Goal: Task Accomplishment & Management: Use online tool/utility

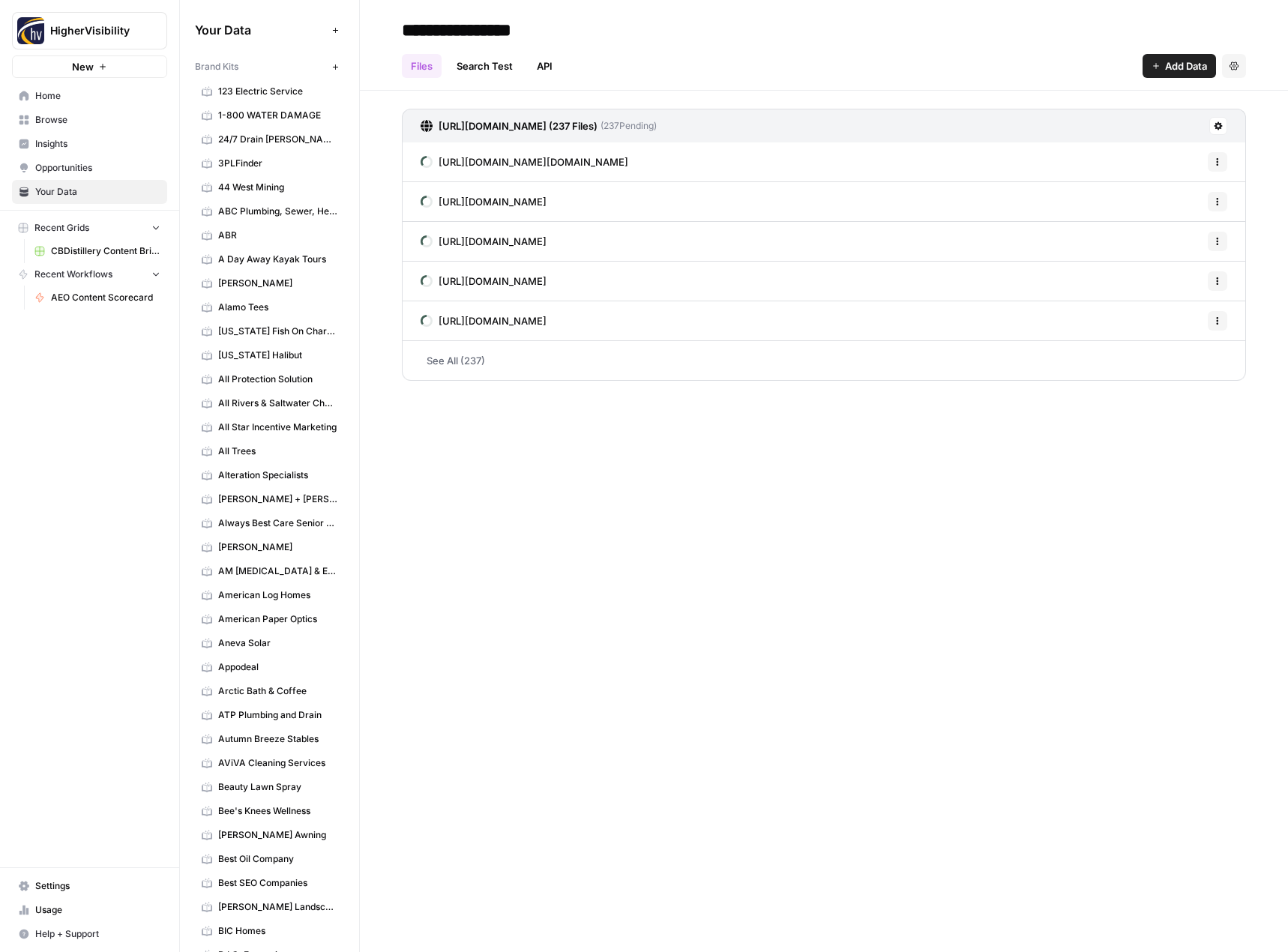
scroll to position [2025, 0]
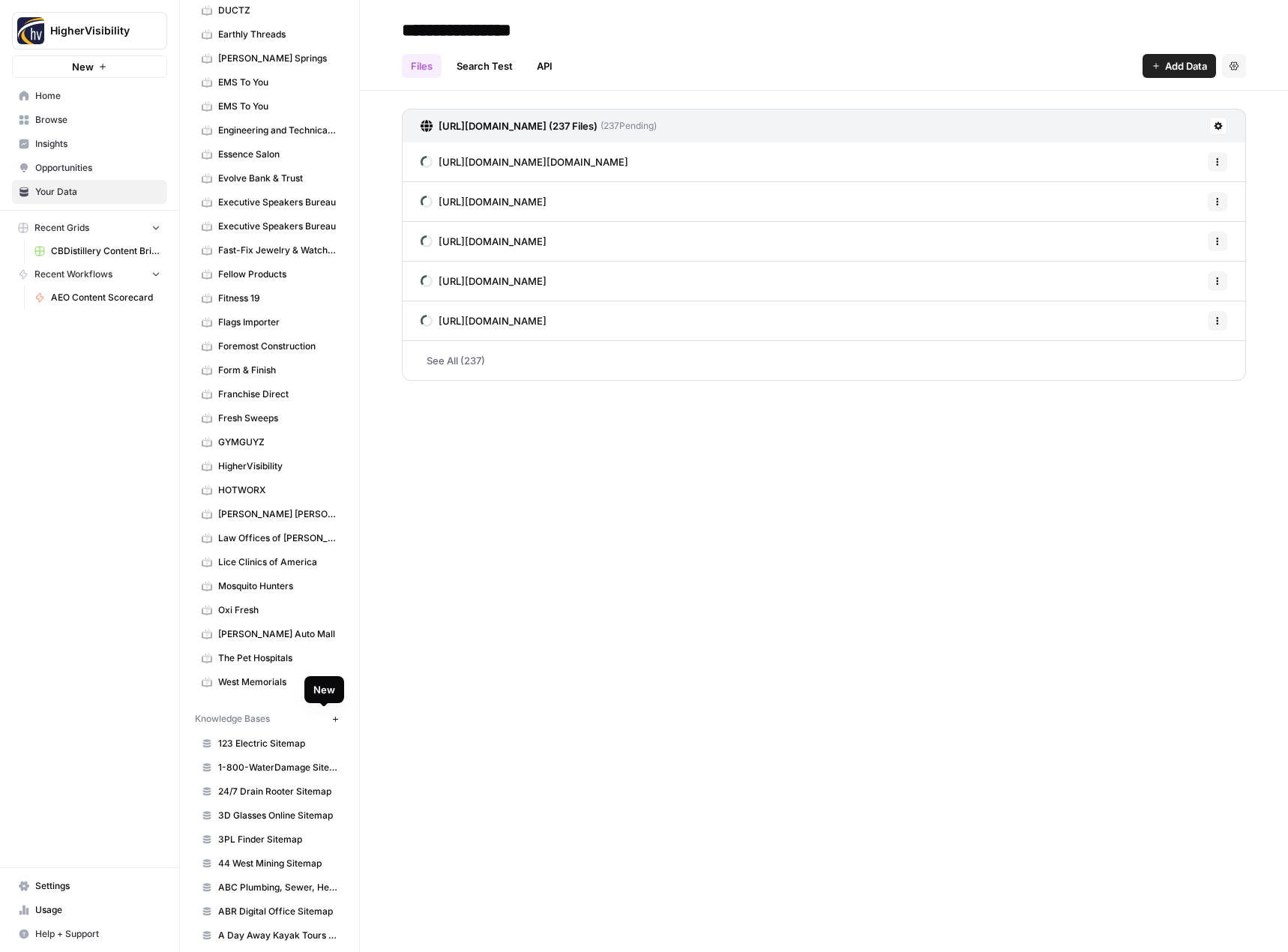
click at [331, 722] on icon "button" at bounding box center [335, 719] width 8 height 8
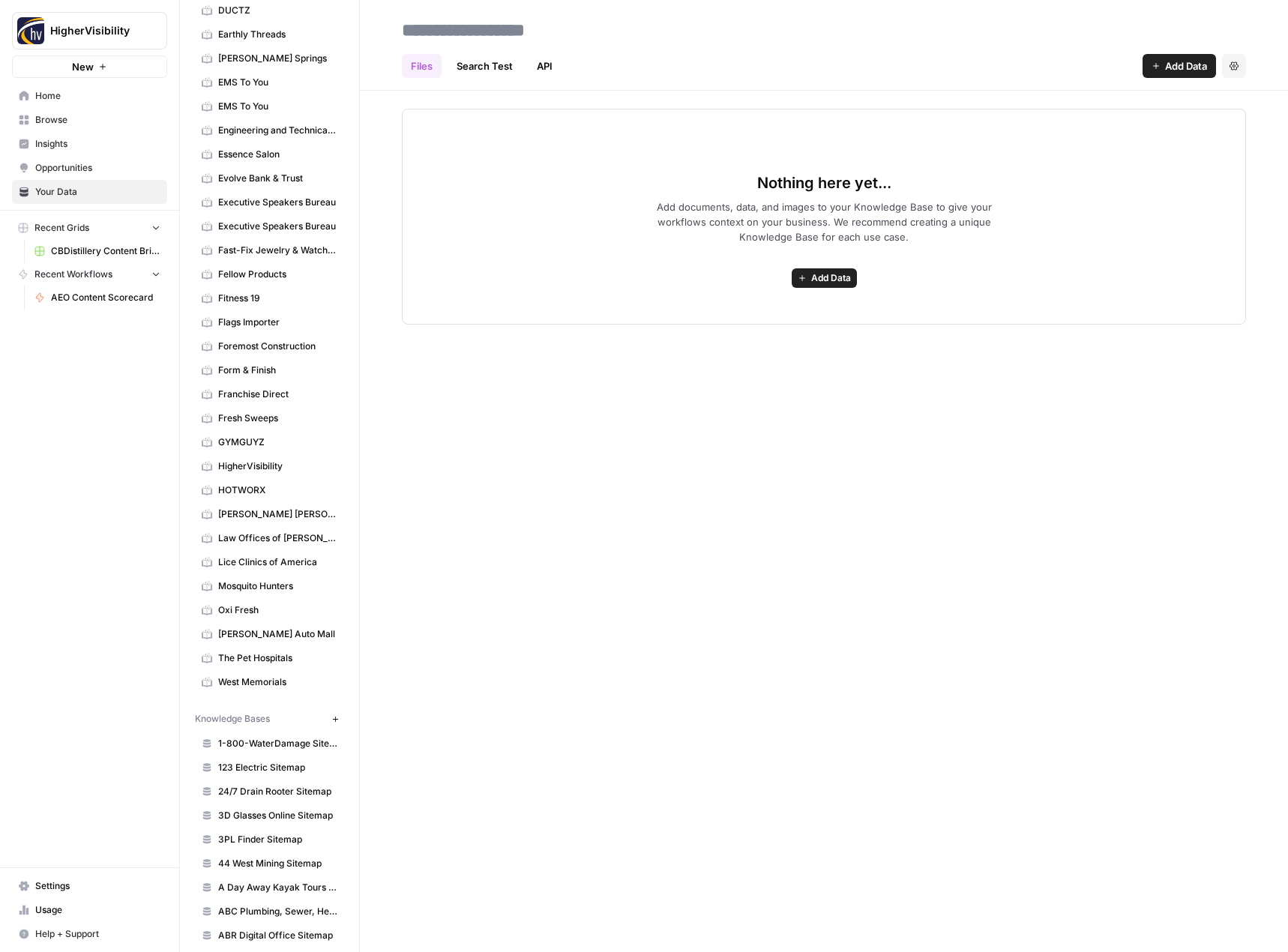
click at [812, 278] on span "Add Data" at bounding box center [831, 278] width 40 height 14
click at [790, 332] on span "Web Scrape" at bounding box center [769, 333] width 137 height 15
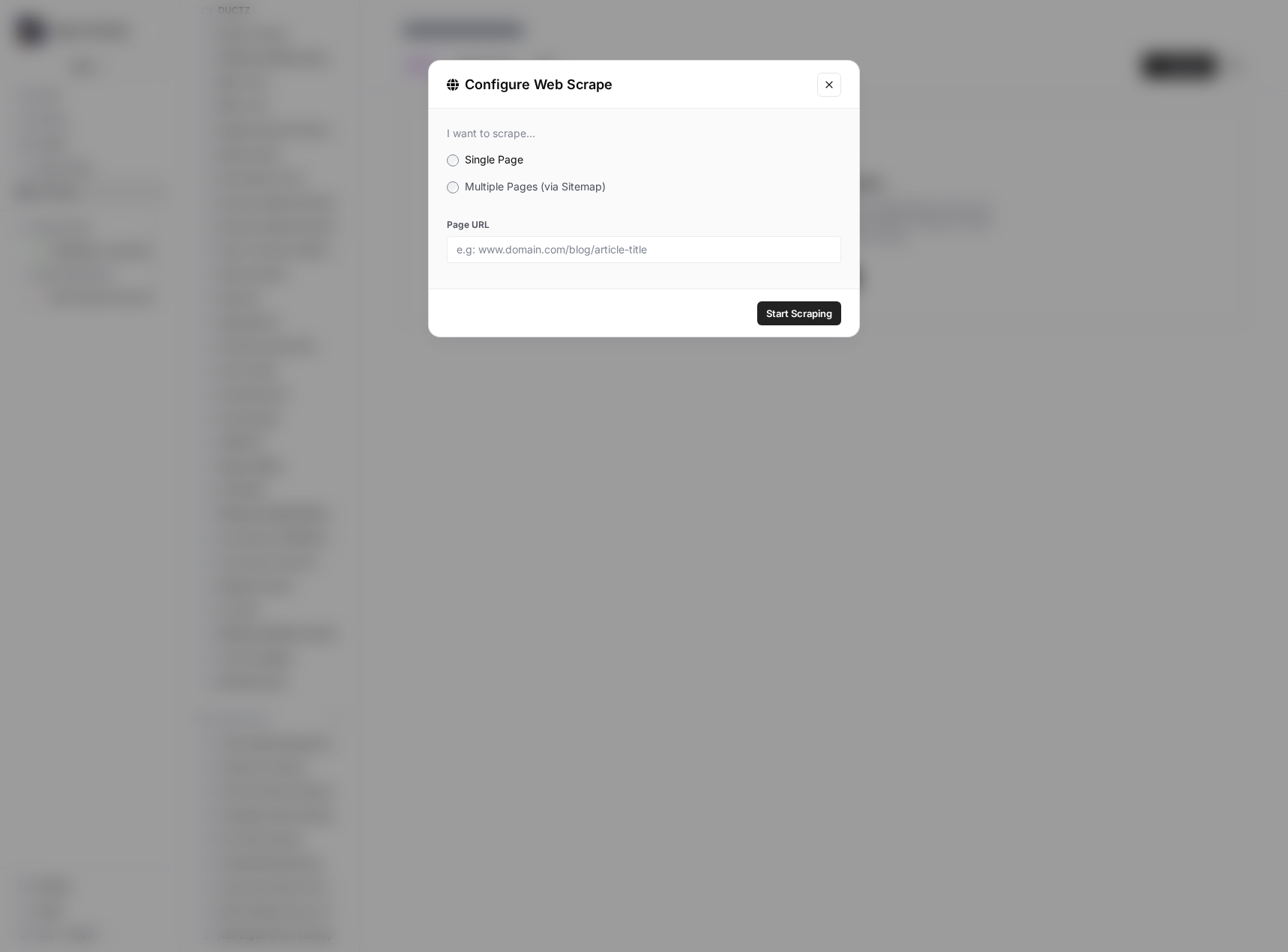
click at [497, 191] on span "Multiple Pages (via Sitemap)" at bounding box center [535, 186] width 141 height 13
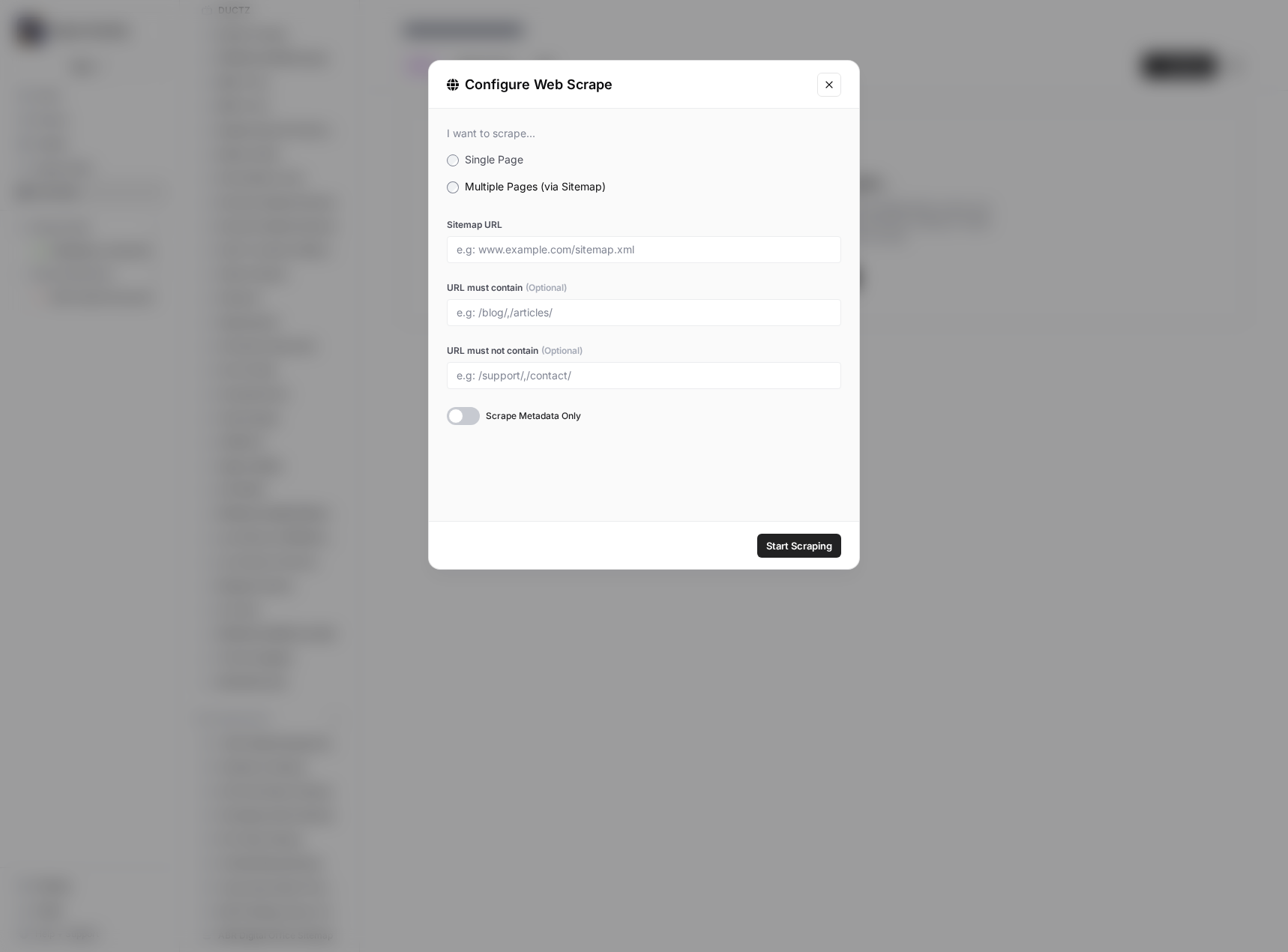
click at [538, 263] on div "Sitemap URL URL must contain (Optional) URL must not contain (Optional) Scrape …" at bounding box center [644, 321] width 394 height 207
click at [546, 246] on input "Sitemap URL" at bounding box center [644, 249] width 374 height 14
paste input "https://www.deltanetandtwine.com/xmlsitemap.php"
type input "https://www.deltanetandtwine.com/xmlsitemap.php"
click at [805, 545] on span "Start Scraping" at bounding box center [799, 546] width 66 height 15
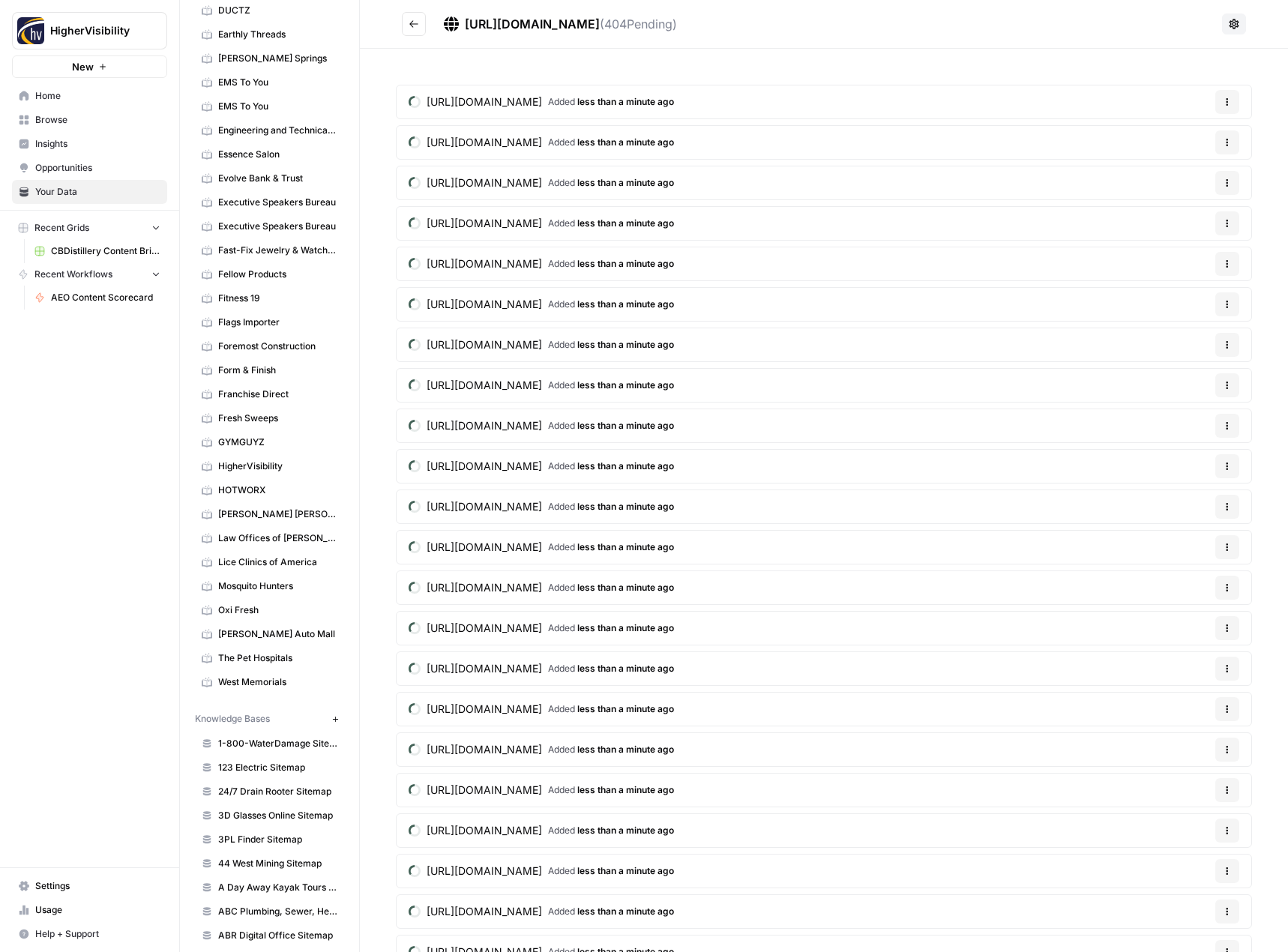
click at [414, 28] on icon "Go back" at bounding box center [414, 24] width 11 height 11
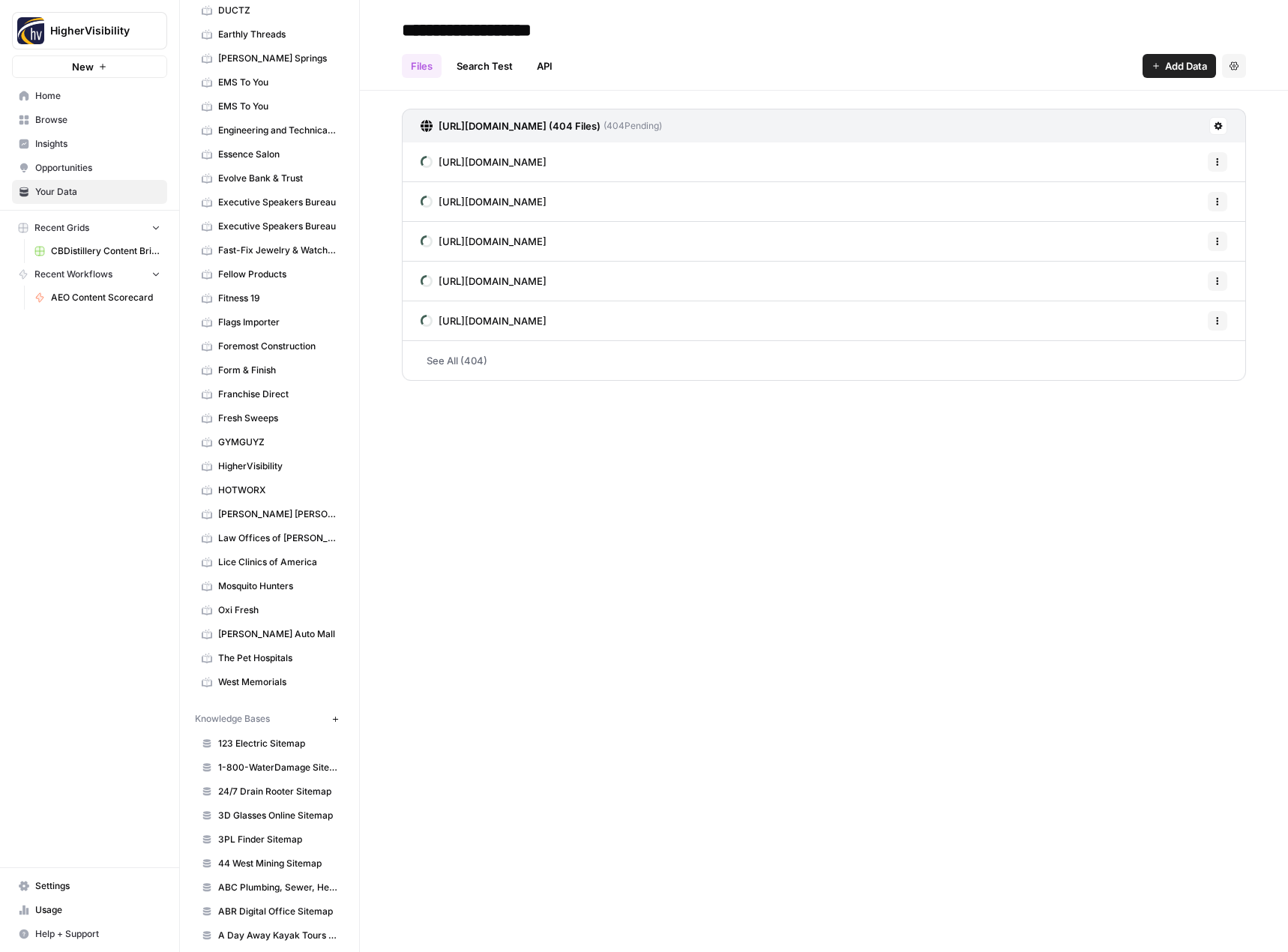
scroll to position [2073, 0]
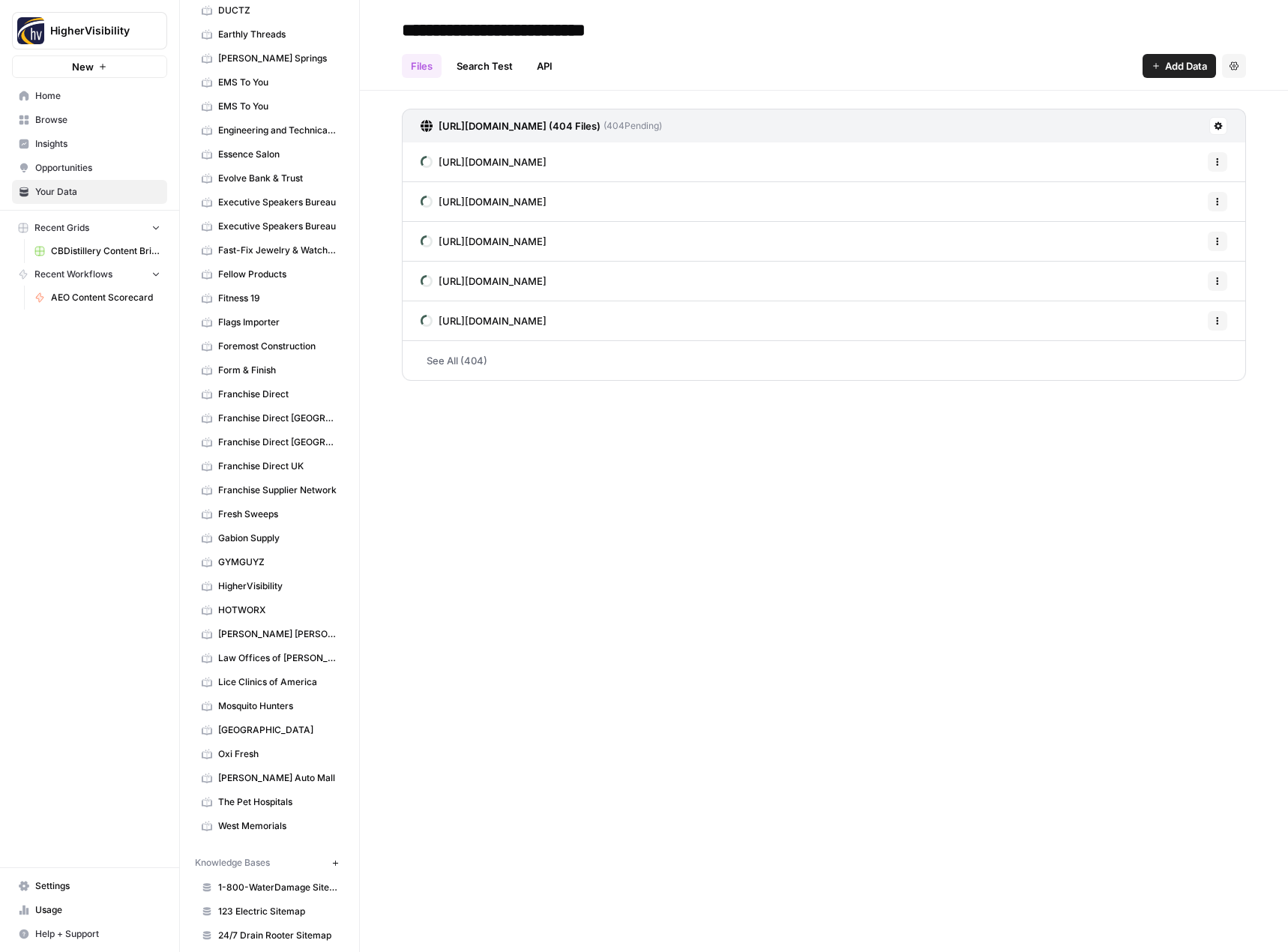
type input "**********"
click at [847, 57] on div "Files Search Test API Add Data Settings" at bounding box center [824, 60] width 844 height 36
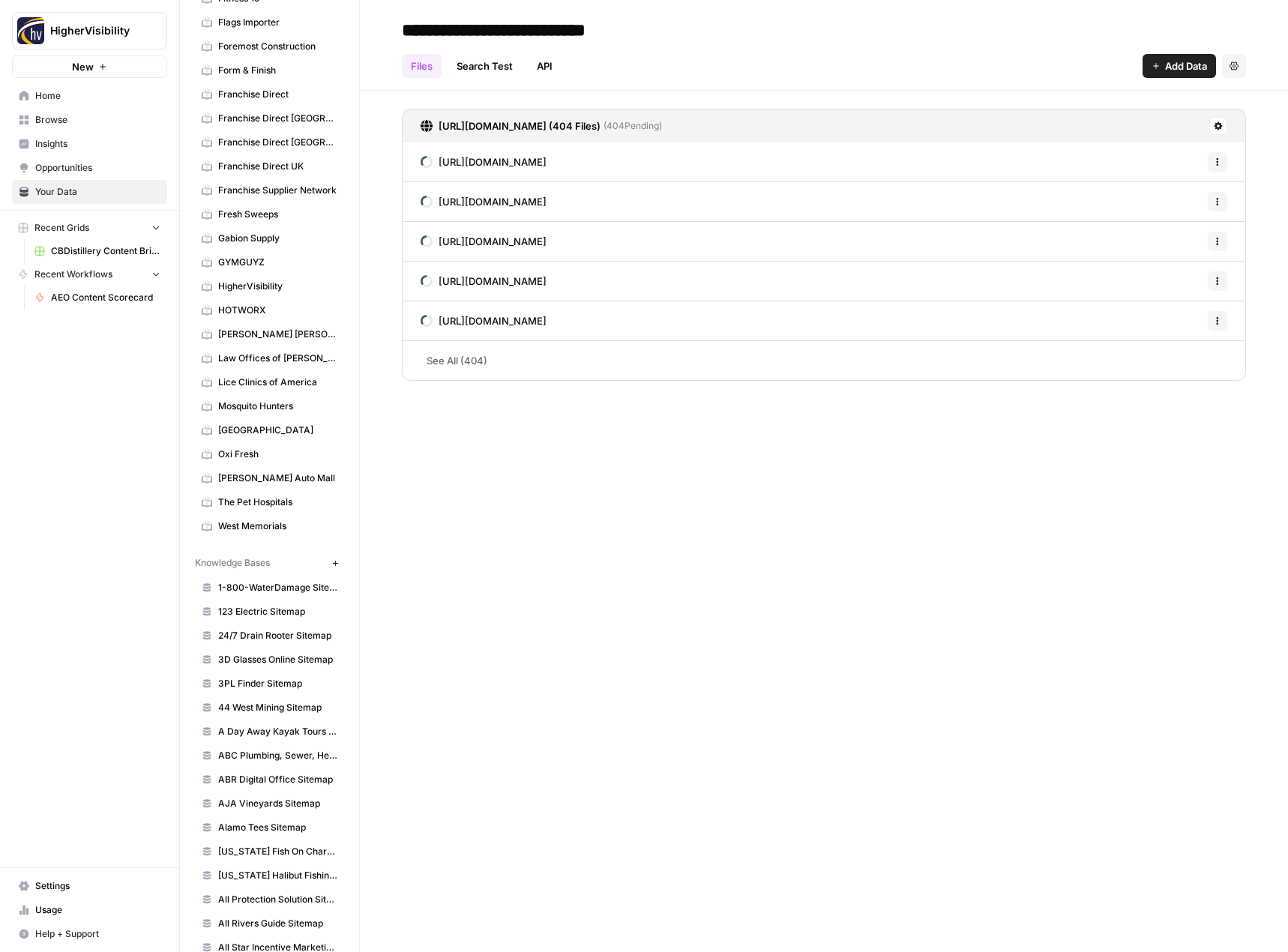
click at [326, 560] on button "New" at bounding box center [336, 563] width 18 height 18
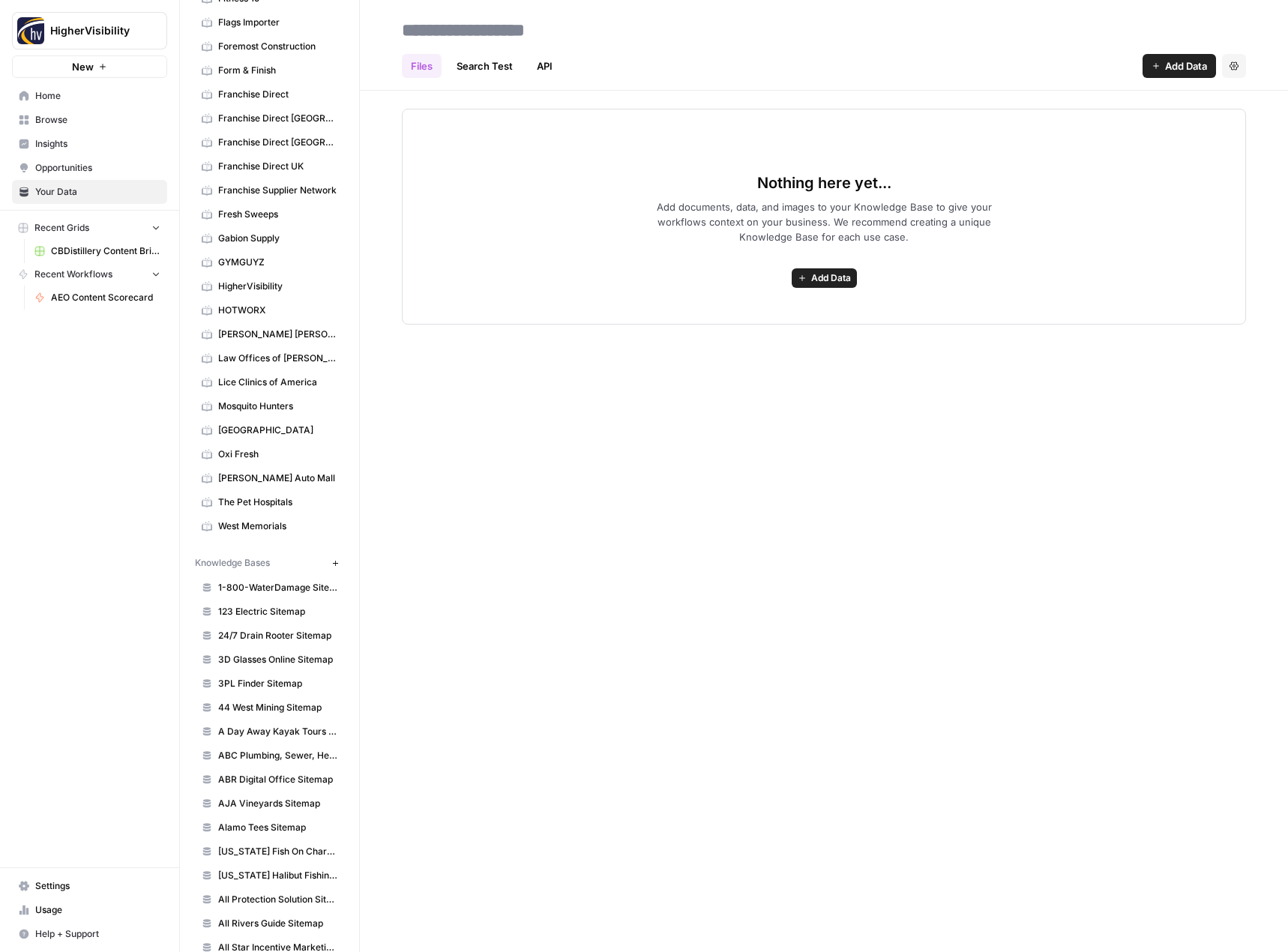
click at [827, 282] on span "Add Data" at bounding box center [831, 278] width 40 height 14
click at [784, 333] on span "Web Scrape" at bounding box center [769, 333] width 137 height 15
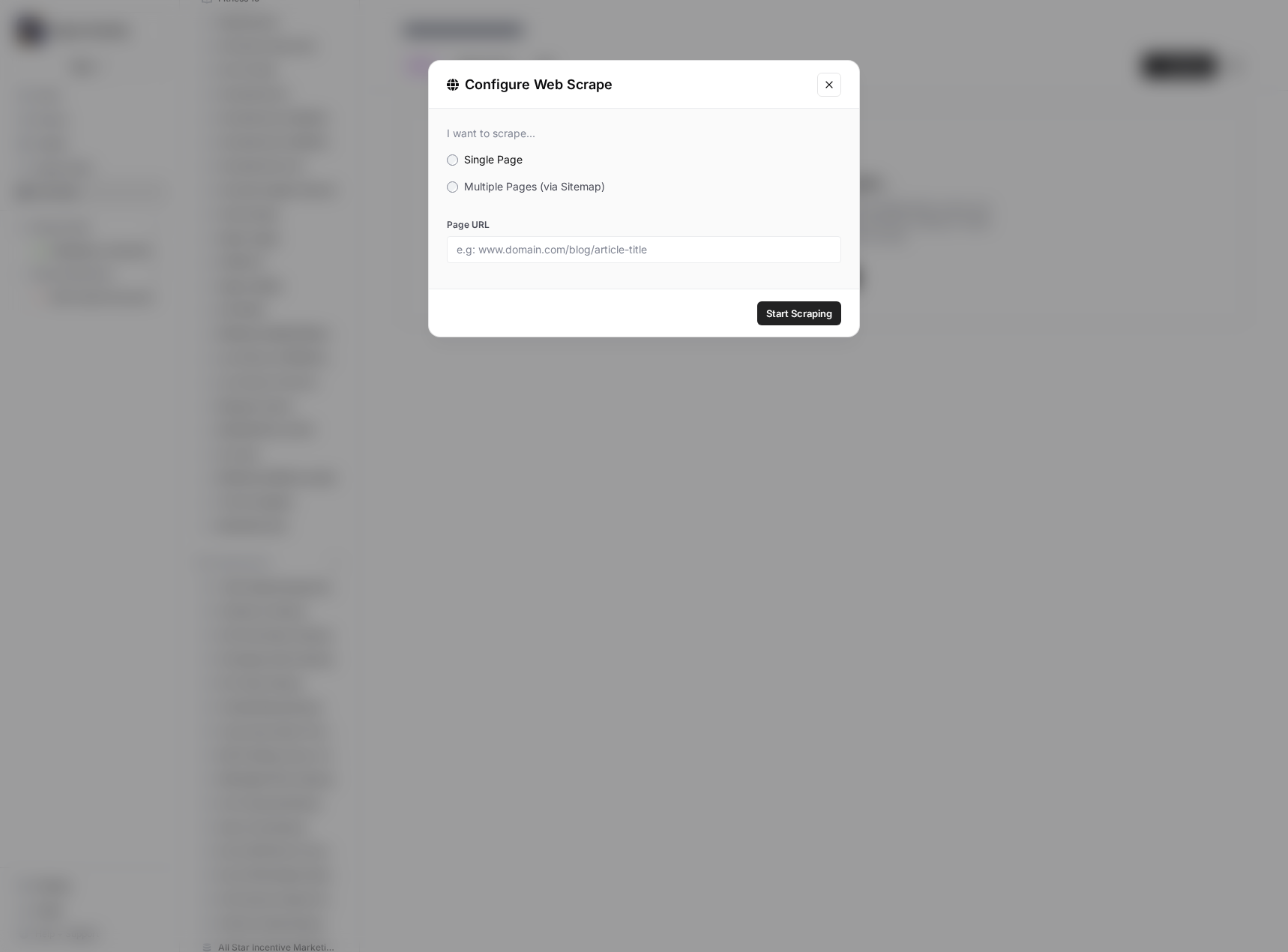
click at [538, 187] on span "Multiple Pages (via Sitemap)" at bounding box center [534, 186] width 141 height 13
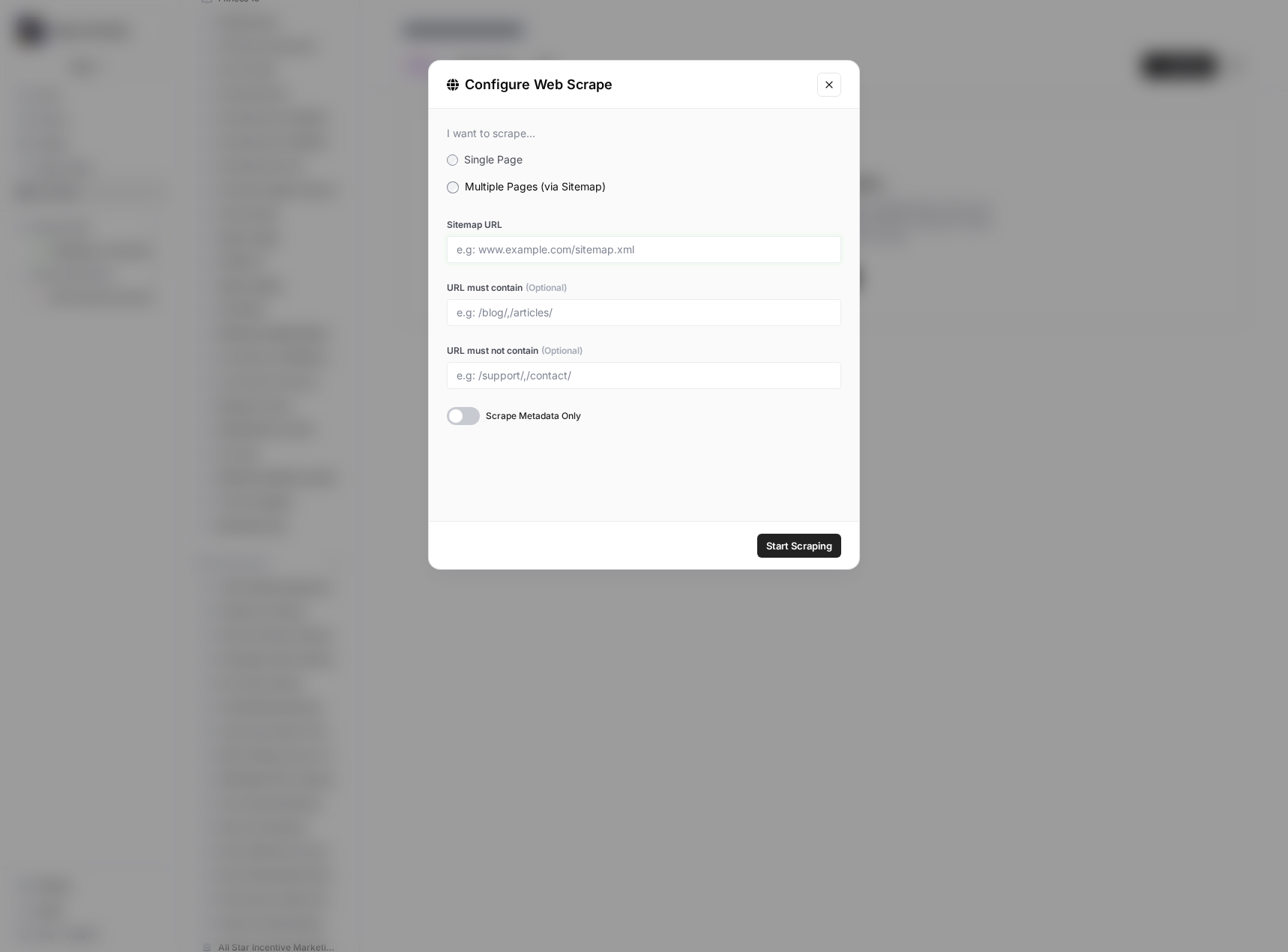
click at [520, 248] on input "Sitemap URL" at bounding box center [644, 249] width 374 height 14
paste input "https://www.dentalimplantac.com/sitemap_index.xml"
type input "https://www.dentalimplantac.com/sitemap_index.xml"
click at [801, 539] on span "Start Scraping" at bounding box center [799, 546] width 66 height 15
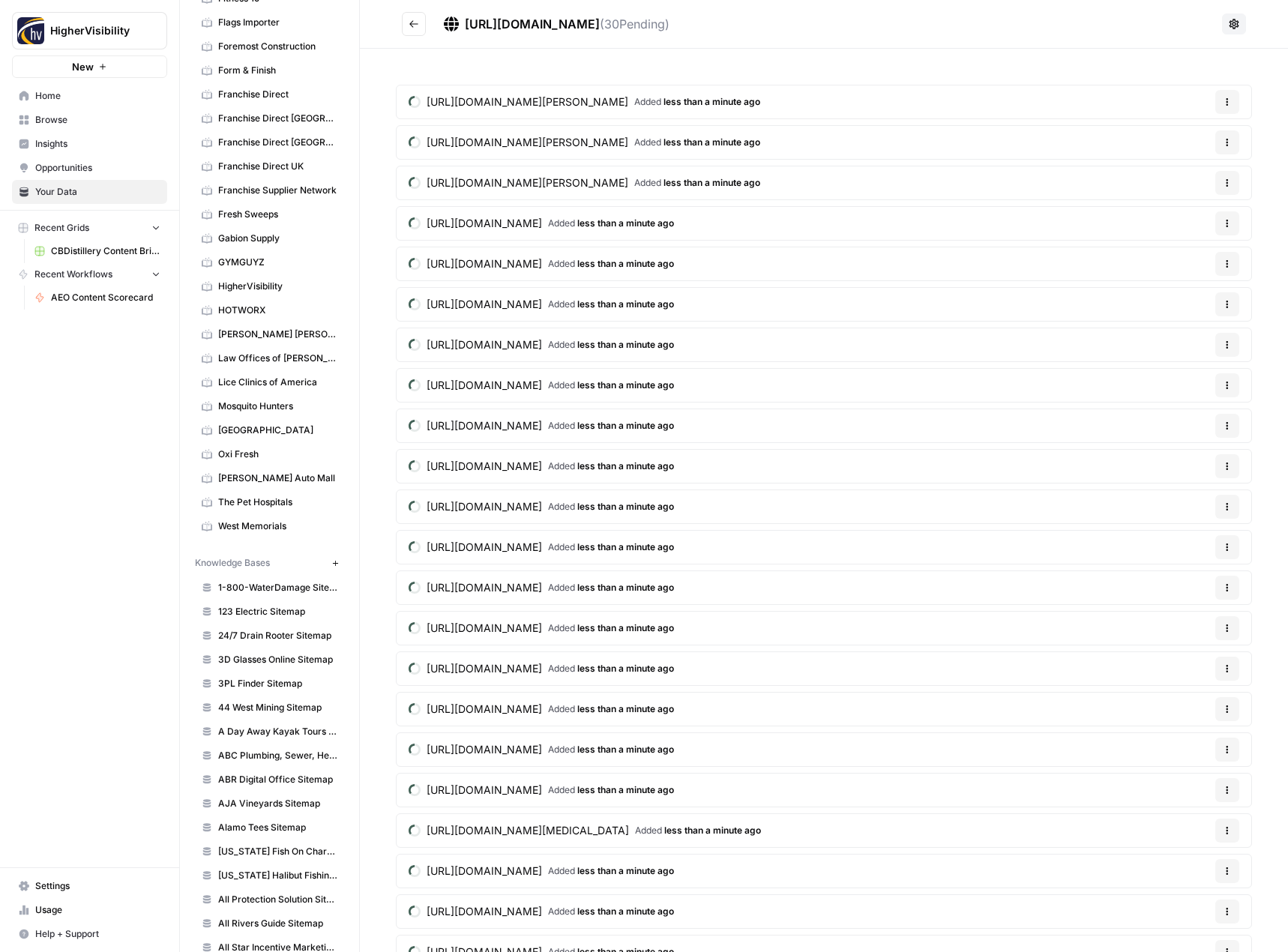
click at [416, 27] on icon "Go back" at bounding box center [414, 24] width 11 height 11
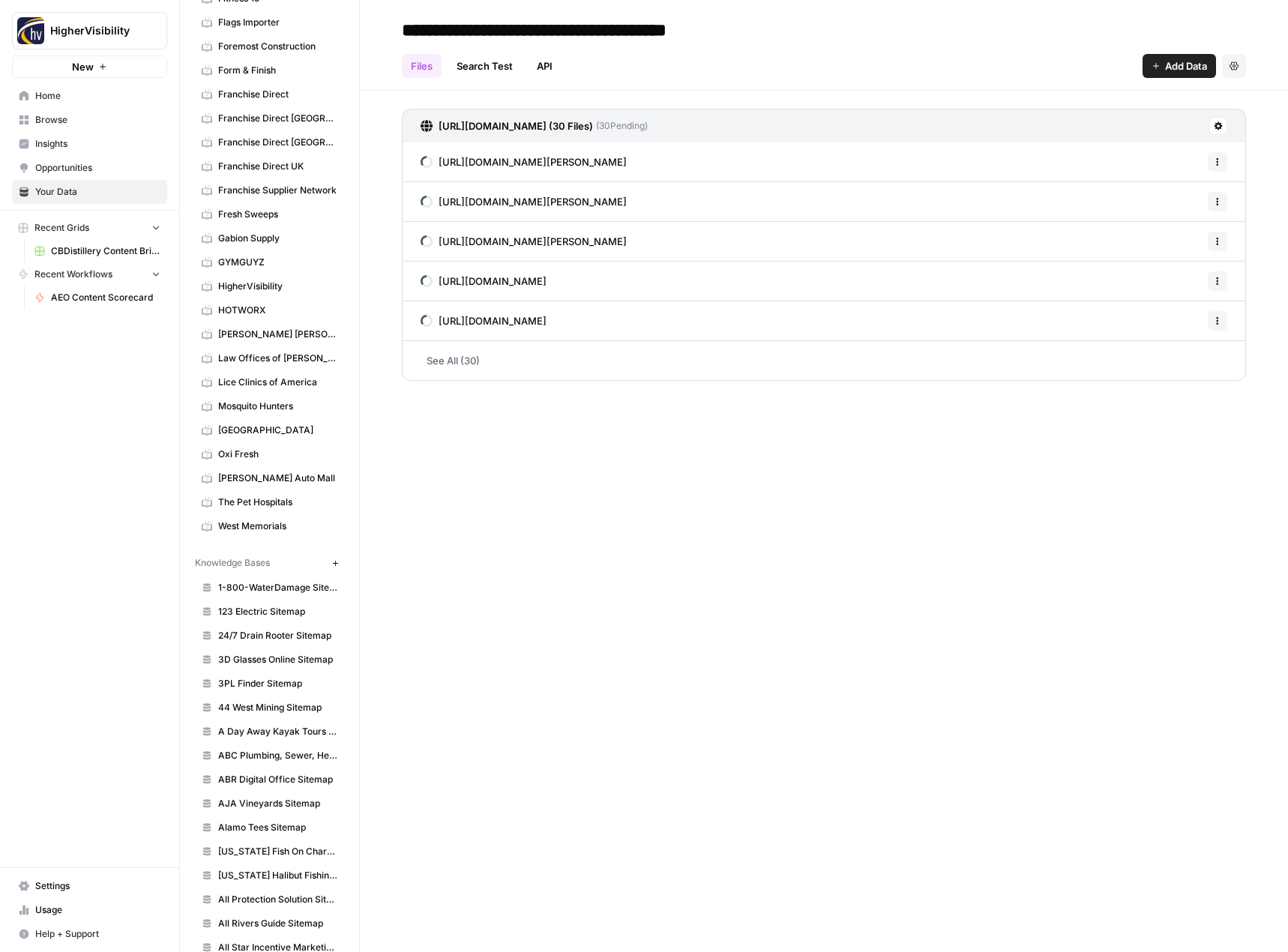
type input "**********"
click at [638, 497] on div "**********" at bounding box center [824, 476] width 928 height 952
click at [332, 563] on icon "button" at bounding box center [334, 562] width 5 height 5
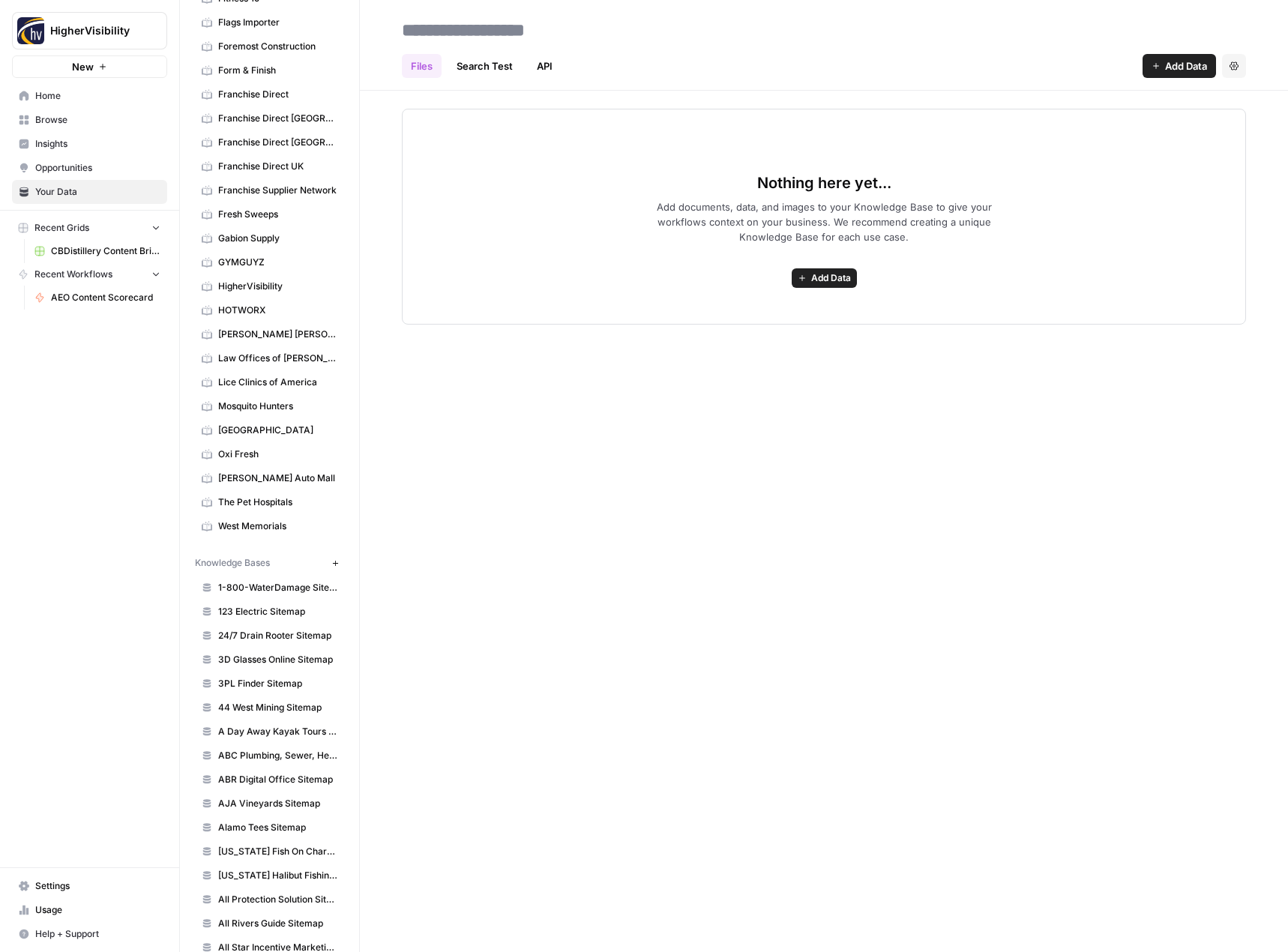
click at [834, 279] on span "Add Data" at bounding box center [831, 278] width 40 height 14
click at [820, 330] on span "Web Scrape" at bounding box center [769, 333] width 137 height 15
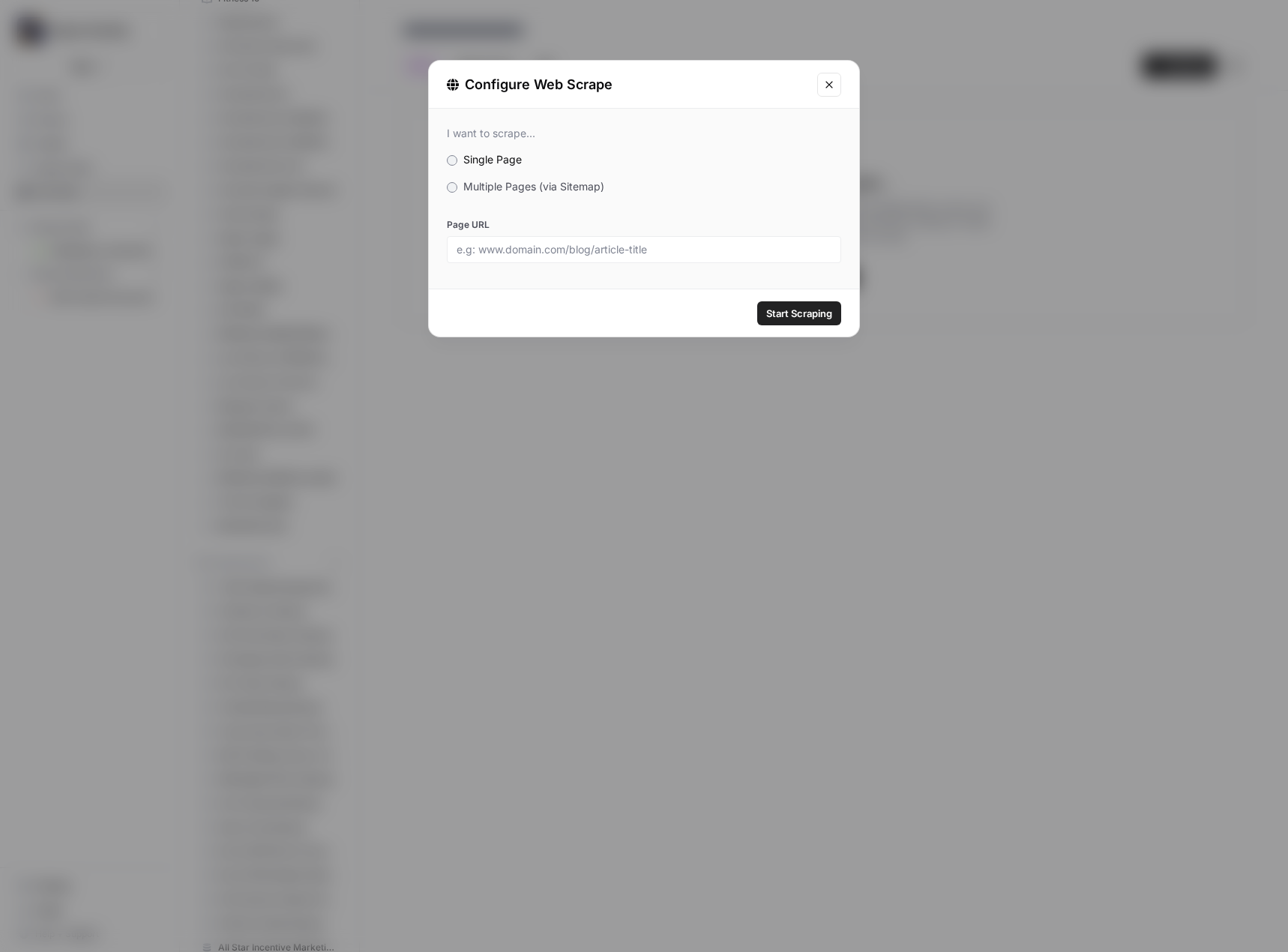
click at [580, 194] on label "Multiple Pages (via Sitemap)" at bounding box center [644, 187] width 394 height 15
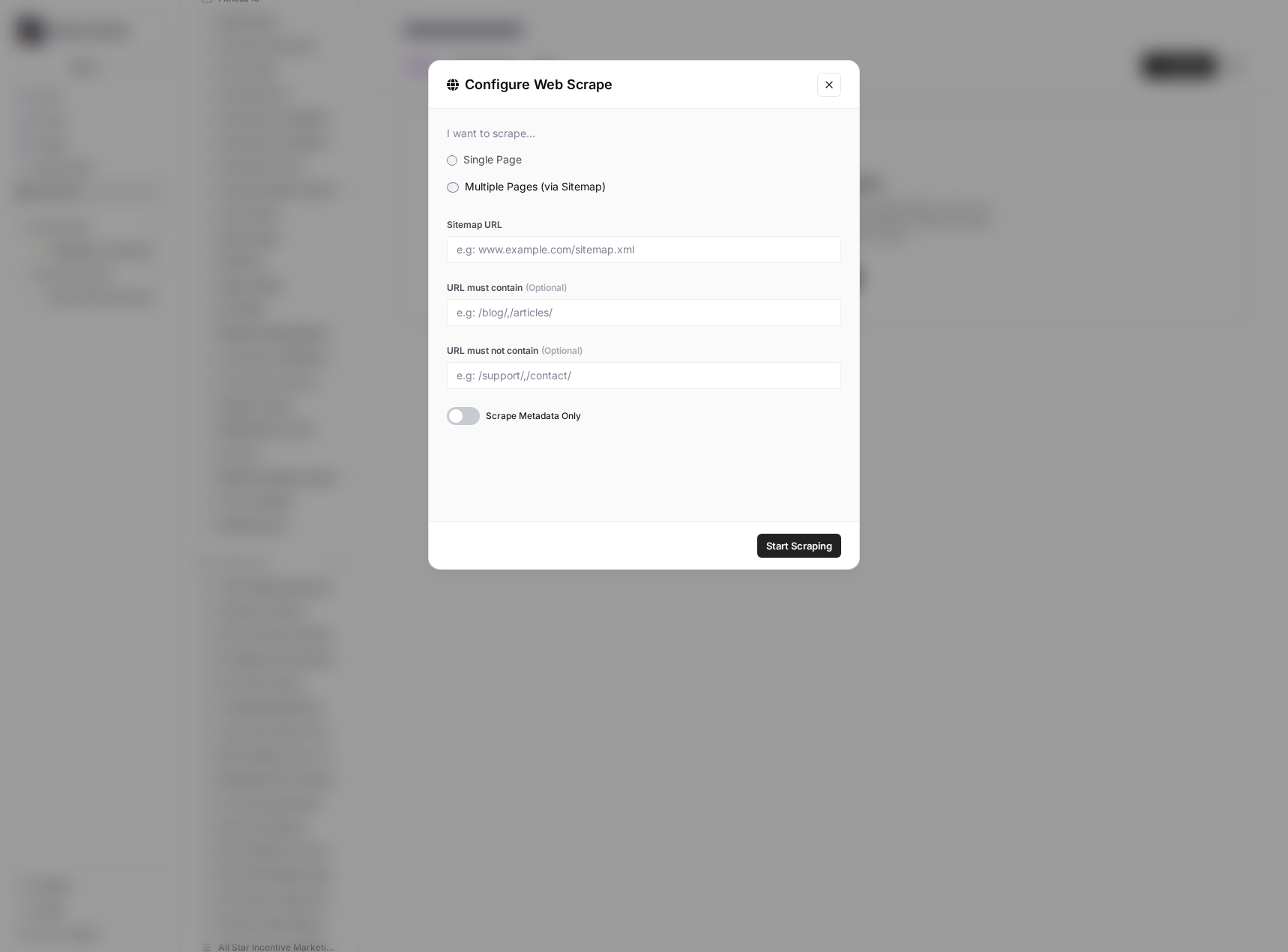
click at [573, 262] on div at bounding box center [644, 249] width 394 height 27
click at [616, 244] on input "Sitemap URL" at bounding box center [644, 249] width 374 height 14
paste input "https://www.dogtownmedia.com/sitemap.xml"
type input "https://www.dogtownmedia.com/sitemap.xml"
click at [808, 547] on span "Start Scraping" at bounding box center [799, 546] width 66 height 15
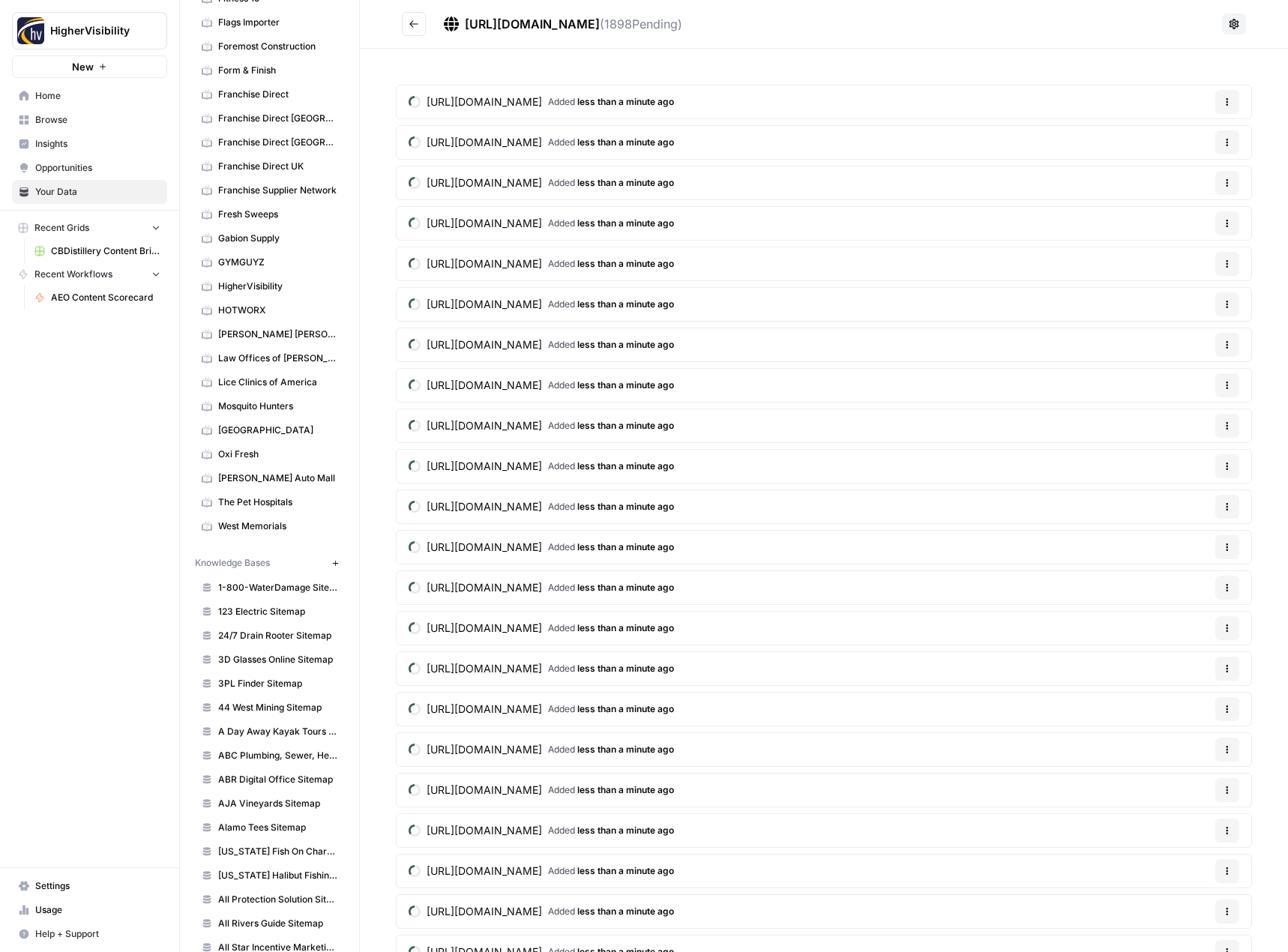
click at [413, 24] on icon "Go back" at bounding box center [414, 24] width 11 height 11
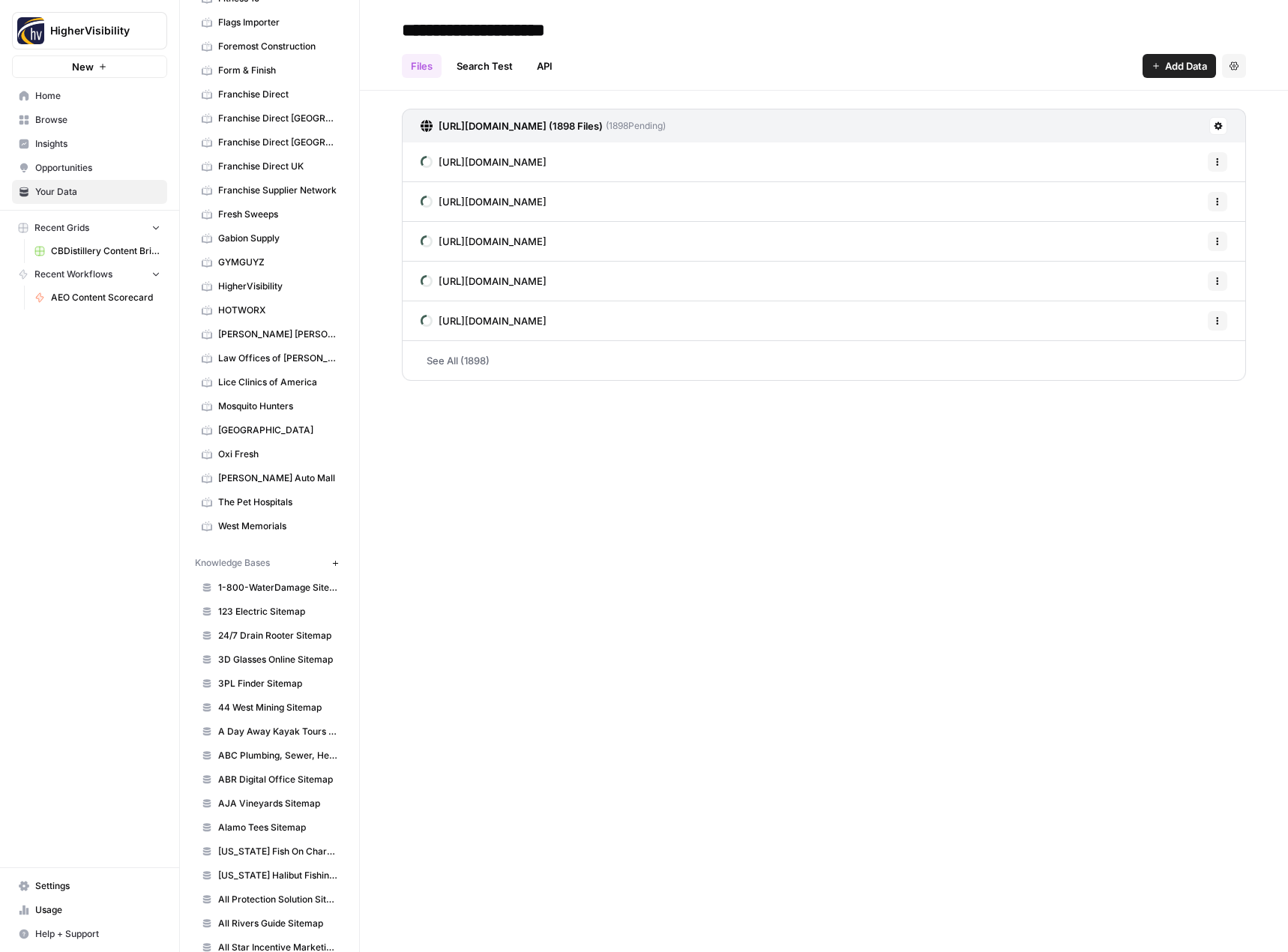
type input "**********"
click at [721, 33] on h2 "**********" at bounding box center [824, 30] width 844 height 24
click at [331, 559] on icon "button" at bounding box center [335, 563] width 8 height 8
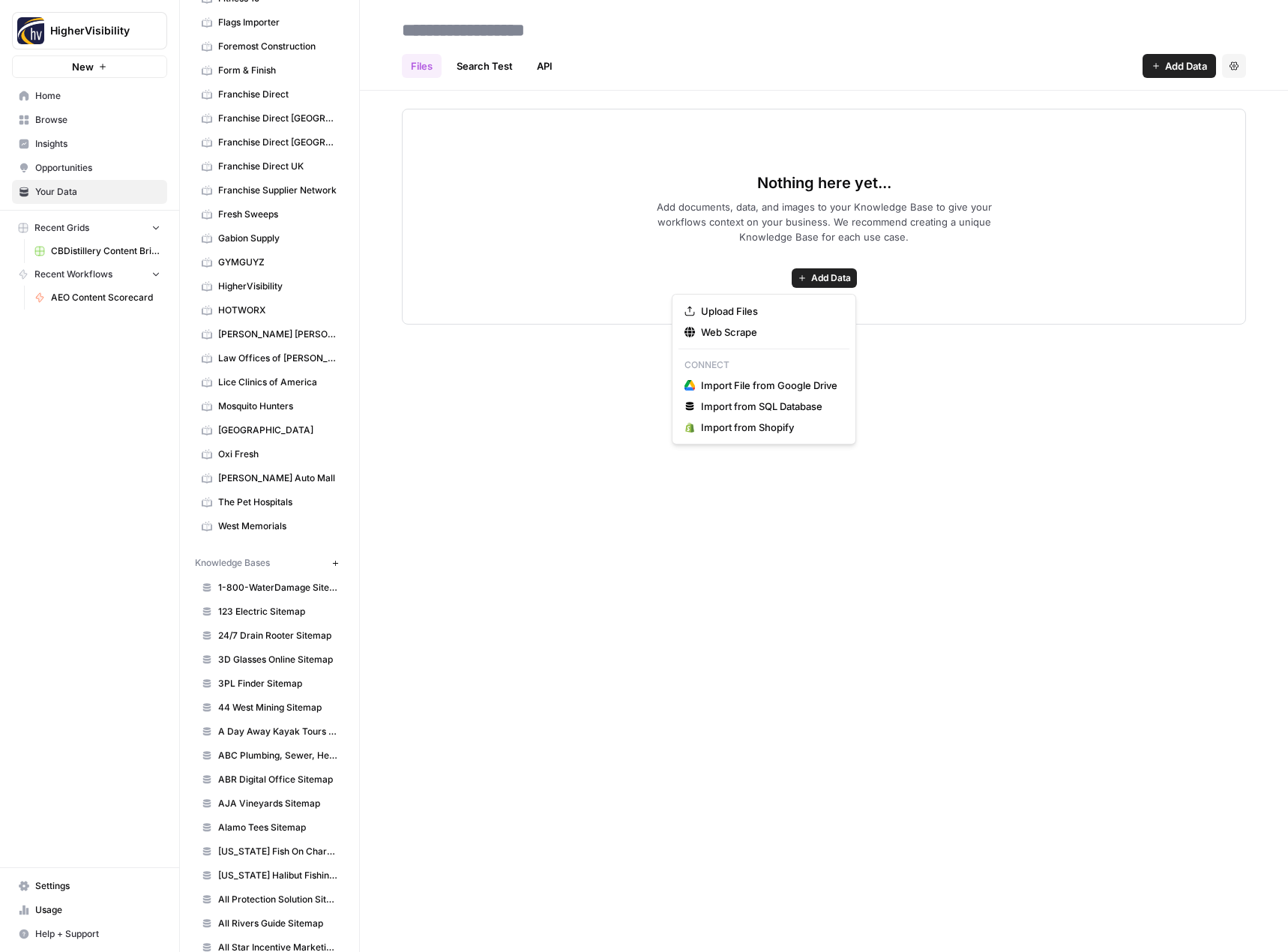
click at [816, 270] on button "Add Data" at bounding box center [824, 278] width 66 height 20
click at [772, 339] on button "Web Scrape" at bounding box center [764, 333] width 171 height 21
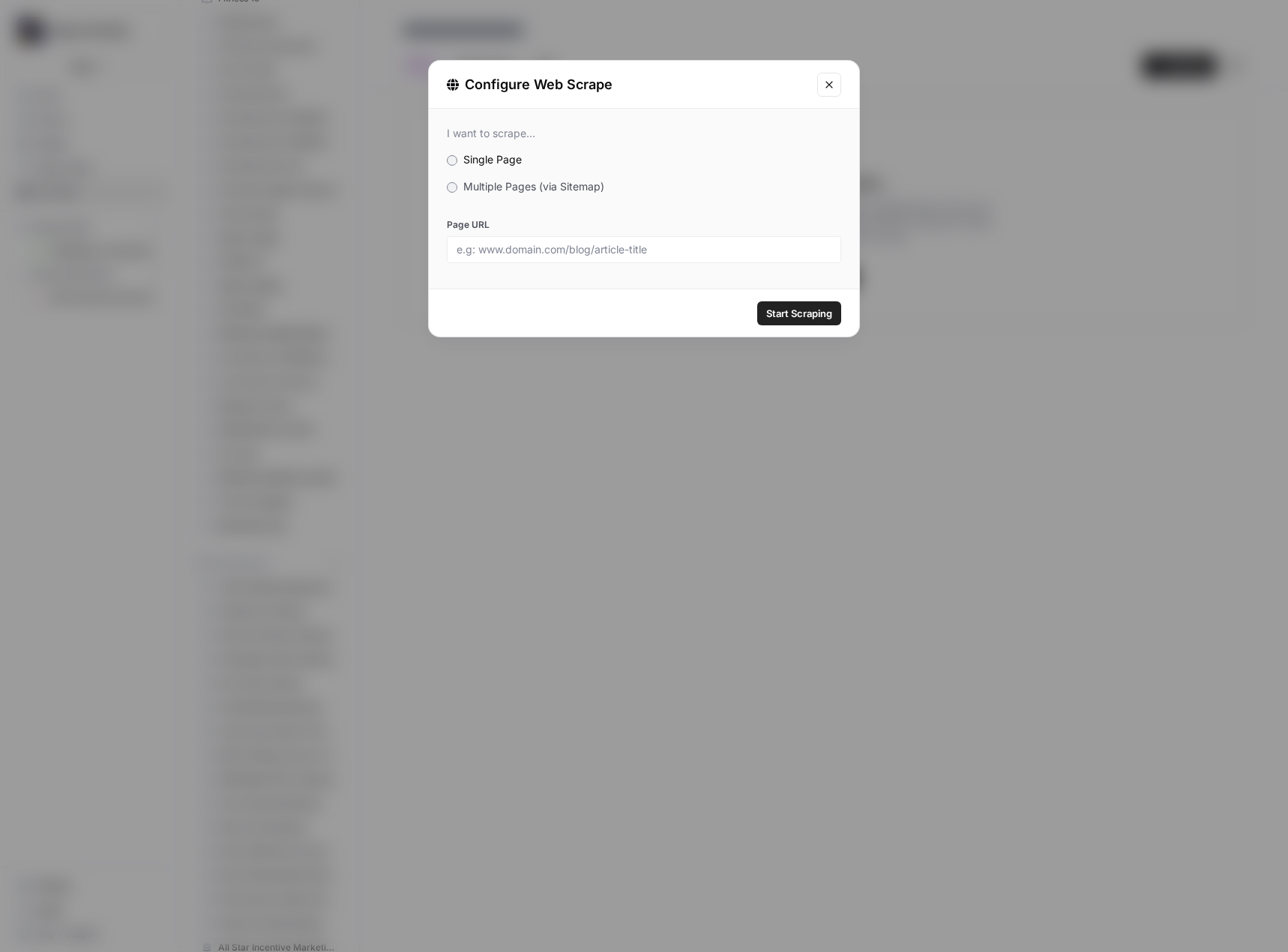
click at [525, 185] on span "Multiple Pages (via Sitemap)" at bounding box center [533, 186] width 141 height 13
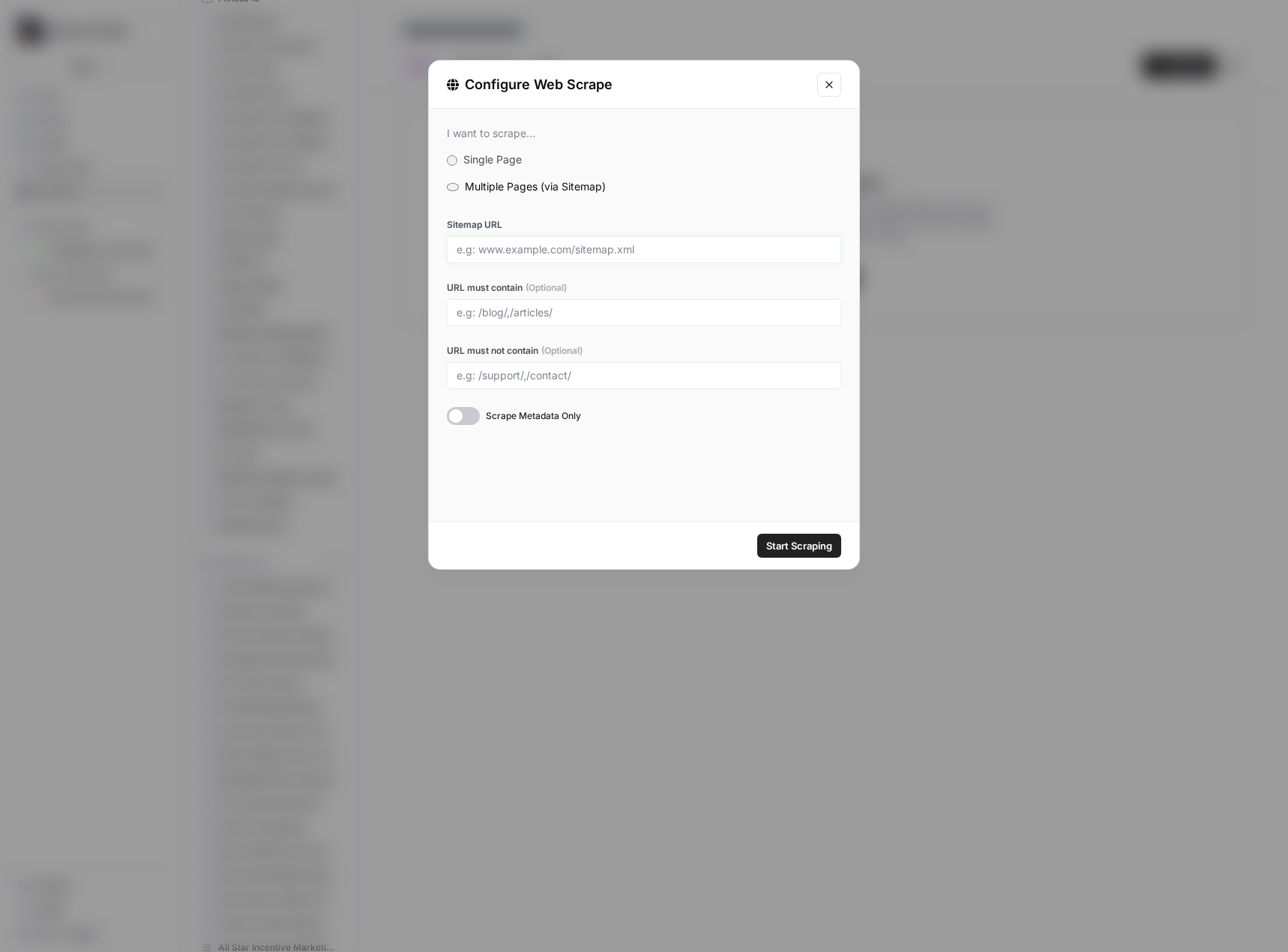
click at [544, 245] on input "Sitemap URL" at bounding box center [644, 249] width 374 height 14
paste input "https://www.ductz.com/sitemap_index.xml"
type input "https://www.ductz.com/sitemap_index.xml"
click at [801, 547] on span "Start Scraping" at bounding box center [799, 546] width 66 height 15
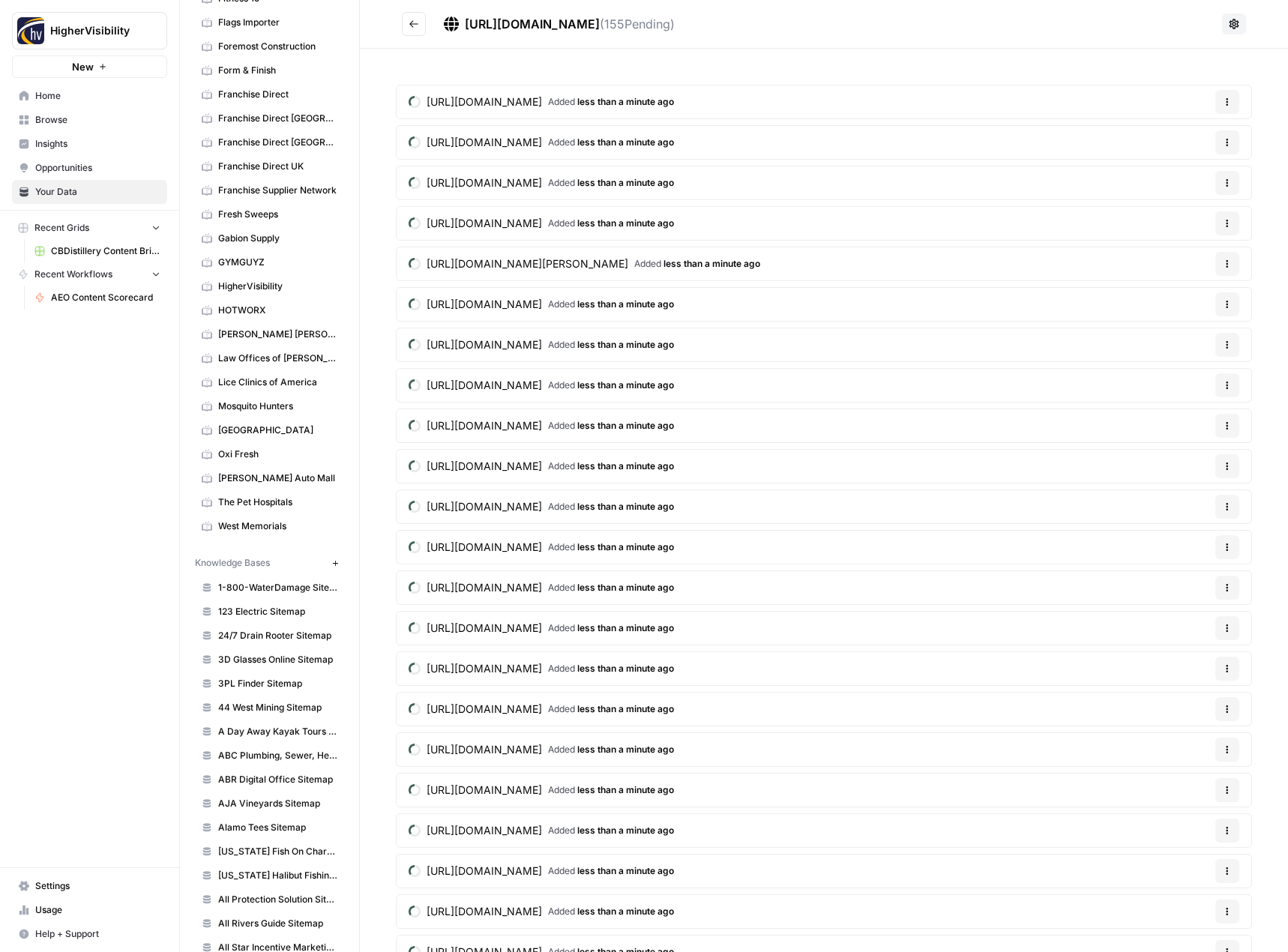
click at [416, 31] on button "Go back" at bounding box center [413, 24] width 24 height 24
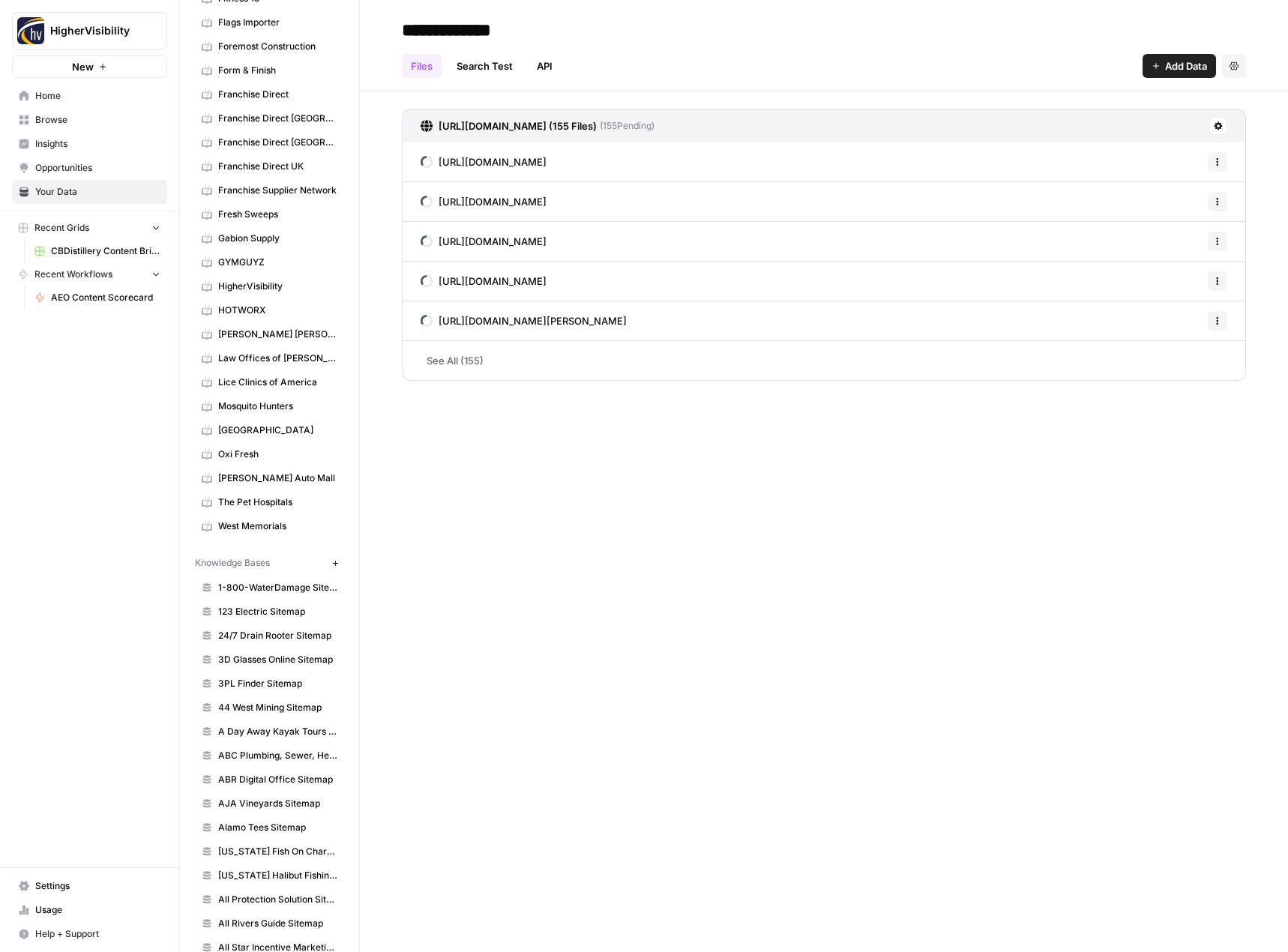
type input "**********"
click at [579, 538] on div "**********" at bounding box center [824, 476] width 928 height 952
click at [326, 568] on button "New" at bounding box center [336, 563] width 18 height 18
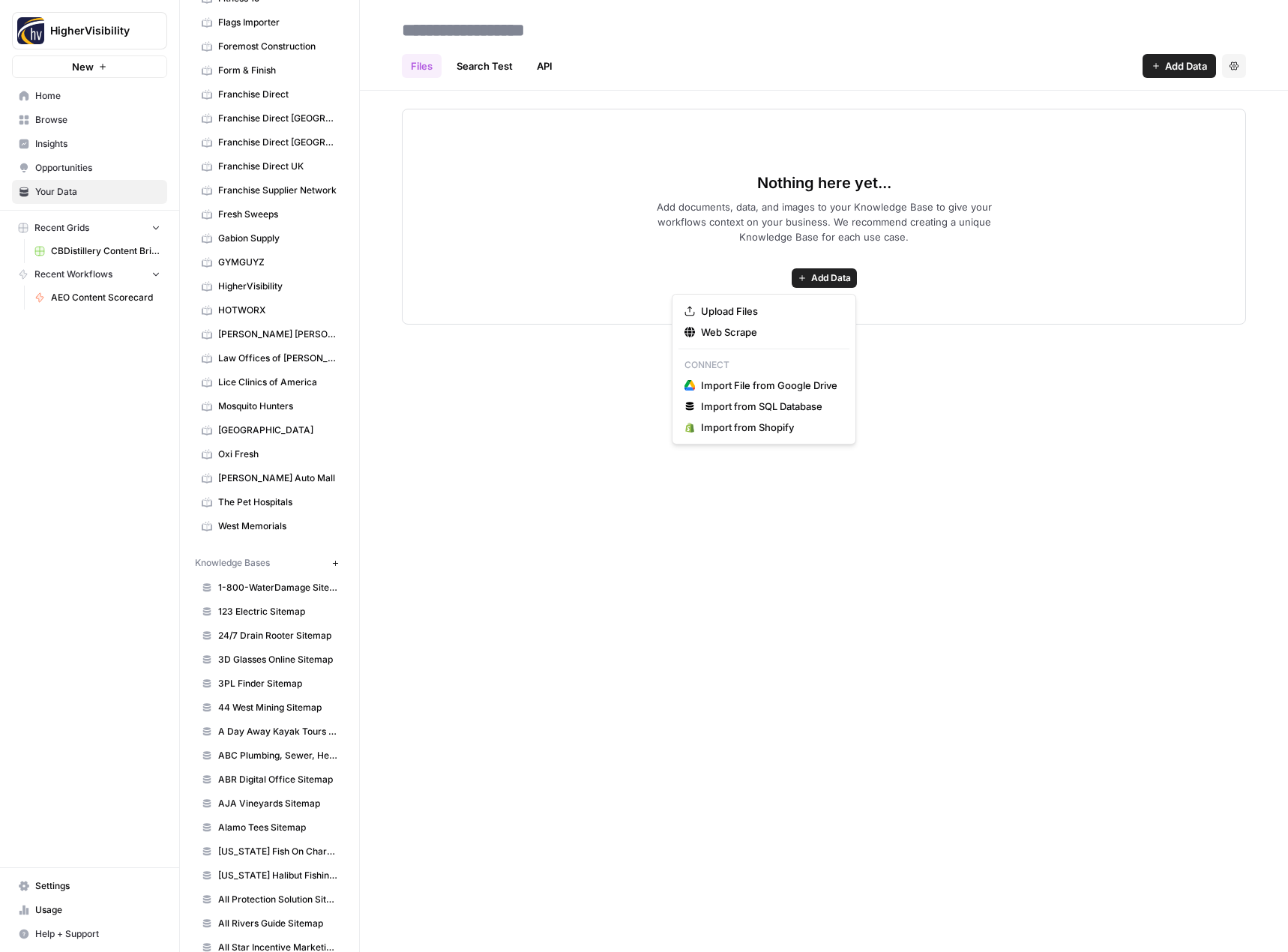
click at [831, 276] on span "Add Data" at bounding box center [831, 278] width 40 height 14
click at [784, 328] on span "Web Scrape" at bounding box center [769, 333] width 137 height 15
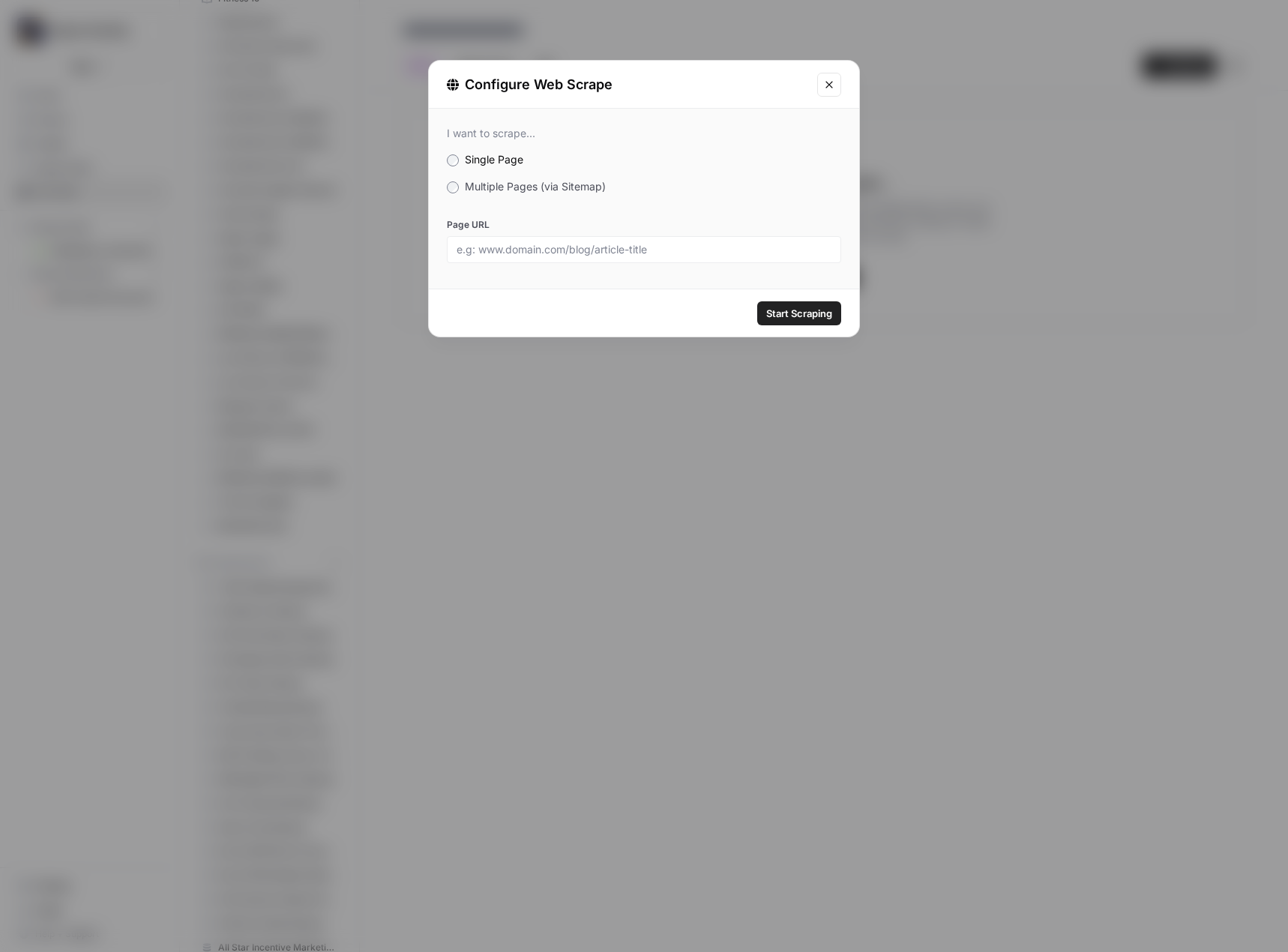
click at [550, 196] on div "I want to scrape... Single Page Multiple Pages (via Sitemap) Page URL" at bounding box center [644, 195] width 430 height 172
click at [542, 188] on span "Multiple Pages (via Sitemap)" at bounding box center [535, 186] width 141 height 13
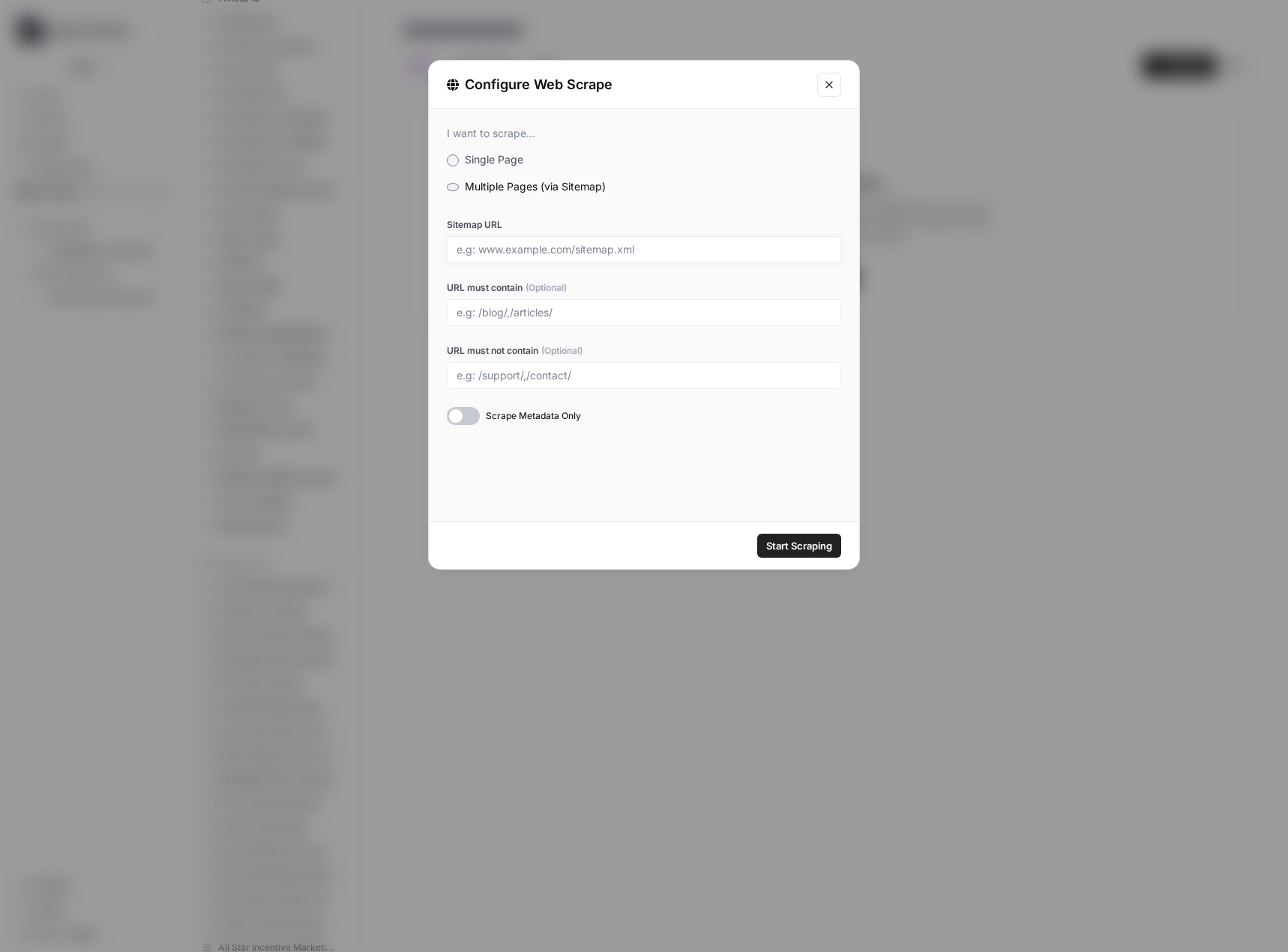
click at [539, 249] on input "Sitemap URL" at bounding box center [644, 249] width 374 height 14
paste input "https://www.earthlythreads.com/sitemap.xml"
type input "https://www.earthlythreads.com/sitemap.xml"
click at [785, 545] on span "Start Scraping" at bounding box center [799, 546] width 66 height 15
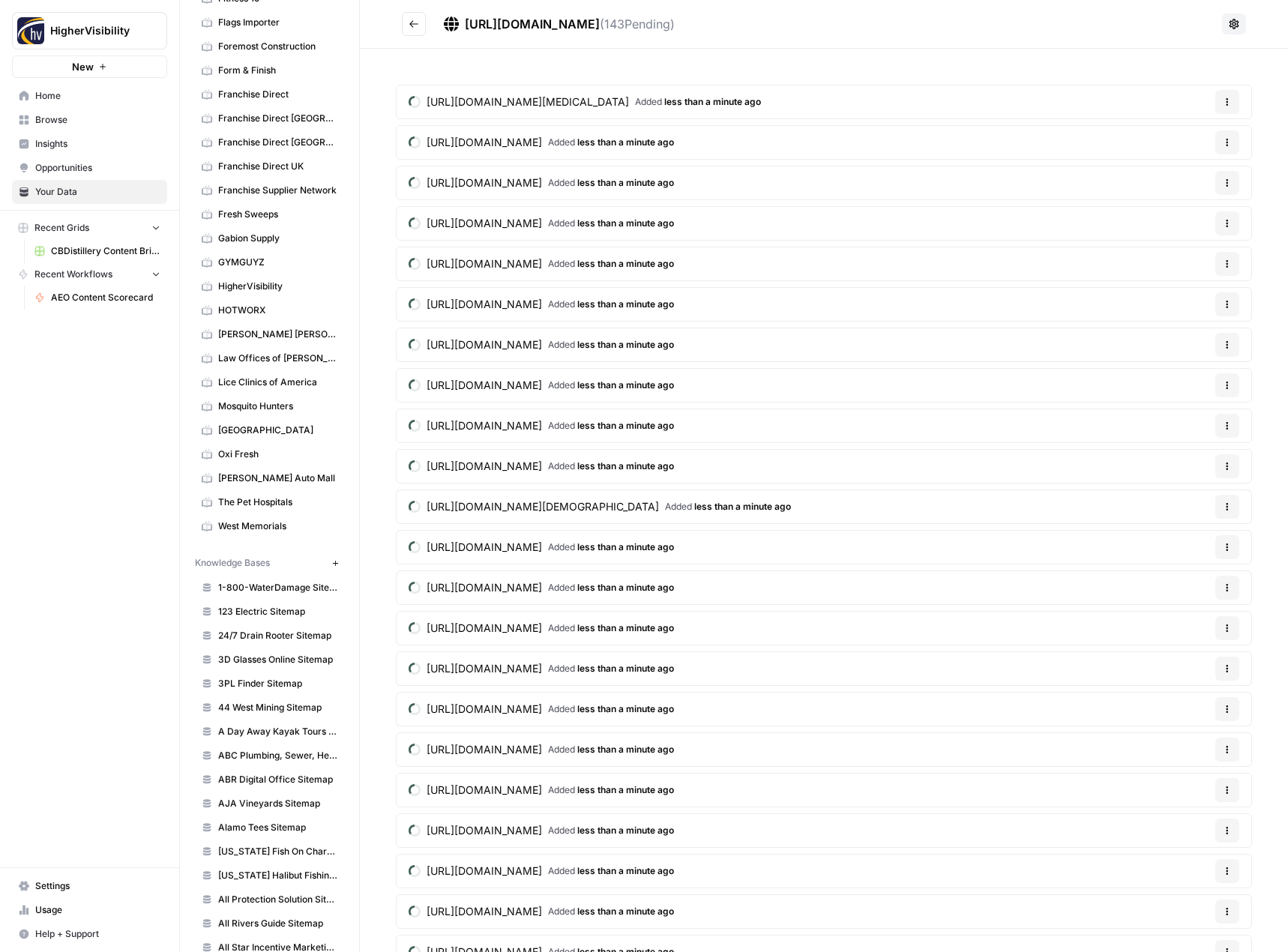
click at [415, 25] on icon "Go back" at bounding box center [414, 24] width 11 height 11
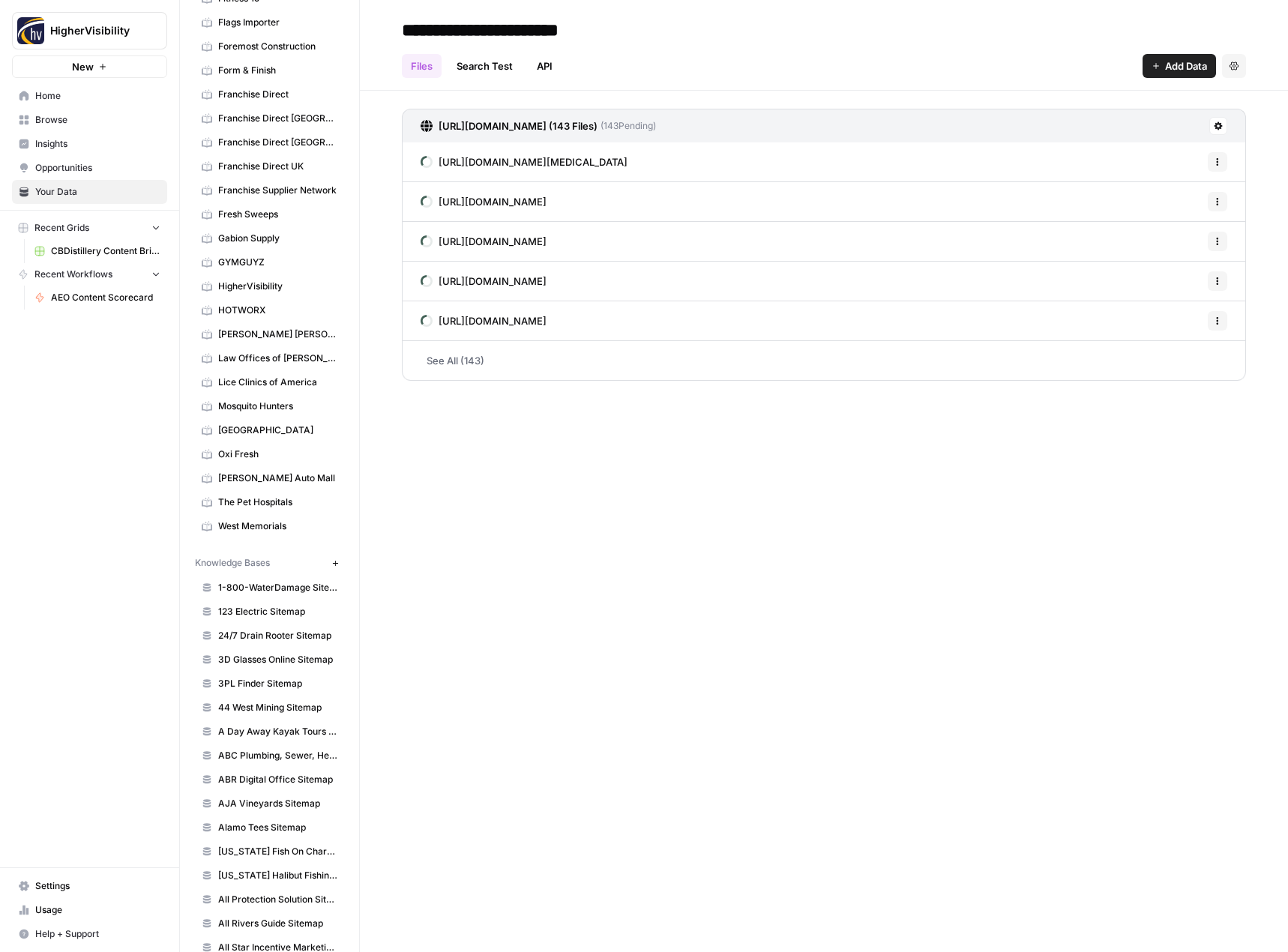
type input "**********"
click at [776, 52] on div "Files Search Test API Add Data Settings" at bounding box center [824, 60] width 844 height 36
click at [331, 566] on icon "button" at bounding box center [335, 563] width 8 height 8
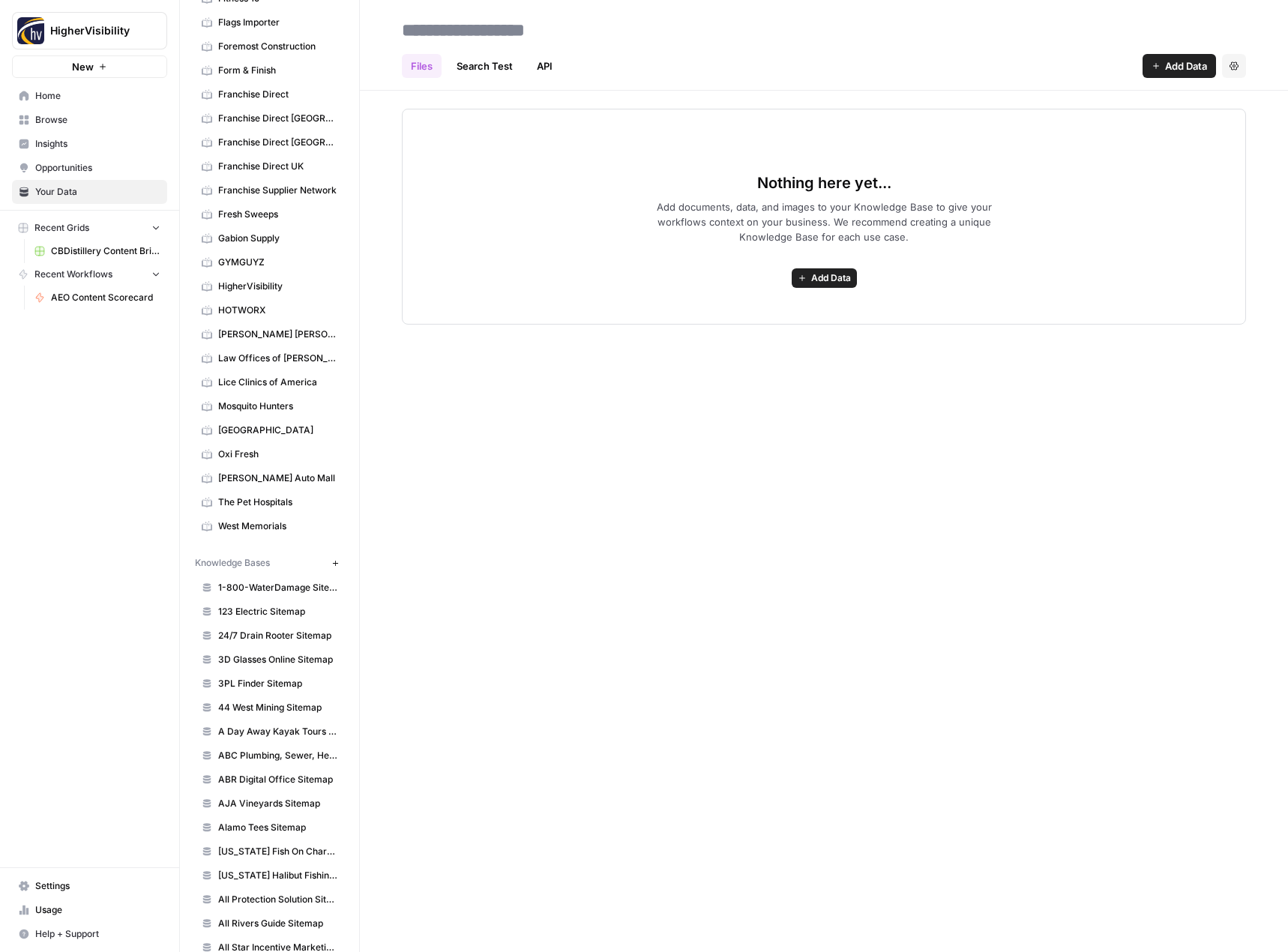
click at [815, 283] on span "Add Data" at bounding box center [831, 278] width 40 height 14
click at [796, 334] on span "Web Scrape" at bounding box center [769, 333] width 137 height 15
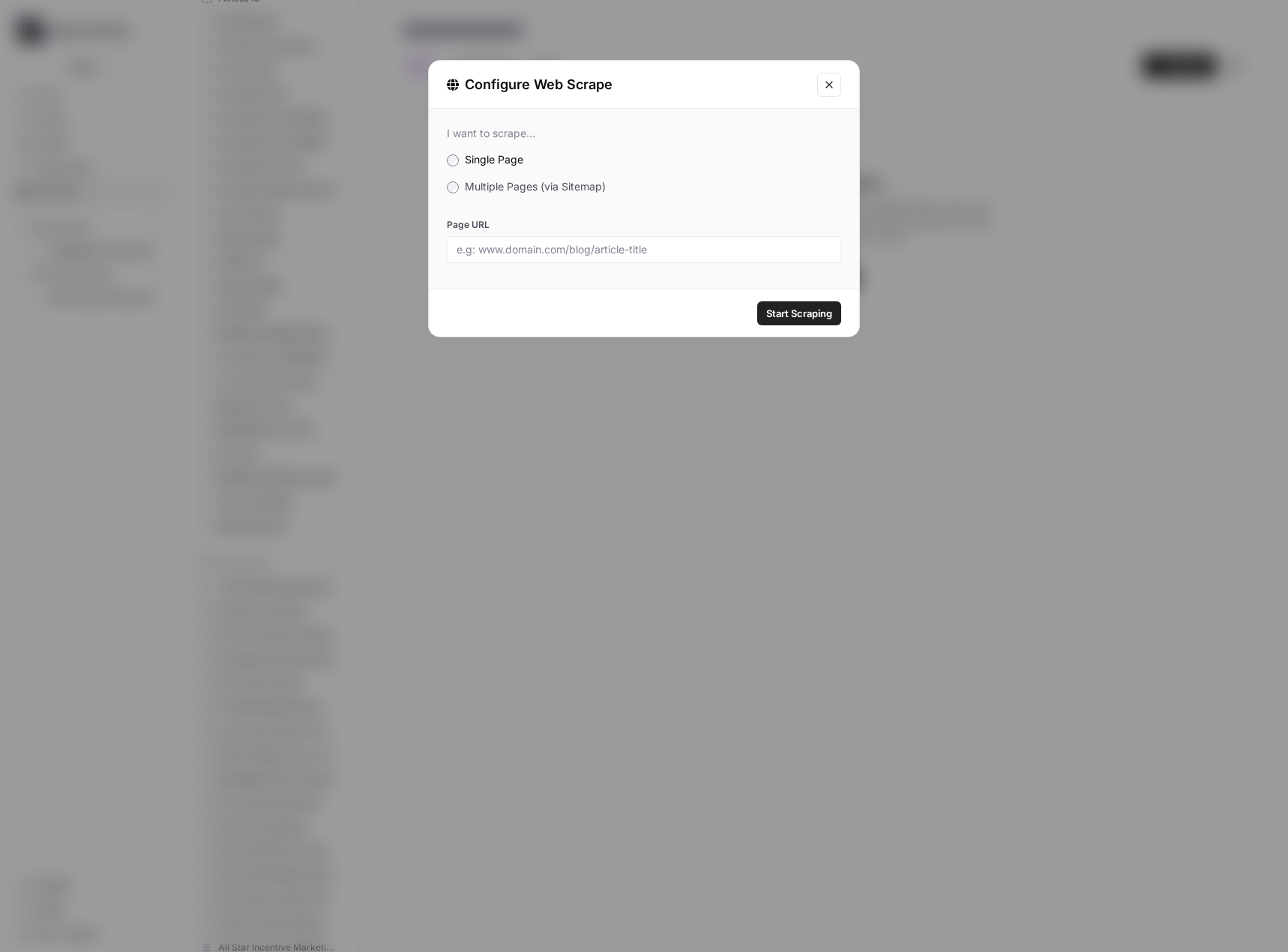
click at [499, 192] on span "Multiple Pages (via Sitemap)" at bounding box center [535, 186] width 141 height 13
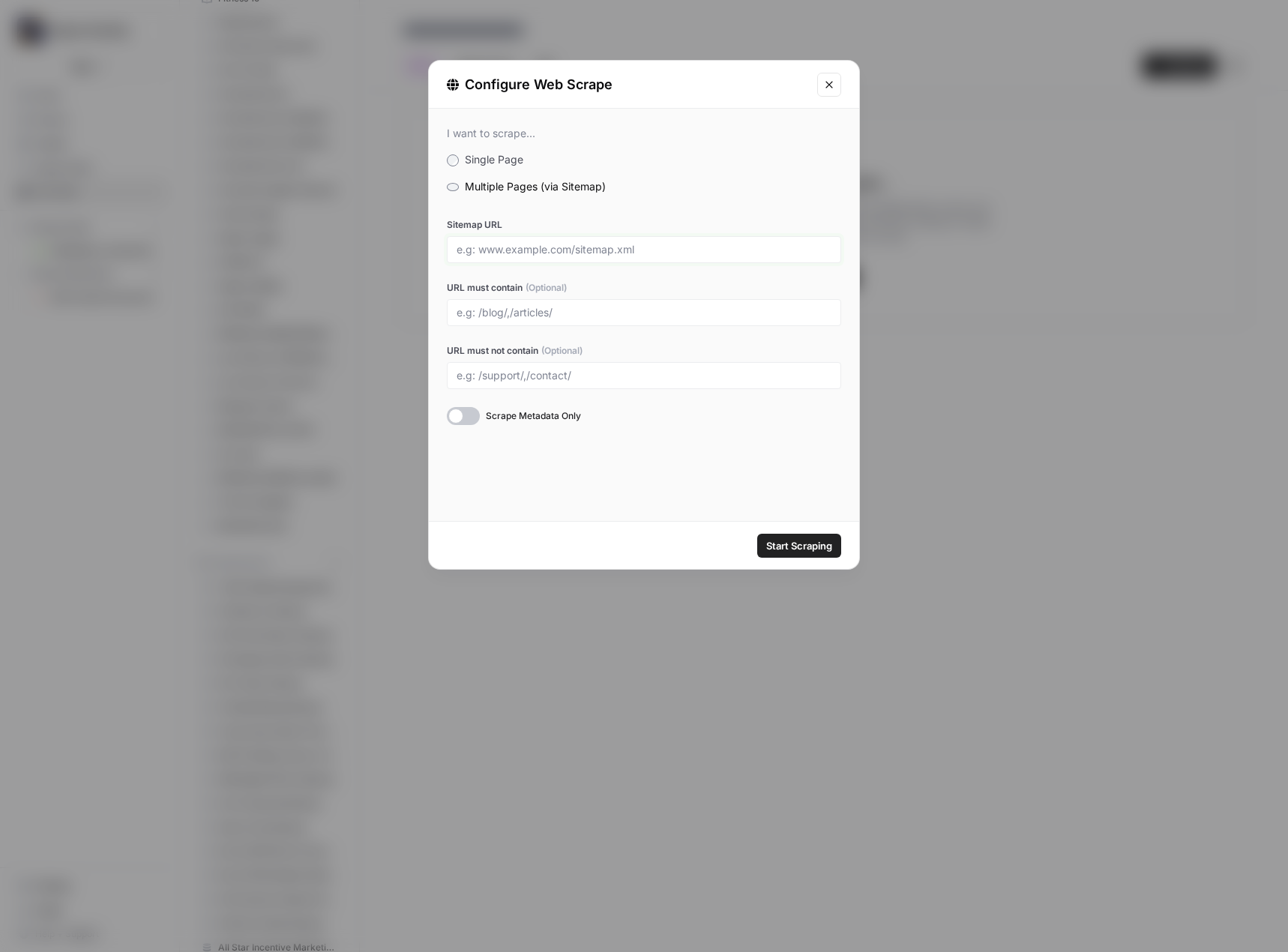
click at [525, 247] on input "Sitemap URL" at bounding box center [644, 249] width 374 height 14
paste input "https://ellasprings.com/sitemap_index.xml"
type input "https://ellasprings.com/sitemap_index.xml"
click at [795, 546] on span "Start Scraping" at bounding box center [799, 546] width 66 height 15
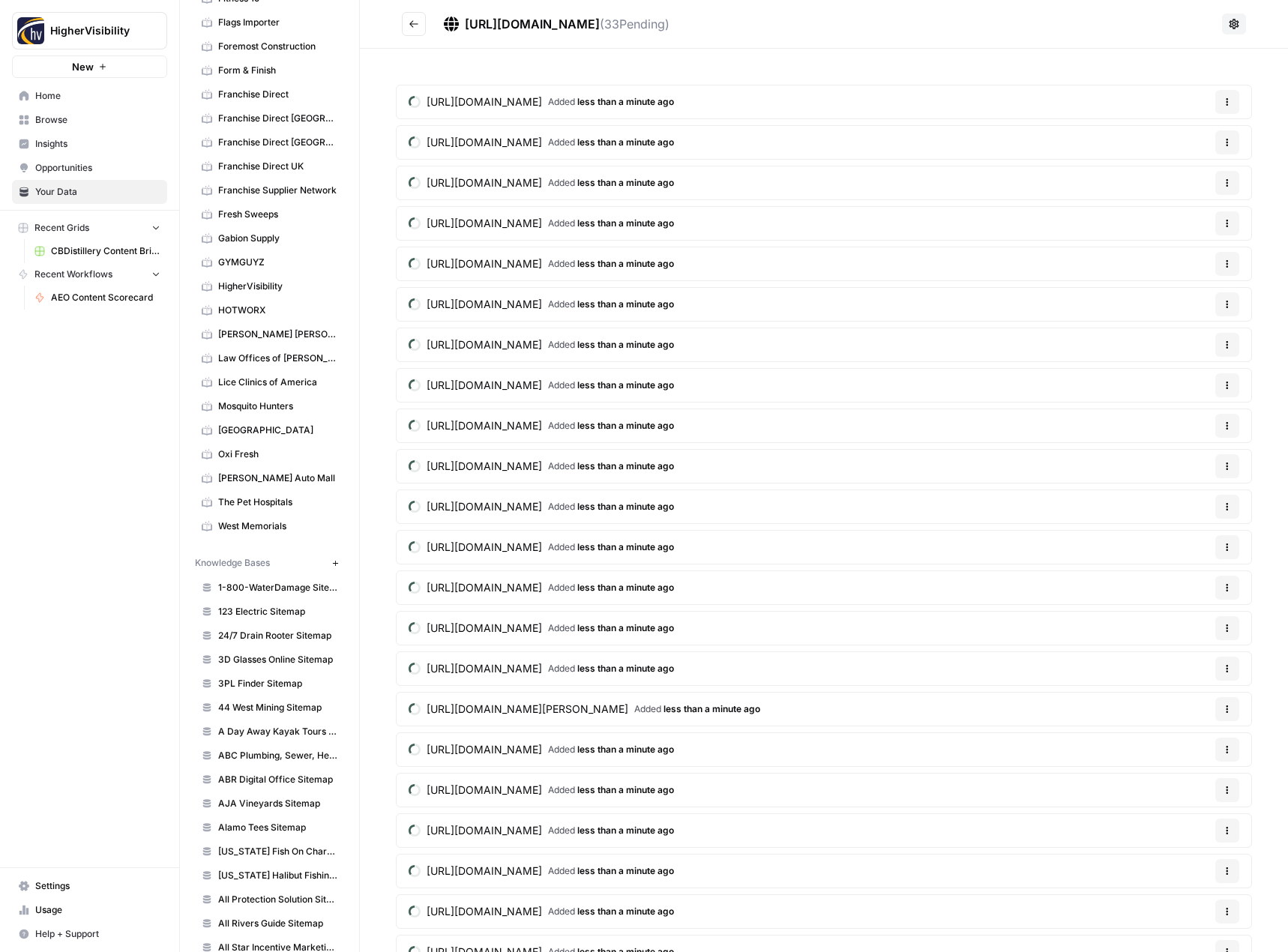
click at [410, 26] on icon "Go back" at bounding box center [414, 24] width 11 height 11
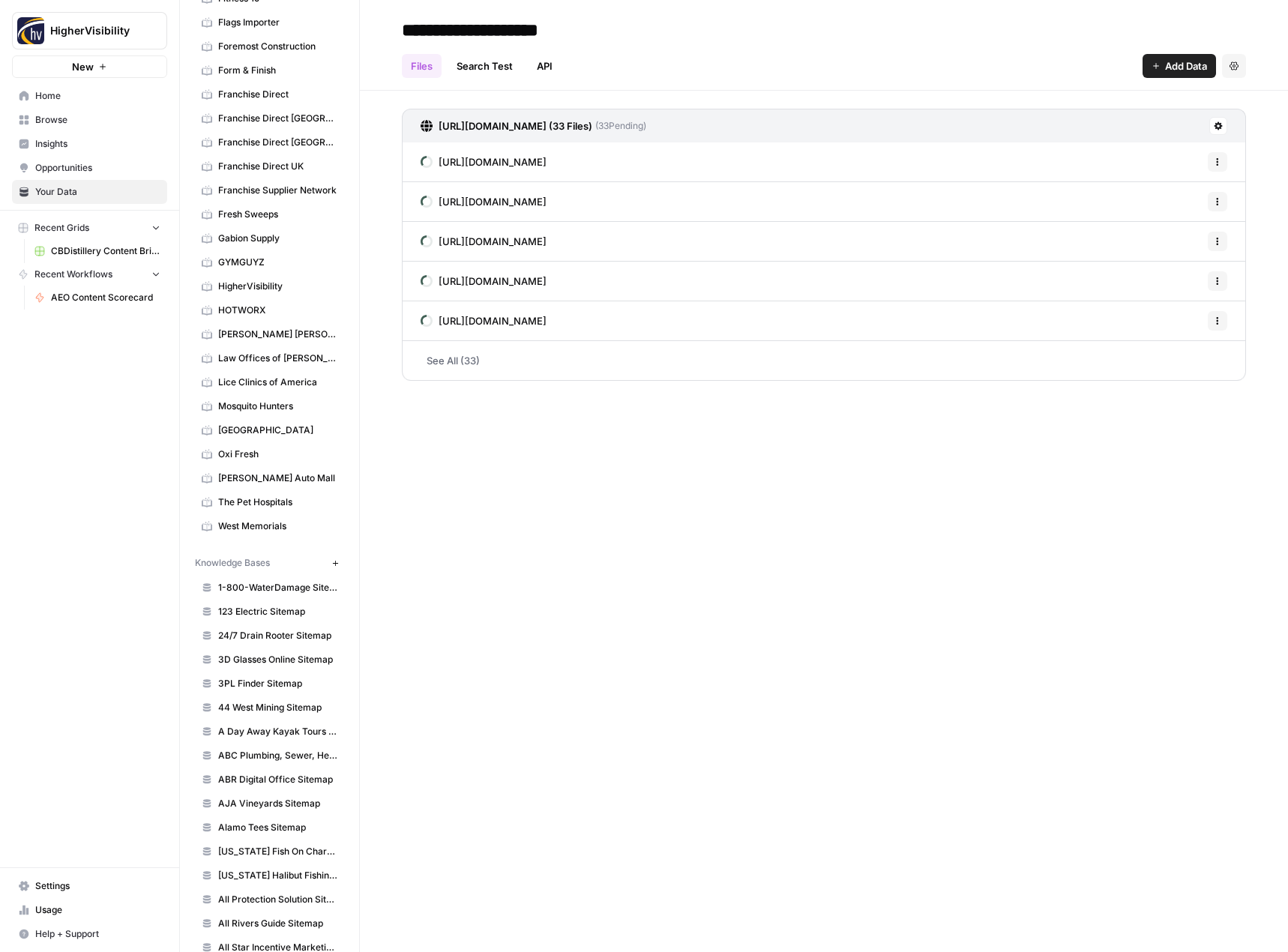
type input "**********"
click at [774, 18] on h2 "**********" at bounding box center [824, 30] width 844 height 24
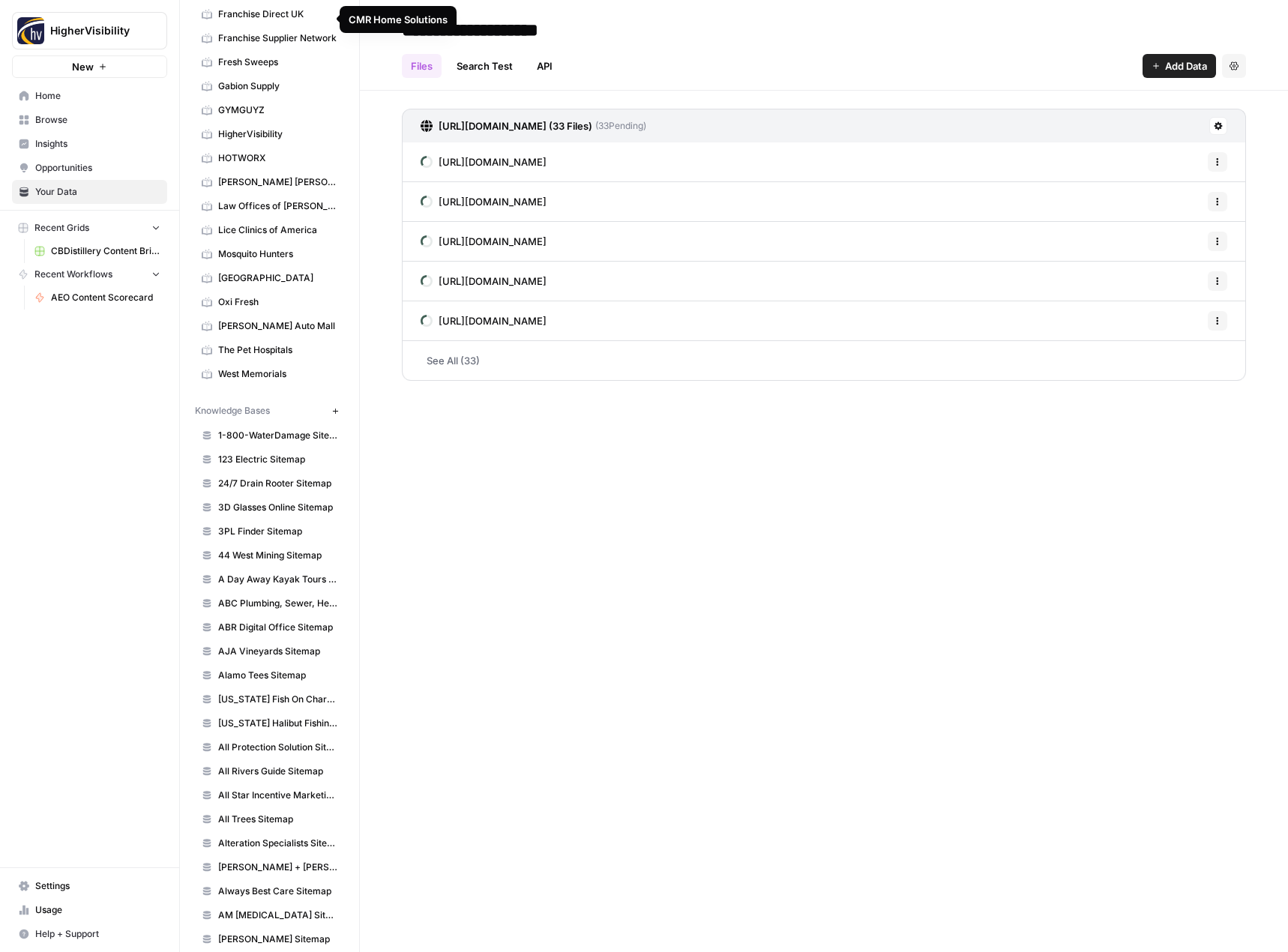
scroll to position [2549, 0]
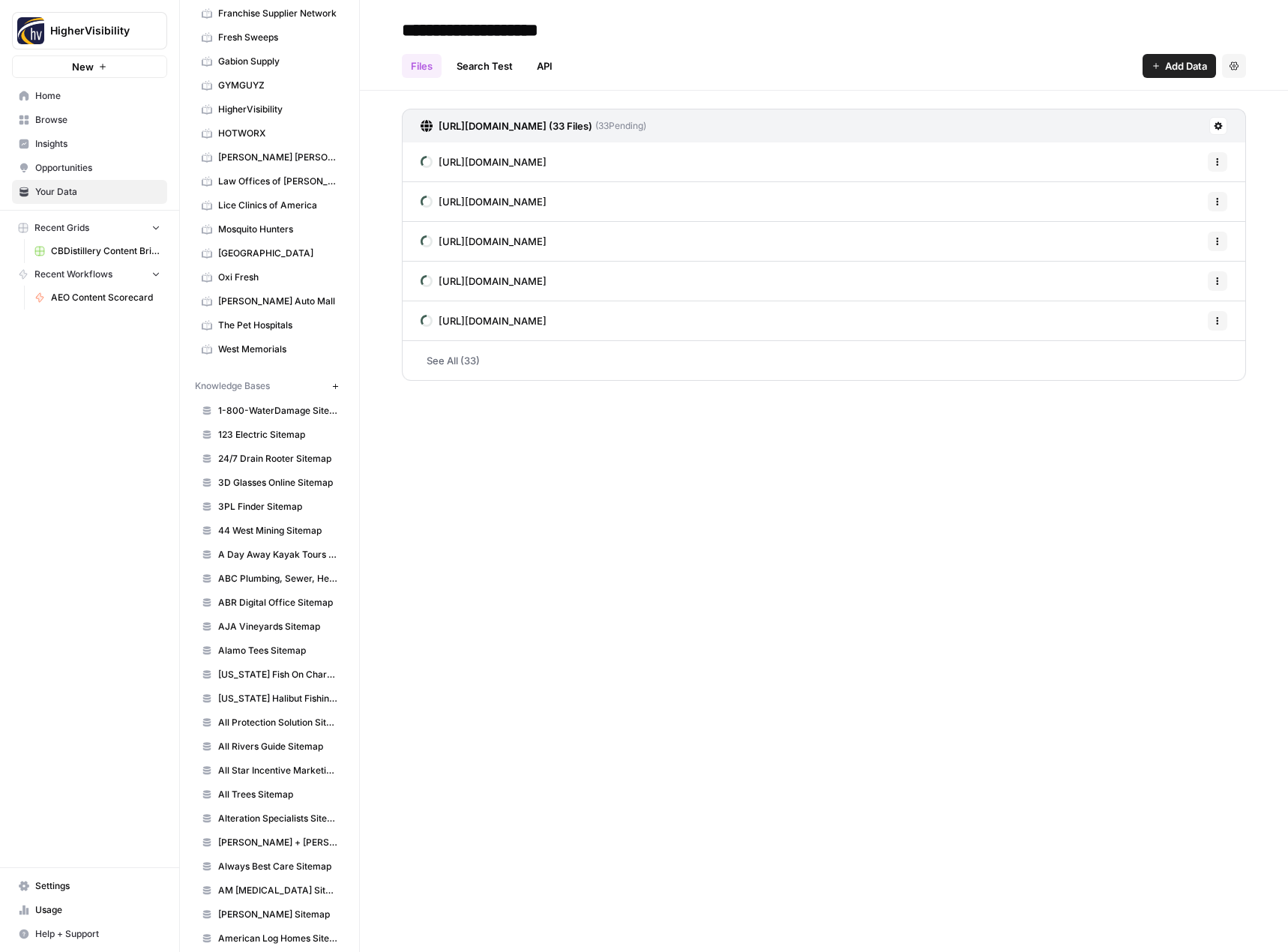
click at [332, 386] on icon "button" at bounding box center [334, 385] width 5 height 5
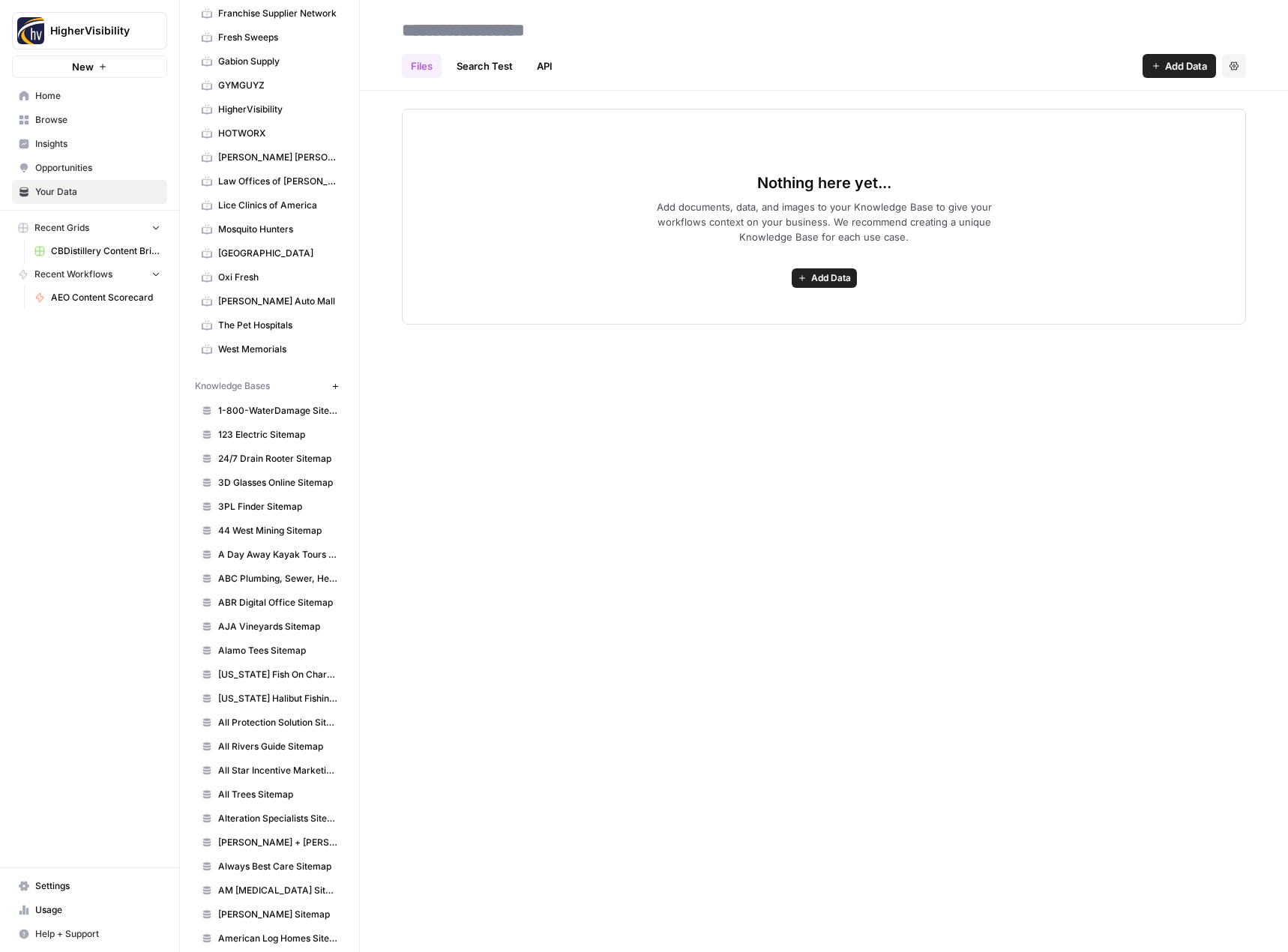
click at [819, 279] on span "Add Data" at bounding box center [831, 278] width 40 height 14
click at [752, 336] on span "Web Scrape" at bounding box center [769, 333] width 137 height 15
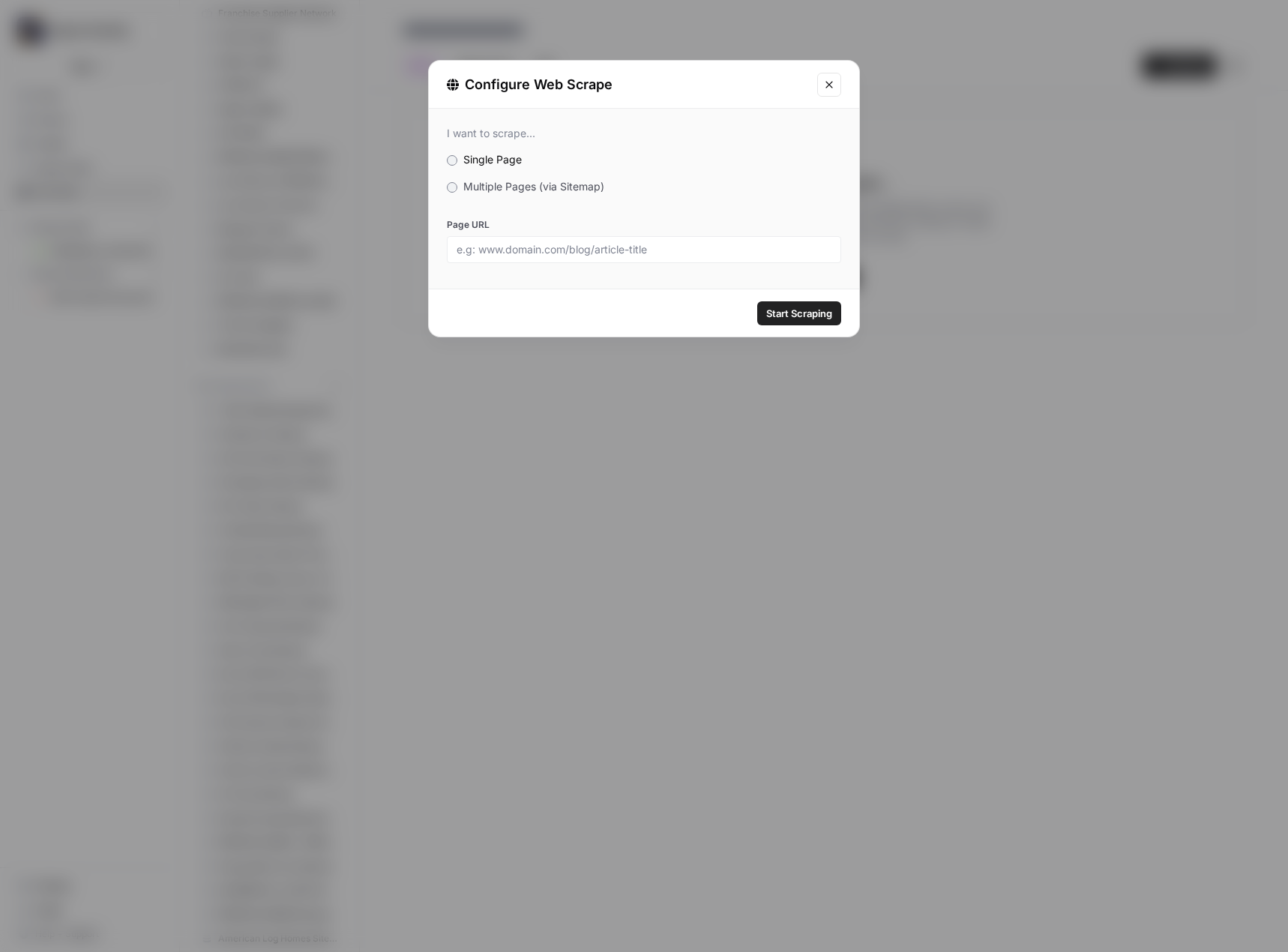
click at [550, 188] on span "Multiple Pages (via Sitemap)" at bounding box center [533, 186] width 141 height 13
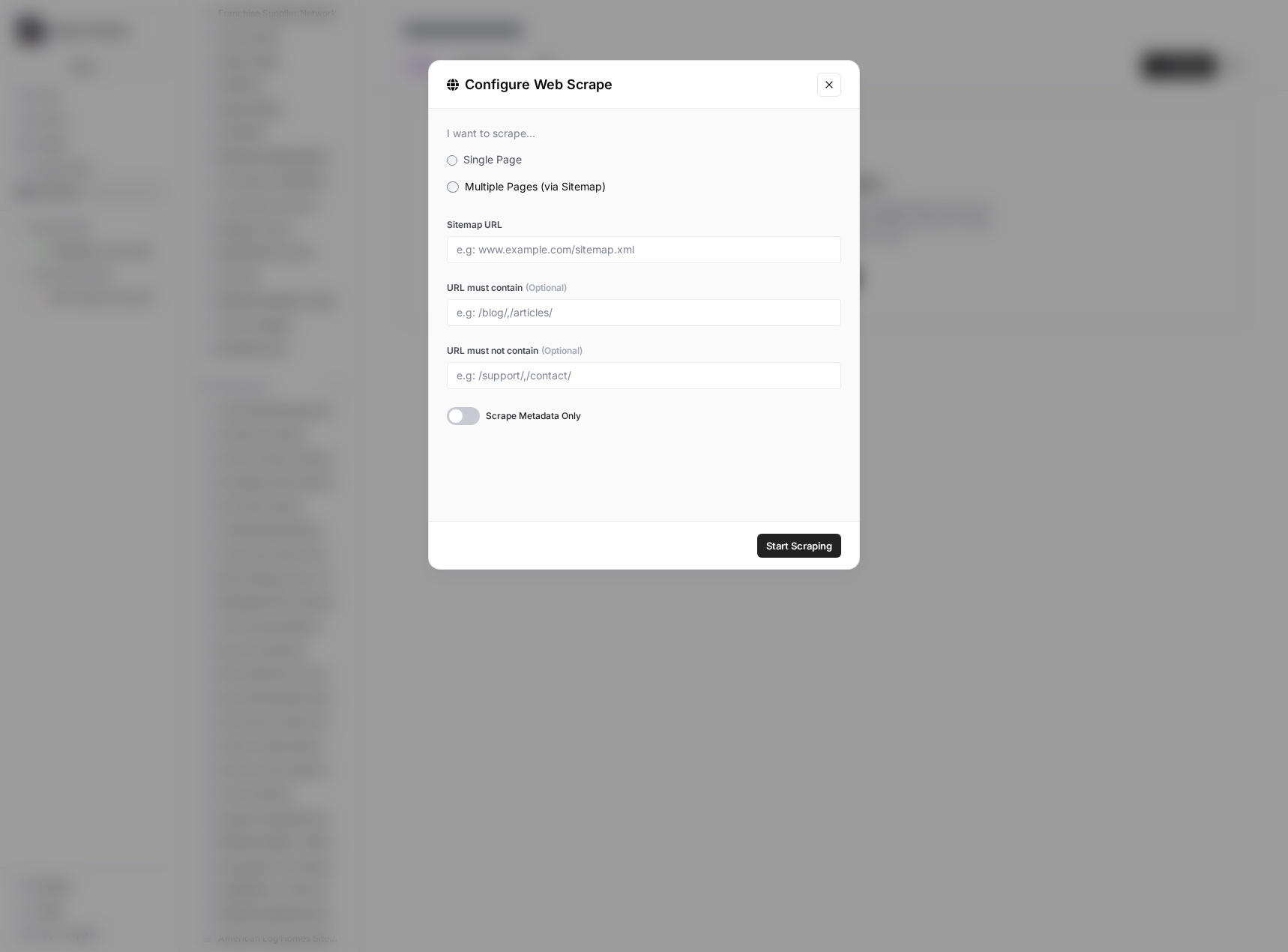
click at [517, 239] on div at bounding box center [644, 249] width 394 height 27
click at [519, 247] on input "Sitemap URL" at bounding box center [644, 249] width 374 height 14
paste input "https://www.emstoyou.com/sitemap_index.xml"
type input "https://www.emstoyou.com/sitemap_index.xml"
click at [780, 548] on span "Start Scraping" at bounding box center [799, 546] width 66 height 15
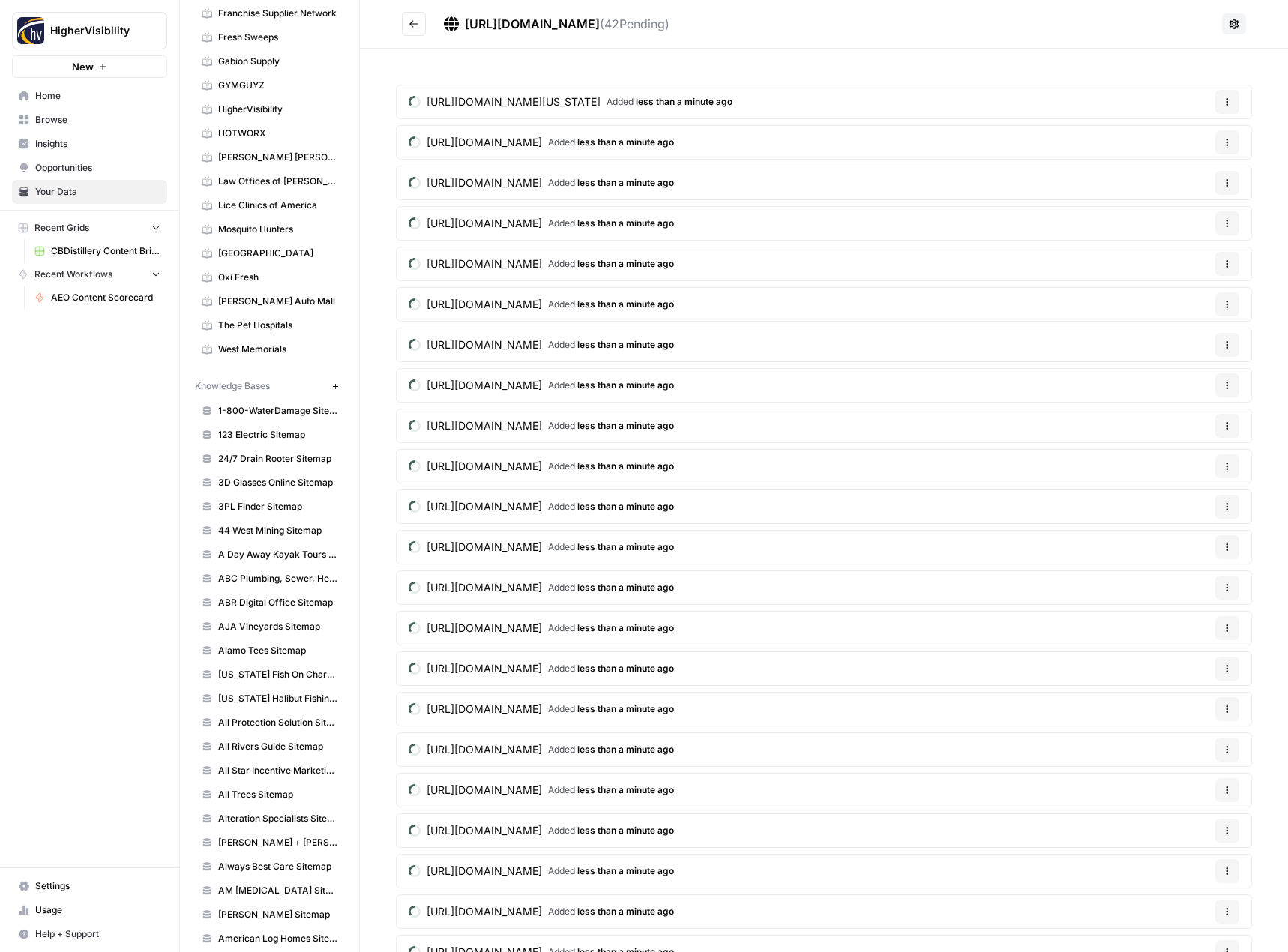
click at [413, 20] on icon "Go back" at bounding box center [414, 24] width 11 height 11
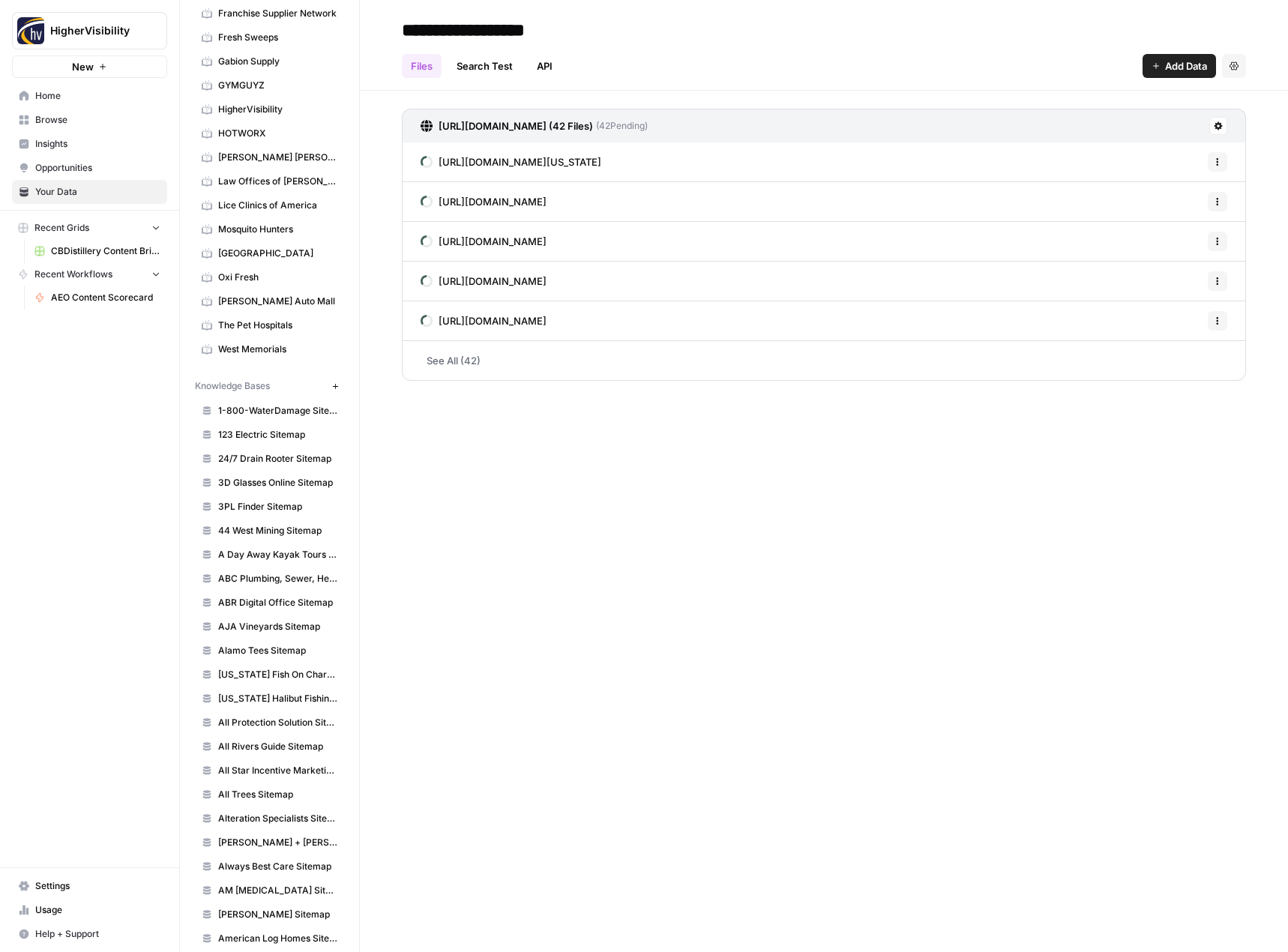
type input "**********"
click at [589, 684] on div "**********" at bounding box center [824, 476] width 928 height 952
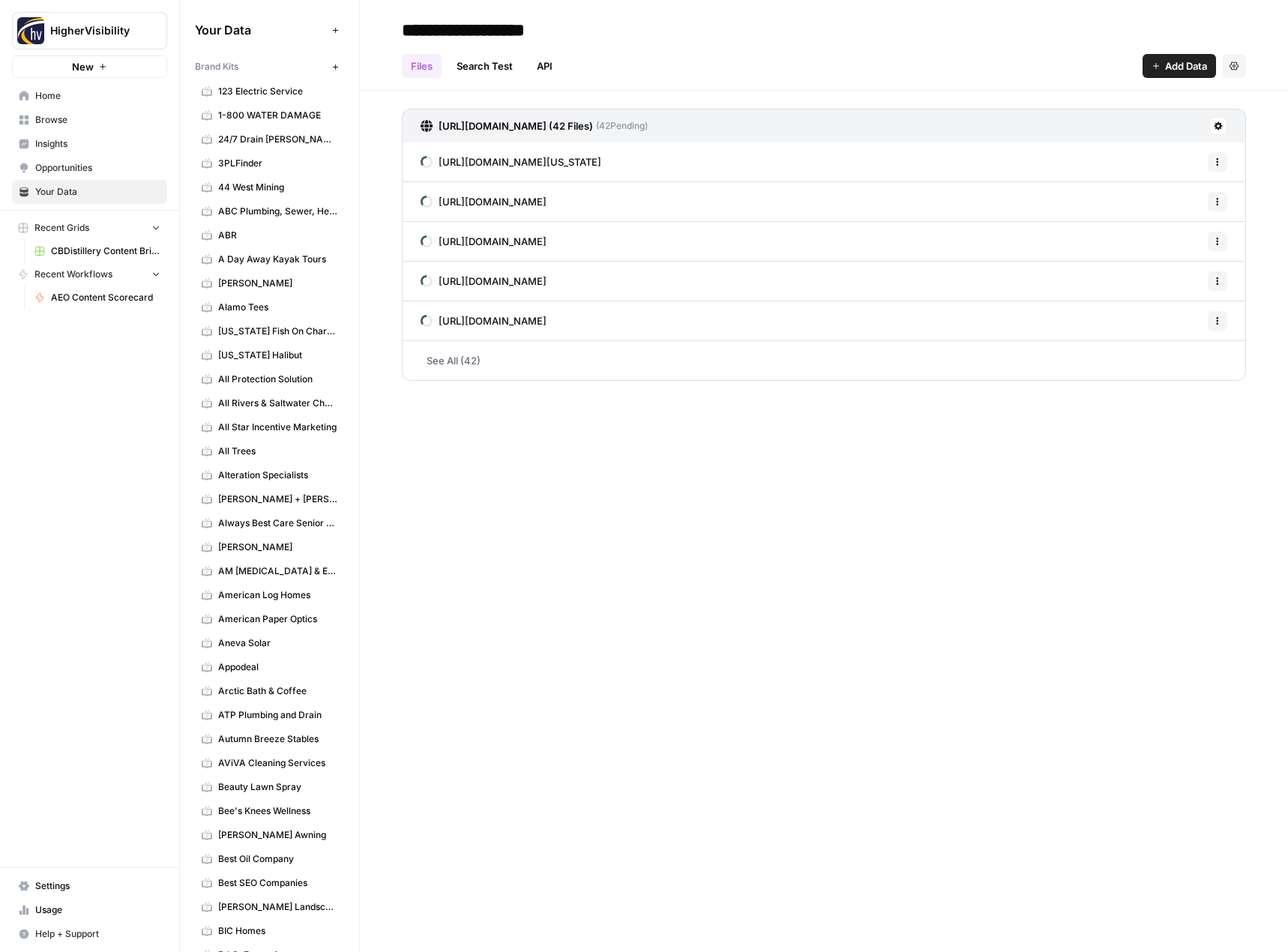
click at [331, 66] on icon "button" at bounding box center [335, 67] width 8 height 8
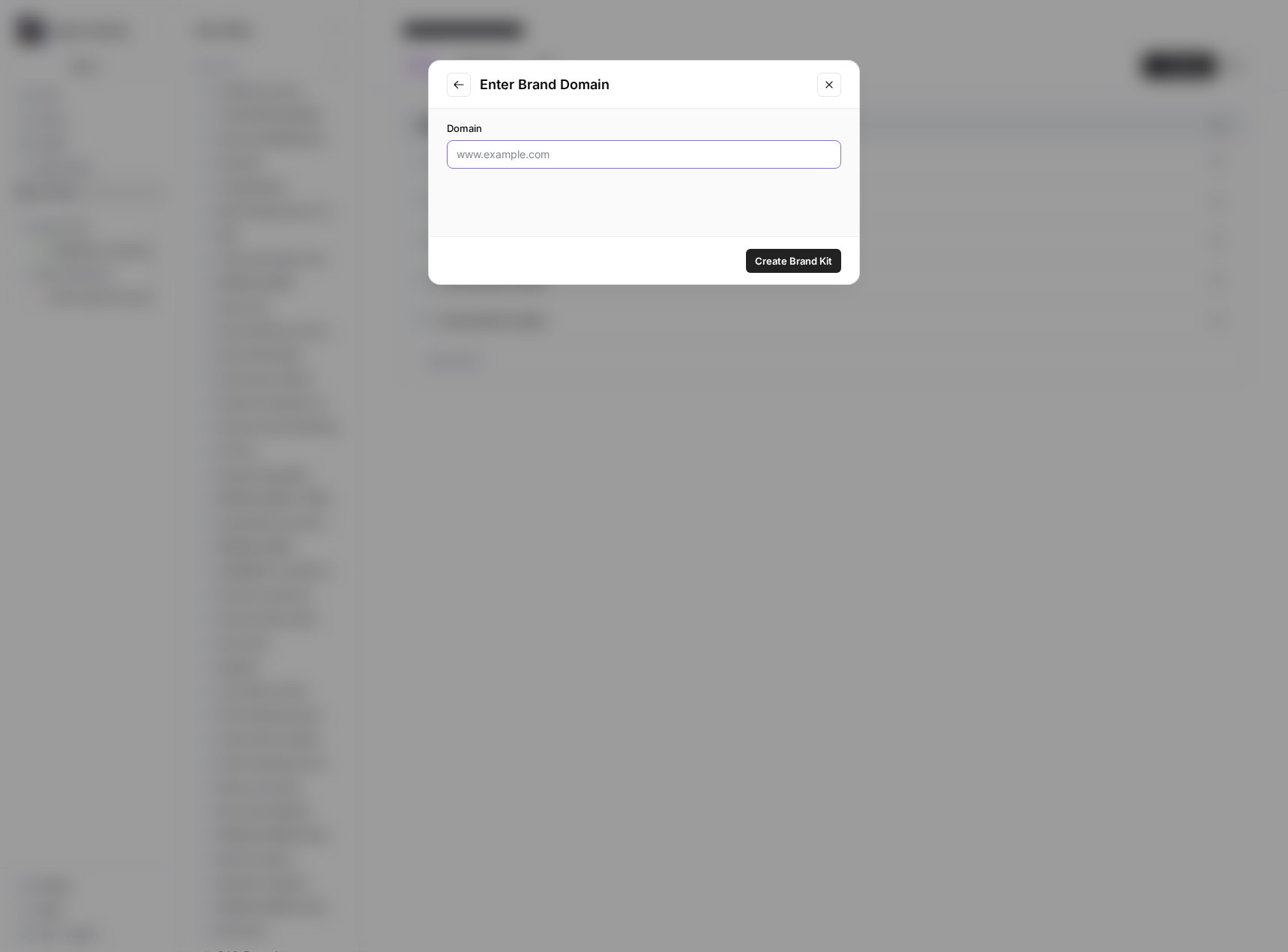
click at [582, 159] on input "Domain" at bounding box center [644, 155] width 374 height 15
paste input "https://echoiceparts.com"
type input "https://echoiceparts.com"
click at [766, 253] on span "Create Brand Kit" at bounding box center [793, 261] width 77 height 15
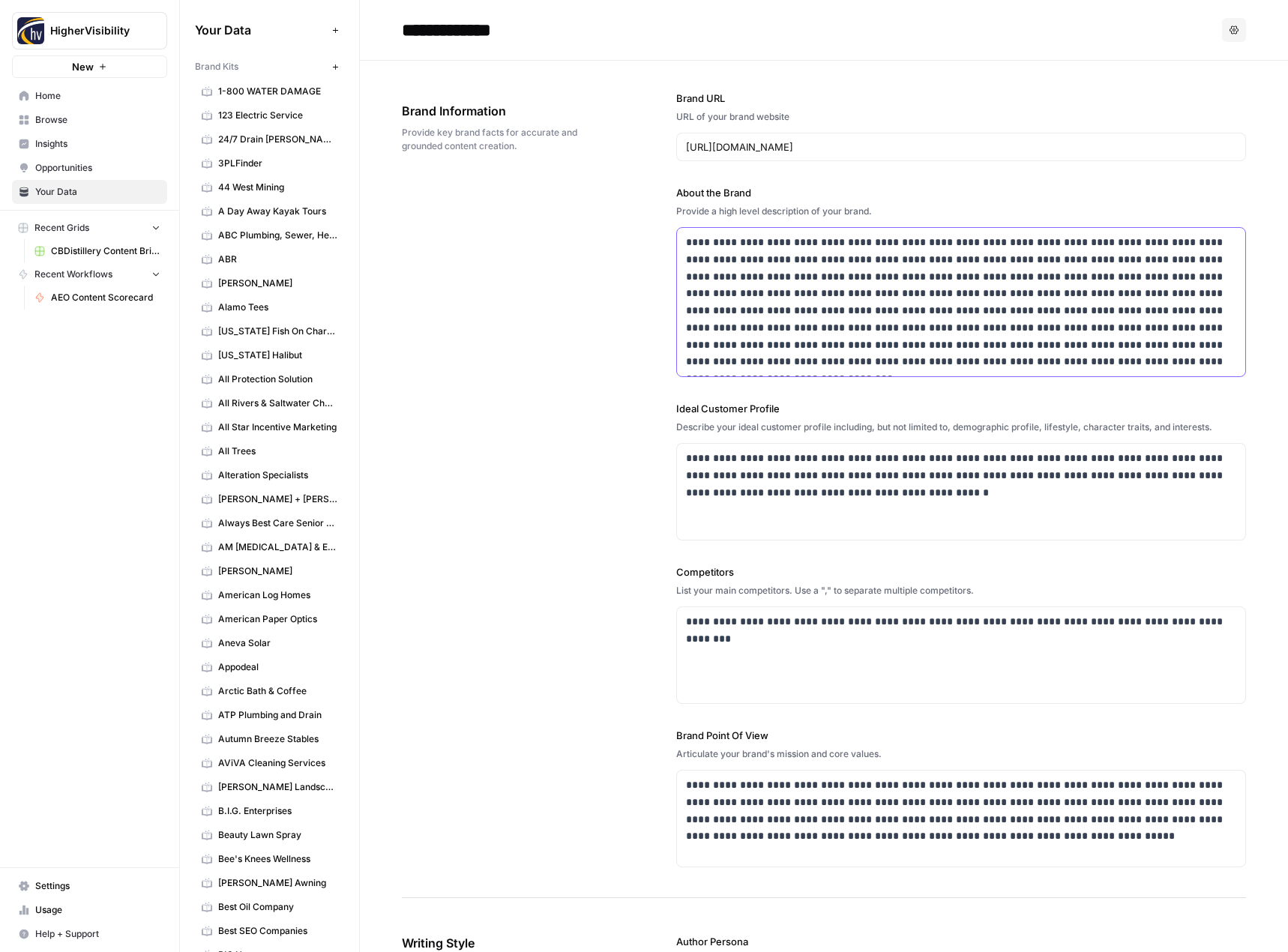
click at [833, 310] on p "**********" at bounding box center [956, 302] width 542 height 137
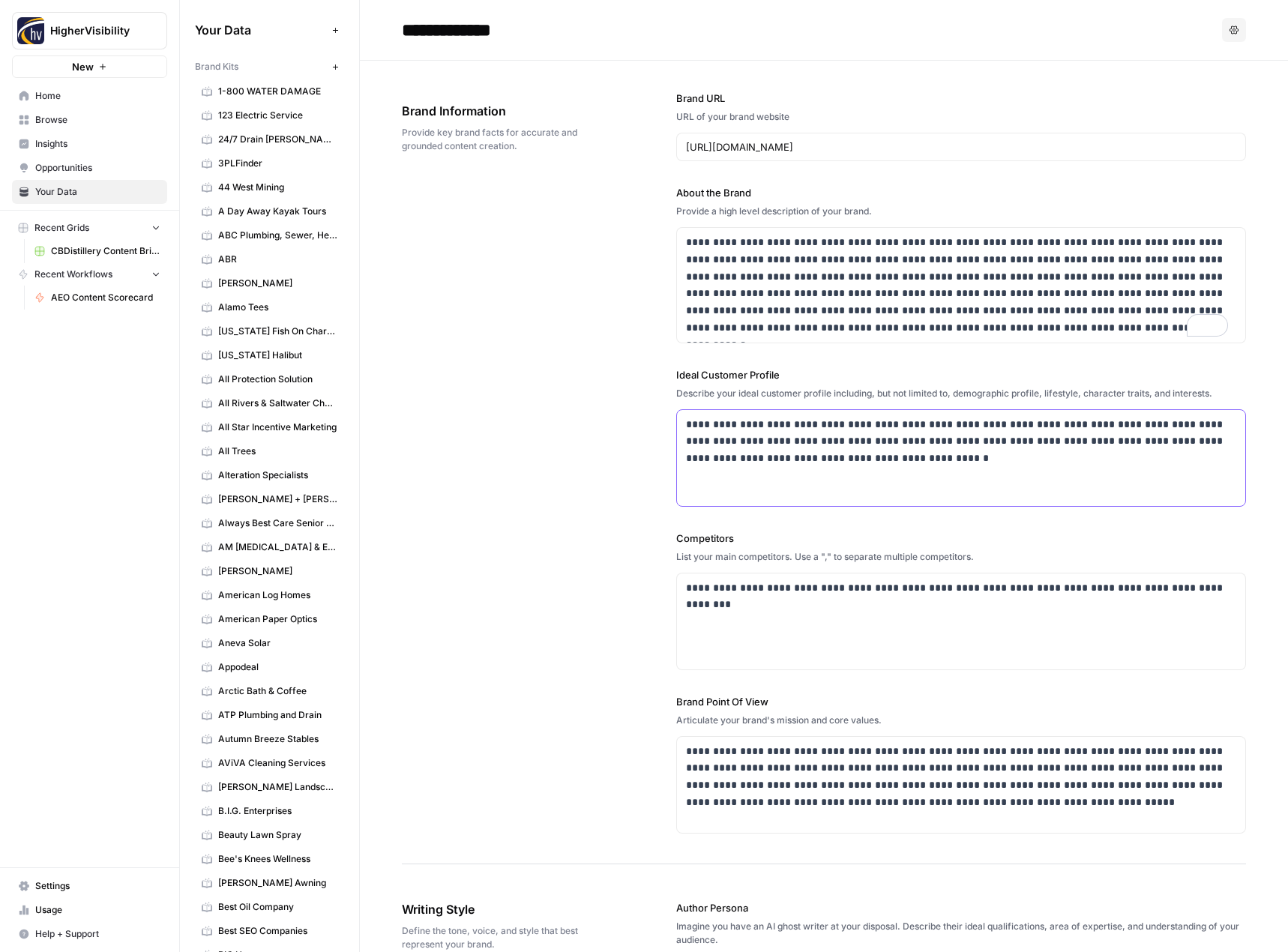
click at [795, 420] on p "**********" at bounding box center [956, 442] width 542 height 51
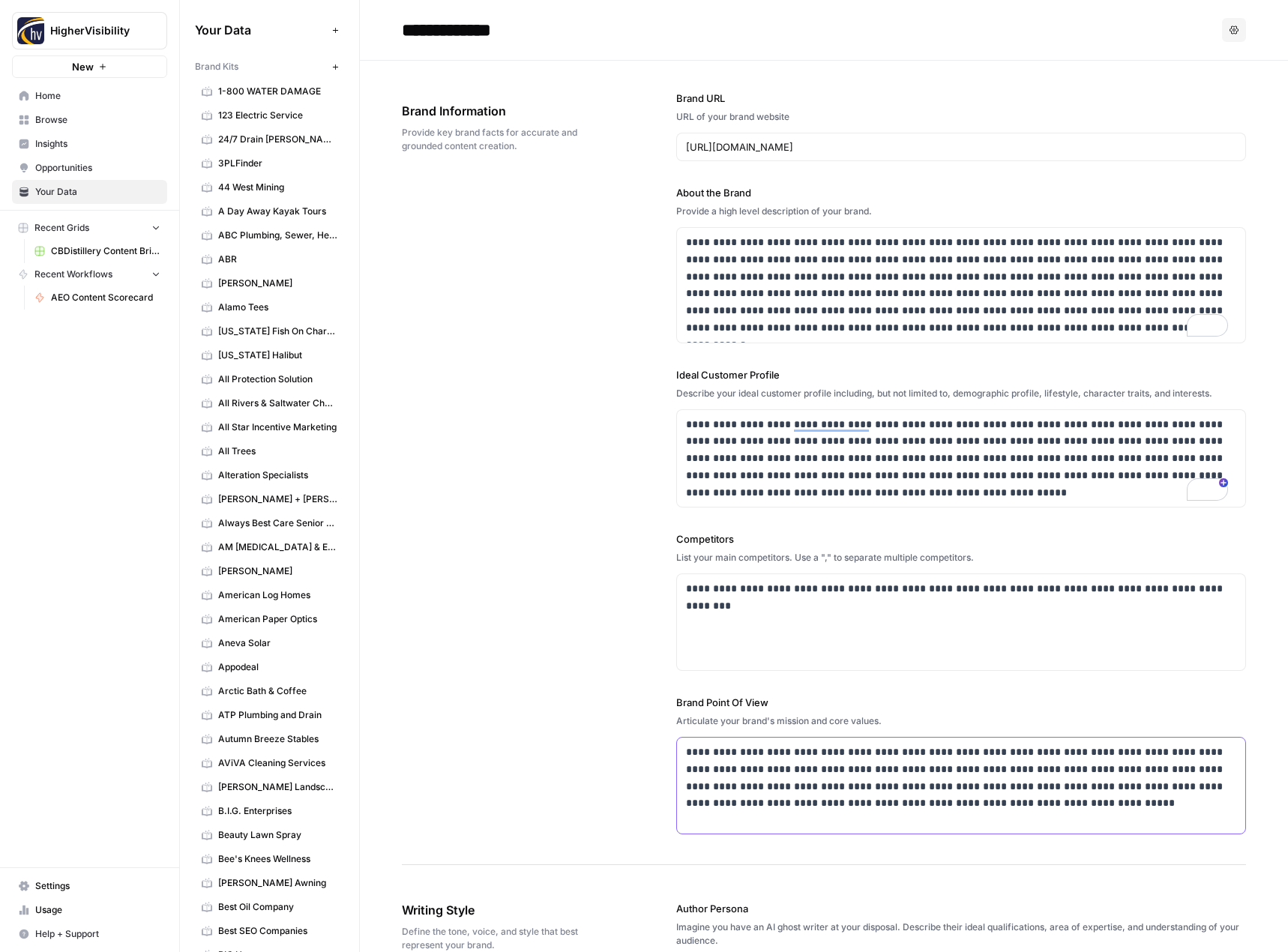
click at [771, 774] on p "**********" at bounding box center [956, 777] width 542 height 68
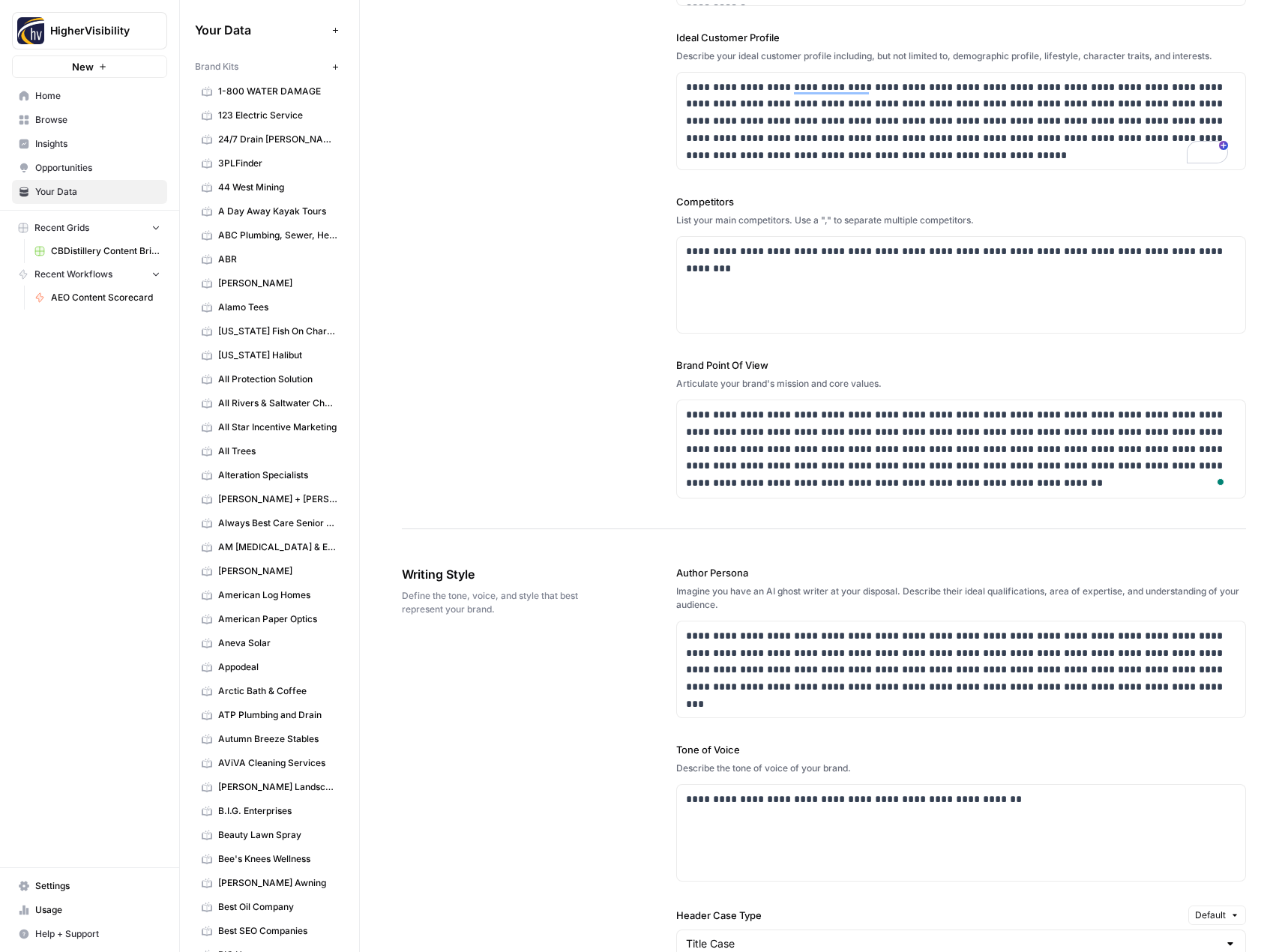
scroll to position [375, 0]
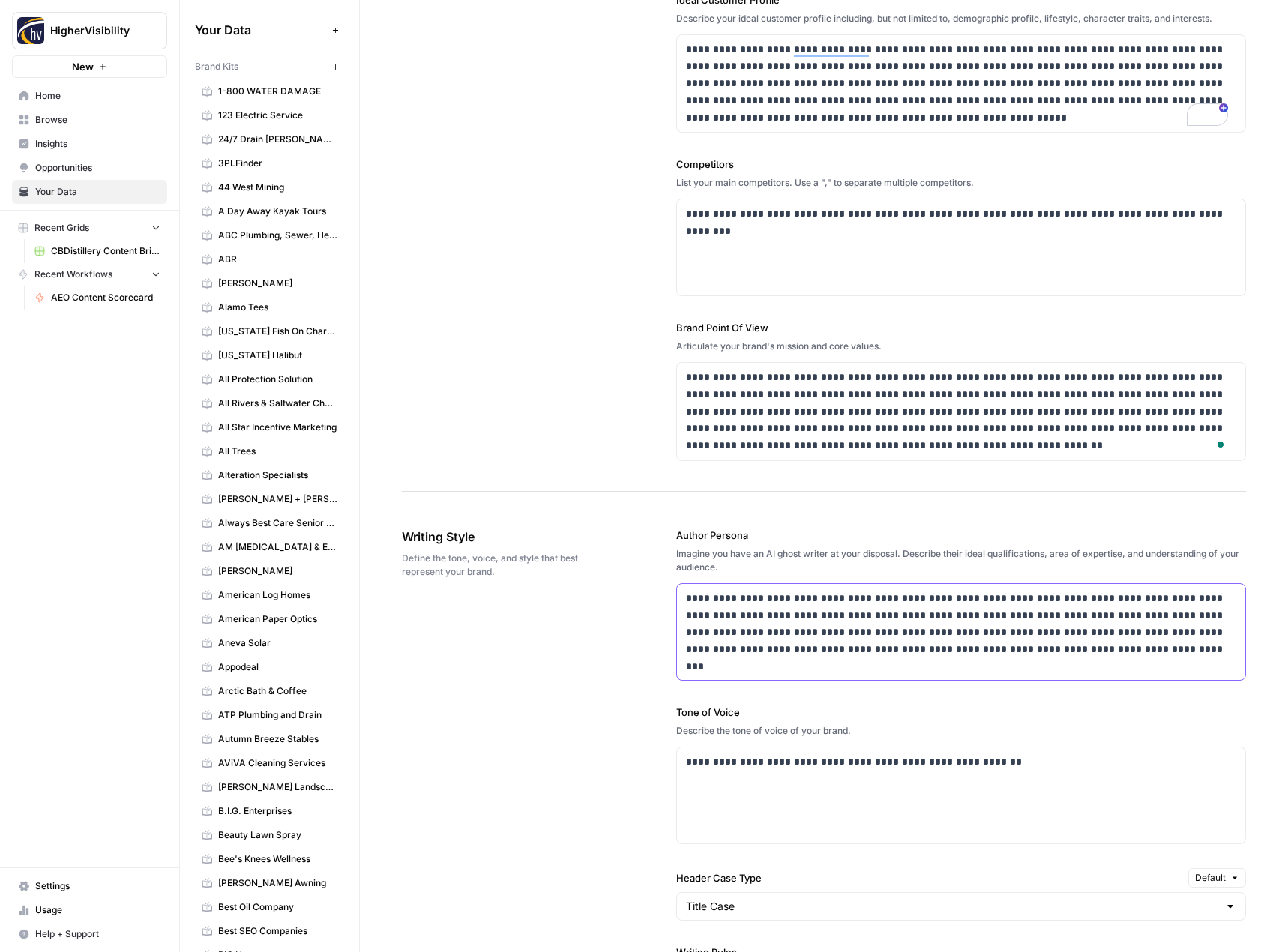
click at [760, 638] on p "**********" at bounding box center [956, 624] width 542 height 68
click at [821, 775] on div "**********" at bounding box center [962, 796] width 569 height 96
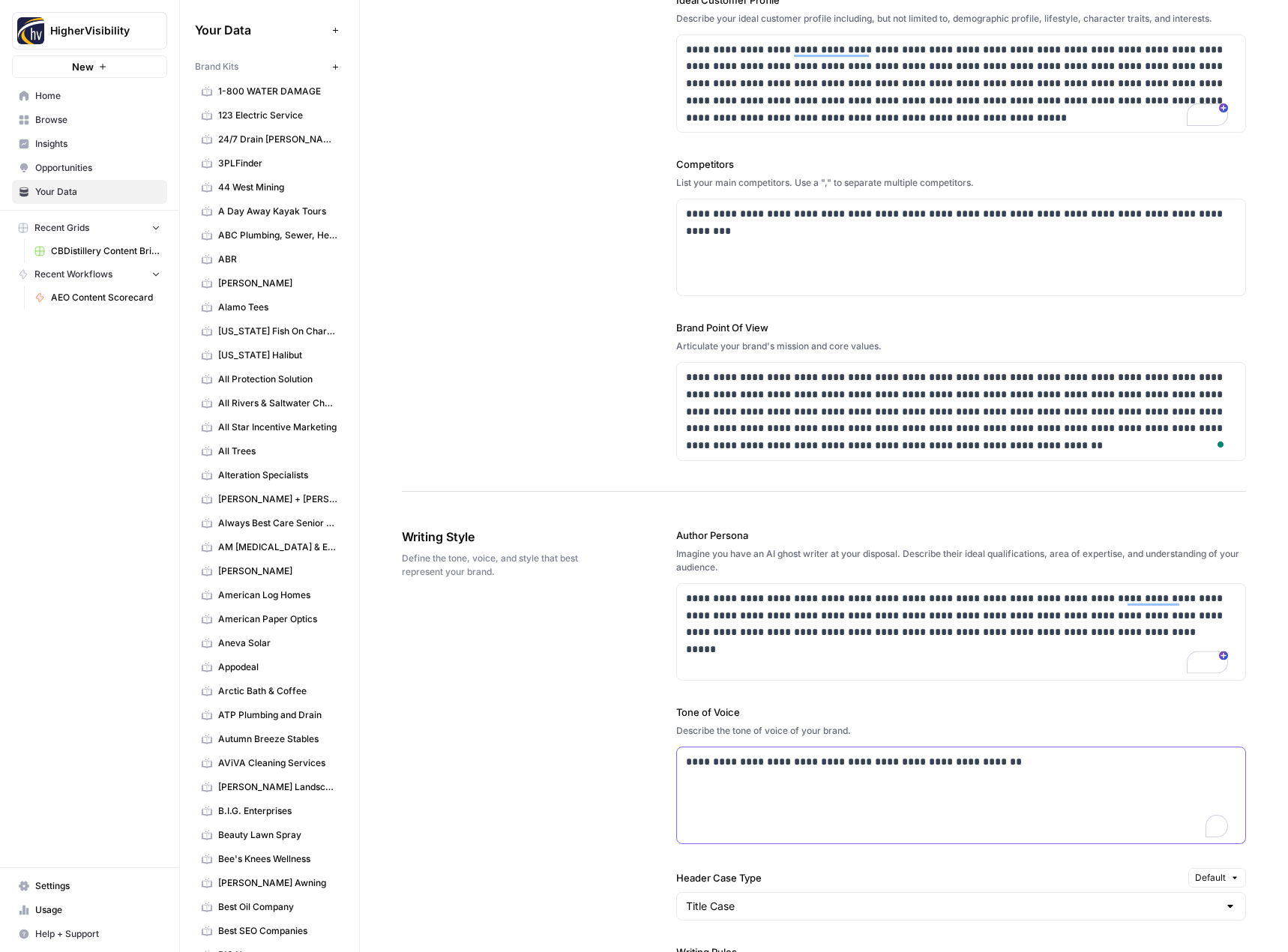
click at [821, 775] on div "**********" at bounding box center [962, 796] width 569 height 96
click at [599, 745] on div "**********" at bounding box center [824, 901] width 844 height 806
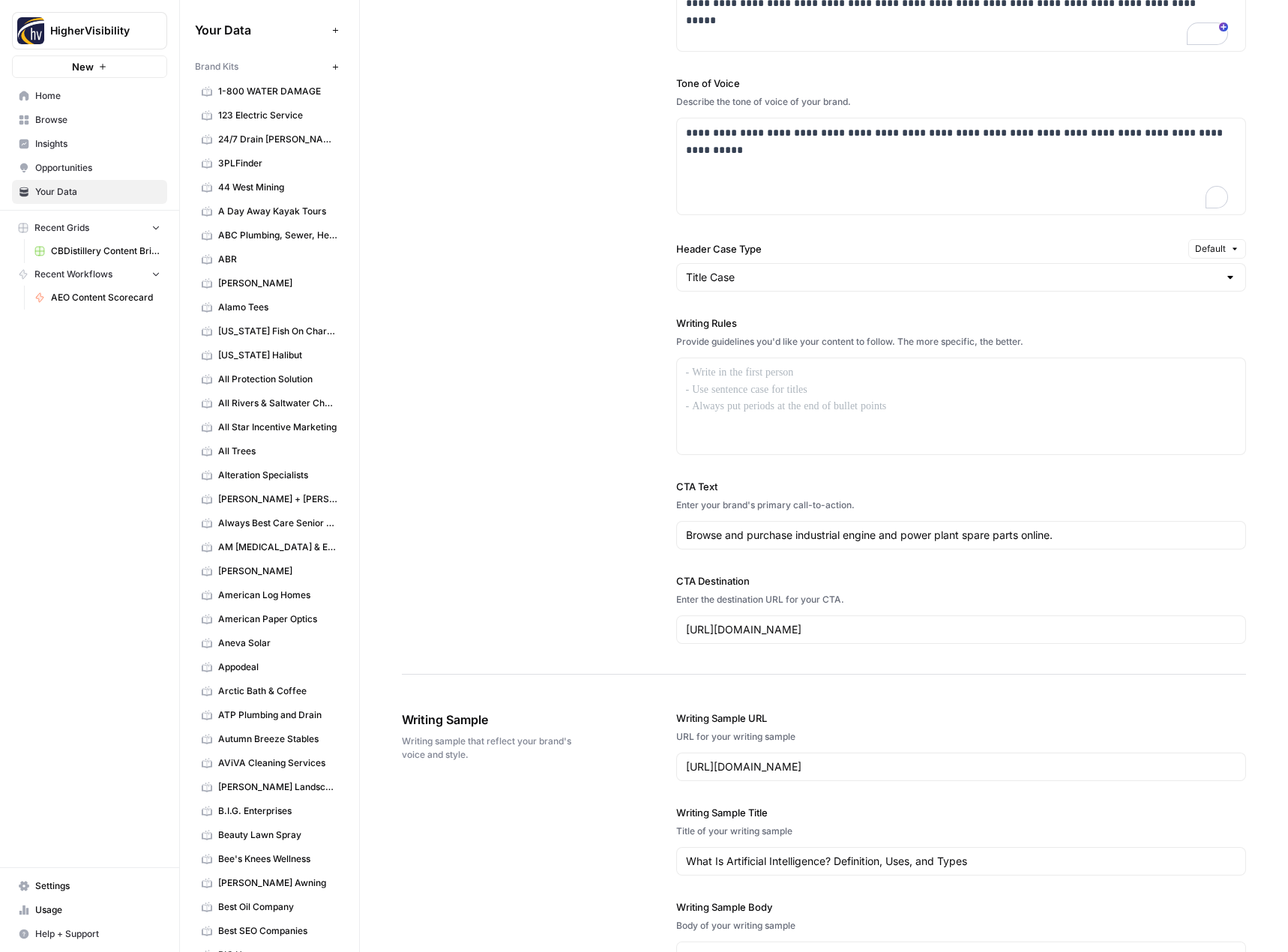
scroll to position [855, 0]
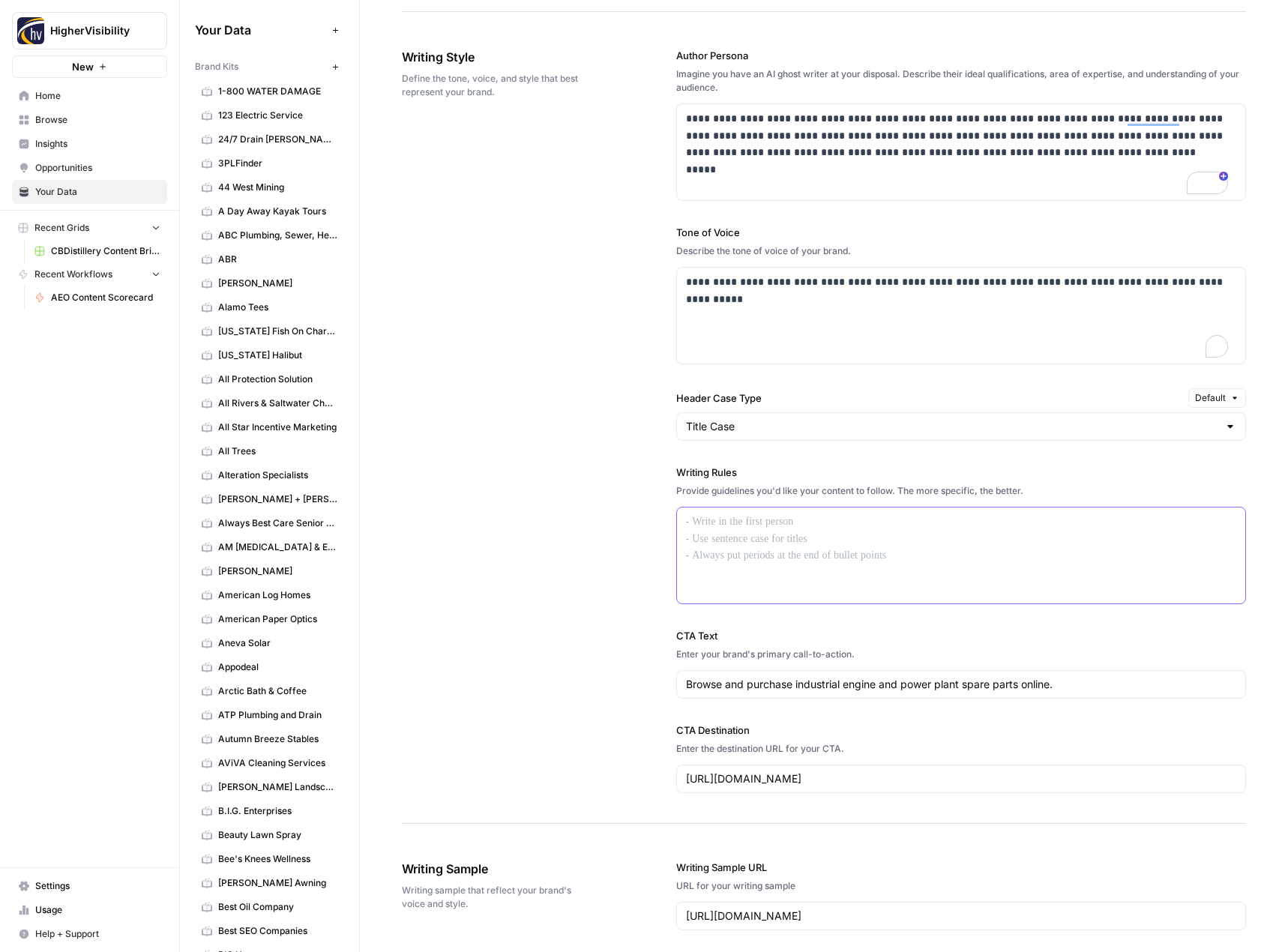
click at [709, 519] on p at bounding box center [961, 522] width 551 height 18
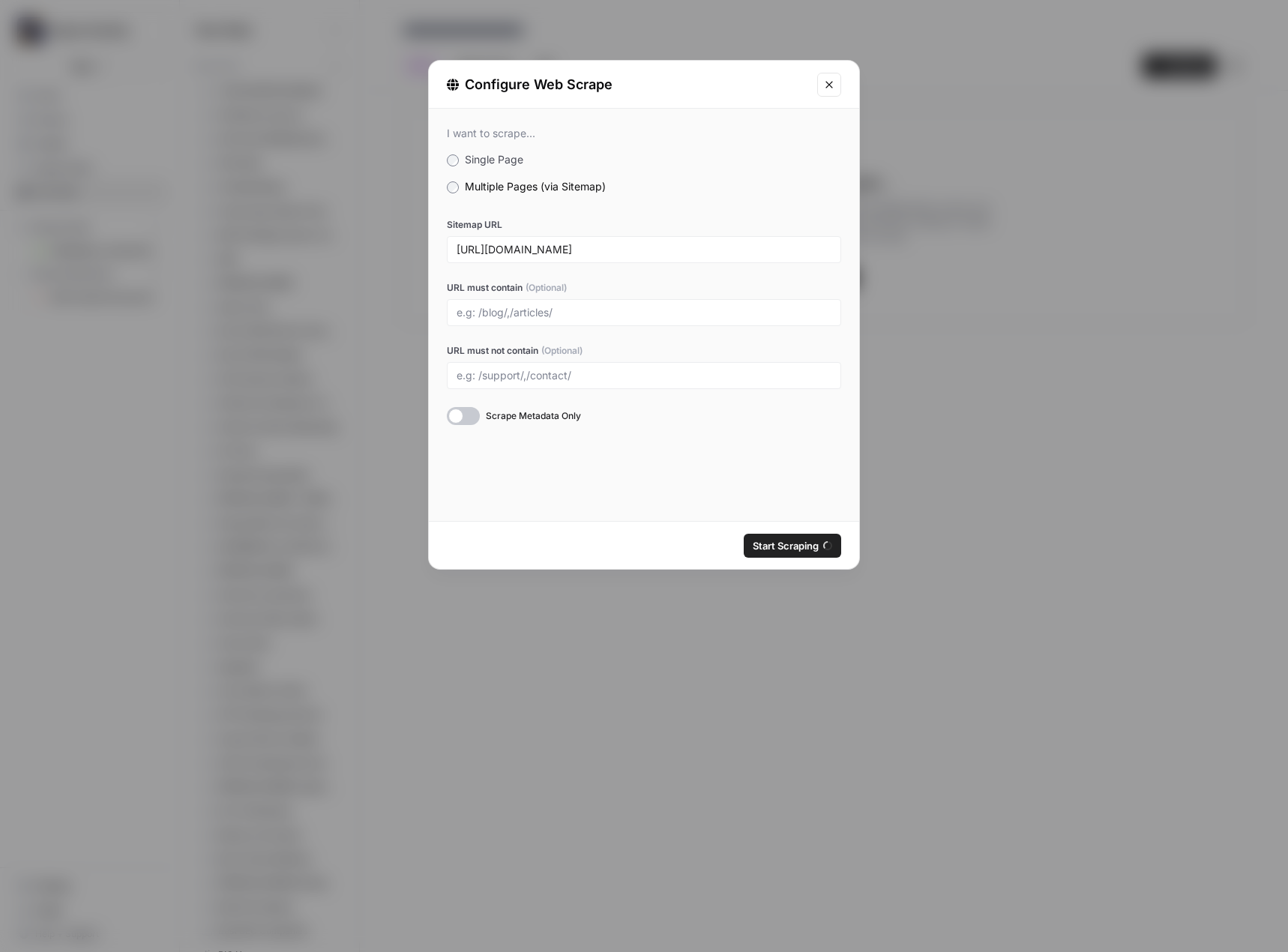
scroll to position [2549, 0]
click at [669, 497] on div "I want to scrape... Single Page Multiple Pages (via Sitemap) Sitemap URL [URL][…" at bounding box center [644, 315] width 430 height 413
click at [667, 465] on div "I want to scrape... Single Page Multiple Pages (via Sitemap) Sitemap URL [URL][…" at bounding box center [644, 315] width 430 height 413
click at [751, 180] on label "Multiple Pages (via Sitemap)" at bounding box center [644, 187] width 394 height 15
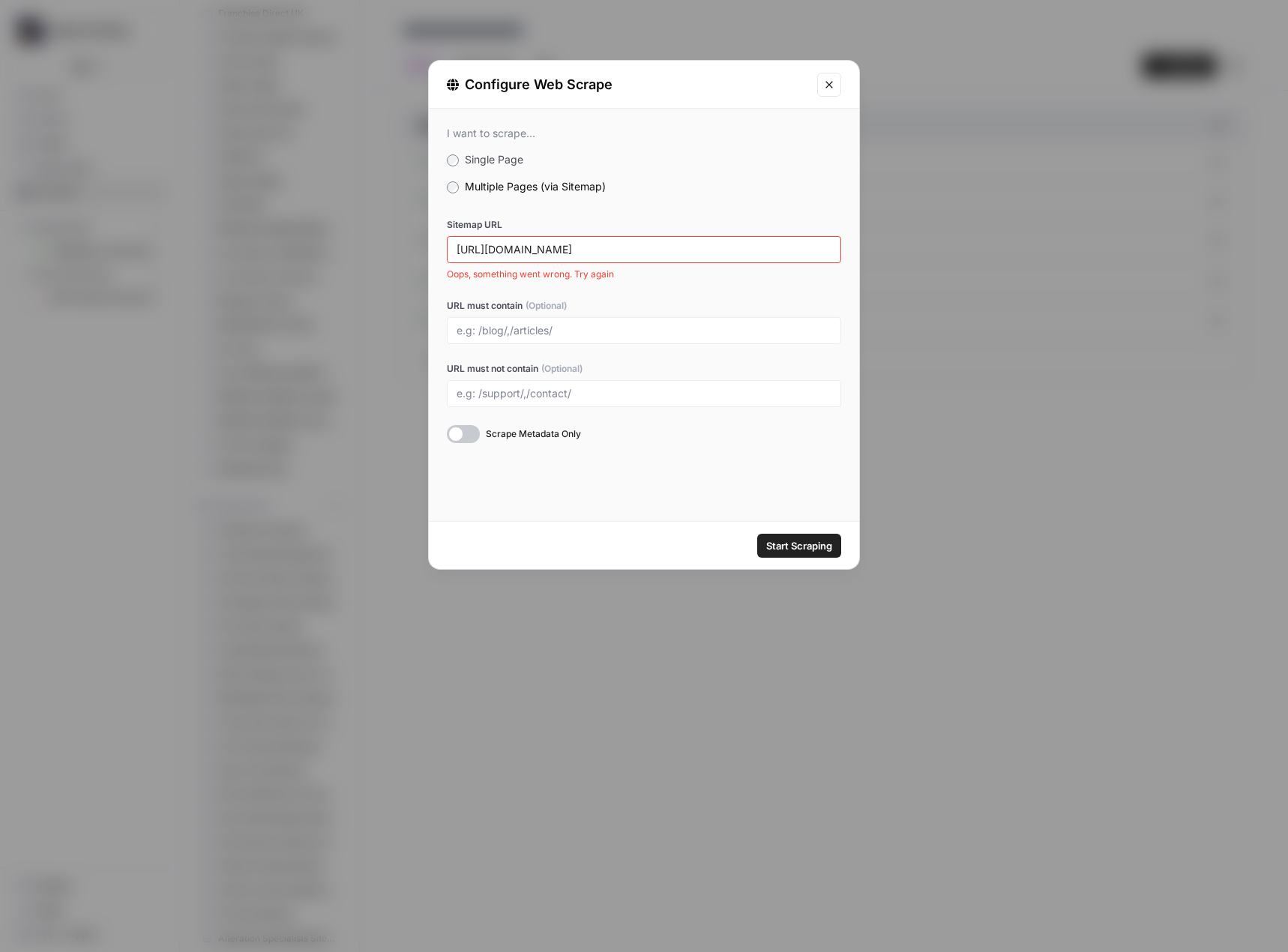
click at [622, 259] on div "[URL][DOMAIN_NAME]" at bounding box center [644, 249] width 394 height 27
copy label "Sitemap URL"
click at [608, 250] on input "[URL][DOMAIN_NAME]" at bounding box center [644, 249] width 374 height 14
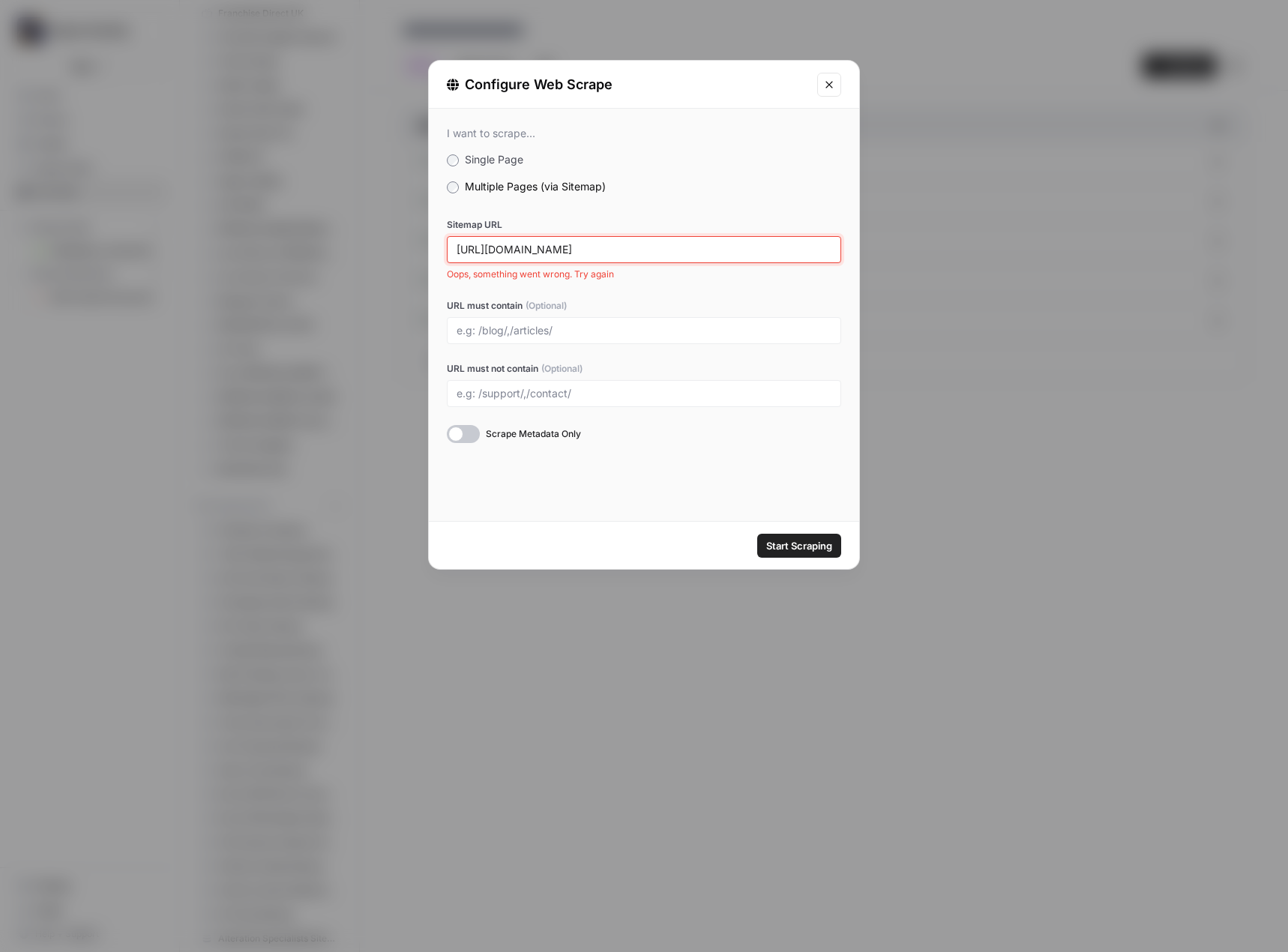
click at [608, 250] on input "[URL][DOMAIN_NAME]" at bounding box center [644, 249] width 374 height 14
click at [834, 84] on icon "Close modal" at bounding box center [829, 85] width 12 height 12
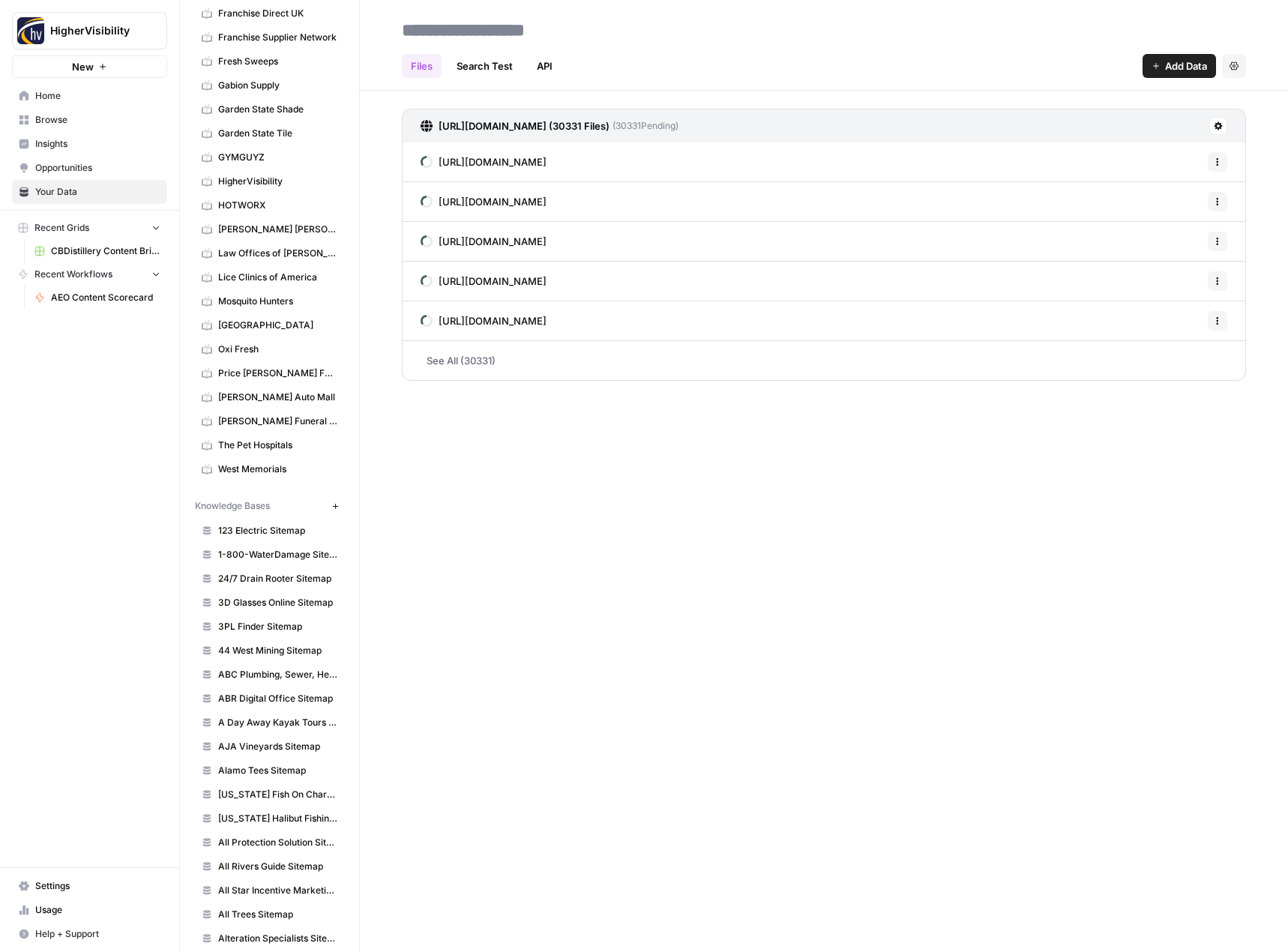
click at [475, 24] on input at bounding box center [516, 30] width 240 height 30
click at [477, 22] on input at bounding box center [516, 30] width 240 height 30
paste input "**********"
click at [573, 25] on input "**********" at bounding box center [522, 30] width 254 height 30
type input "**********"
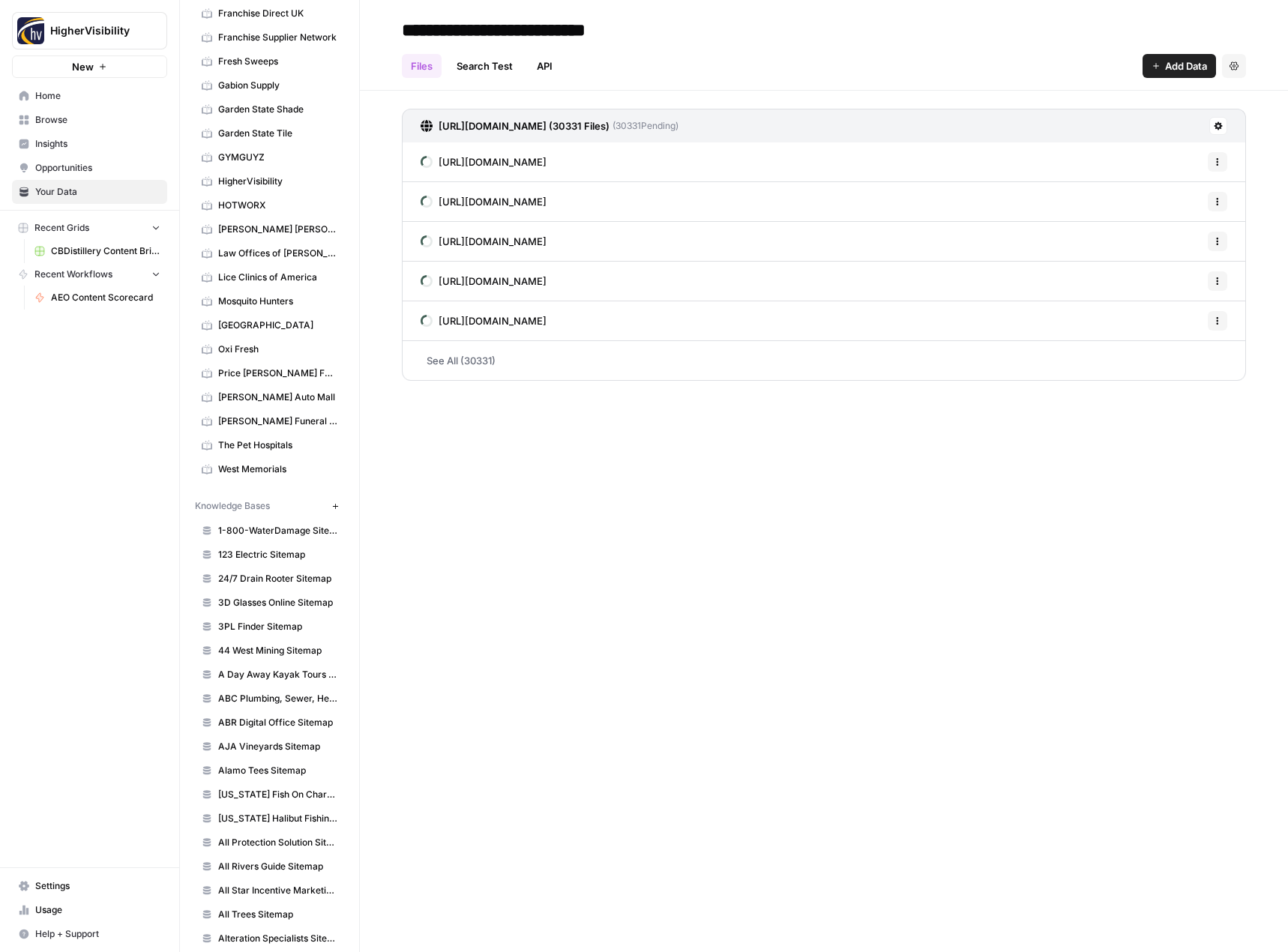
click at [730, 42] on div "Files Search Test API Add Data Settings" at bounding box center [824, 60] width 844 height 36
click at [329, 507] on button "New" at bounding box center [336, 507] width 18 height 18
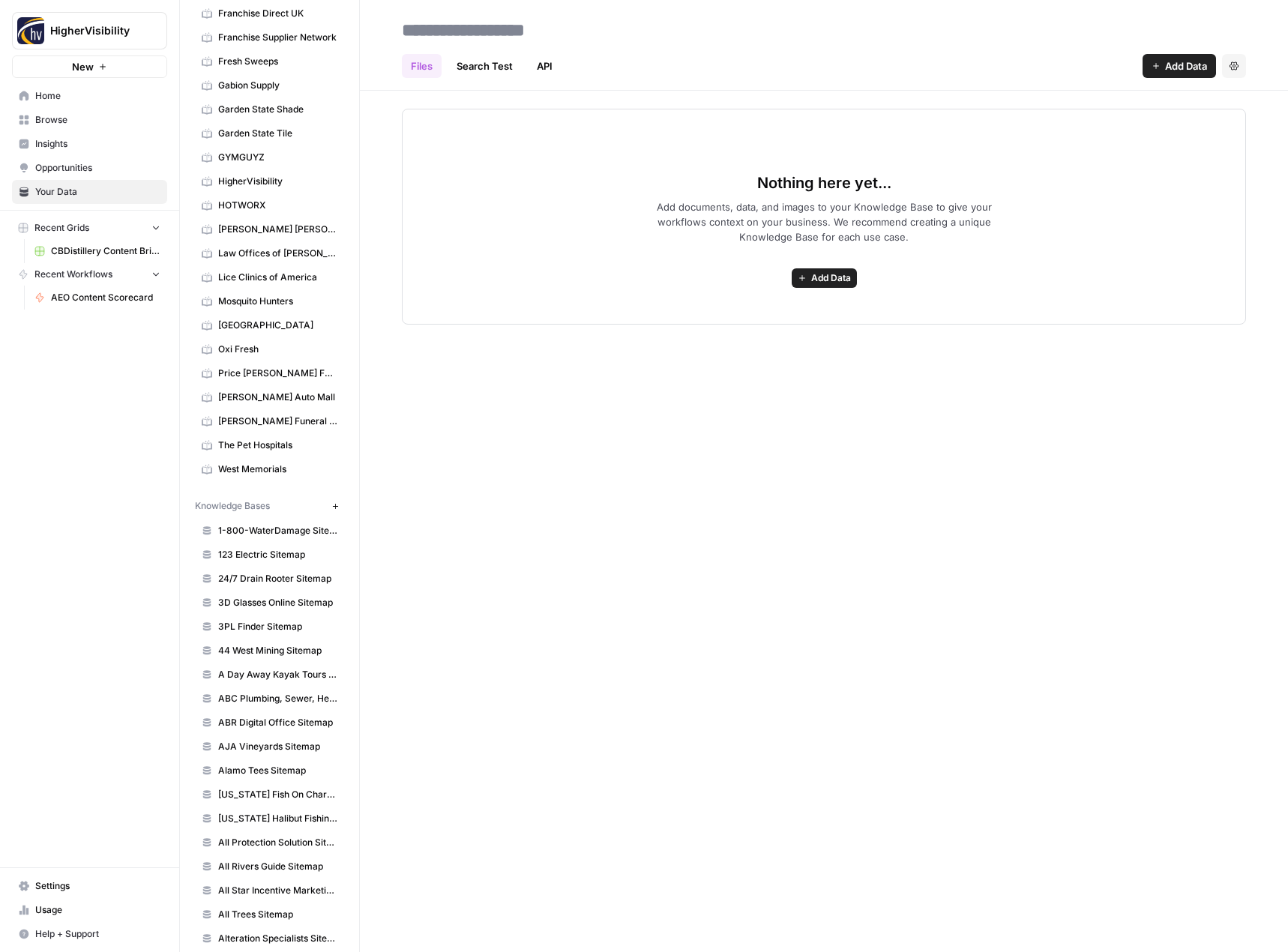
click at [801, 278] on icon "button" at bounding box center [802, 278] width 9 height 9
click at [807, 326] on span "Web Scrape" at bounding box center [769, 333] width 137 height 15
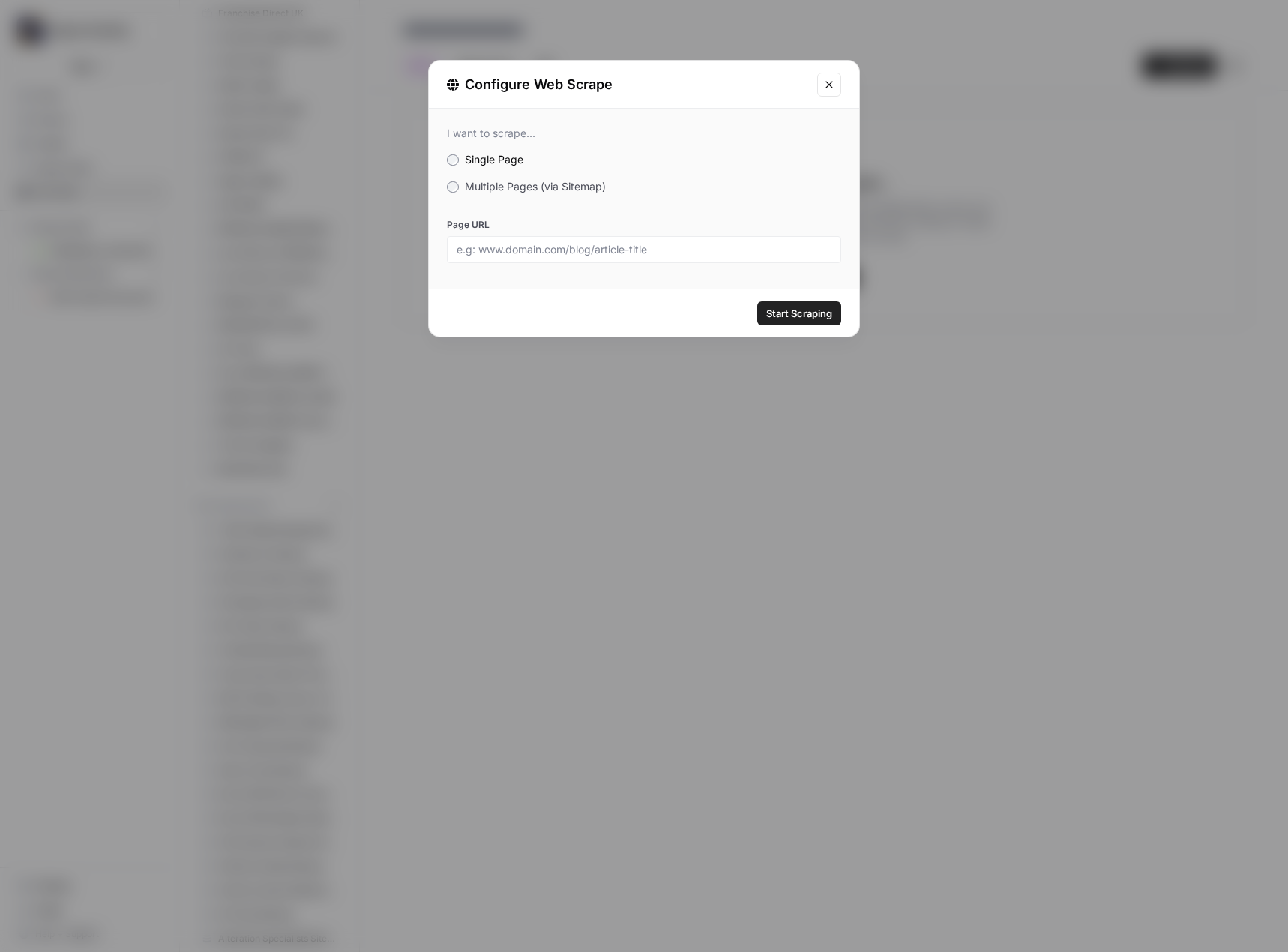
click at [549, 191] on span "Multiple Pages (via Sitemap)" at bounding box center [535, 186] width 141 height 13
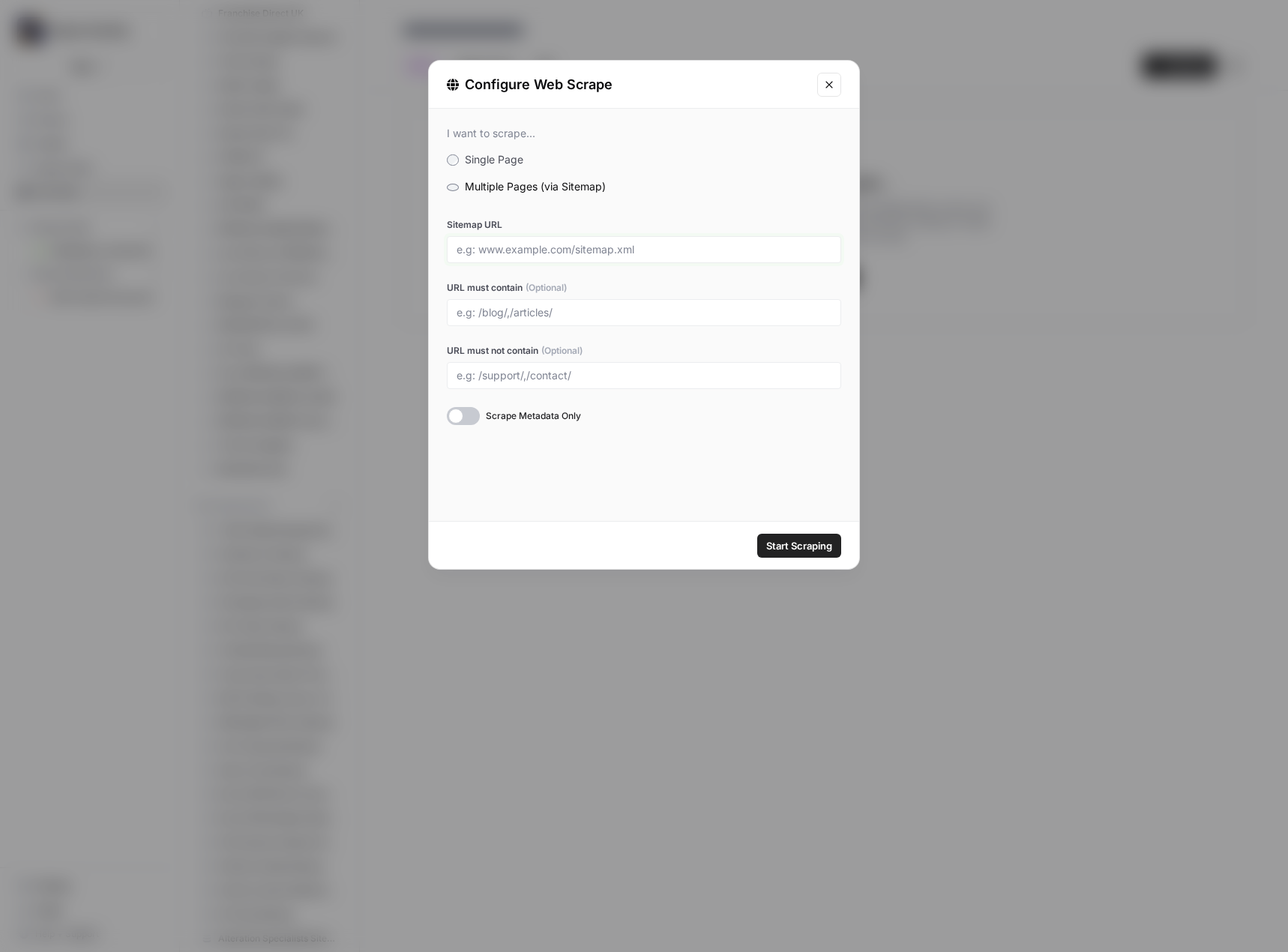
click at [544, 252] on input "Sitemap URL" at bounding box center [644, 249] width 374 height 14
paste input "[URL][DOMAIN_NAME]"
type input "[URL][DOMAIN_NAME]"
click at [785, 541] on span "Start Scraping" at bounding box center [799, 546] width 66 height 15
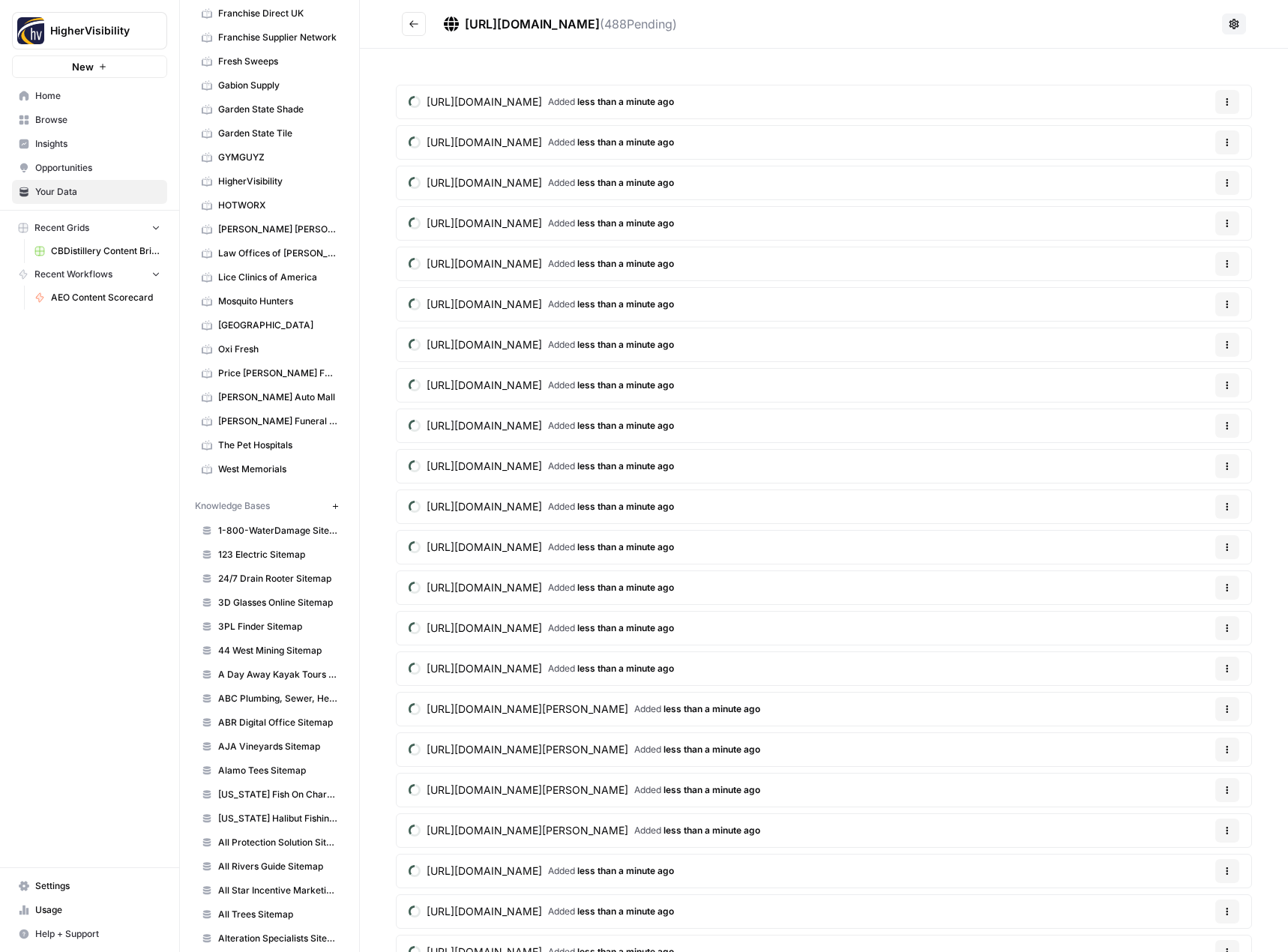
click at [415, 31] on button "Go back" at bounding box center [413, 24] width 24 height 24
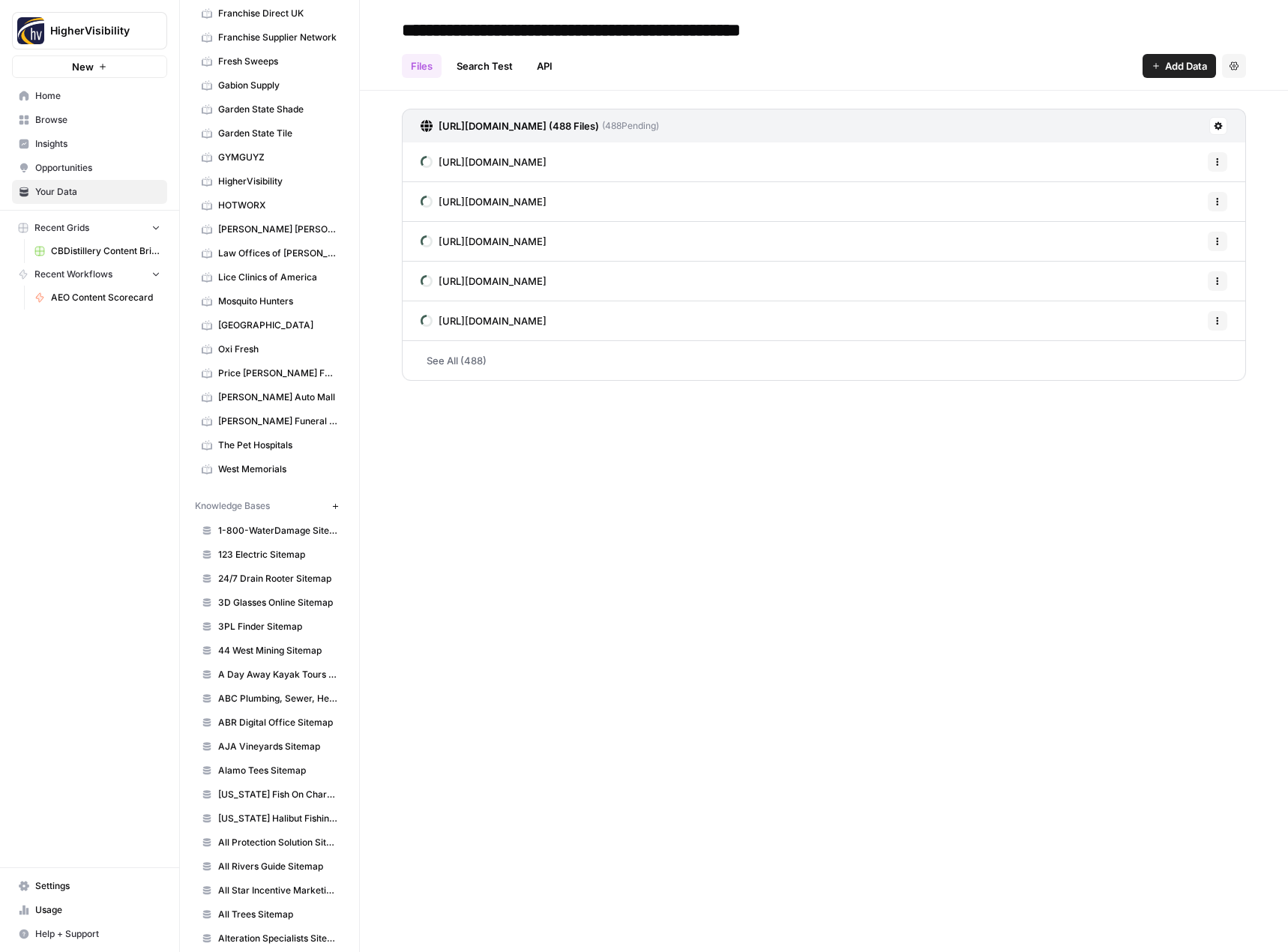
type input "**********"
click at [577, 544] on div "**********" at bounding box center [824, 476] width 928 height 952
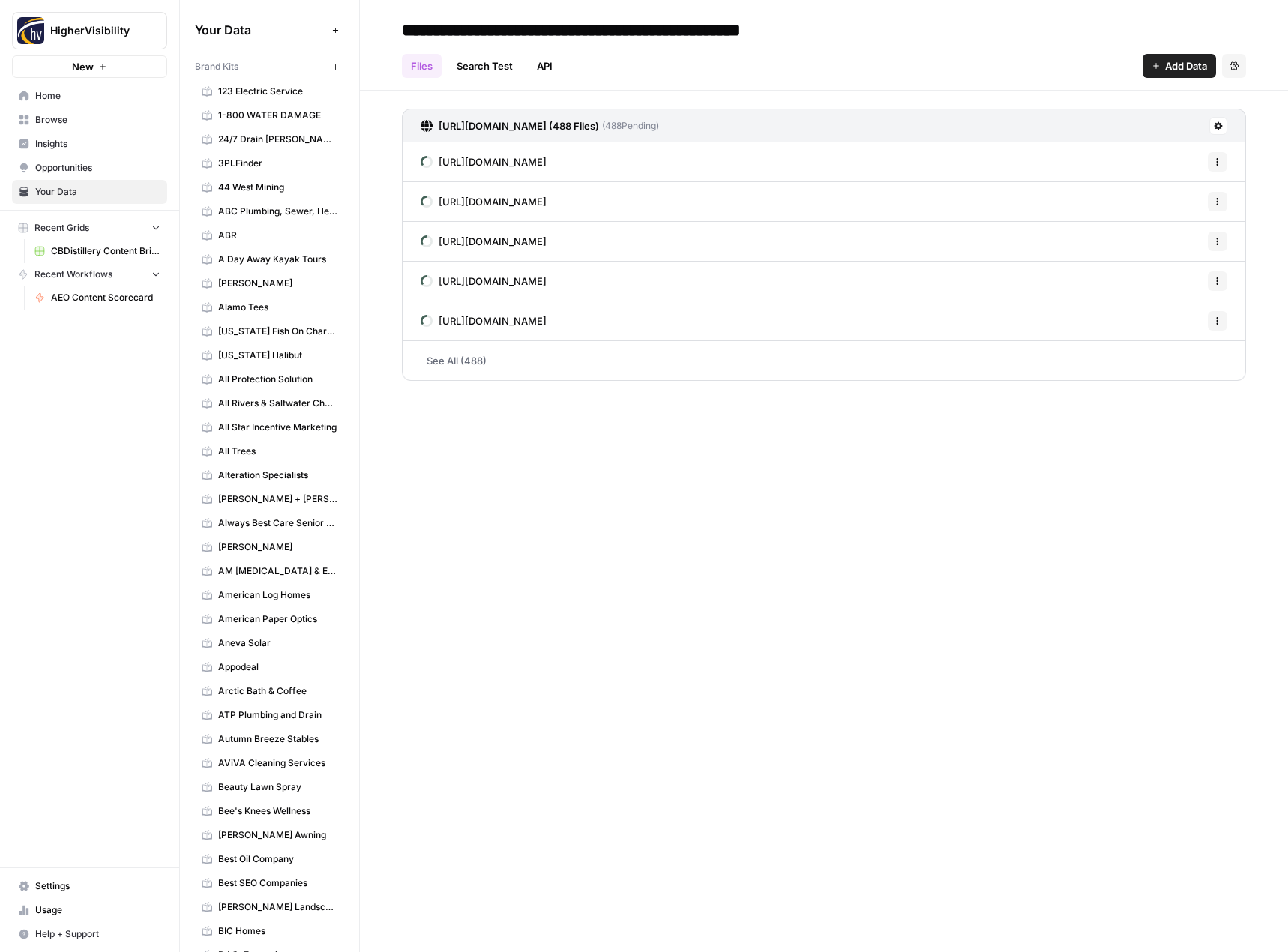
click at [331, 64] on icon "button" at bounding box center [335, 67] width 8 height 8
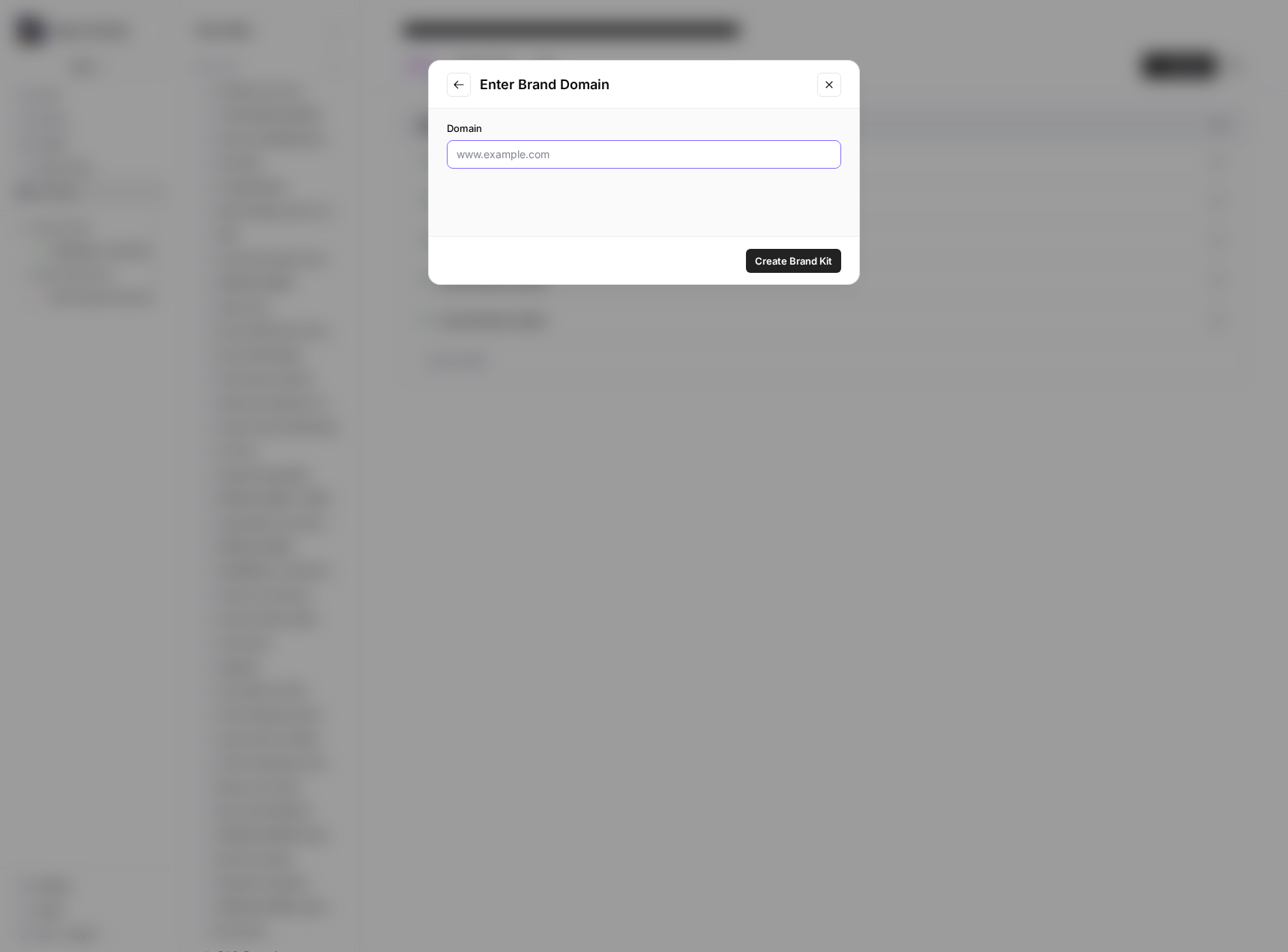
click at [592, 161] on input "Domain" at bounding box center [644, 155] width 374 height 15
paste input "[URL][DOMAIN_NAME]"
type input "[URL][DOMAIN_NAME]"
click at [793, 264] on span "Create Brand Kit" at bounding box center [793, 261] width 77 height 15
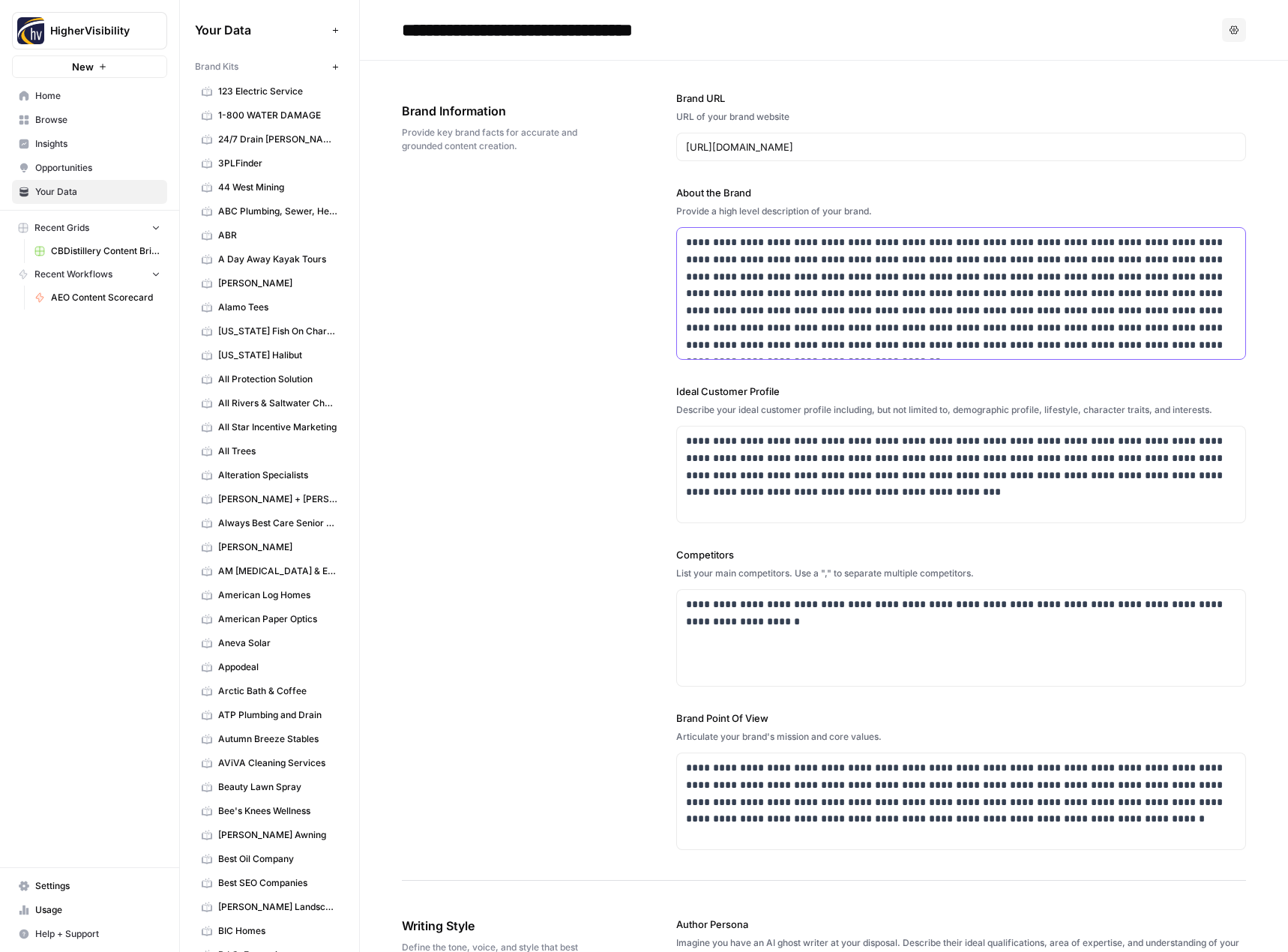
click at [847, 275] on p "**********" at bounding box center [956, 294] width 542 height 119
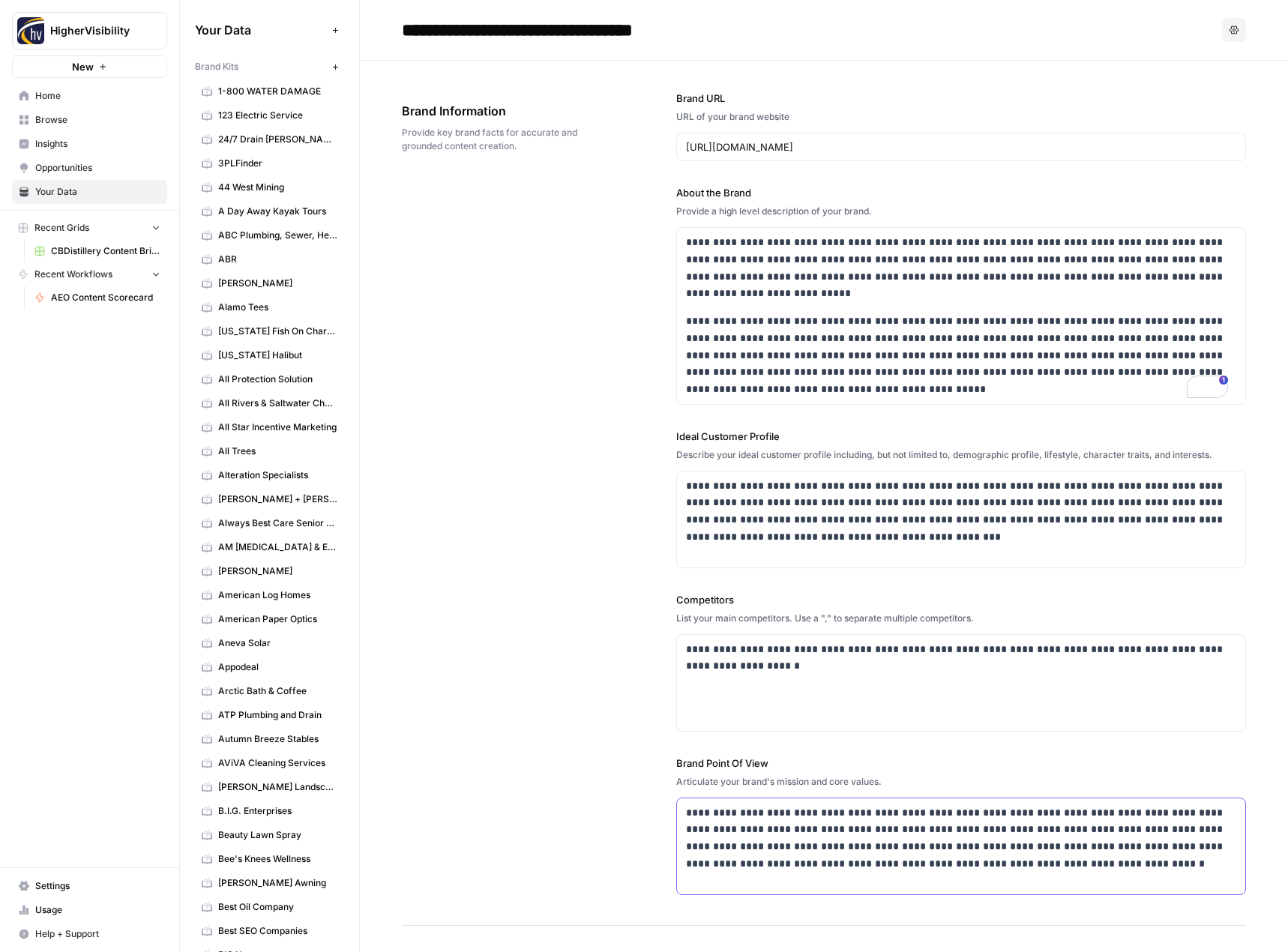
click at [756, 844] on p "**********" at bounding box center [956, 838] width 542 height 68
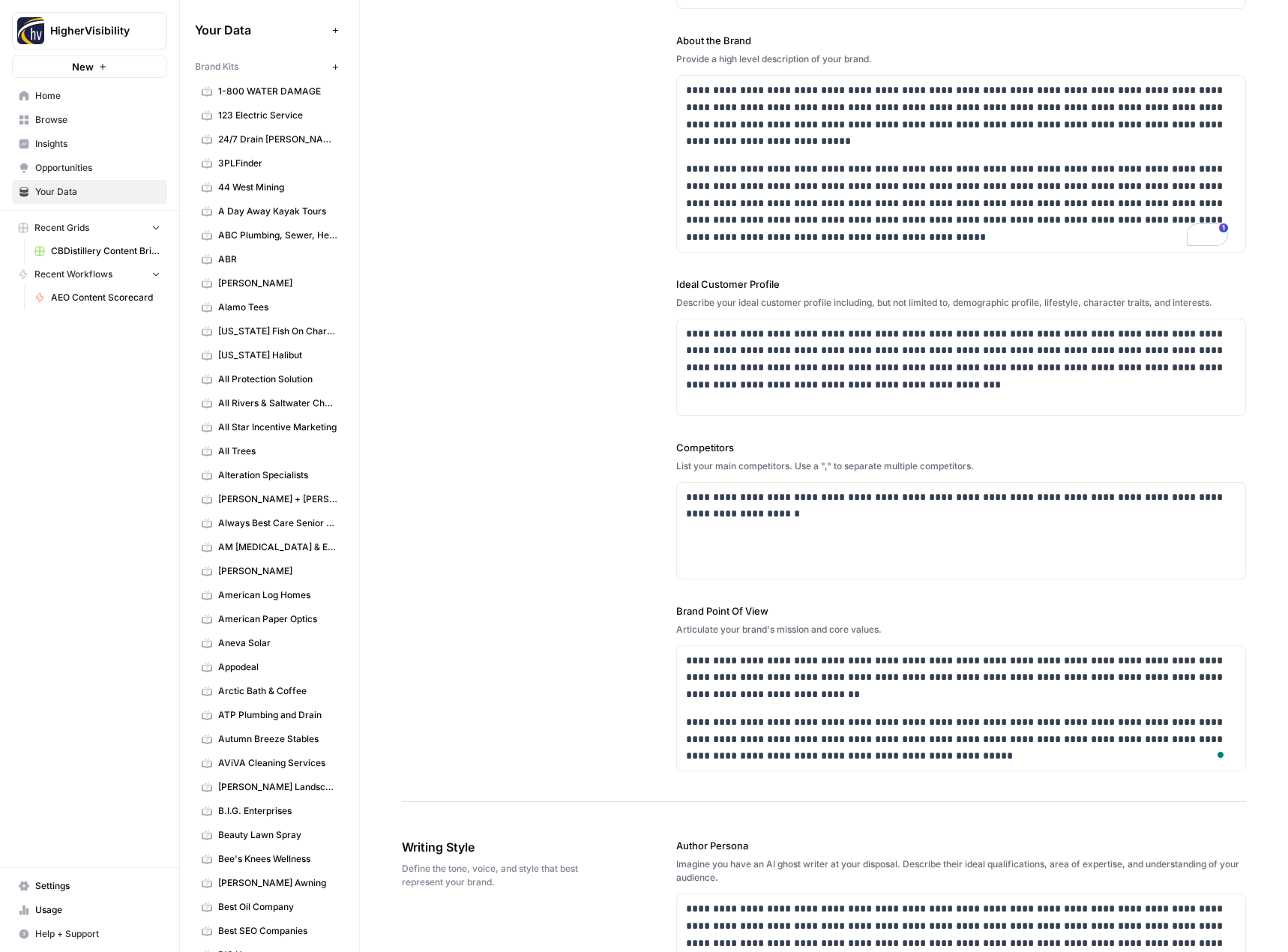
scroll to position [450, 0]
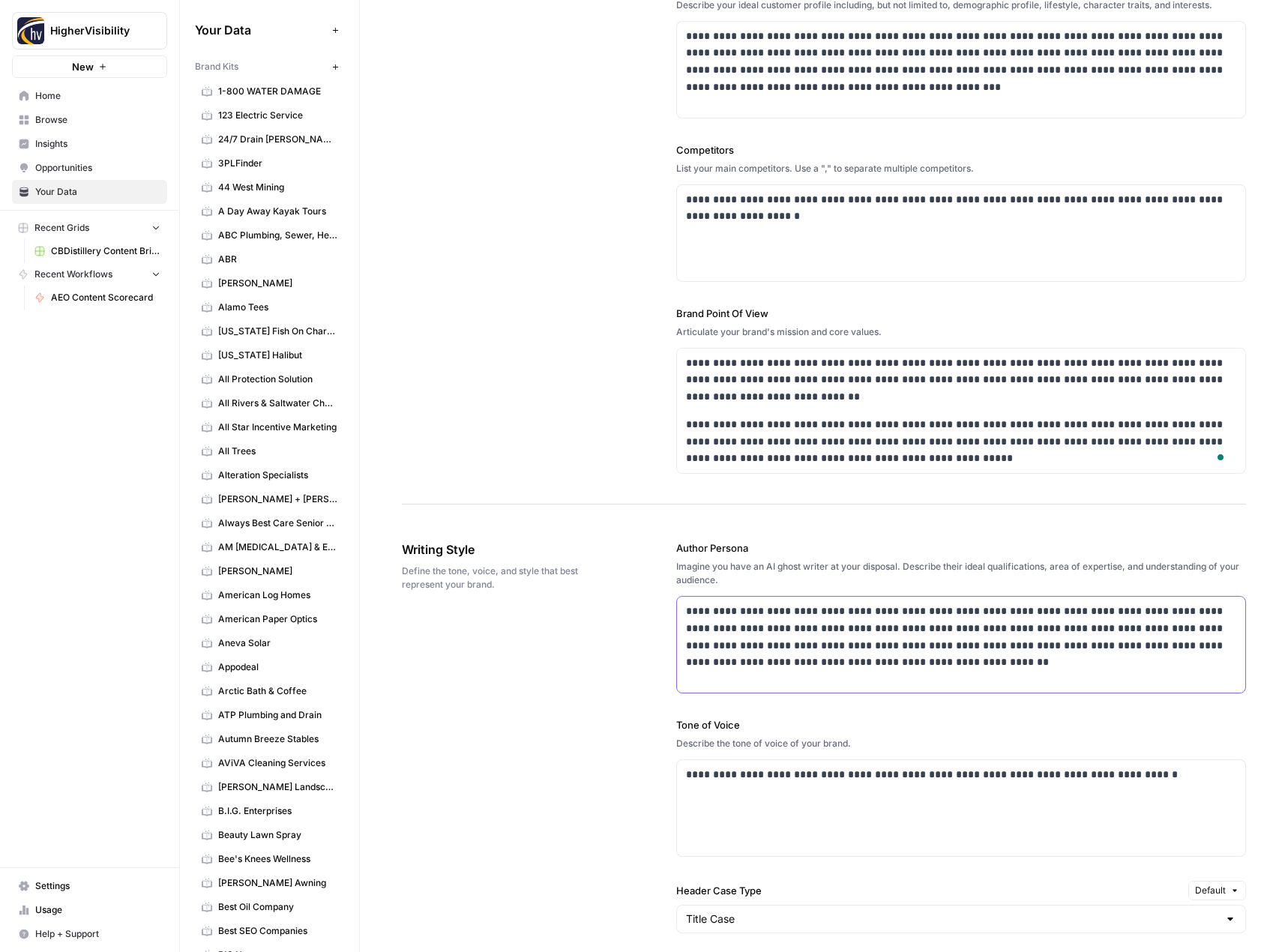
click at [745, 642] on p "**********" at bounding box center [956, 636] width 542 height 68
click at [888, 775] on p "**********" at bounding box center [956, 775] width 542 height 18
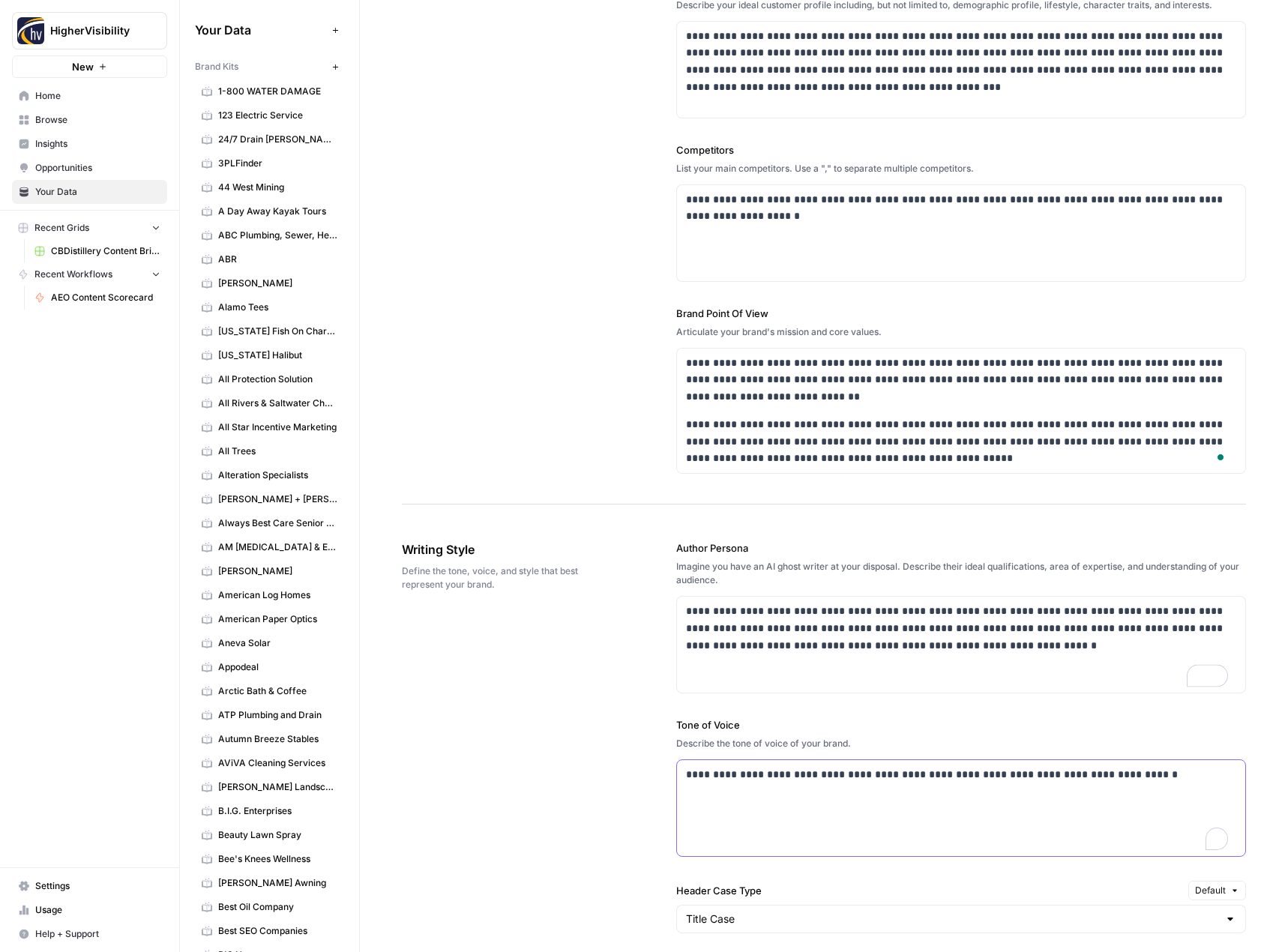
click at [888, 775] on p "**********" at bounding box center [956, 775] width 542 height 18
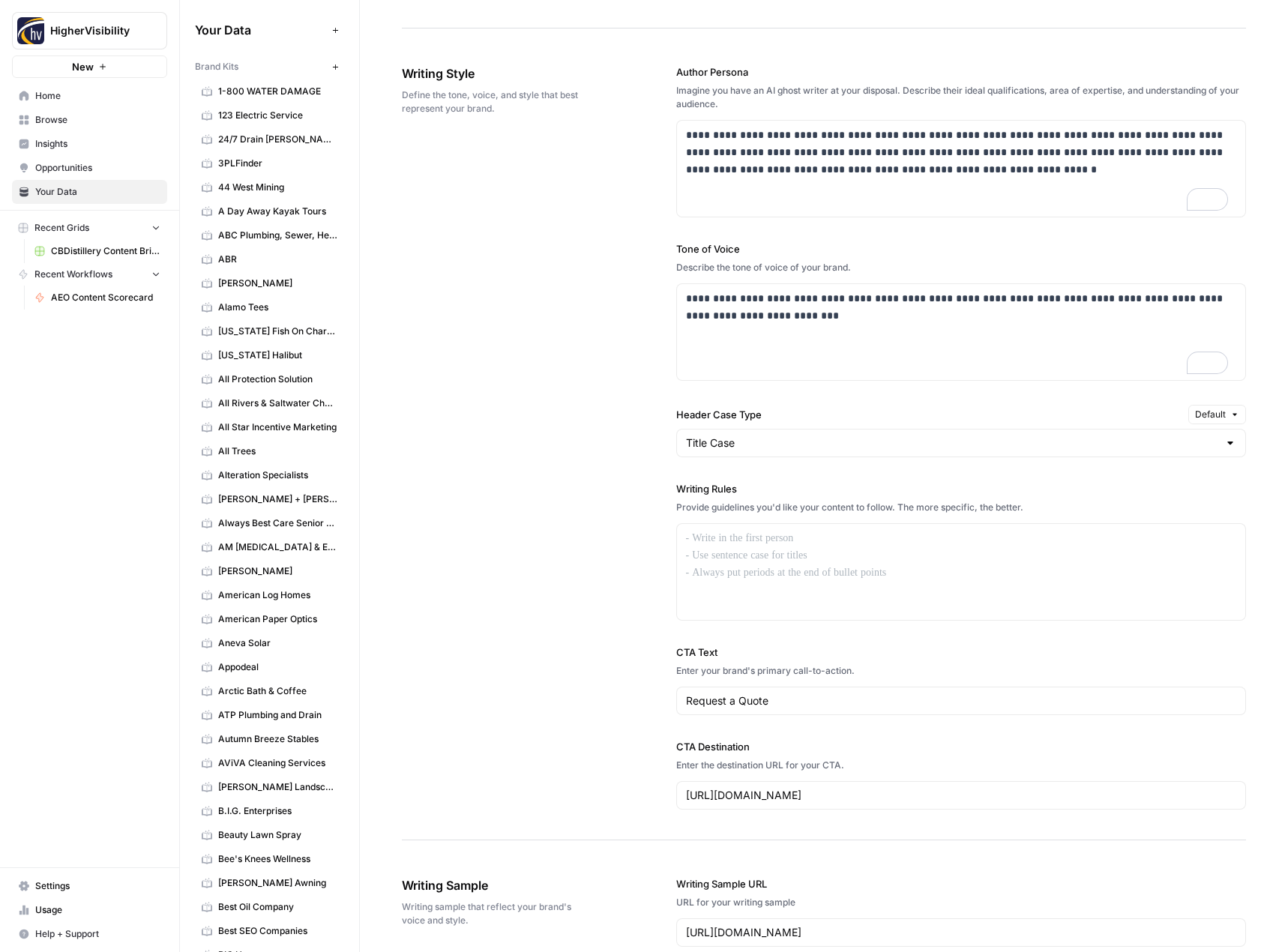
scroll to position [0, 0]
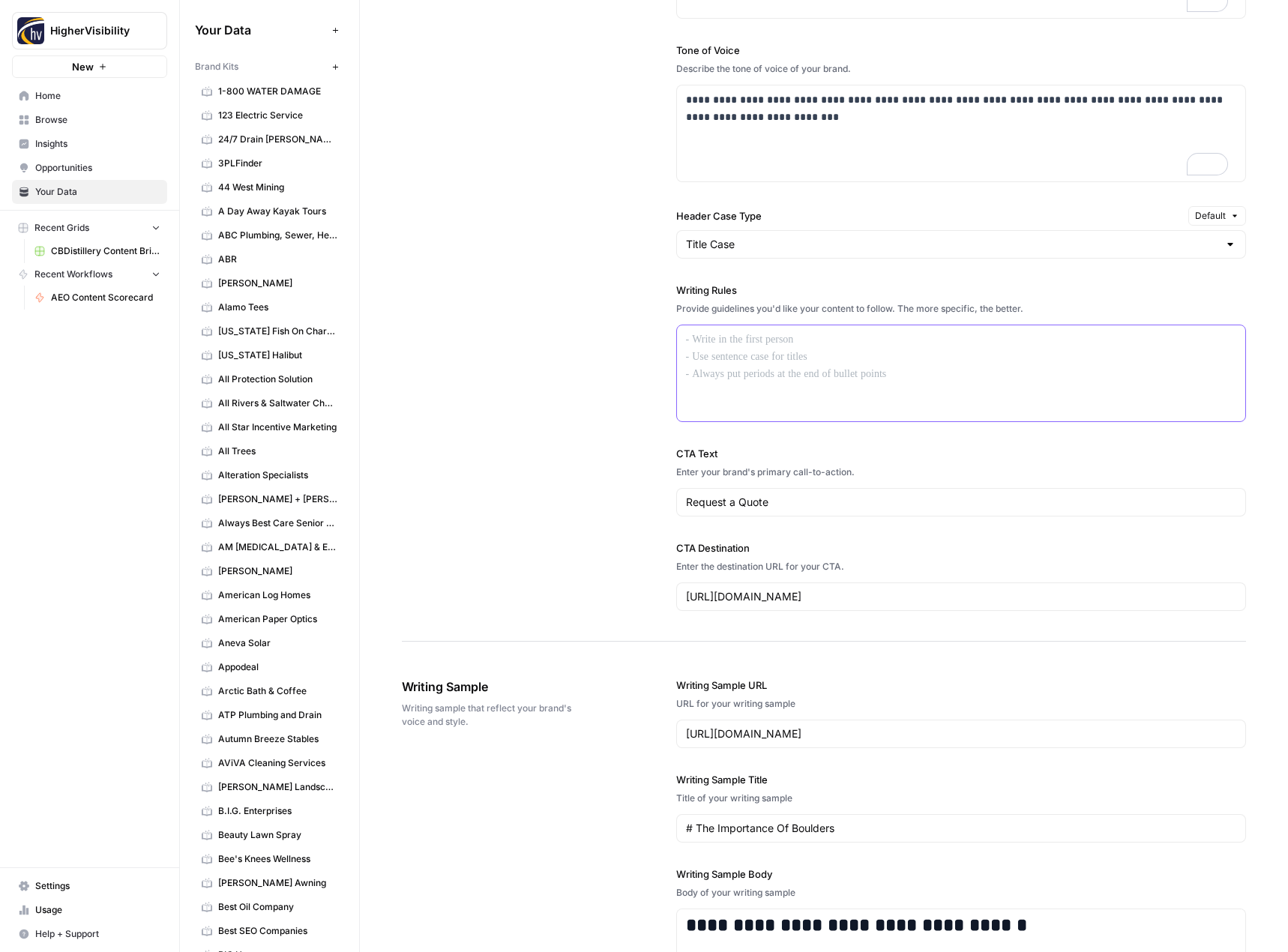
click at [683, 350] on div at bounding box center [962, 374] width 569 height 96
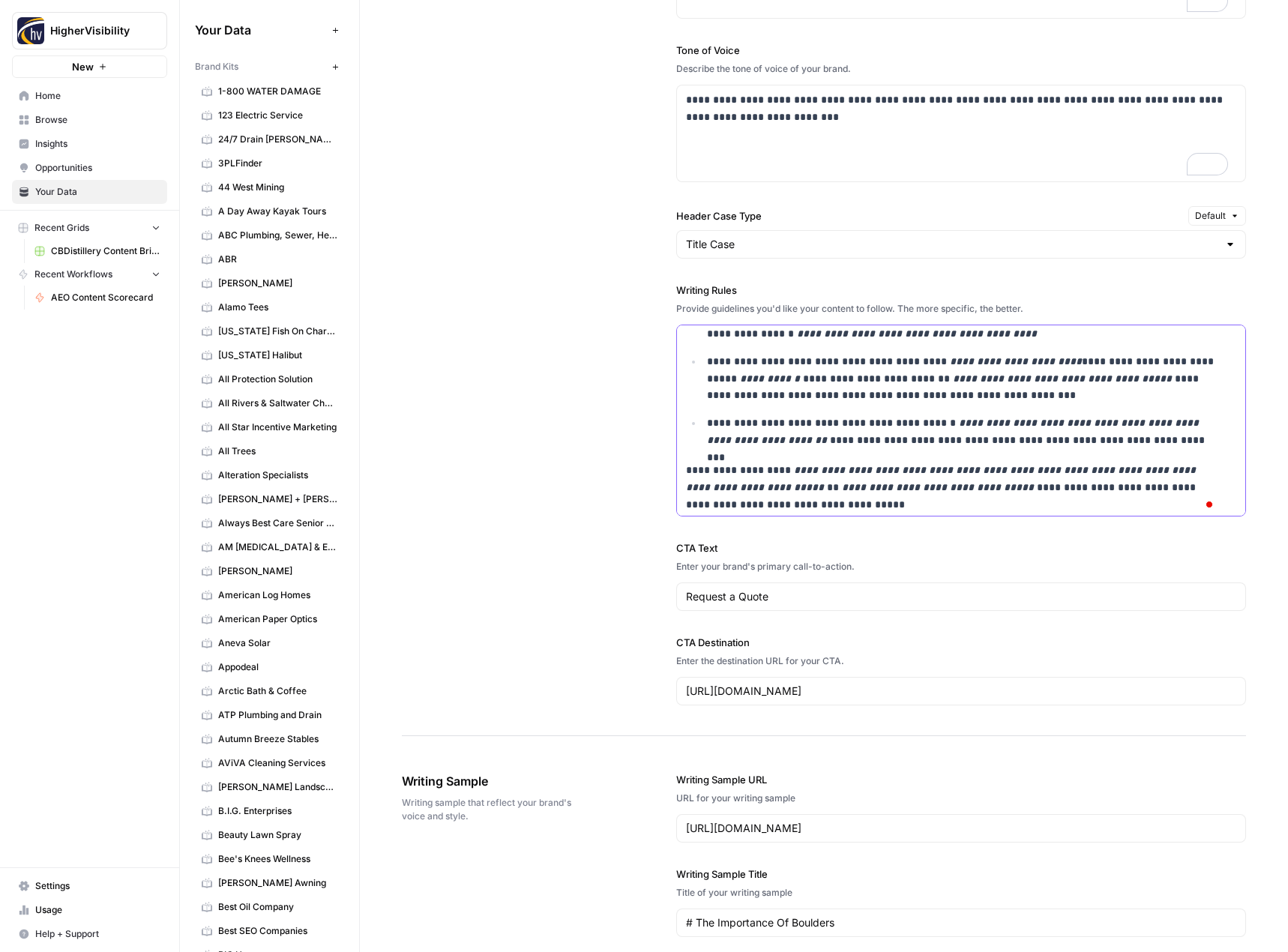
click at [686, 470] on p "**********" at bounding box center [951, 487] width 531 height 51
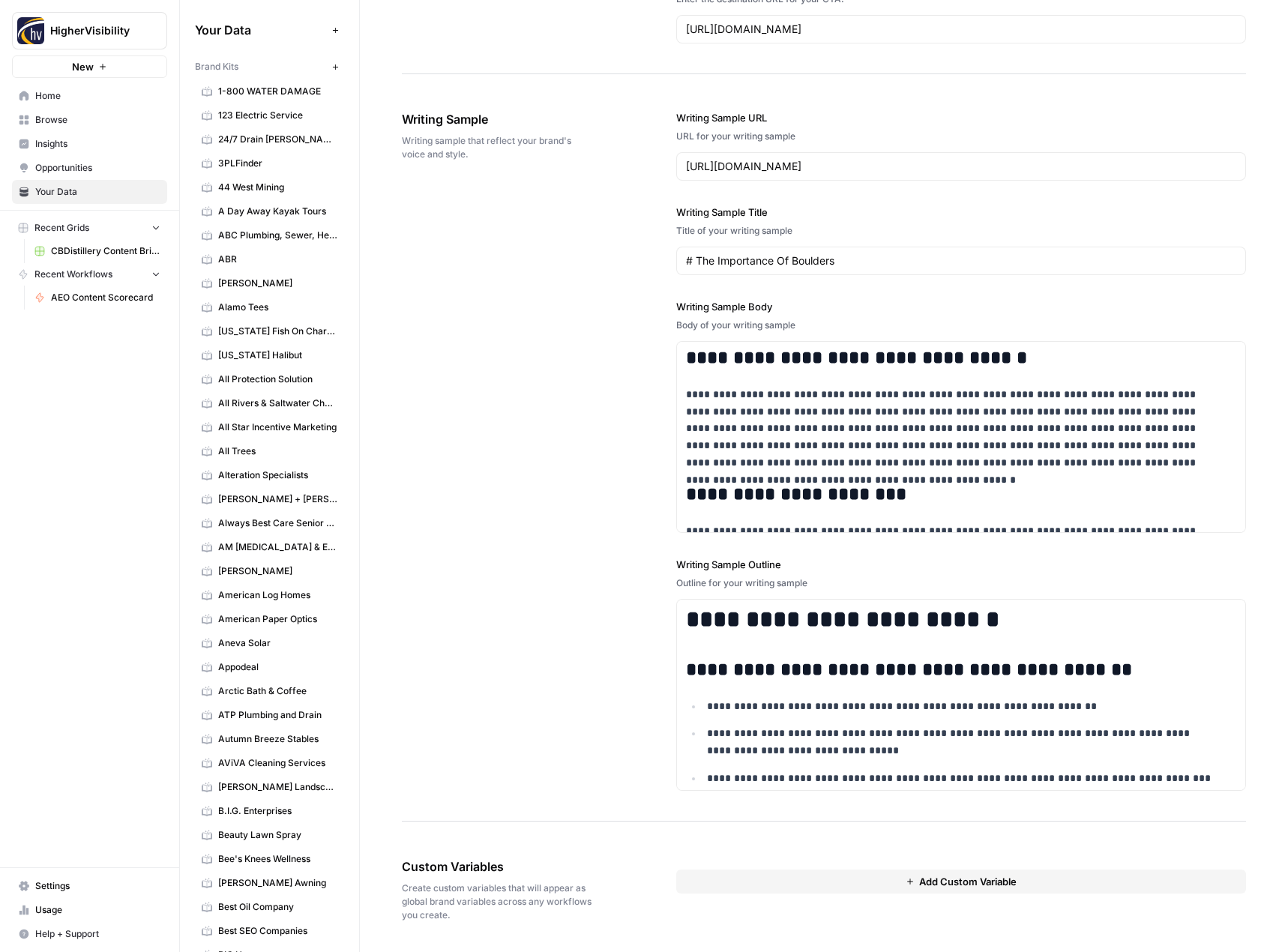
click at [819, 881] on button "Add Custom Variable" at bounding box center [962, 881] width 570 height 24
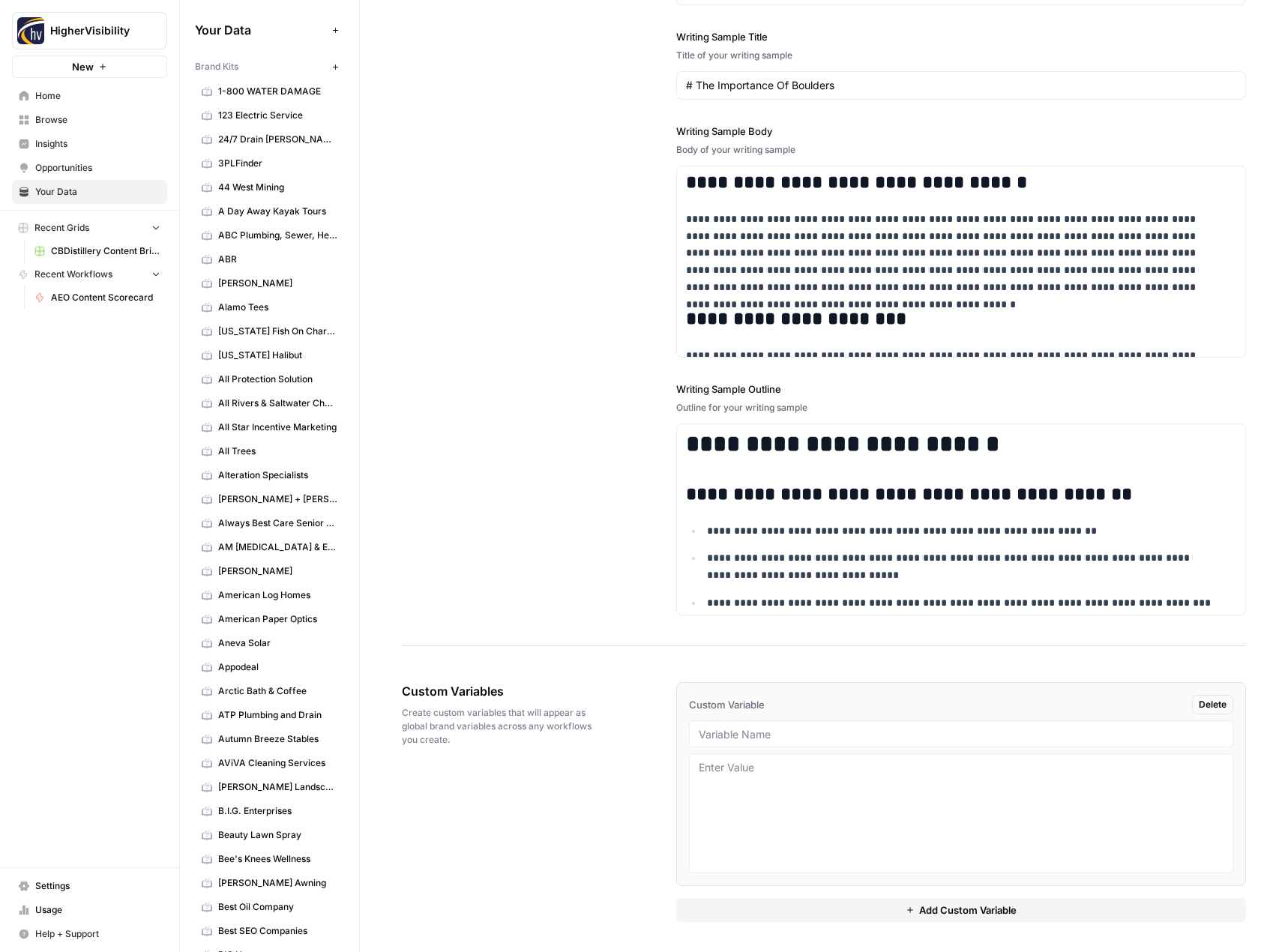
click at [789, 742] on div at bounding box center [961, 734] width 545 height 27
click at [763, 736] on input "text" at bounding box center [961, 734] width 525 height 14
paste input "Case Studies"
type input "Case Studies"
click at [757, 909] on button "Add Custom Variable" at bounding box center [962, 910] width 570 height 24
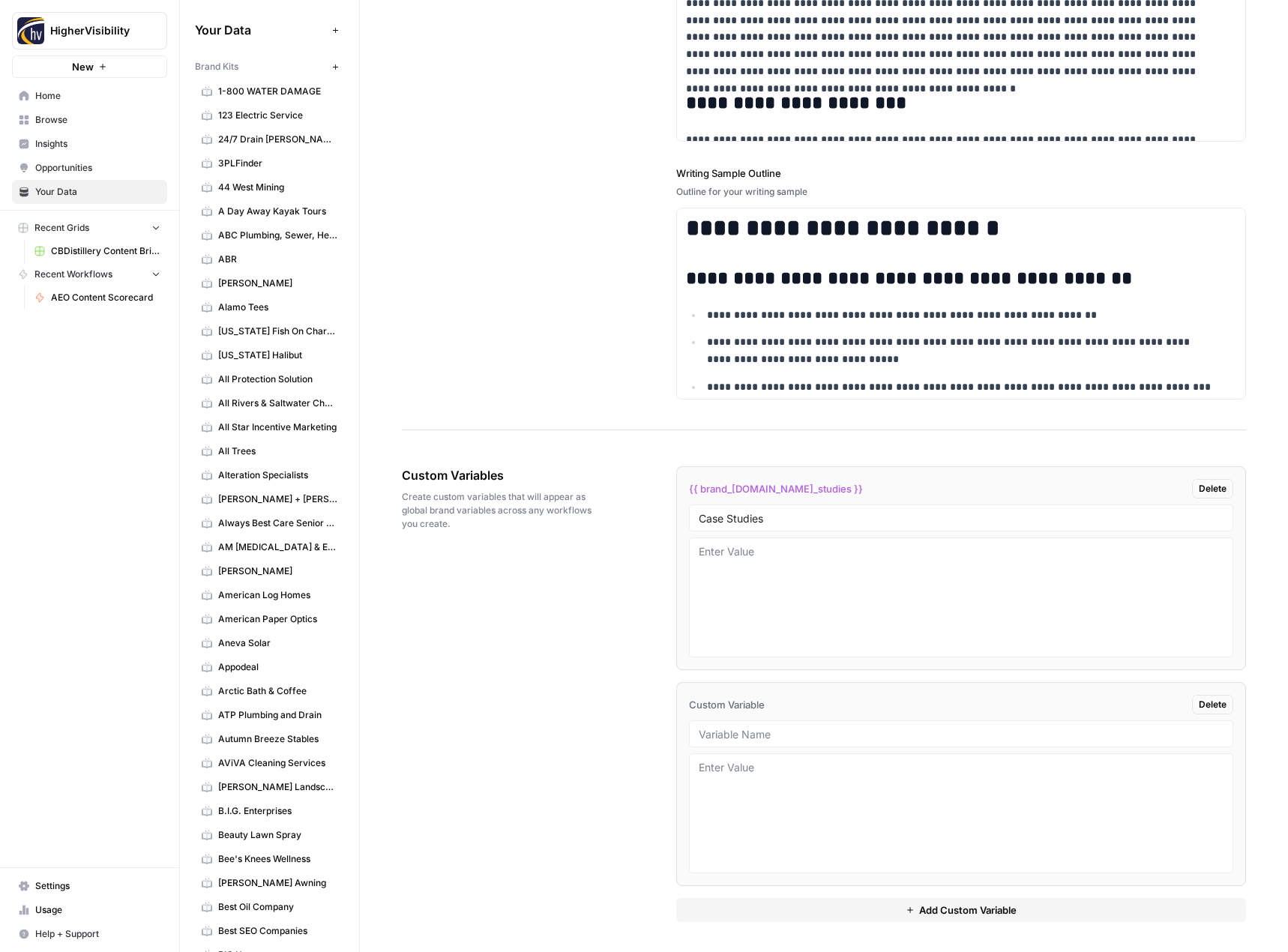
click at [734, 743] on div at bounding box center [961, 734] width 545 height 27
click at [739, 728] on input "text" at bounding box center [961, 734] width 525 height 14
paste input "Testimonials"
type input "Testimonials"
click at [760, 909] on button "Add Custom Variable" at bounding box center [962, 910] width 570 height 24
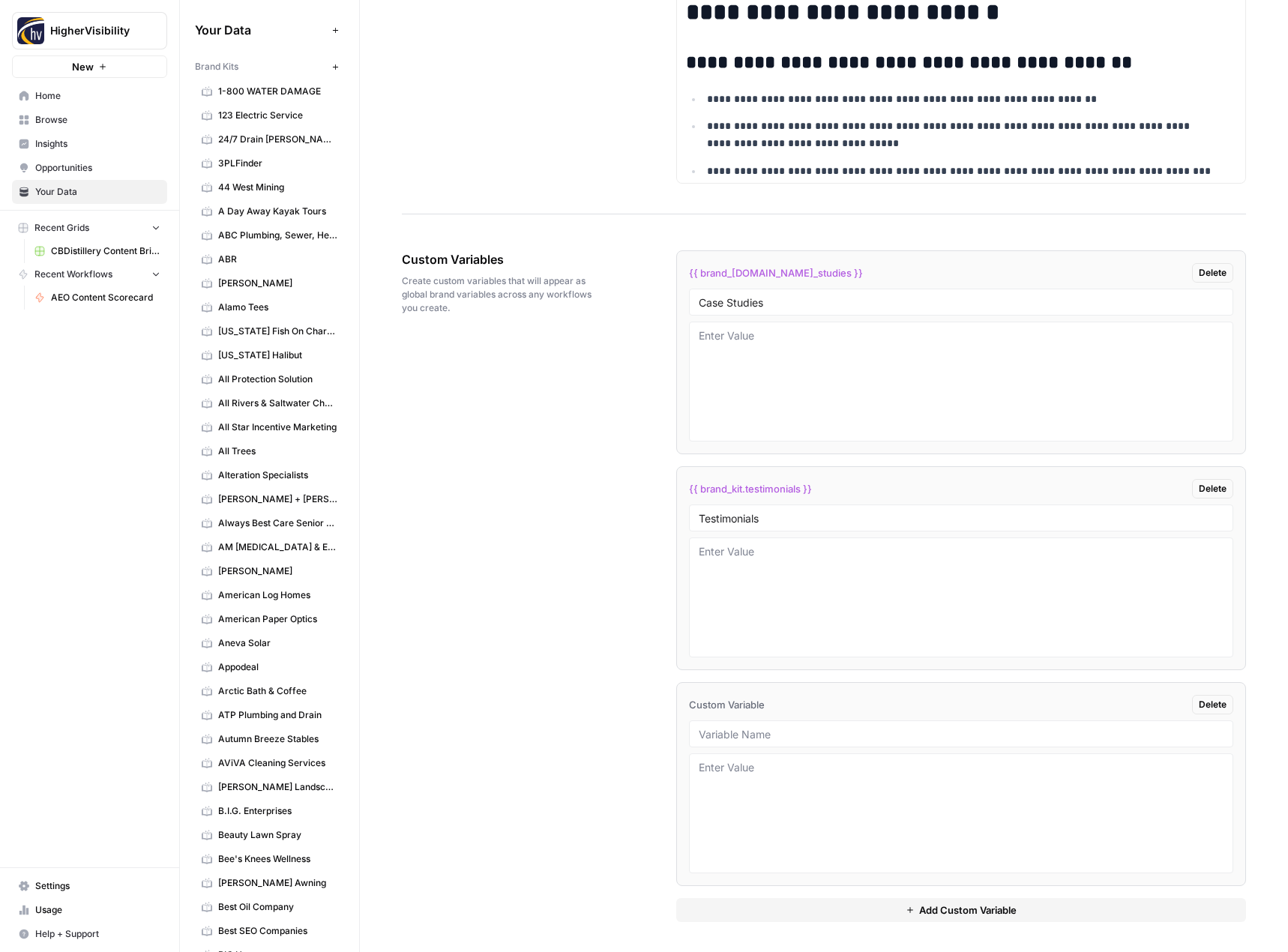
click at [753, 725] on div at bounding box center [961, 734] width 545 height 27
click at [724, 732] on input "text" at bounding box center [961, 734] width 525 height 14
paste input "Word Count"
type input "Word Count"
click at [744, 903] on button "Add Custom Variable" at bounding box center [962, 910] width 570 height 24
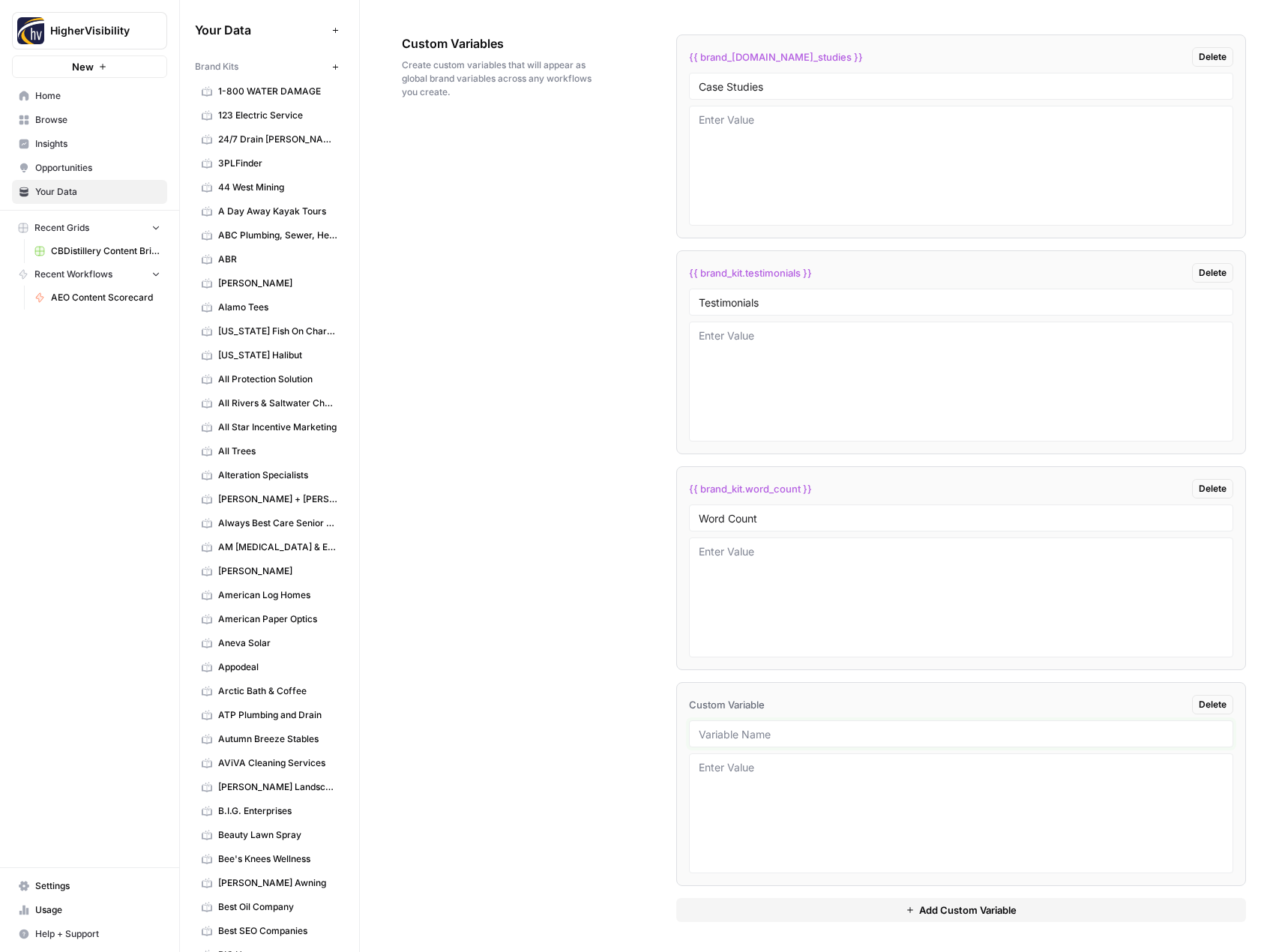
click at [714, 727] on input "text" at bounding box center [961, 734] width 525 height 14
paste input "Custom Location Page Outline"
type input "Custom Location Page Outline"
click at [747, 912] on button "Add Custom Variable" at bounding box center [962, 910] width 570 height 24
click at [740, 734] on input "text" at bounding box center [961, 734] width 525 height 14
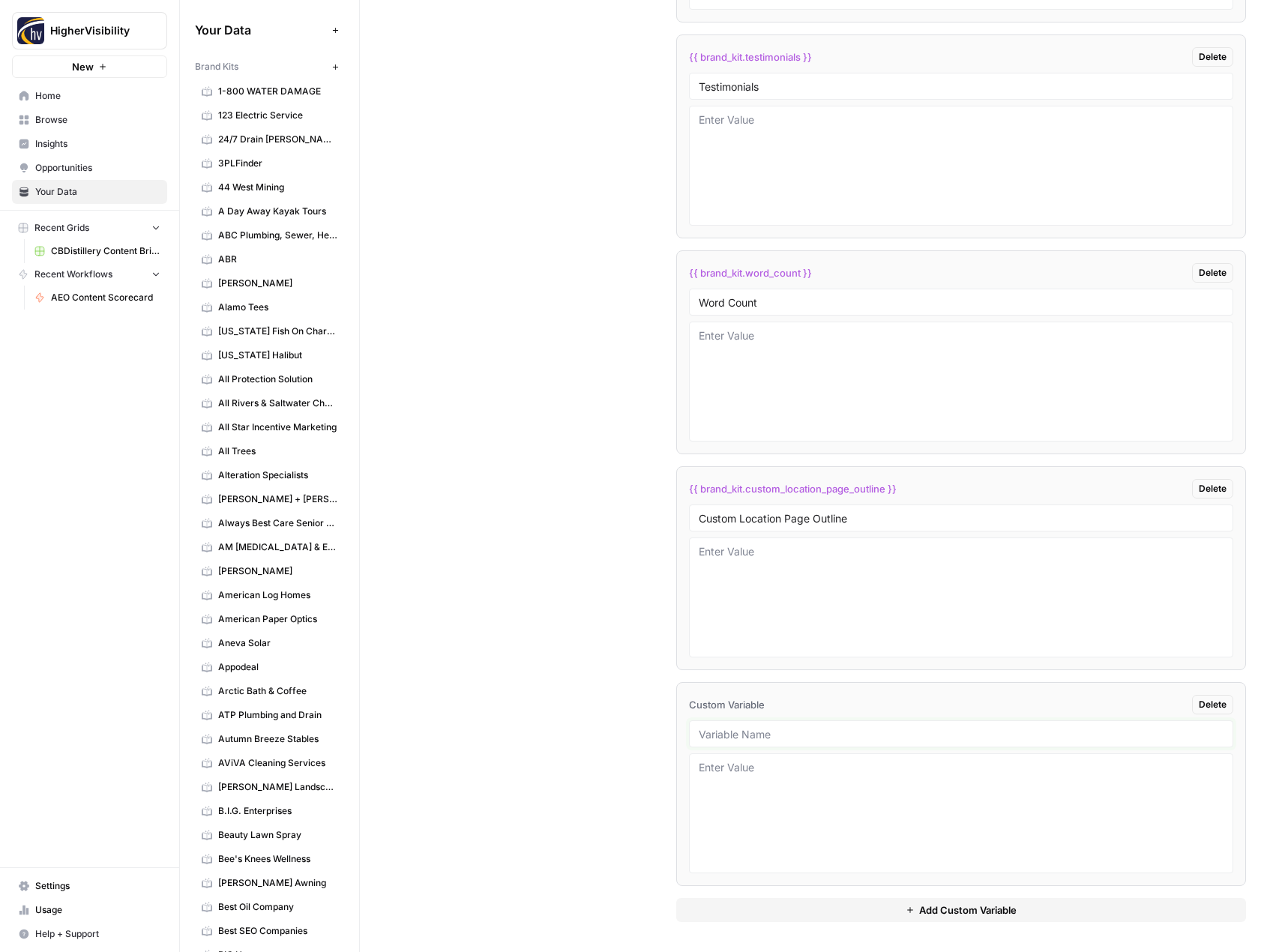
paste input "Industry"
type input "Industry"
click at [706, 905] on button "Add Custom Variable" at bounding box center [962, 910] width 570 height 24
click at [737, 730] on input "text" at bounding box center [961, 734] width 525 height 14
paste input "Location Page Services"
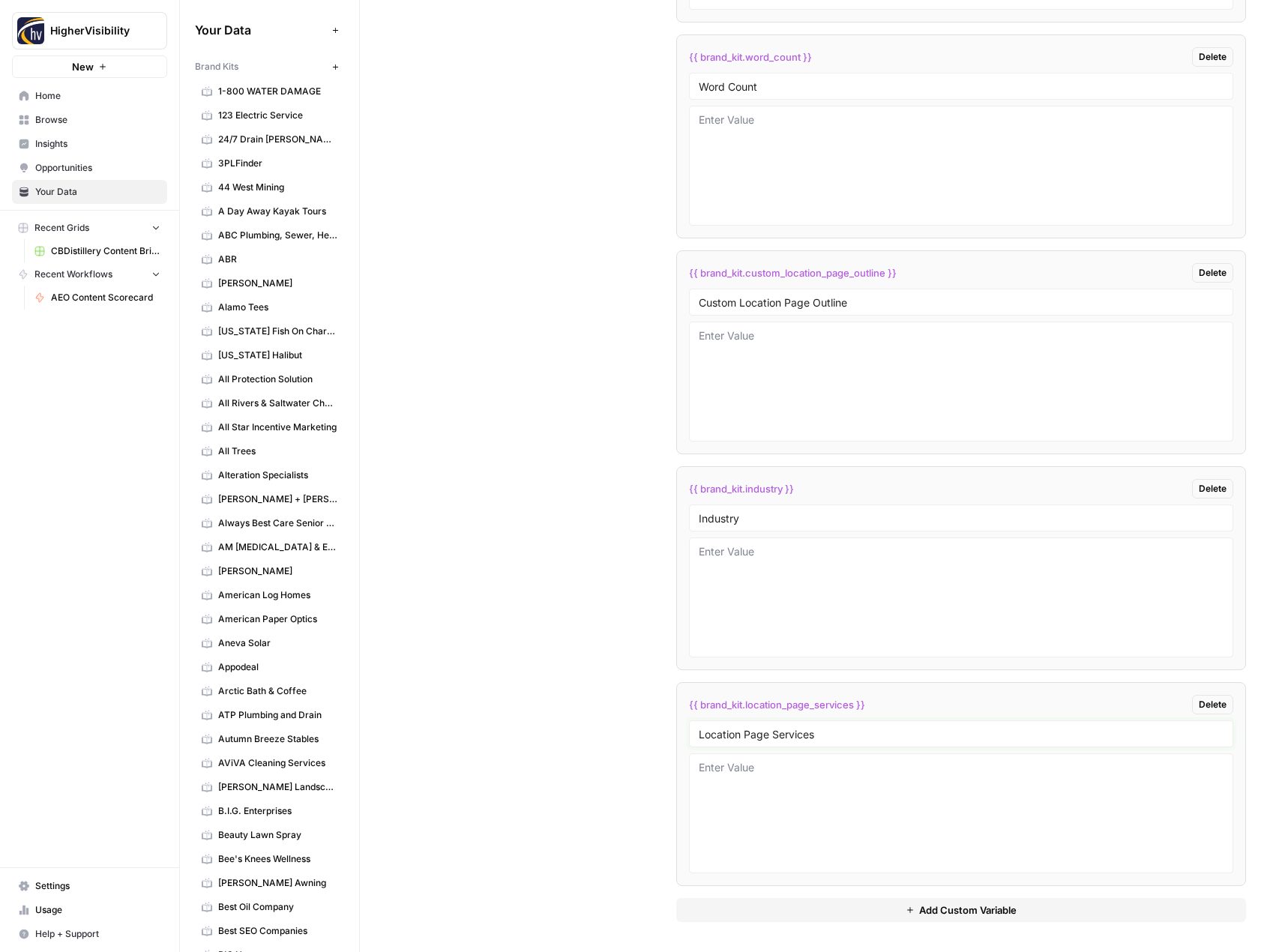
type input "Location Page Services"
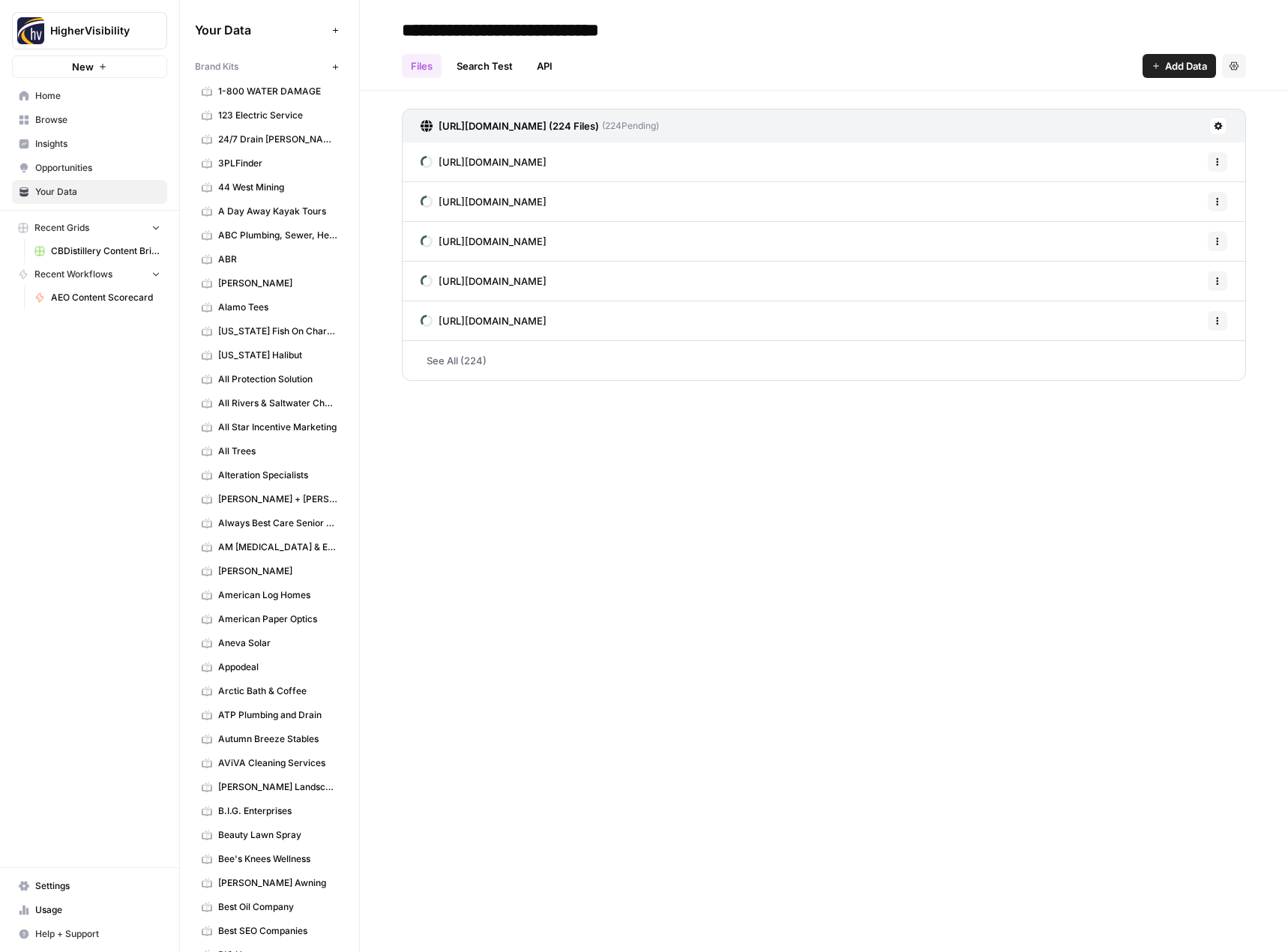
scroll to position [2700, 0]
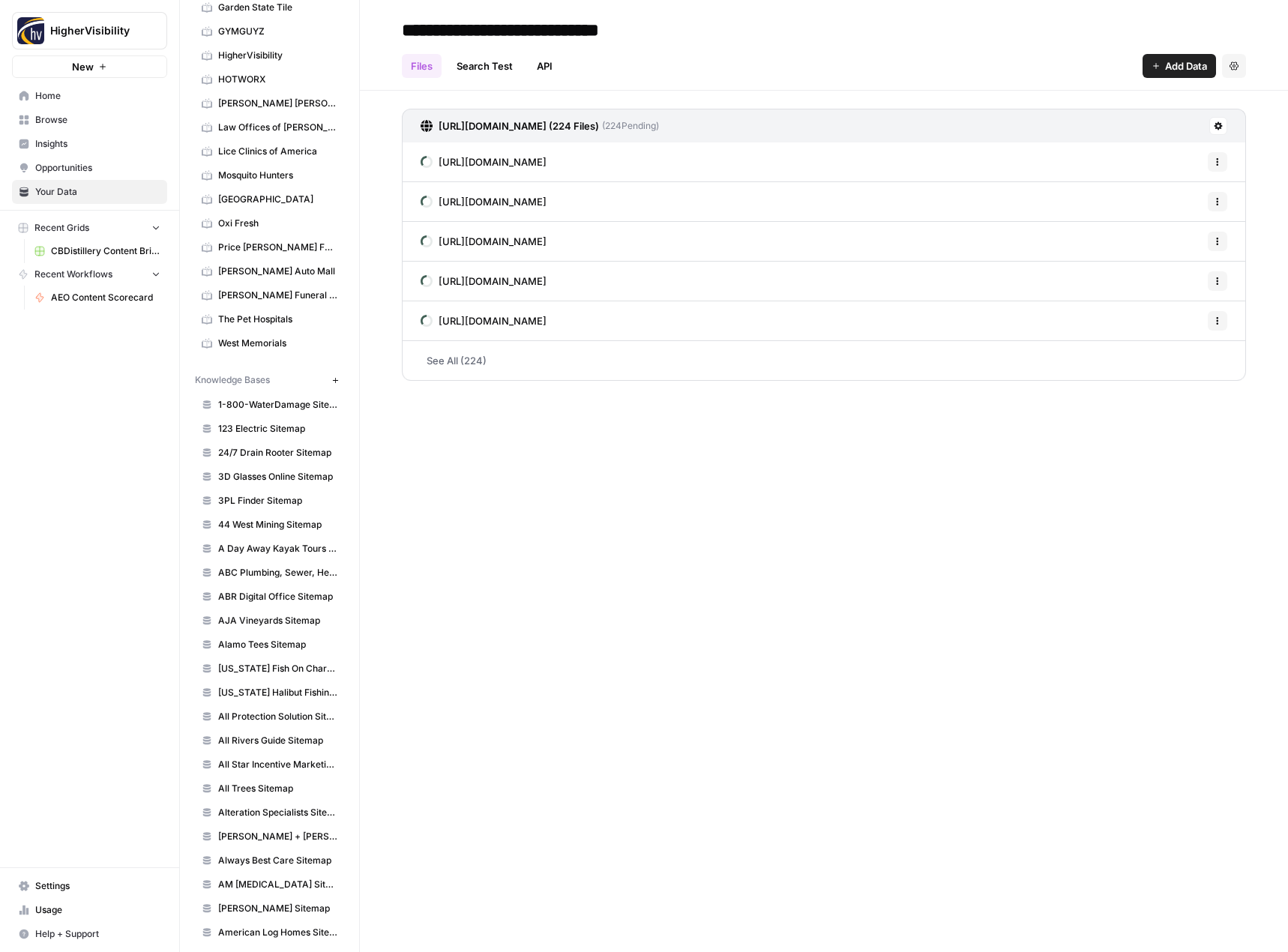
click at [331, 378] on icon "button" at bounding box center [335, 380] width 8 height 8
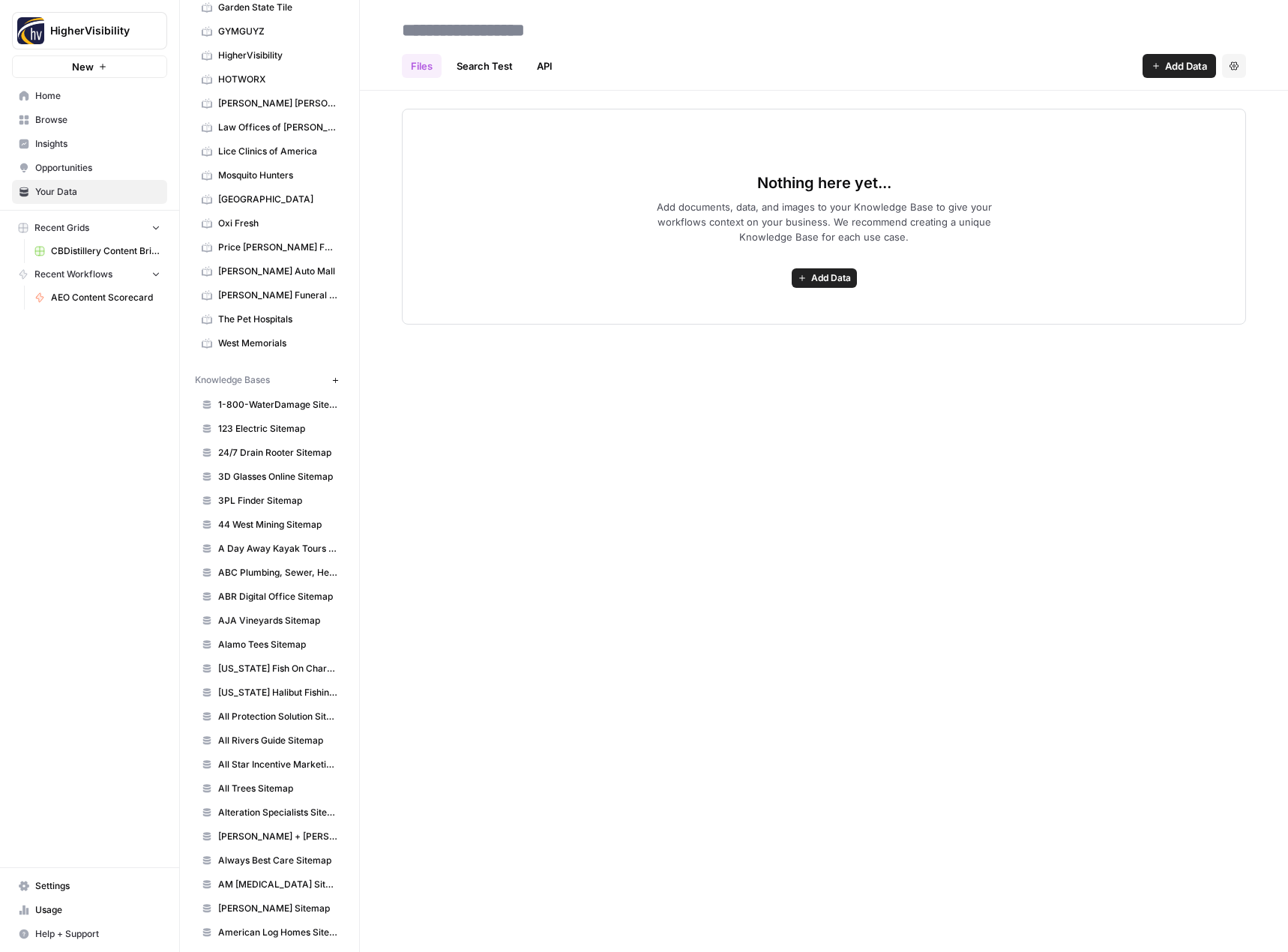
click at [837, 283] on span "Add Data" at bounding box center [831, 278] width 40 height 14
click at [795, 335] on span "Web Scrape" at bounding box center [769, 333] width 137 height 15
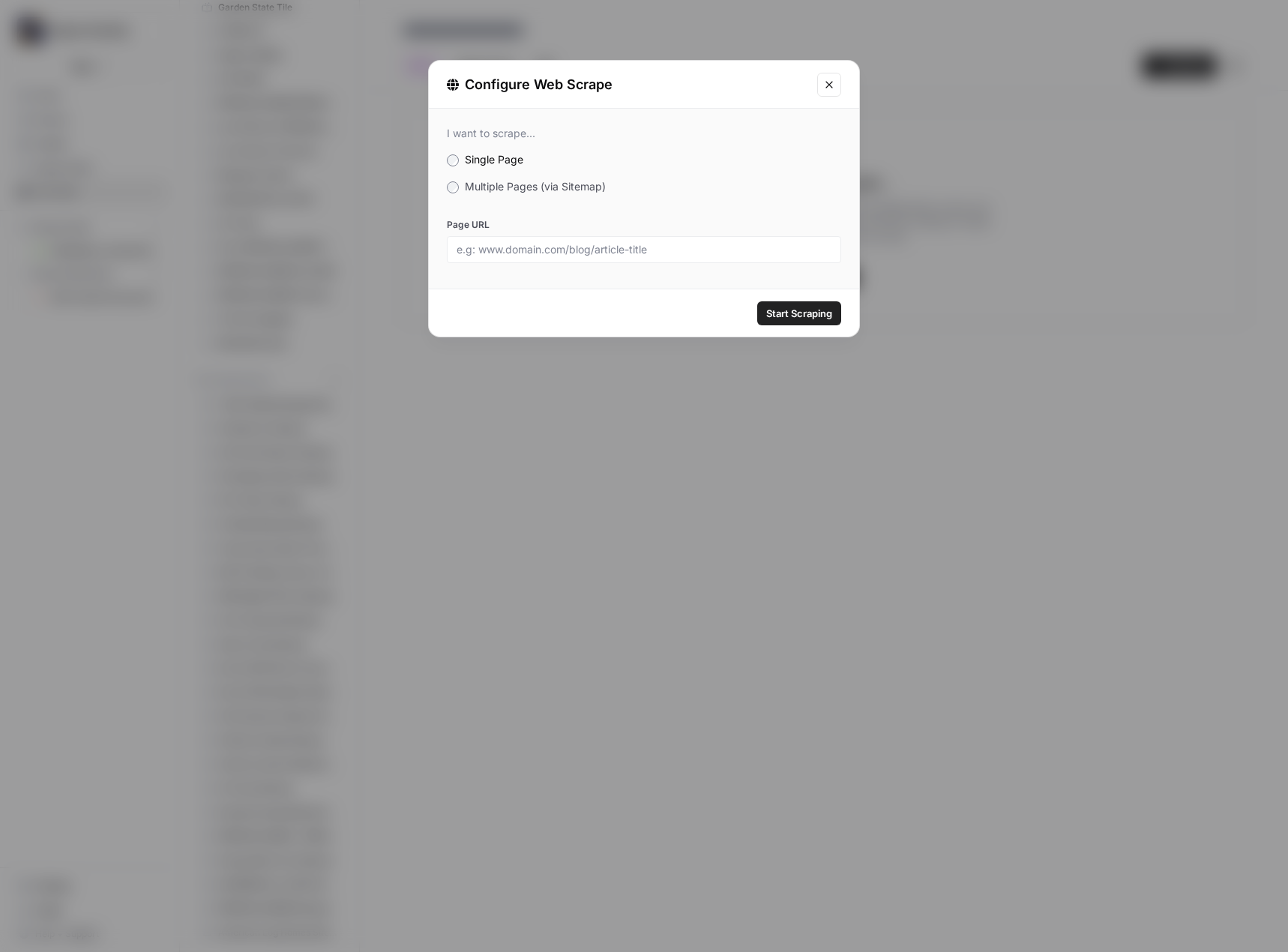
click at [547, 195] on div "I want to scrape... Single Page Multiple Pages (via Sitemap) Page URL" at bounding box center [644, 195] width 430 height 172
click at [541, 184] on span "Multiple Pages (via Sitemap)" at bounding box center [535, 186] width 141 height 13
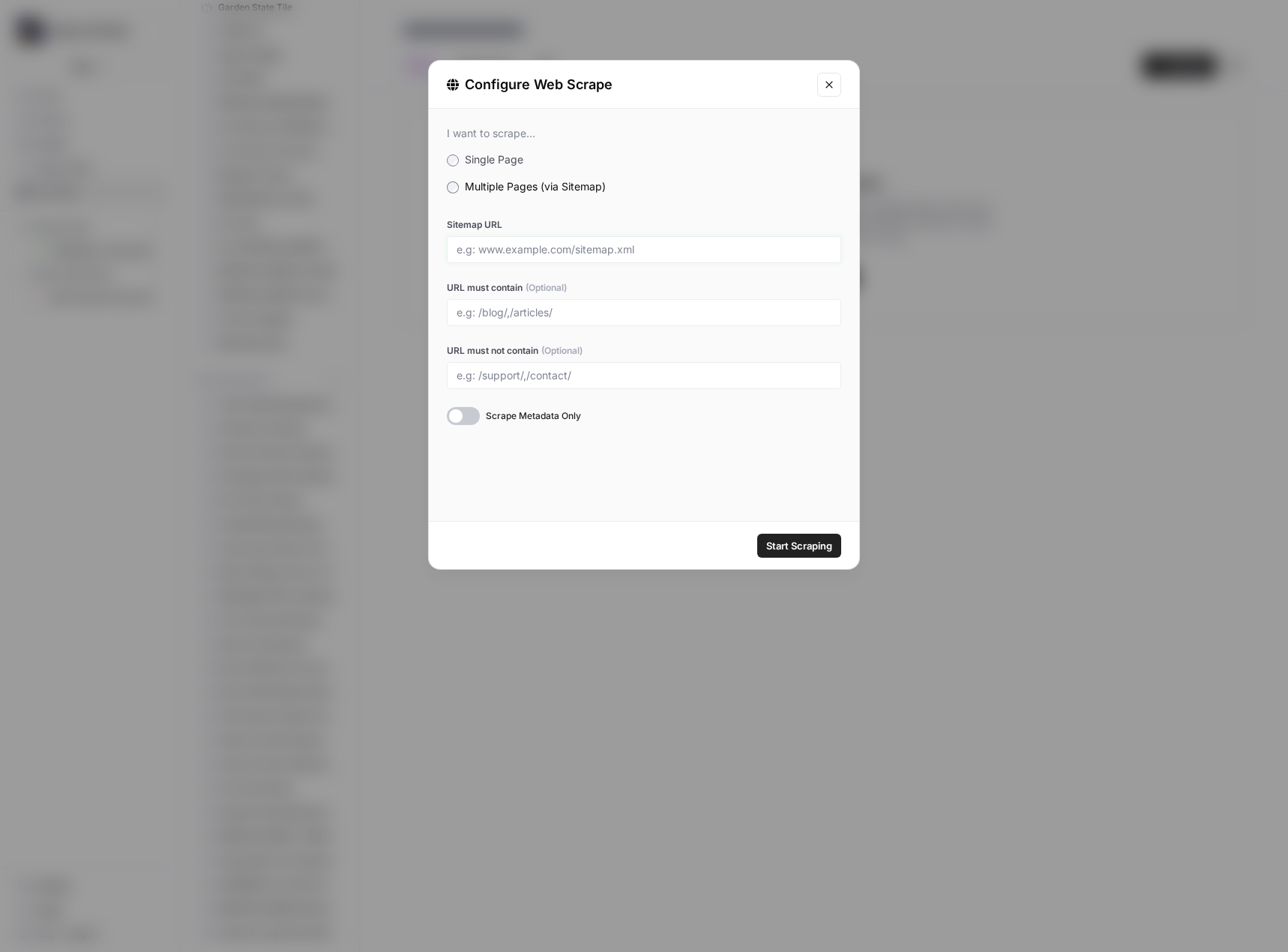
click at [545, 244] on input "Sitemap URL" at bounding box center [644, 249] width 374 height 14
paste input "https://essencesalon.com/sitemap.xml"
type input "https://essencesalon.com/sitemap.xml"
click at [779, 534] on button "Start Scraping" at bounding box center [799, 545] width 84 height 24
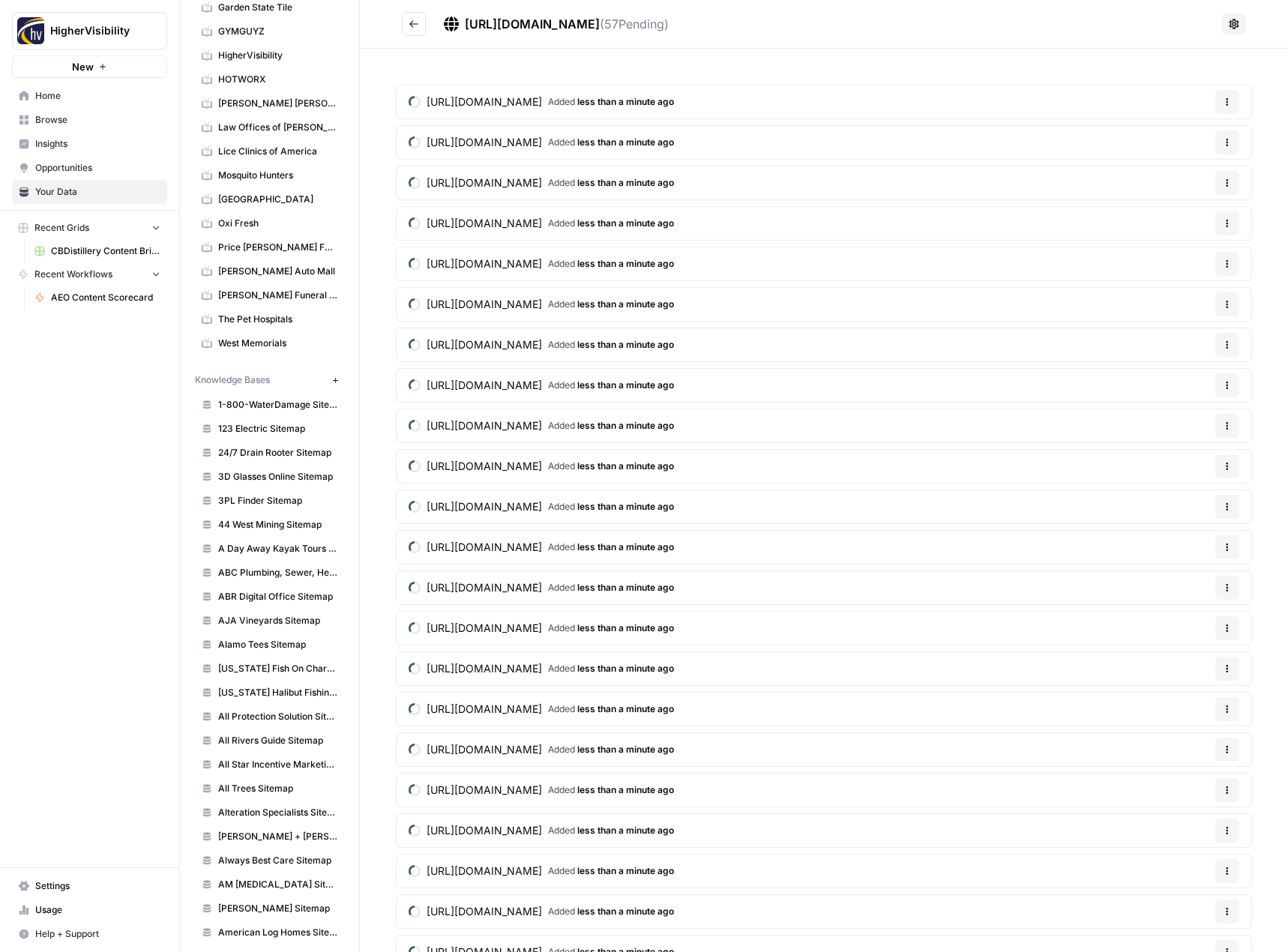
click at [416, 26] on icon "Go back" at bounding box center [414, 24] width 11 height 11
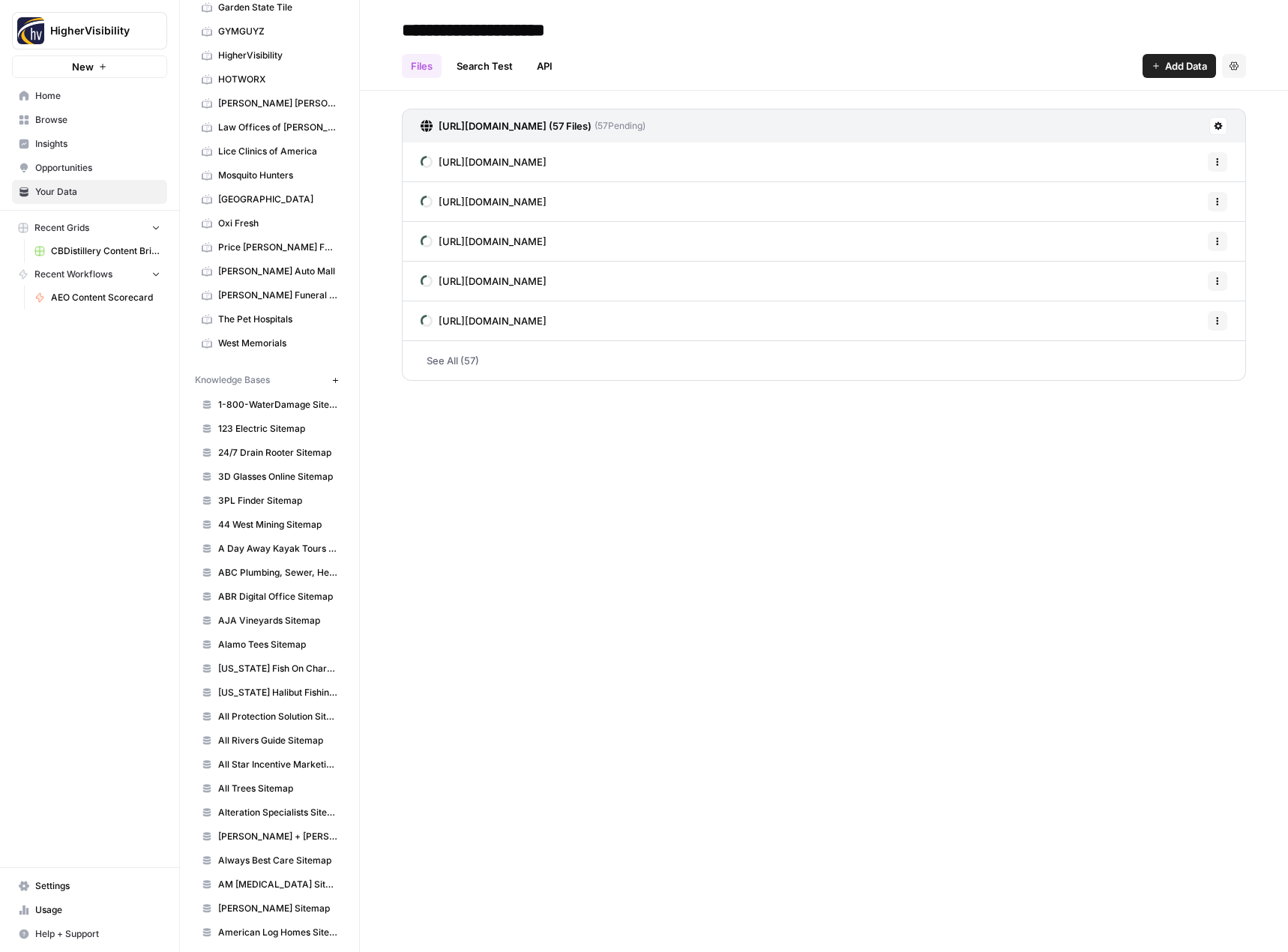
type input "**********"
click at [667, 44] on div "Files Search Test API Add Data Settings" at bounding box center [824, 60] width 844 height 36
click at [332, 381] on icon "button" at bounding box center [334, 379] width 5 height 5
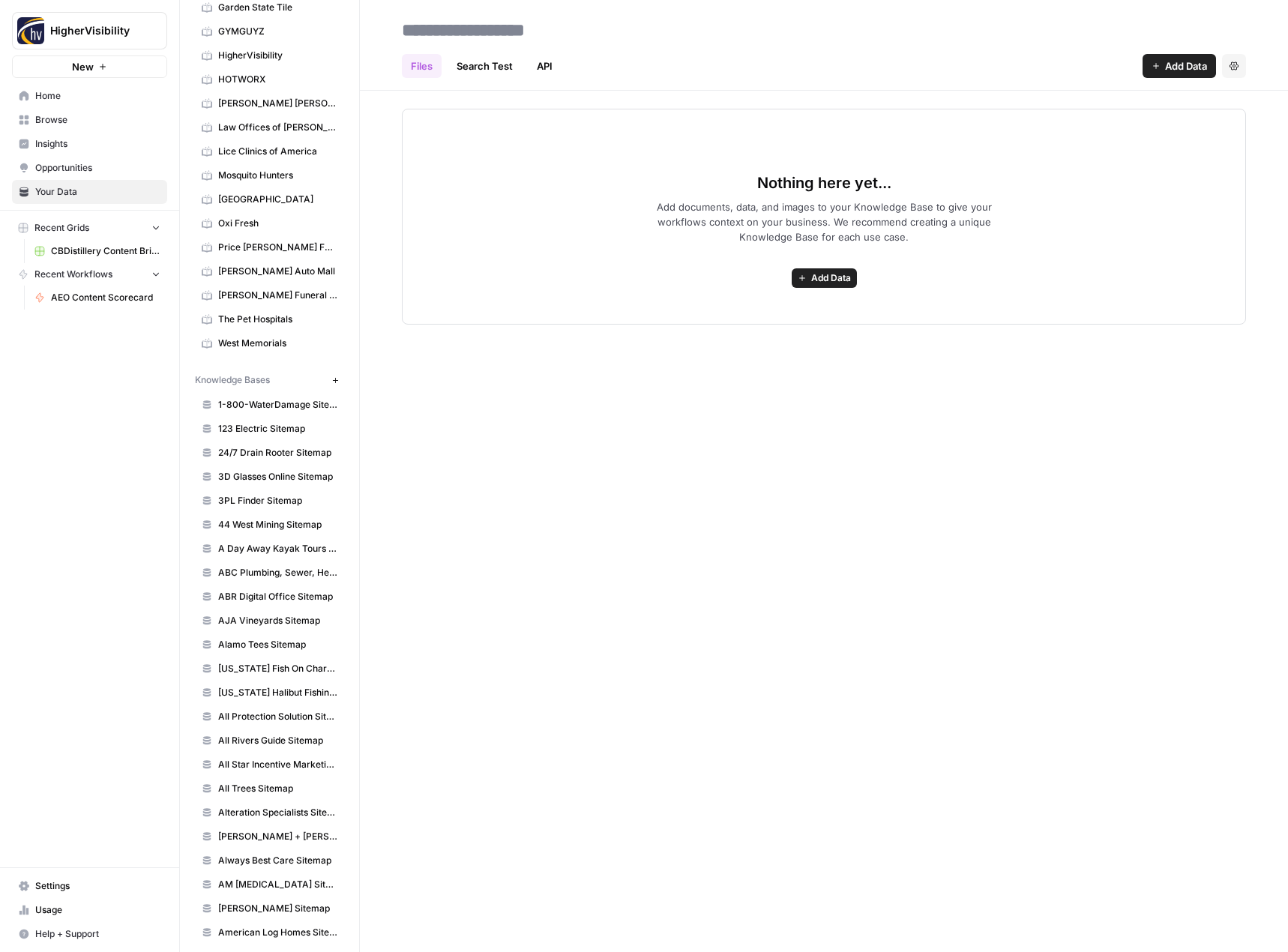
click at [814, 283] on span "Add Data" at bounding box center [831, 278] width 40 height 14
click at [792, 331] on span "Web Scrape" at bounding box center [769, 333] width 137 height 15
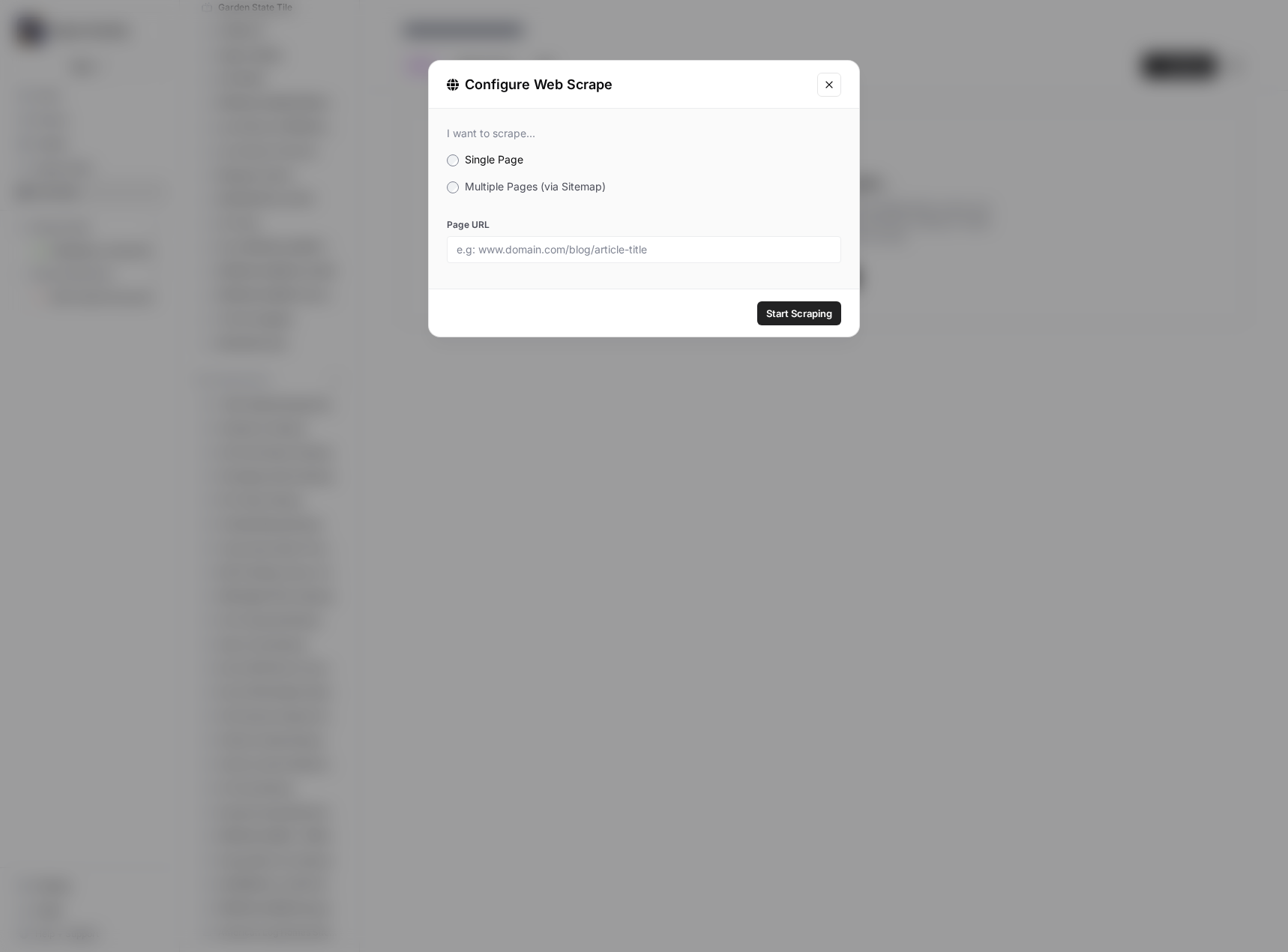
click at [538, 191] on span "Multiple Pages (via Sitemap)" at bounding box center [535, 186] width 141 height 13
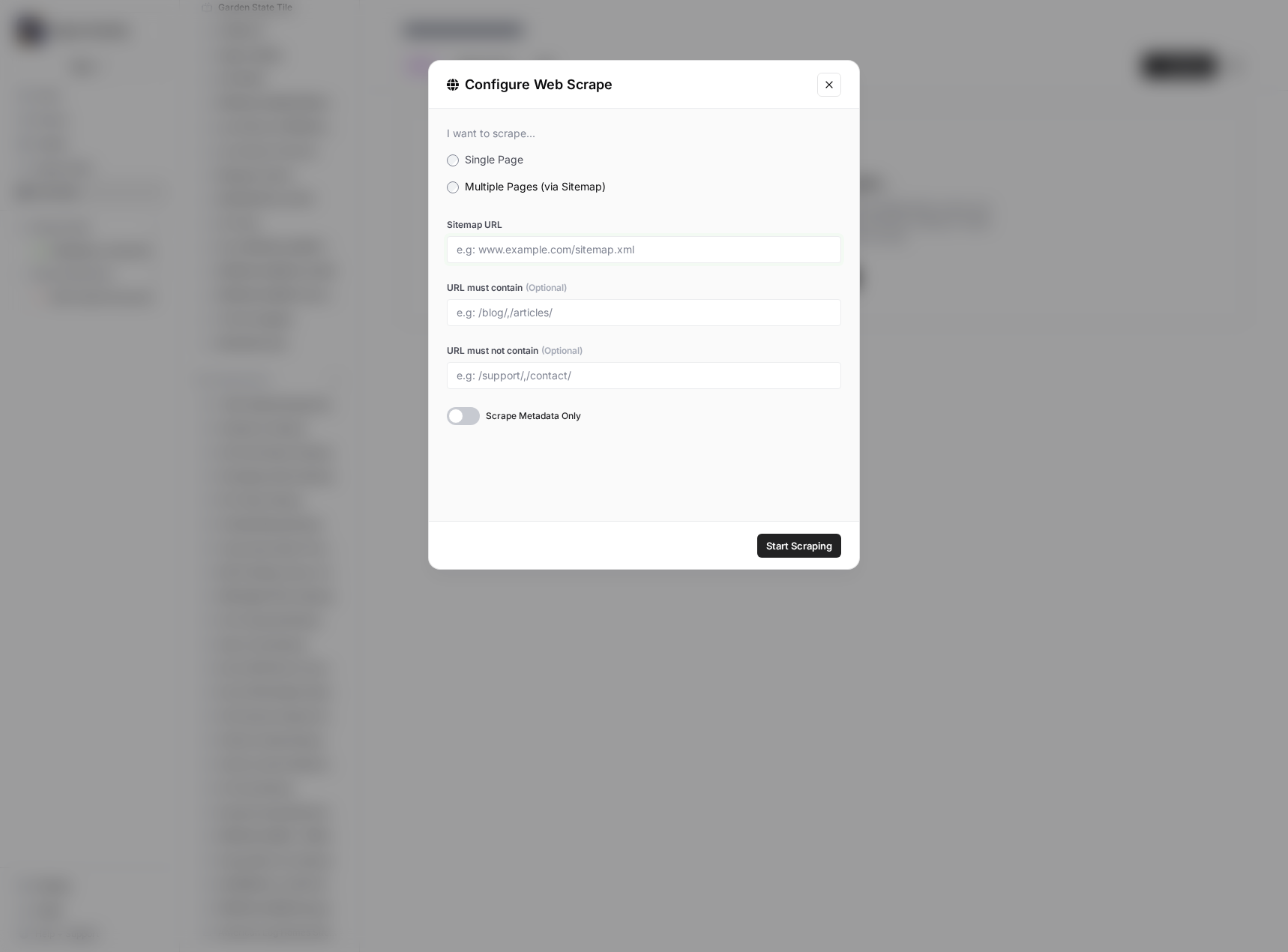
click at [547, 256] on input "Sitemap URL" at bounding box center [644, 249] width 374 height 14
paste input "https://www.getevolved.com/sitemap_index.xml"
type input "https://www.getevolved.com/sitemap_index.xml"
click at [780, 548] on span "Start Scraping" at bounding box center [799, 546] width 66 height 15
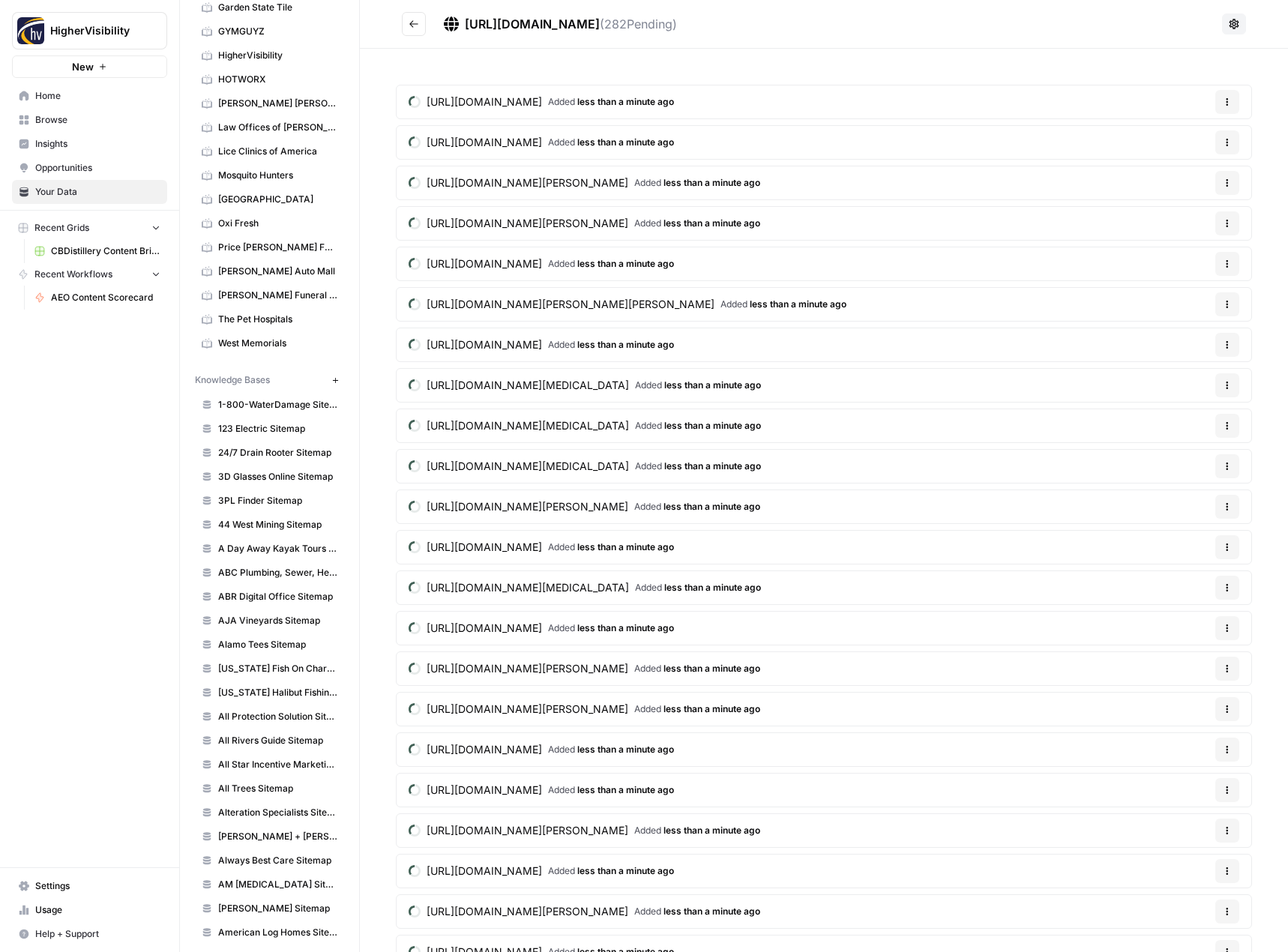
click at [410, 25] on icon "Go back" at bounding box center [414, 24] width 11 height 11
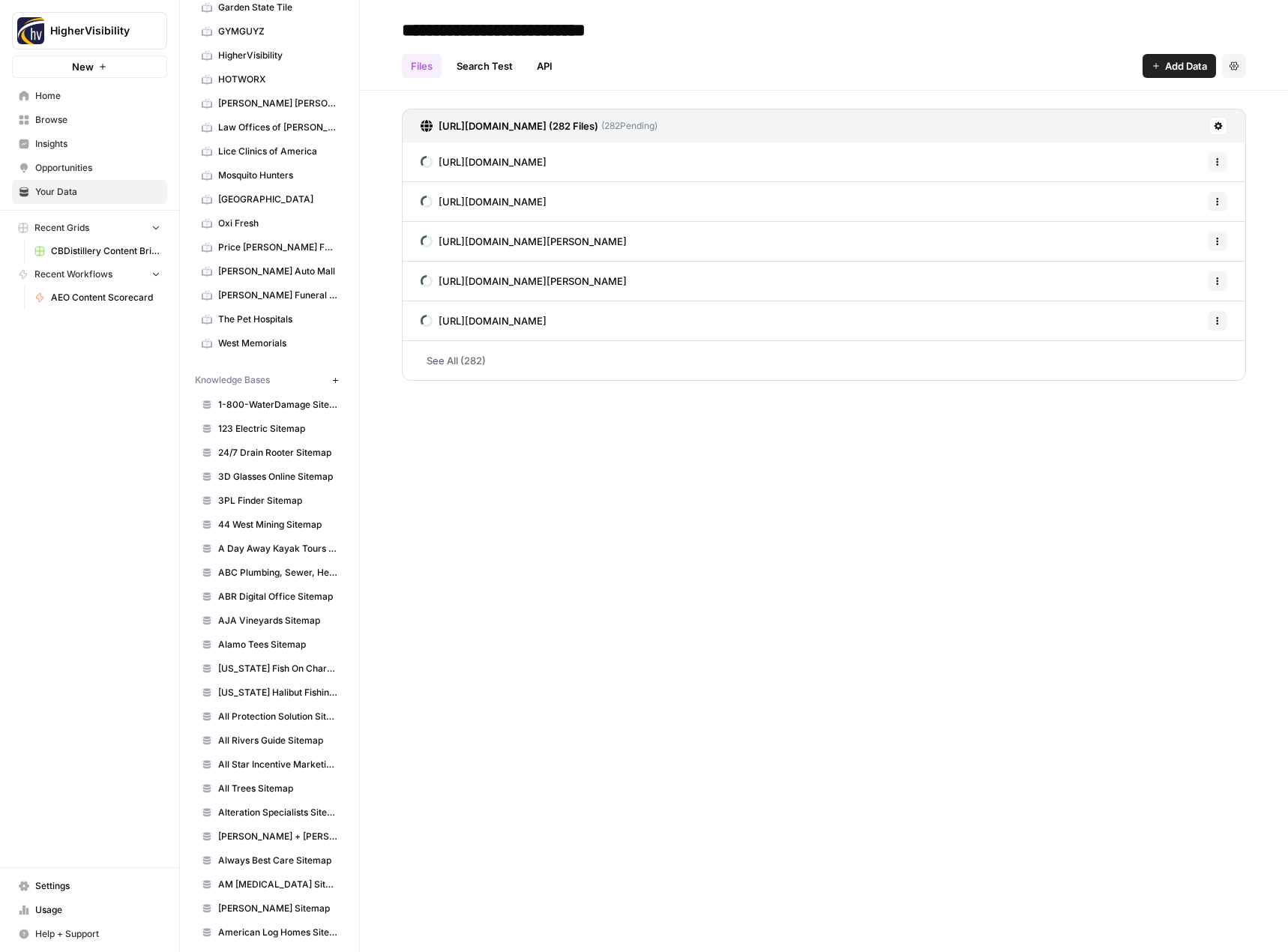
type input "**********"
click at [586, 485] on div "**********" at bounding box center [824, 476] width 928 height 952
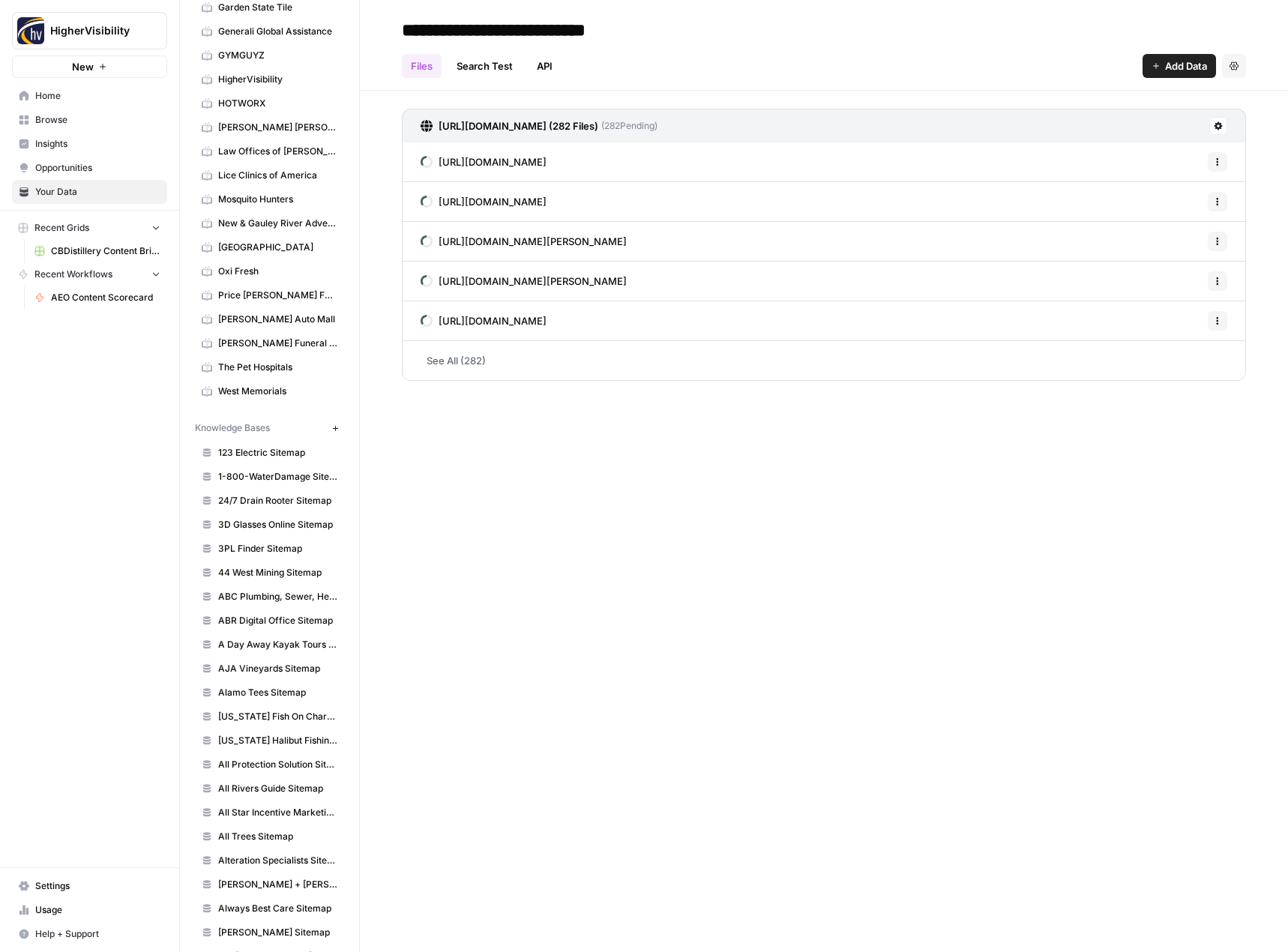
click at [331, 429] on icon "button" at bounding box center [335, 428] width 8 height 8
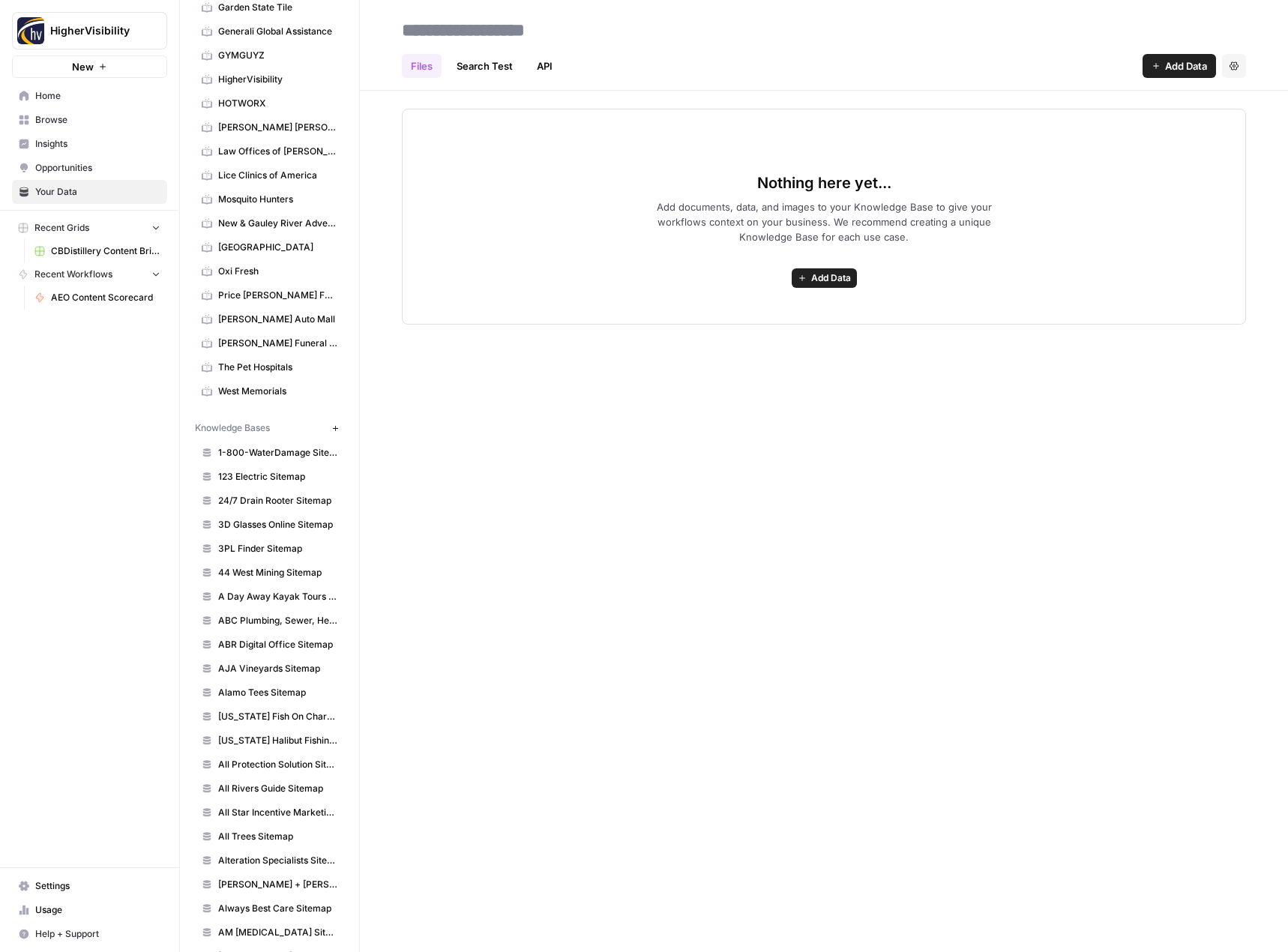
click at [825, 281] on span "Add Data" at bounding box center [831, 278] width 40 height 14
click at [792, 329] on span "Web Scrape" at bounding box center [769, 333] width 137 height 15
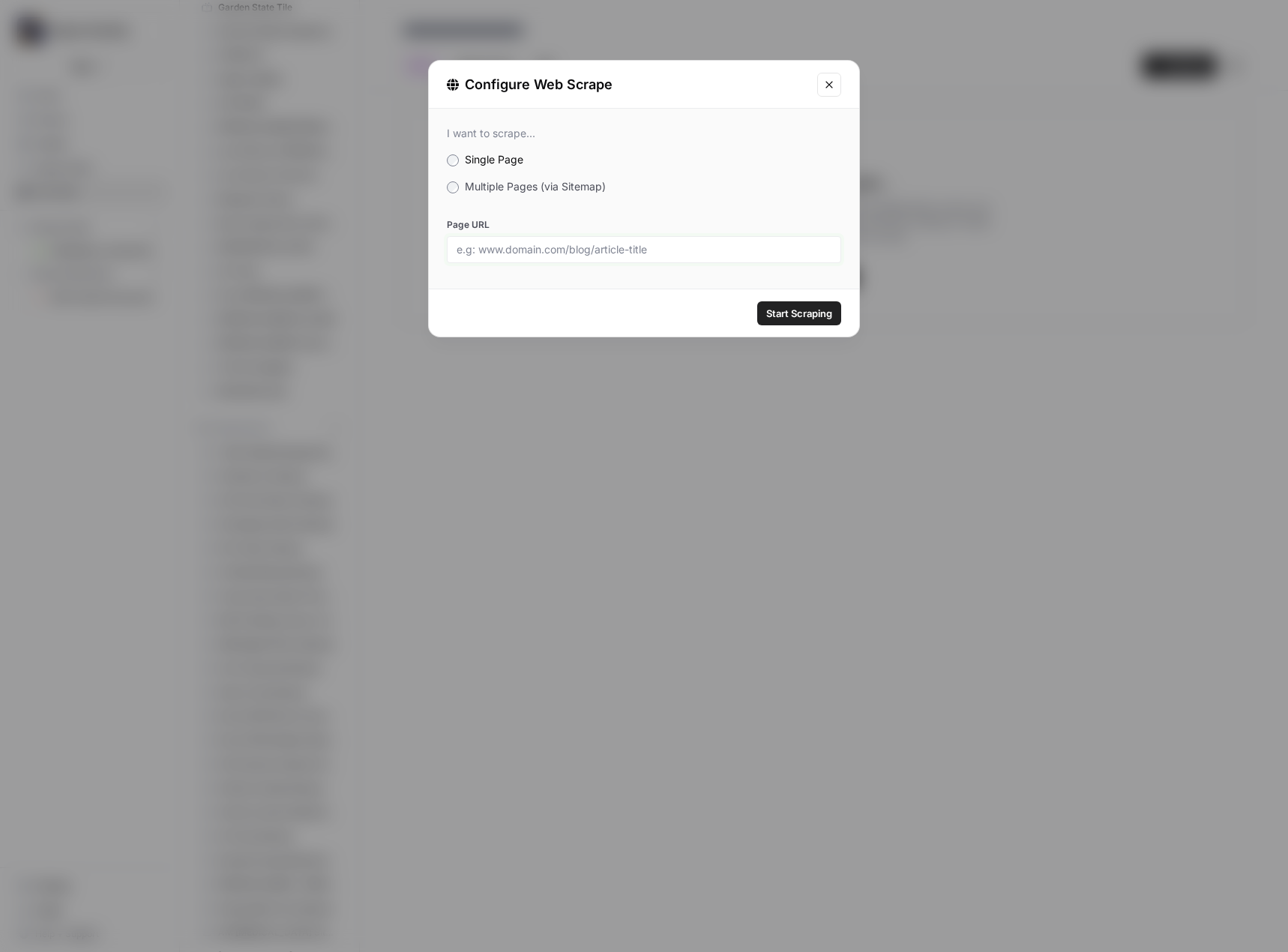
click at [602, 247] on input "Page URL" at bounding box center [644, 249] width 374 height 14
paste input "https://www.executivespeakers.com/sitemap.xml"
type input "https://www.executivespeakers.com/sitemap.xml"
click at [698, 254] on input "https://www.executivespeakers.com/sitemap.xml" at bounding box center [644, 249] width 374 height 14
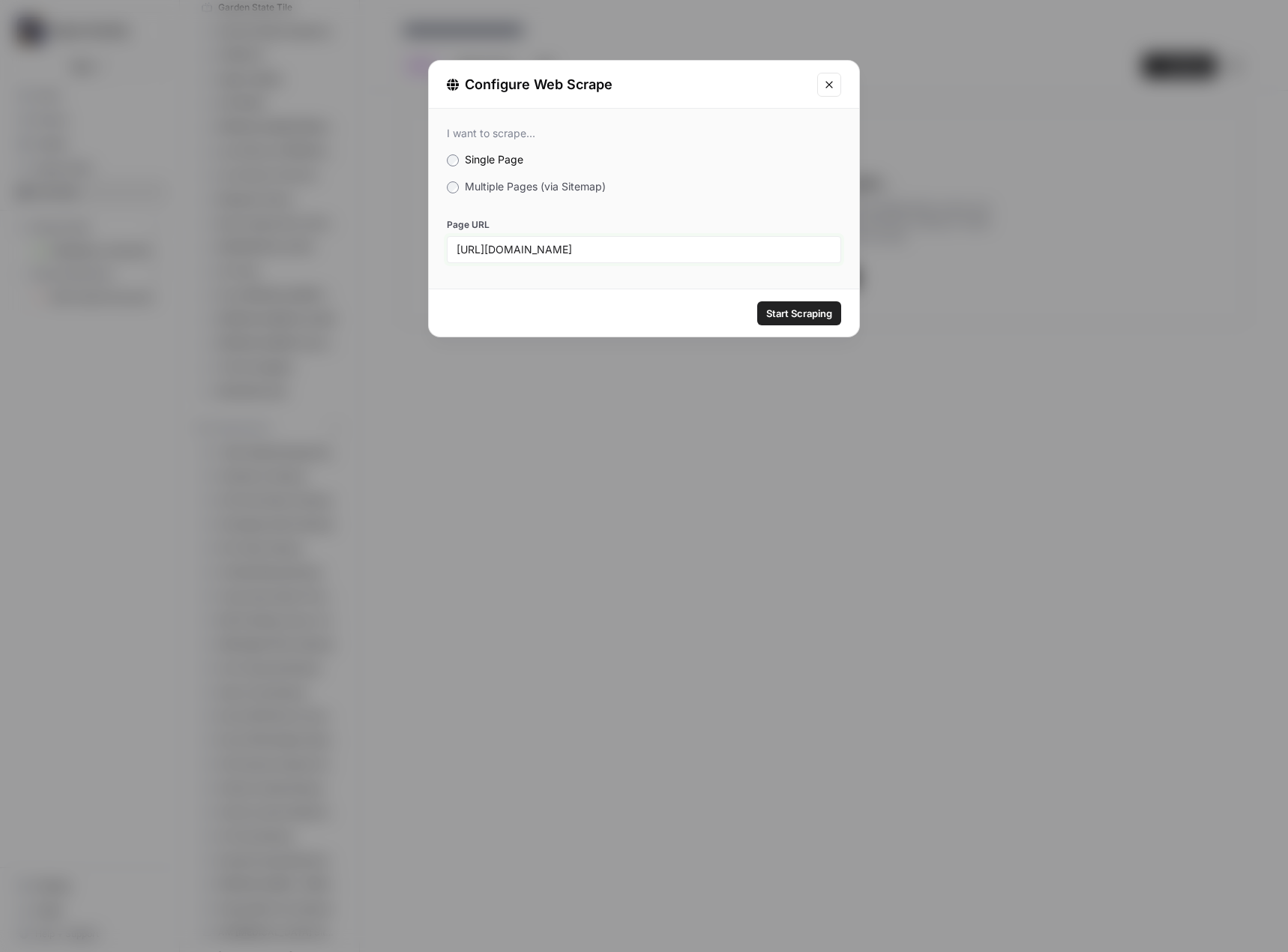
click at [698, 254] on input "https://www.executivespeakers.com/sitemap.xml" at bounding box center [644, 249] width 374 height 14
click at [559, 196] on div "I want to scrape... Single Page Multiple Pages (via Sitemap) Page URL" at bounding box center [644, 195] width 430 height 172
click at [539, 175] on div "I want to scrape... Single Page Multiple Pages (via Sitemap) Page URL" at bounding box center [644, 195] width 430 height 172
click at [535, 180] on span "Multiple Pages (via Sitemap)" at bounding box center [535, 186] width 141 height 13
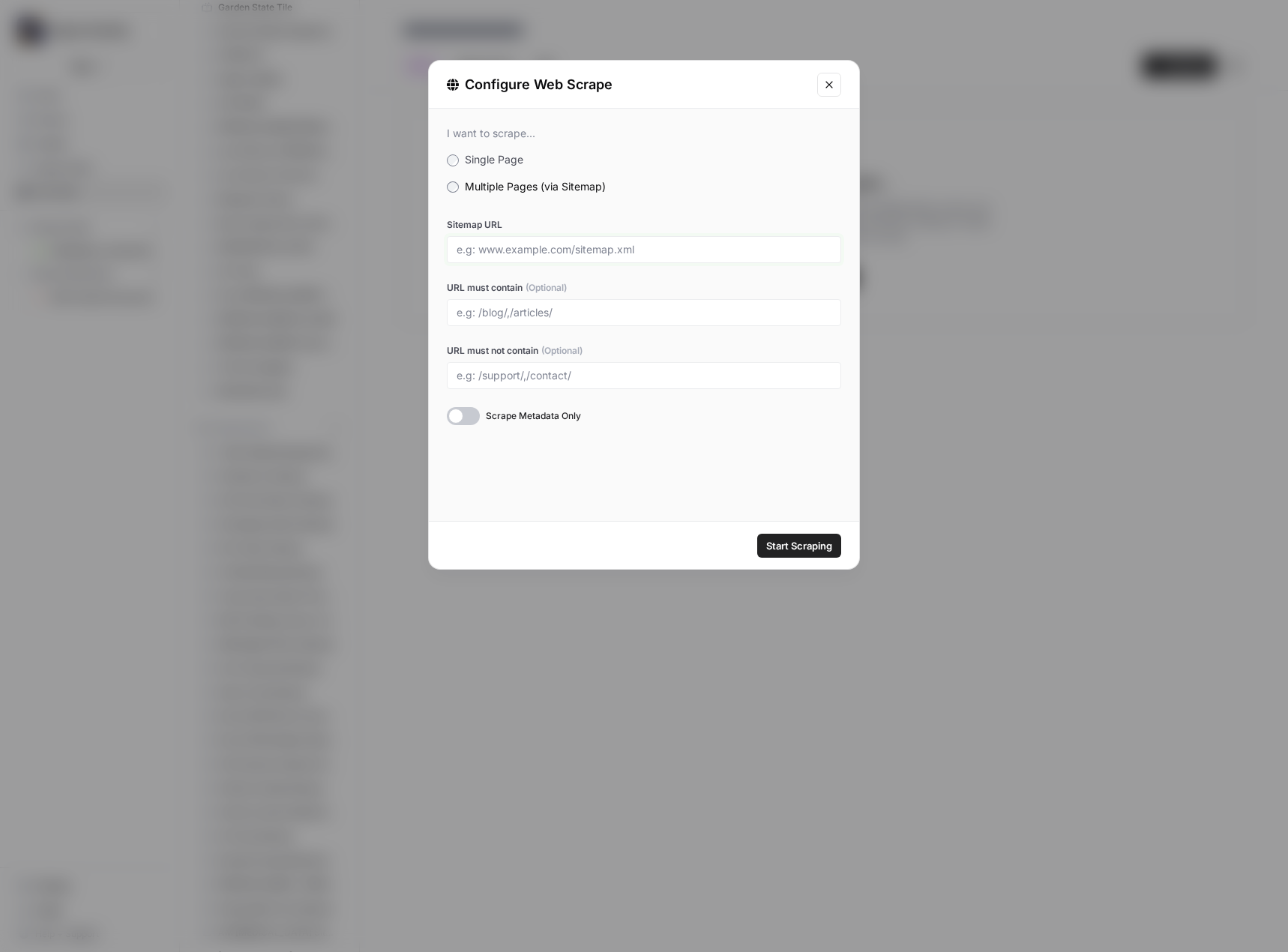
click at [570, 250] on input "Sitemap URL" at bounding box center [644, 249] width 374 height 14
paste input "https://www.executivespeakers.com/sitemap.xml"
type input "https://www.executivespeakers.com/sitemap.xml"
click at [558, 361] on div "URL must not contain (Optional)" at bounding box center [644, 366] width 394 height 45
click at [551, 373] on input "URL must not contain (Optional)" at bounding box center [644, 376] width 374 height 14
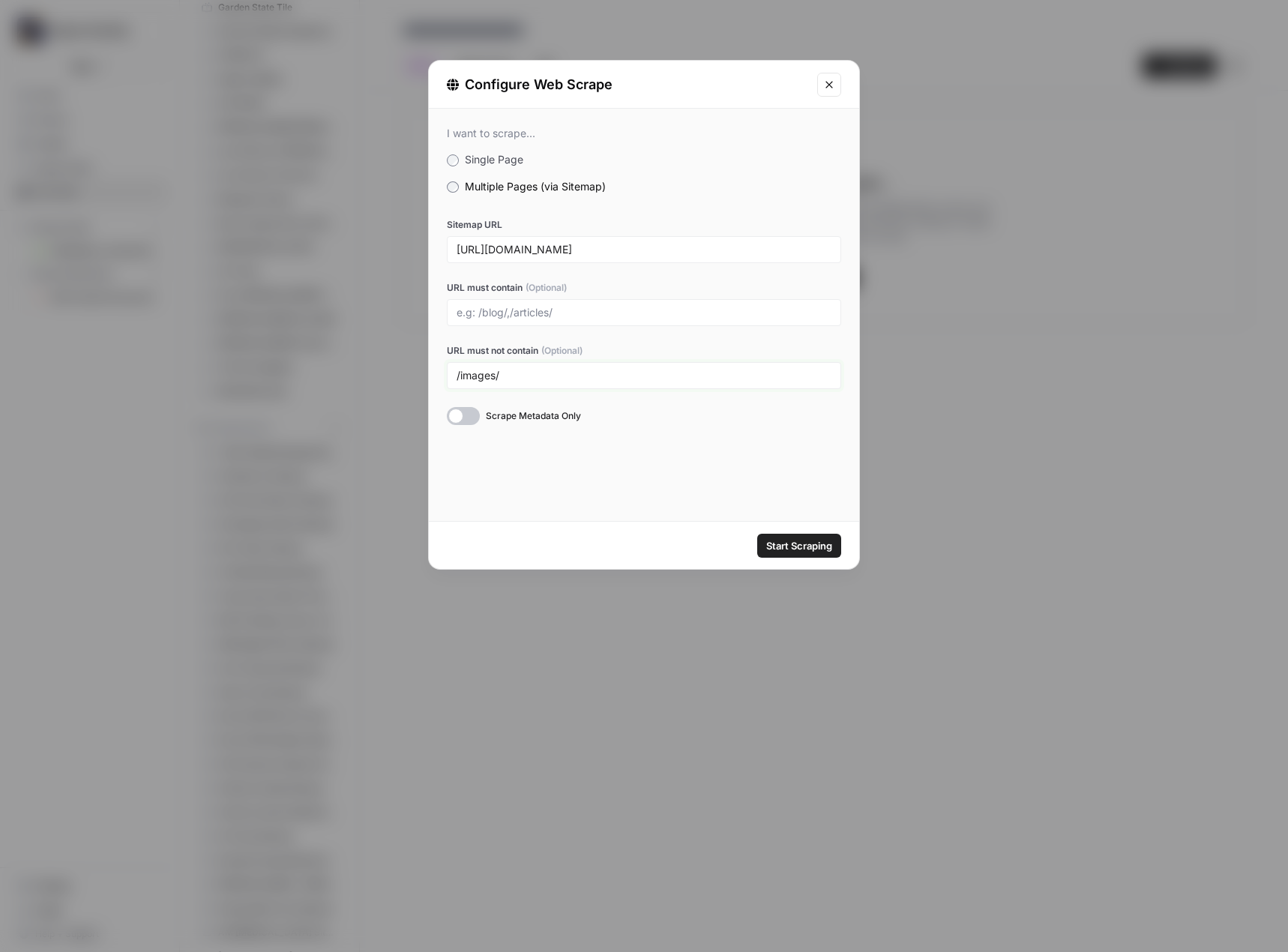
type input "/images/"
click at [790, 545] on span "Start Scraping" at bounding box center [799, 546] width 66 height 15
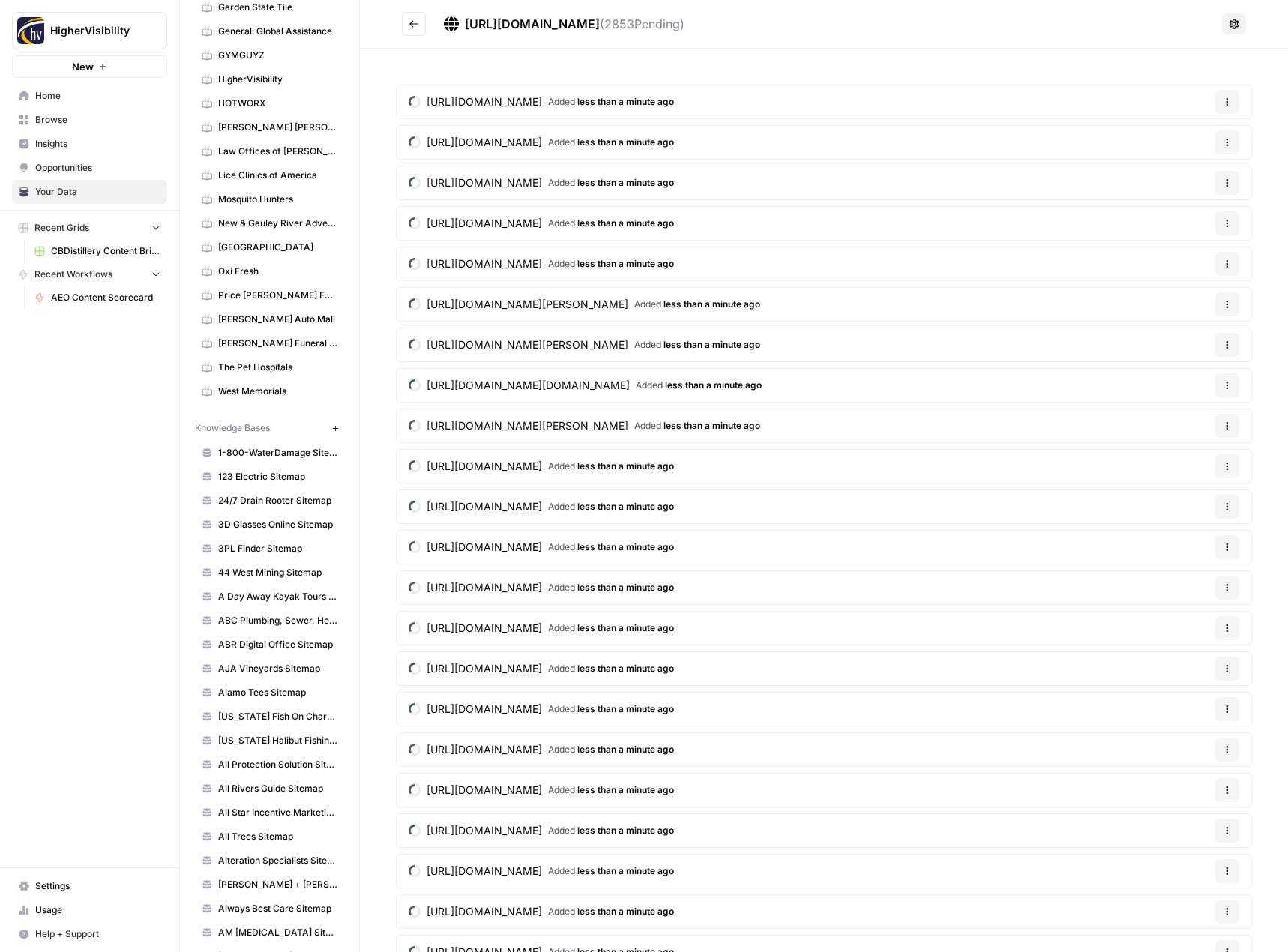
click at [417, 23] on icon "Go back" at bounding box center [414, 24] width 11 height 11
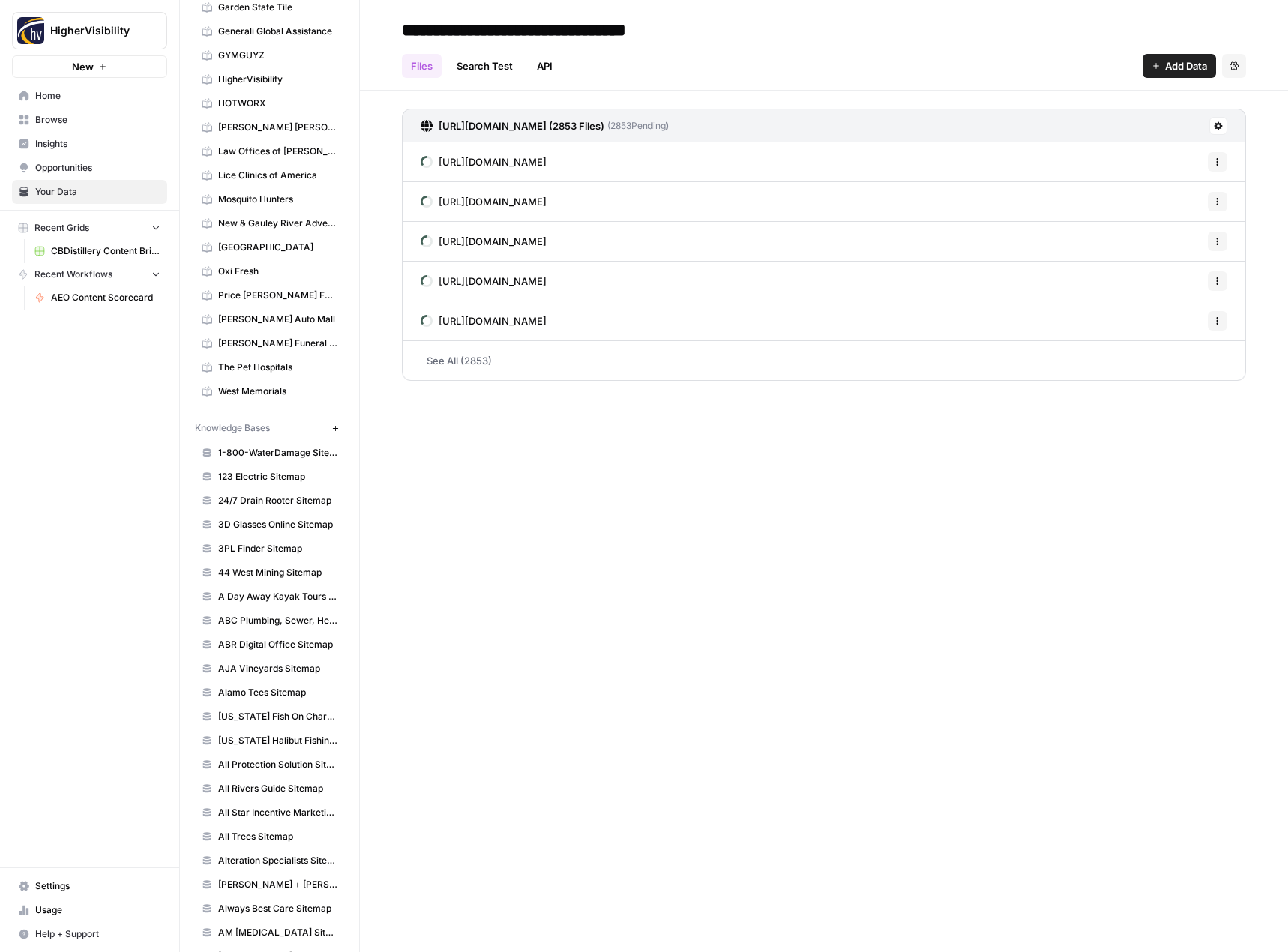
type input "**********"
click at [686, 546] on div "**********" at bounding box center [824, 476] width 928 height 952
click at [326, 433] on button "New" at bounding box center [336, 428] width 18 height 18
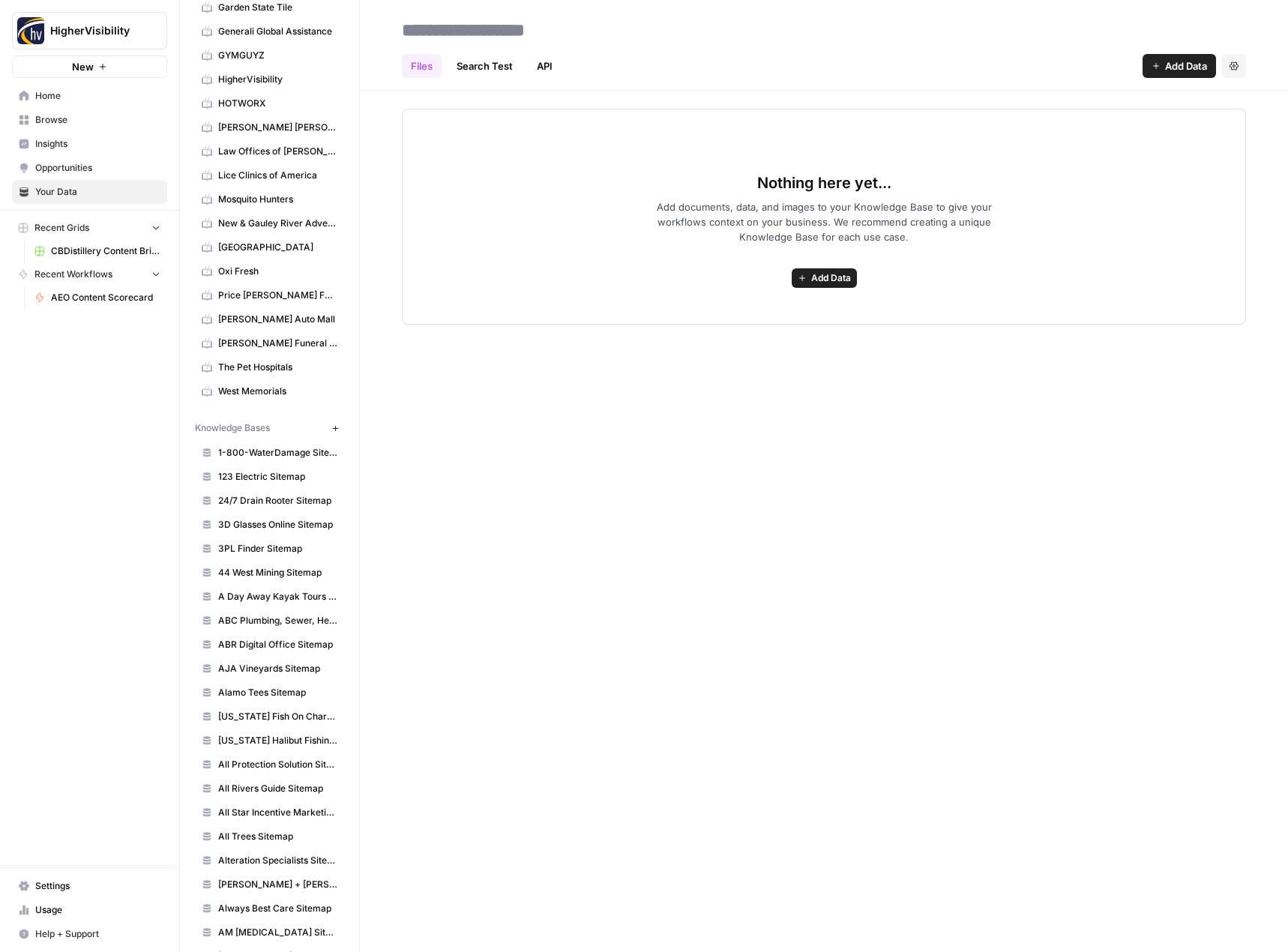
click at [815, 286] on button "Add Data" at bounding box center [824, 278] width 66 height 20
click at [791, 339] on span "Web Scrape" at bounding box center [769, 333] width 137 height 15
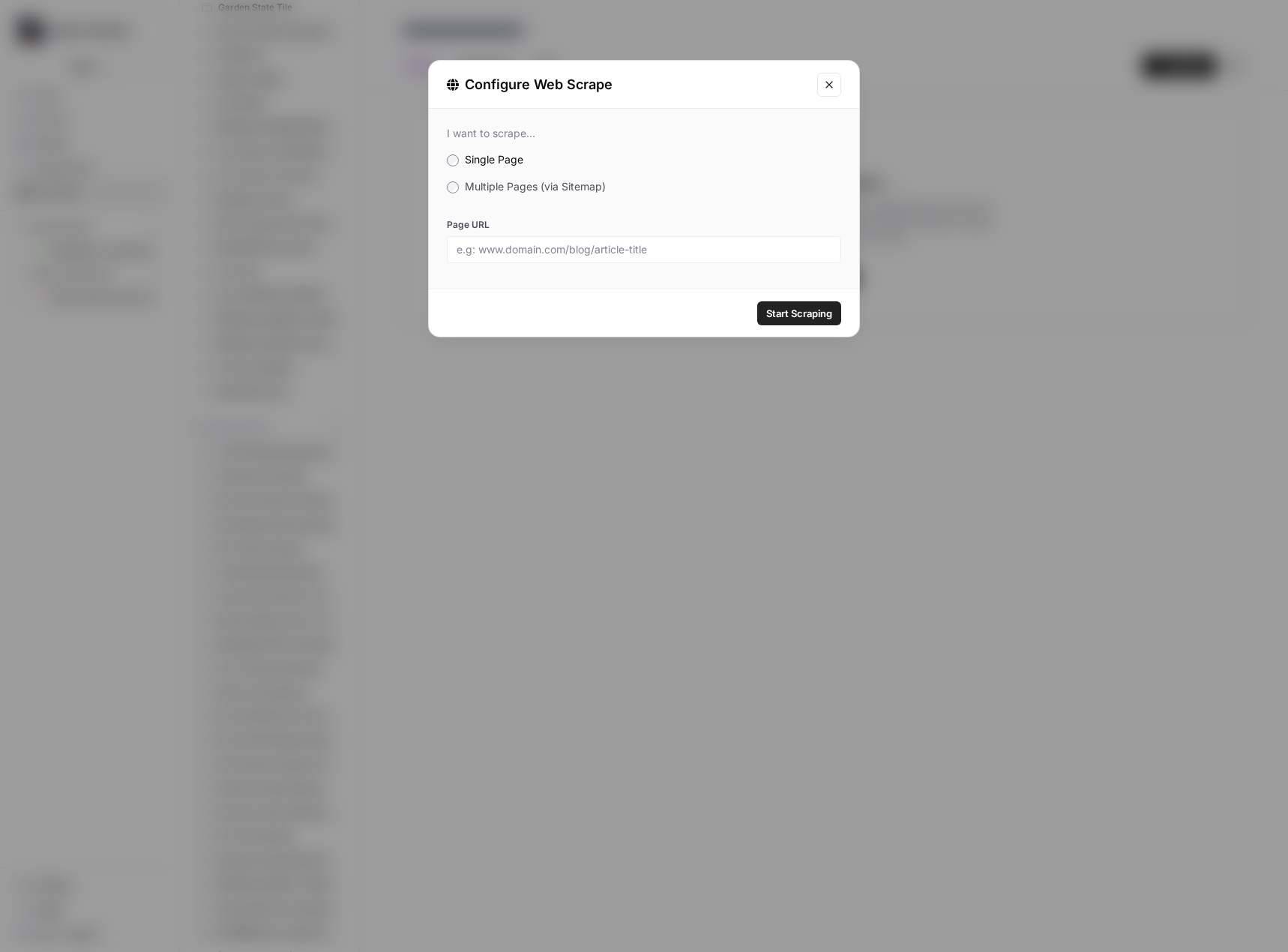
click at [548, 193] on label "Multiple Pages (via Sitemap)" at bounding box center [644, 187] width 394 height 15
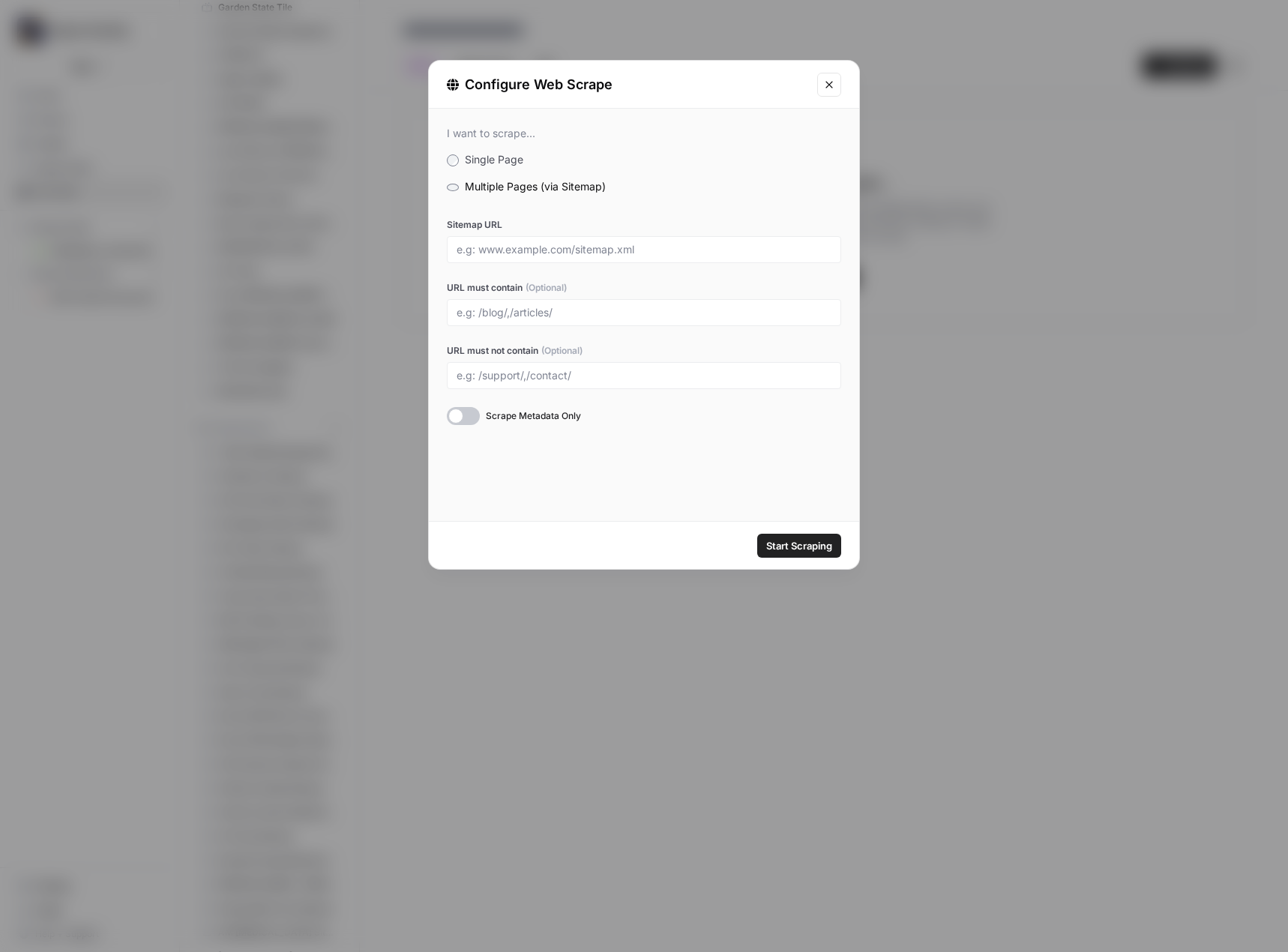
click at [558, 242] on div at bounding box center [644, 249] width 394 height 27
click at [538, 254] on input "Sitemap URL" at bounding box center [644, 249] width 374 height 14
paste input "https://fastfix.com/sitemap.xml"
type input "https://fastfix.com/sitemap.xml"
click at [201, 408] on div "Configure Web Scrape I want to scrape... Single Page Multiple Pages (via Sitema…" at bounding box center [644, 476] width 1288 height 952
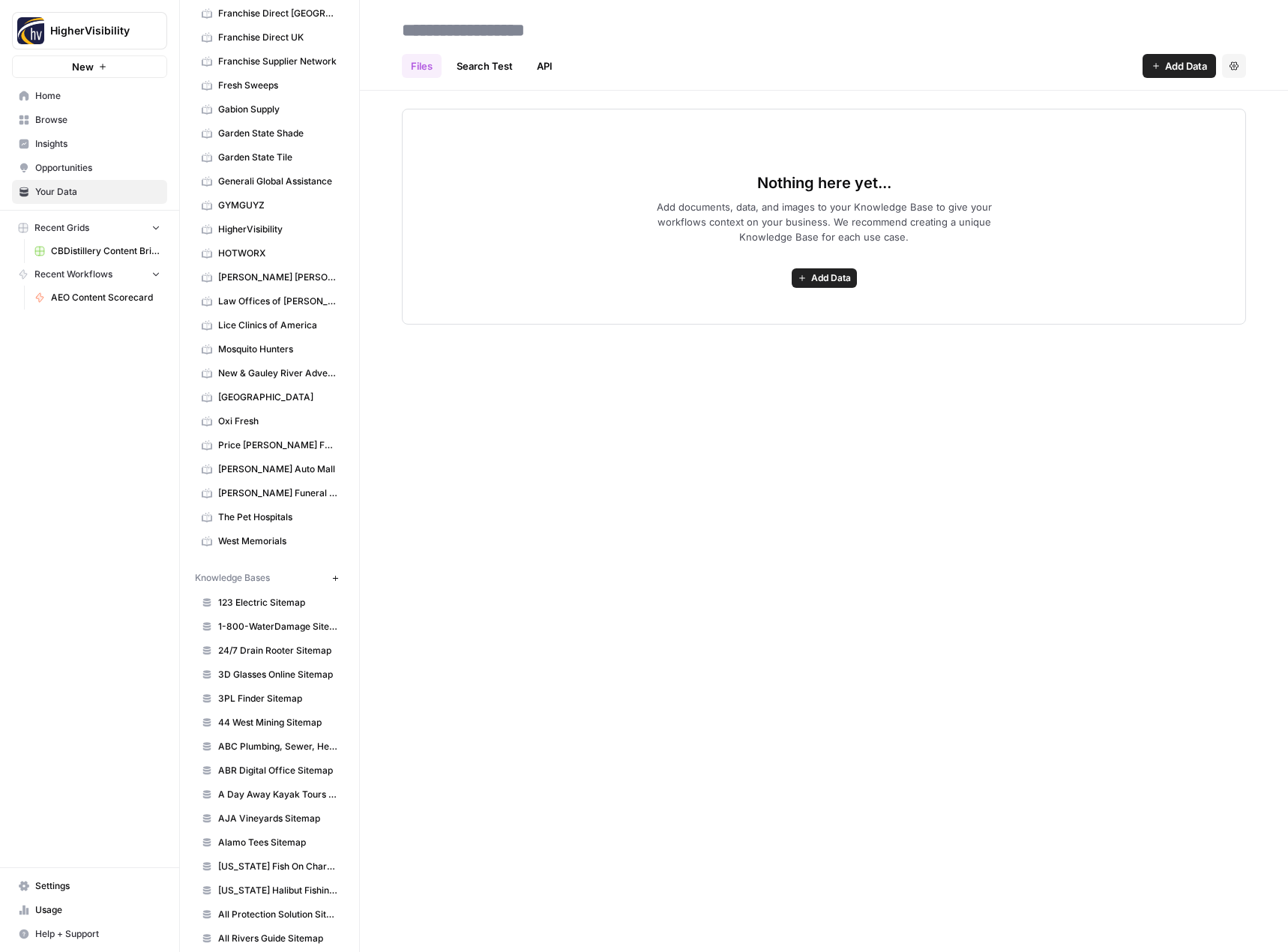
scroll to position [1950, 0]
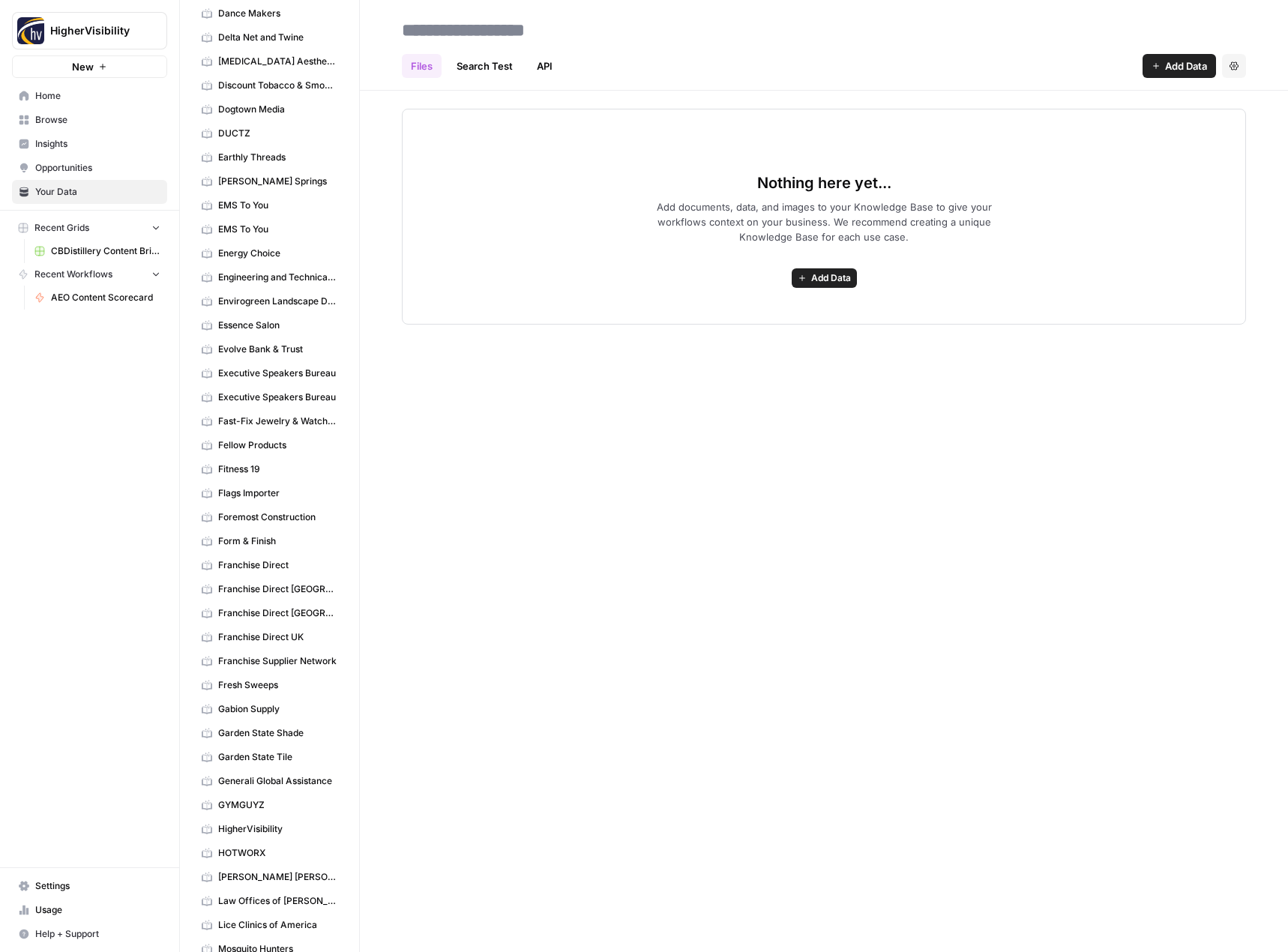
click at [824, 272] on span "Add Data" at bounding box center [831, 278] width 40 height 14
click at [747, 328] on span "Web Scrape" at bounding box center [769, 333] width 137 height 15
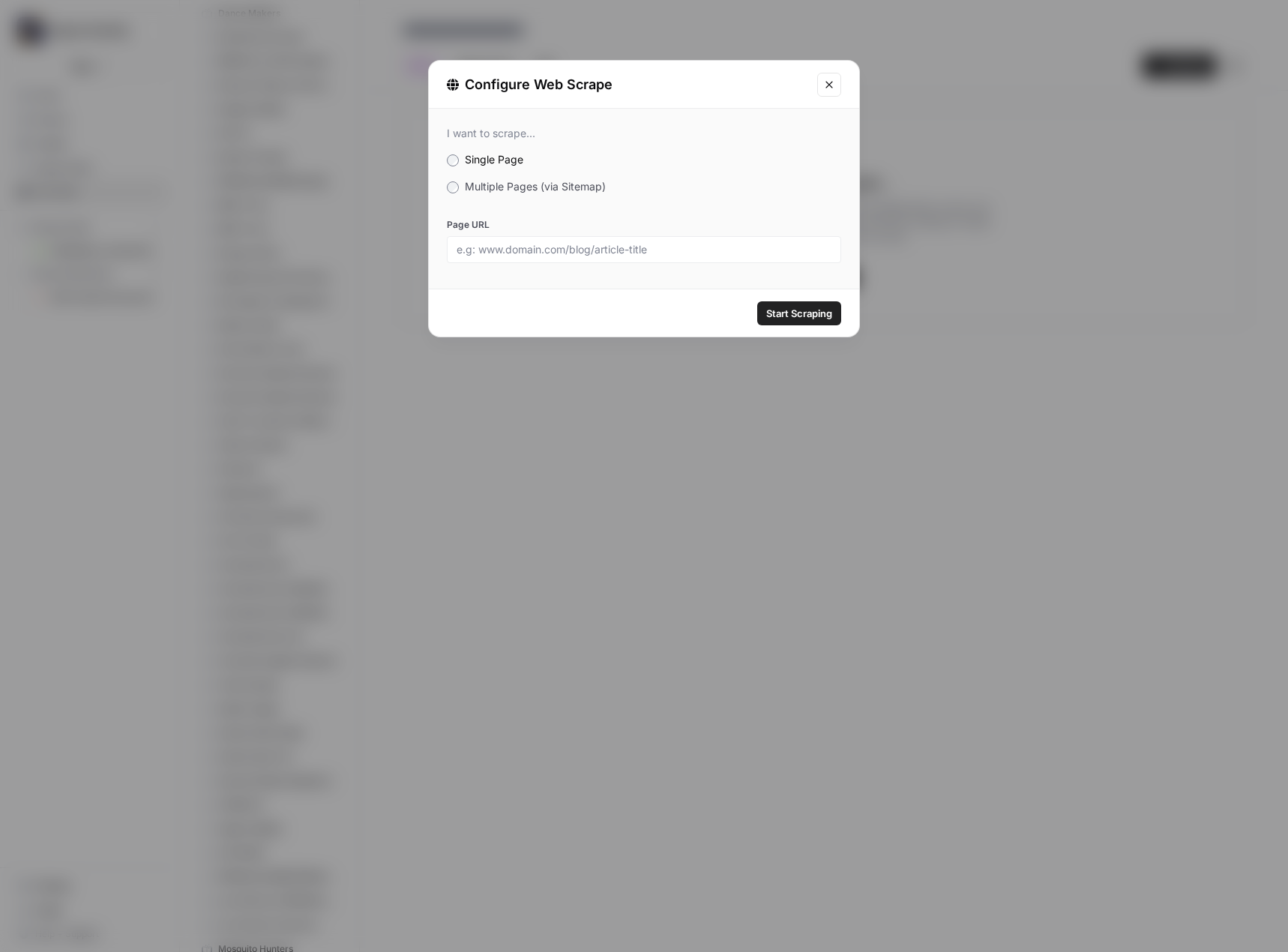
click at [534, 173] on div "I want to scrape... Single Page Multiple Pages (via Sitemap) Page URL" at bounding box center [644, 195] width 430 height 172
click at [527, 186] on span "Multiple Pages (via Sitemap)" at bounding box center [535, 186] width 141 height 13
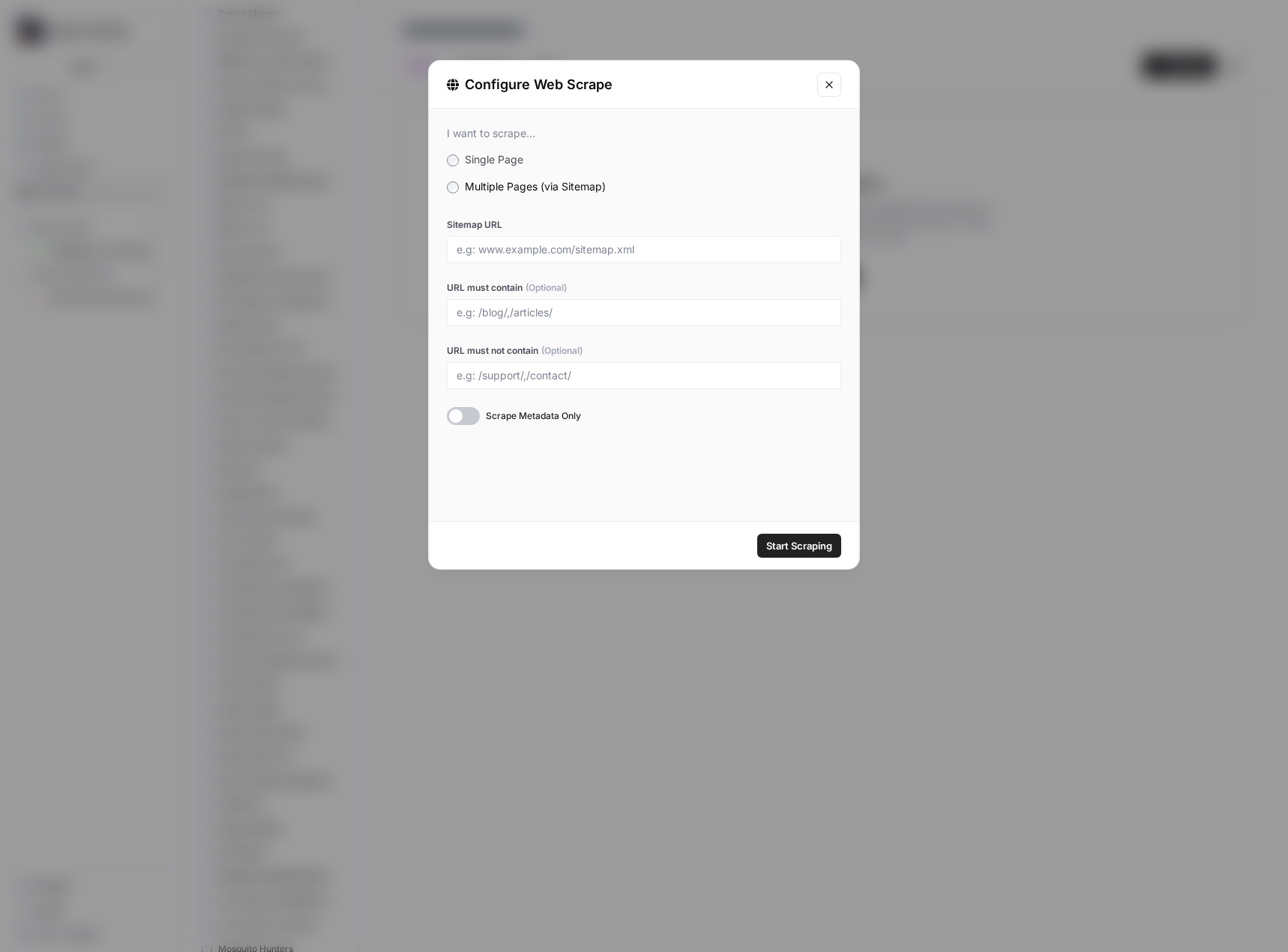
click at [504, 241] on div at bounding box center [644, 249] width 394 height 27
click at [503, 251] on input "Sitemap URL" at bounding box center [644, 249] width 374 height 14
paste input "https://fellowproducts.com/sitemap.xml"
type input "https://fellowproducts.com/sitemap.xml"
click at [784, 548] on span "Start Scraping" at bounding box center [799, 546] width 66 height 15
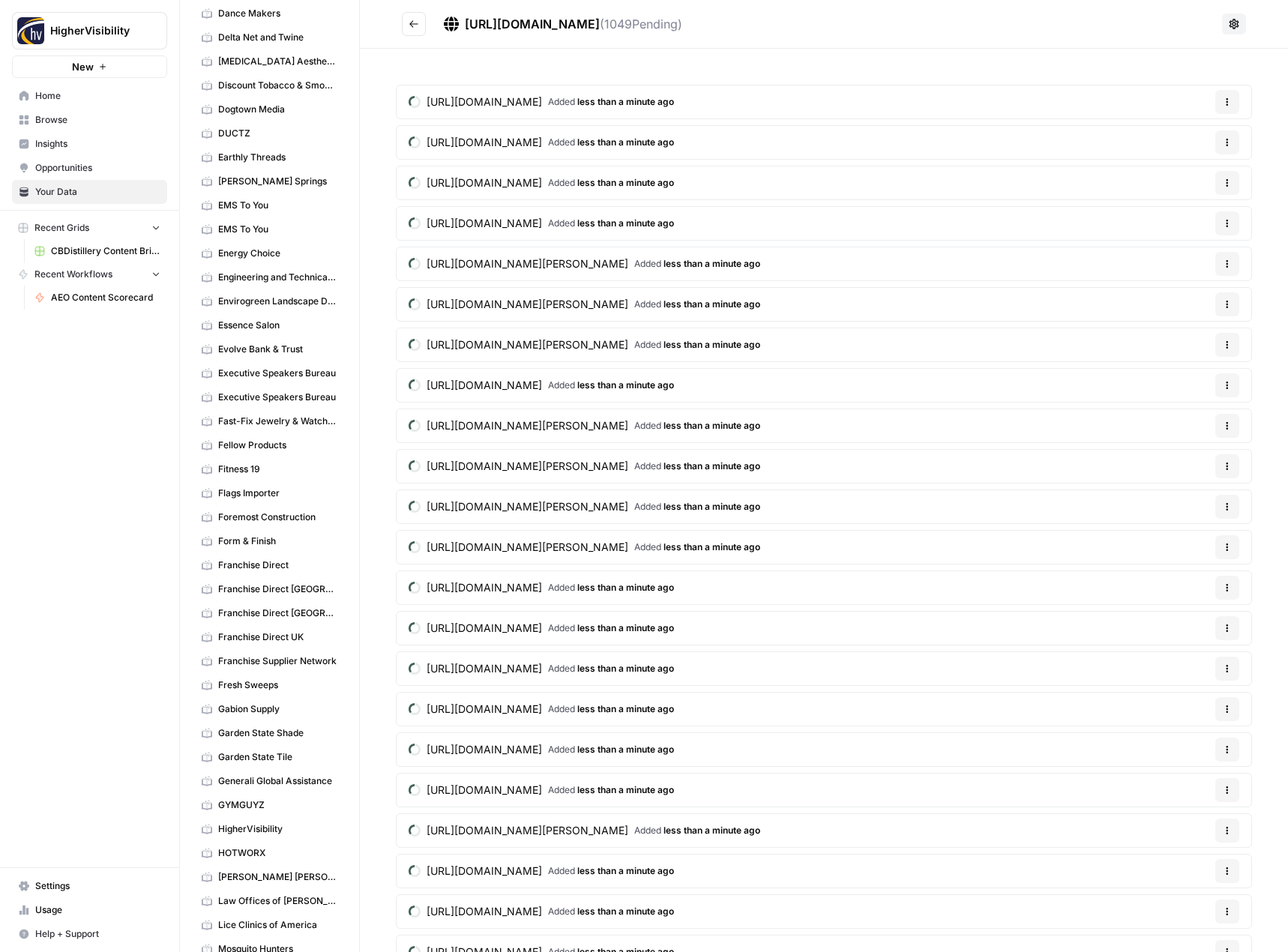
click at [419, 29] on button "Go back" at bounding box center [413, 24] width 24 height 24
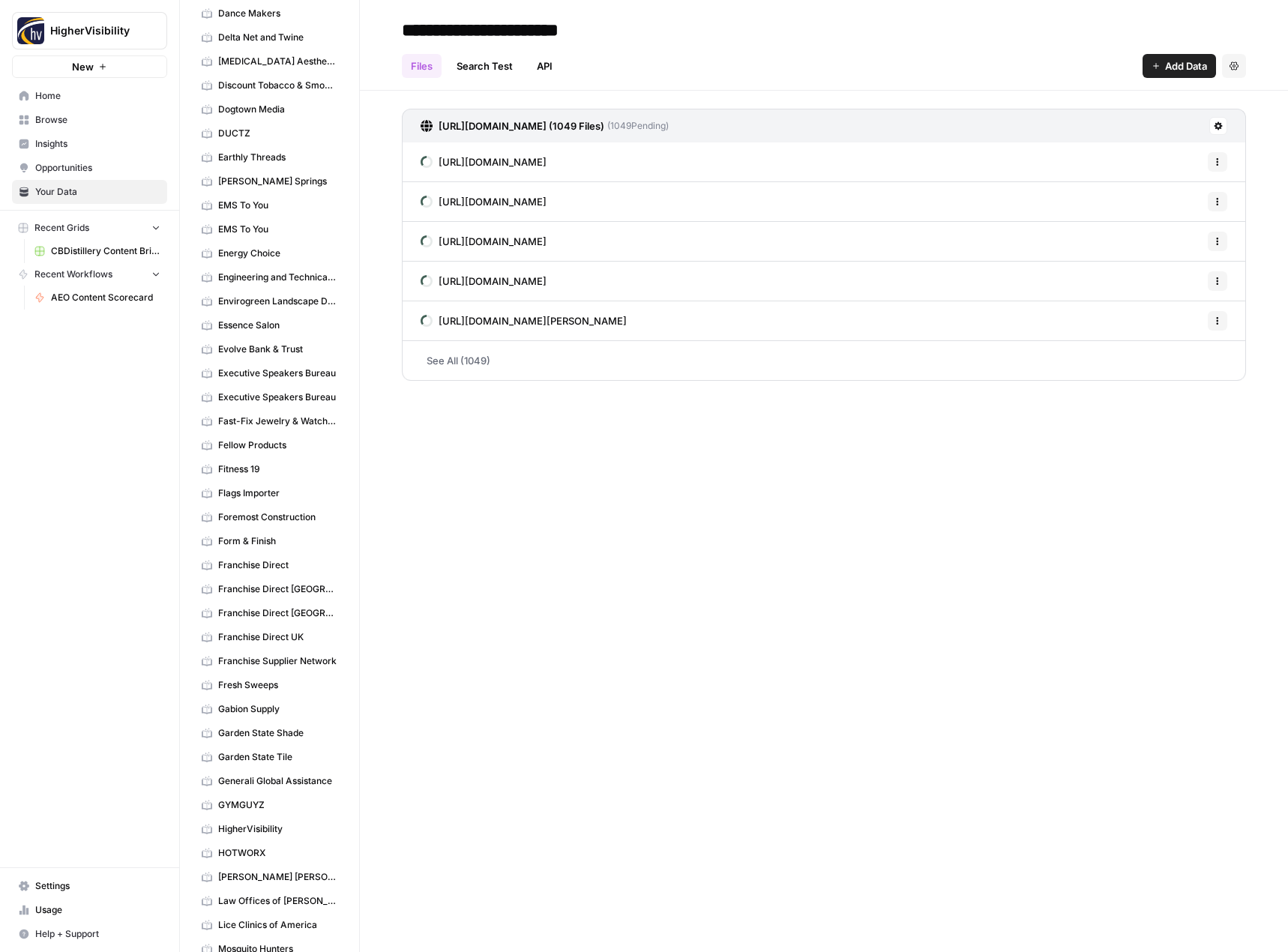
type input "**********"
click at [596, 568] on div "**********" at bounding box center [824, 476] width 928 height 952
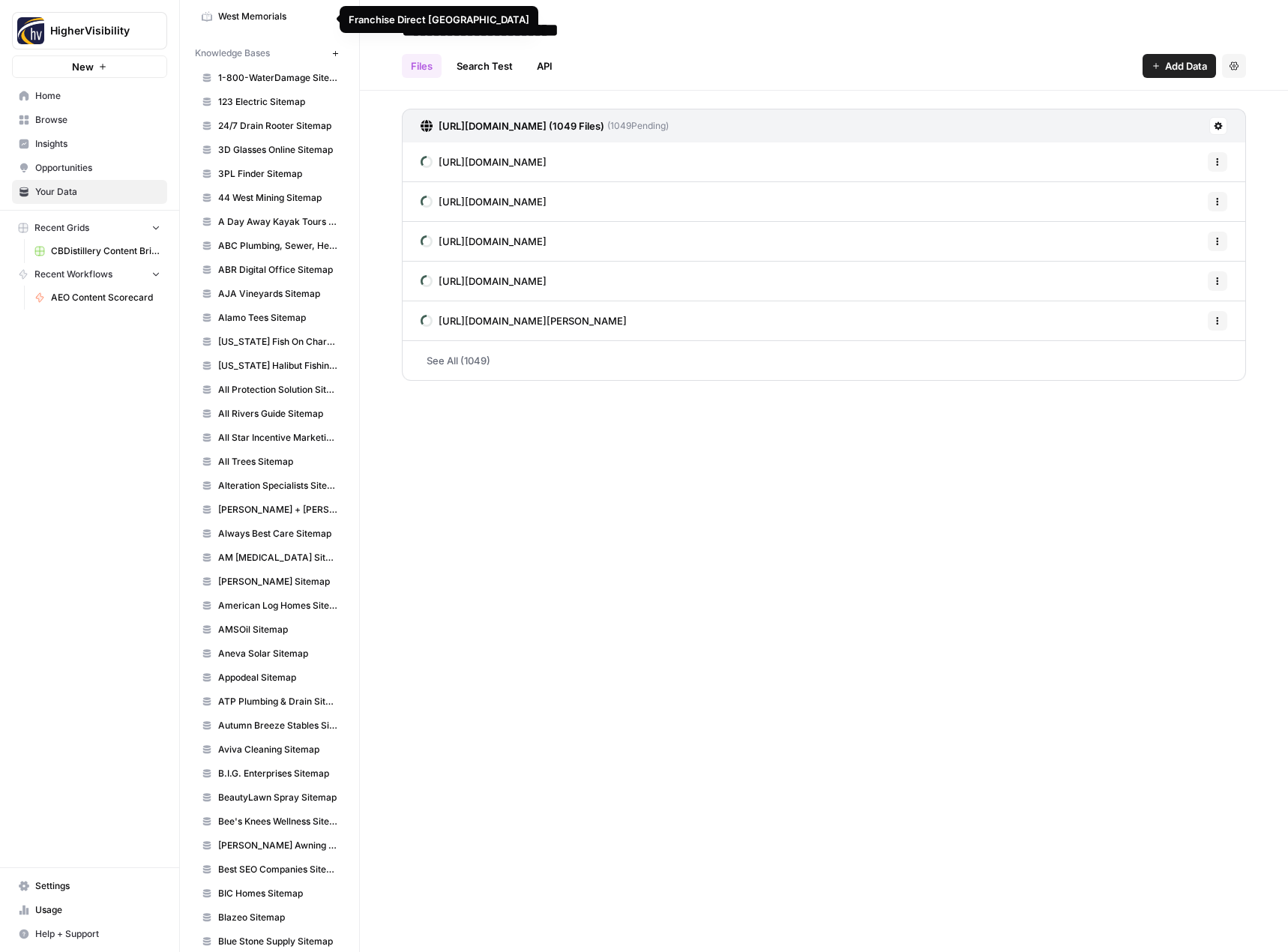
scroll to position [2700, 0]
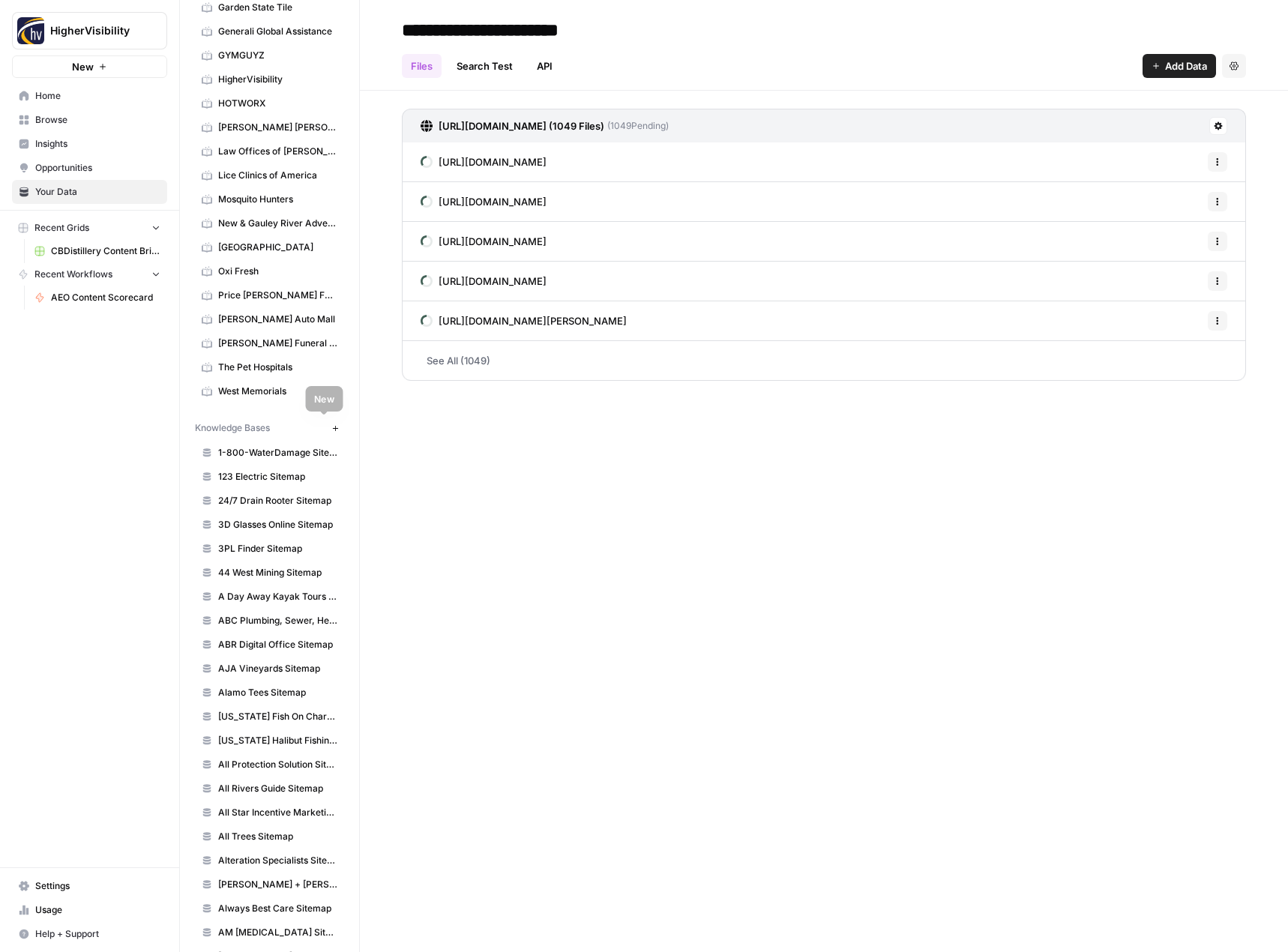
click at [331, 425] on icon "button" at bounding box center [335, 428] width 8 height 8
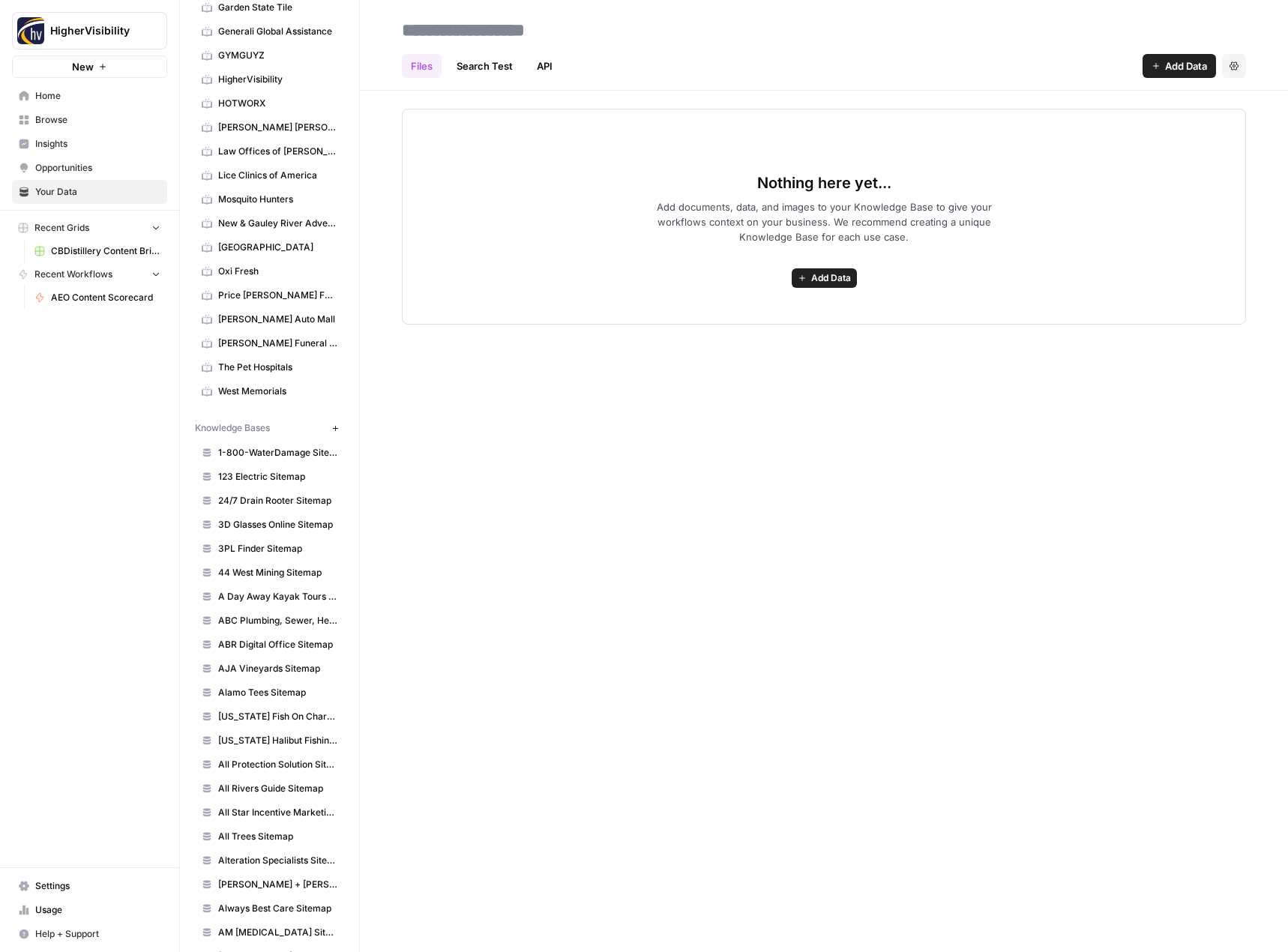
click at [812, 273] on span "Add Data" at bounding box center [831, 278] width 40 height 14
click at [780, 327] on span "Web Scrape" at bounding box center [769, 333] width 137 height 15
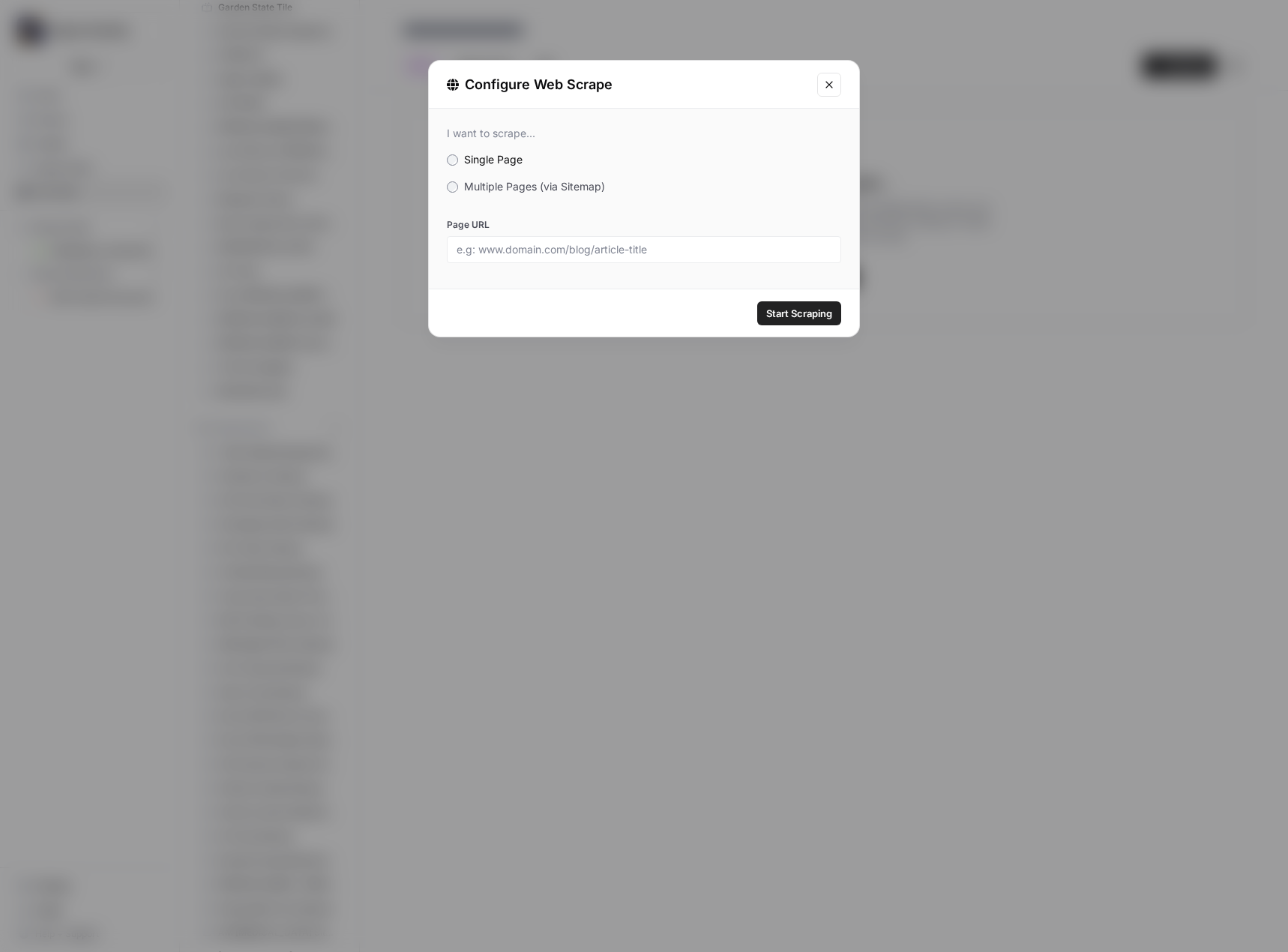
click at [497, 177] on div "I want to scrape... Single Page Multiple Pages (via Sitemap) Page URL" at bounding box center [644, 195] width 430 height 172
click at [496, 187] on span "Multiple Pages (via Sitemap)" at bounding box center [534, 186] width 141 height 13
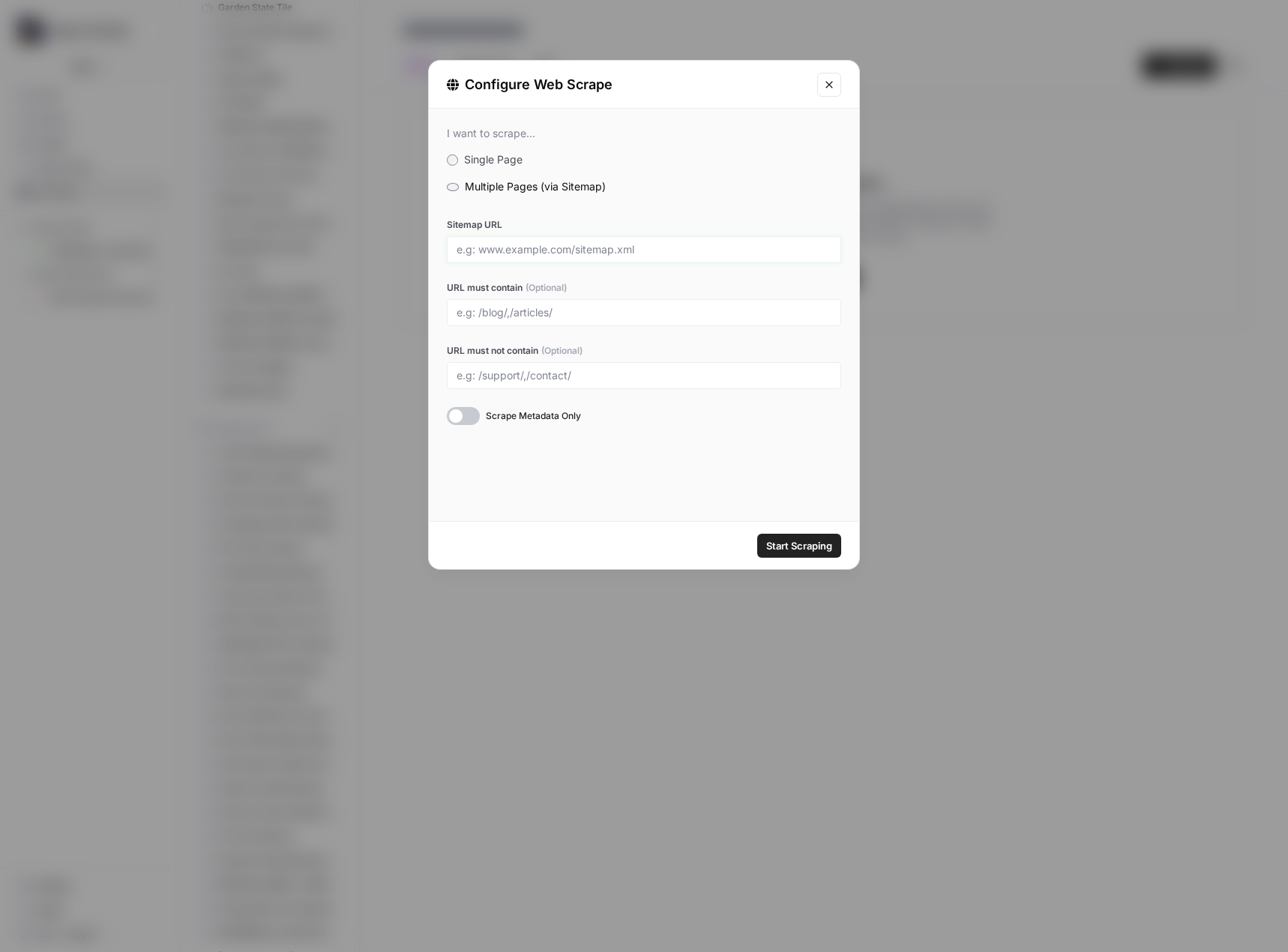
click at [504, 246] on input "Sitemap URL" at bounding box center [644, 249] width 374 height 14
paste input "https://www.fitness19.com/sitemap_index.xml"
type input "https://www.fitness19.com/sitemap_index.xml"
click at [784, 548] on span "Start Scraping" at bounding box center [799, 546] width 66 height 15
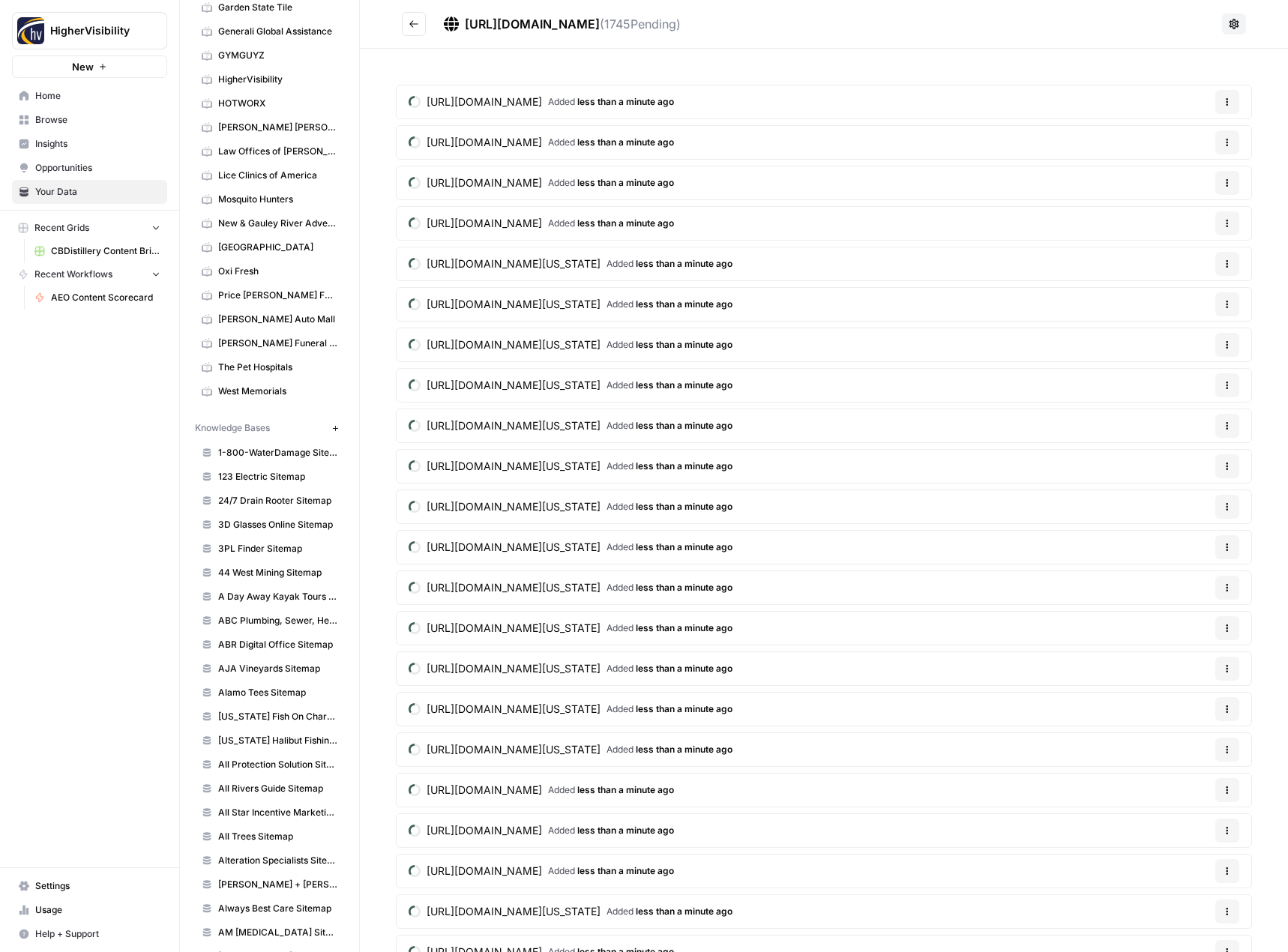
click at [409, 22] on icon "Go back" at bounding box center [414, 24] width 11 height 11
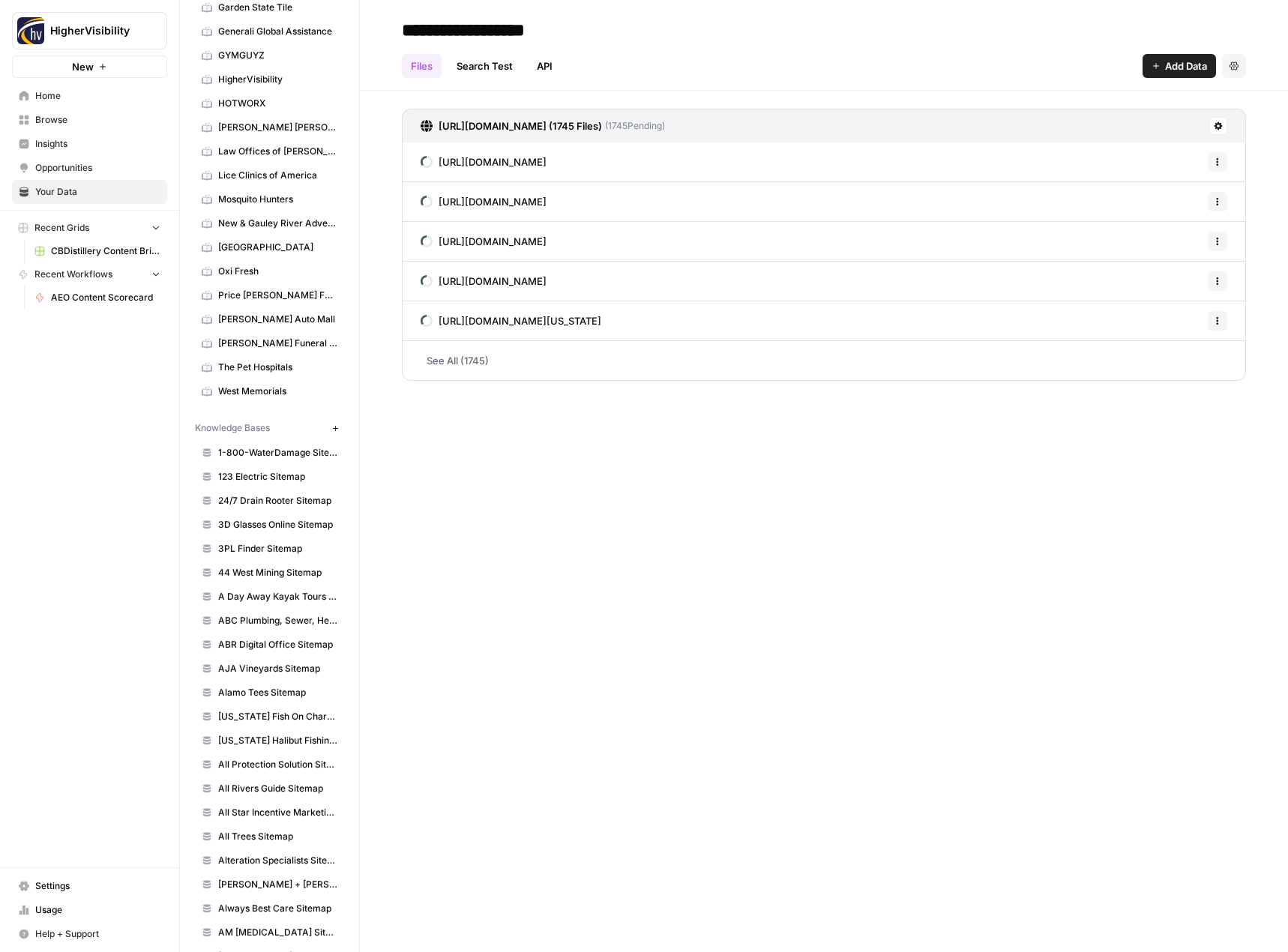
type input "**********"
click at [531, 587] on div "**********" at bounding box center [824, 476] width 928 height 952
click at [331, 426] on icon "button" at bounding box center [335, 428] width 8 height 8
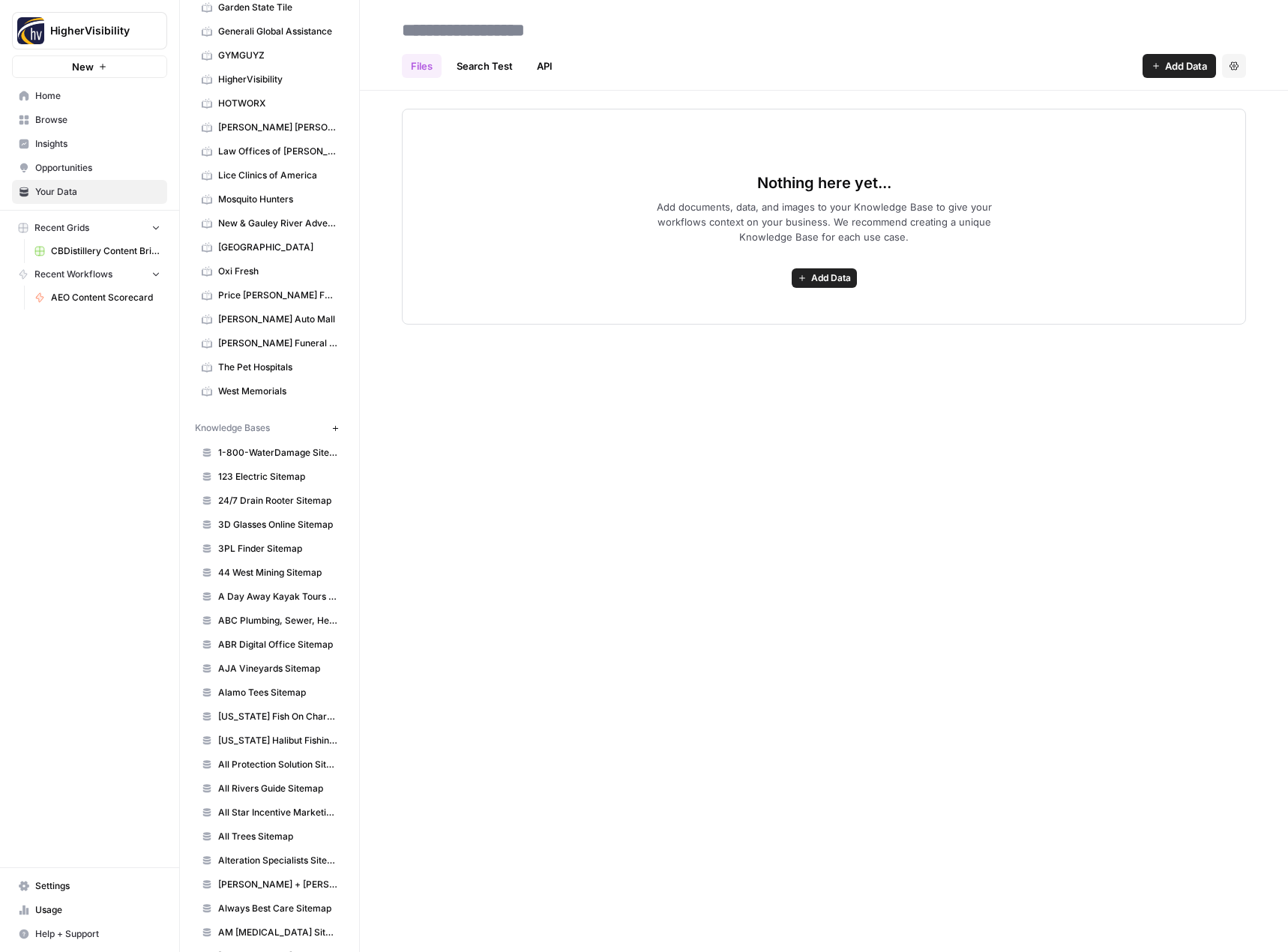
click at [837, 275] on span "Add Data" at bounding box center [831, 278] width 40 height 14
click at [795, 329] on span "Web Scrape" at bounding box center [769, 333] width 137 height 15
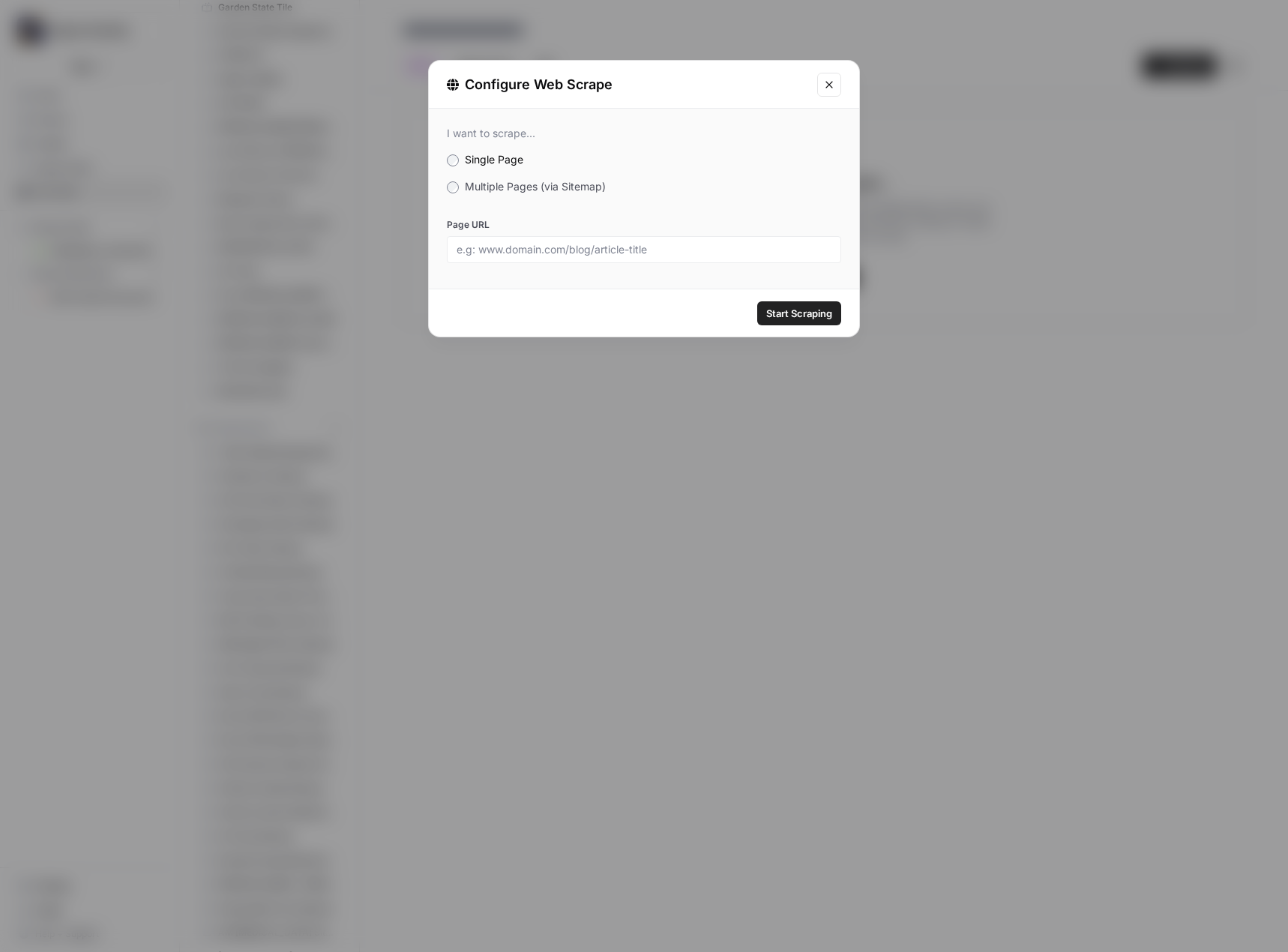
click at [531, 187] on span "Multiple Pages (via Sitemap)" at bounding box center [535, 186] width 141 height 13
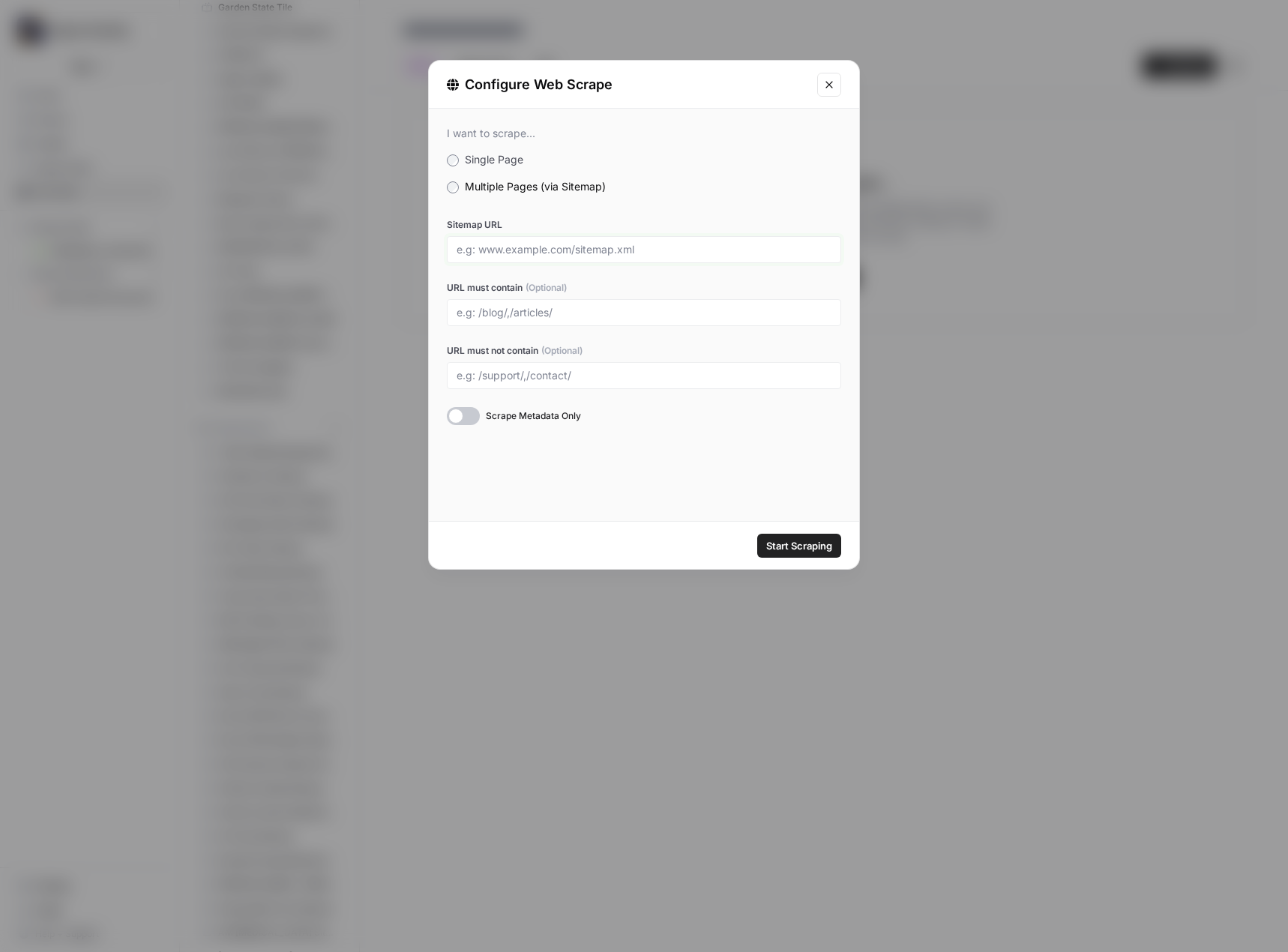
click at [499, 249] on input "Sitemap URL" at bounding box center [644, 249] width 374 height 14
paste input "https://www.flagsimporter.com/sitemap.xml"
type input "https://www.flagsimporter.com/sitemap.xml"
click at [773, 544] on span "Start Scraping" at bounding box center [799, 546] width 66 height 15
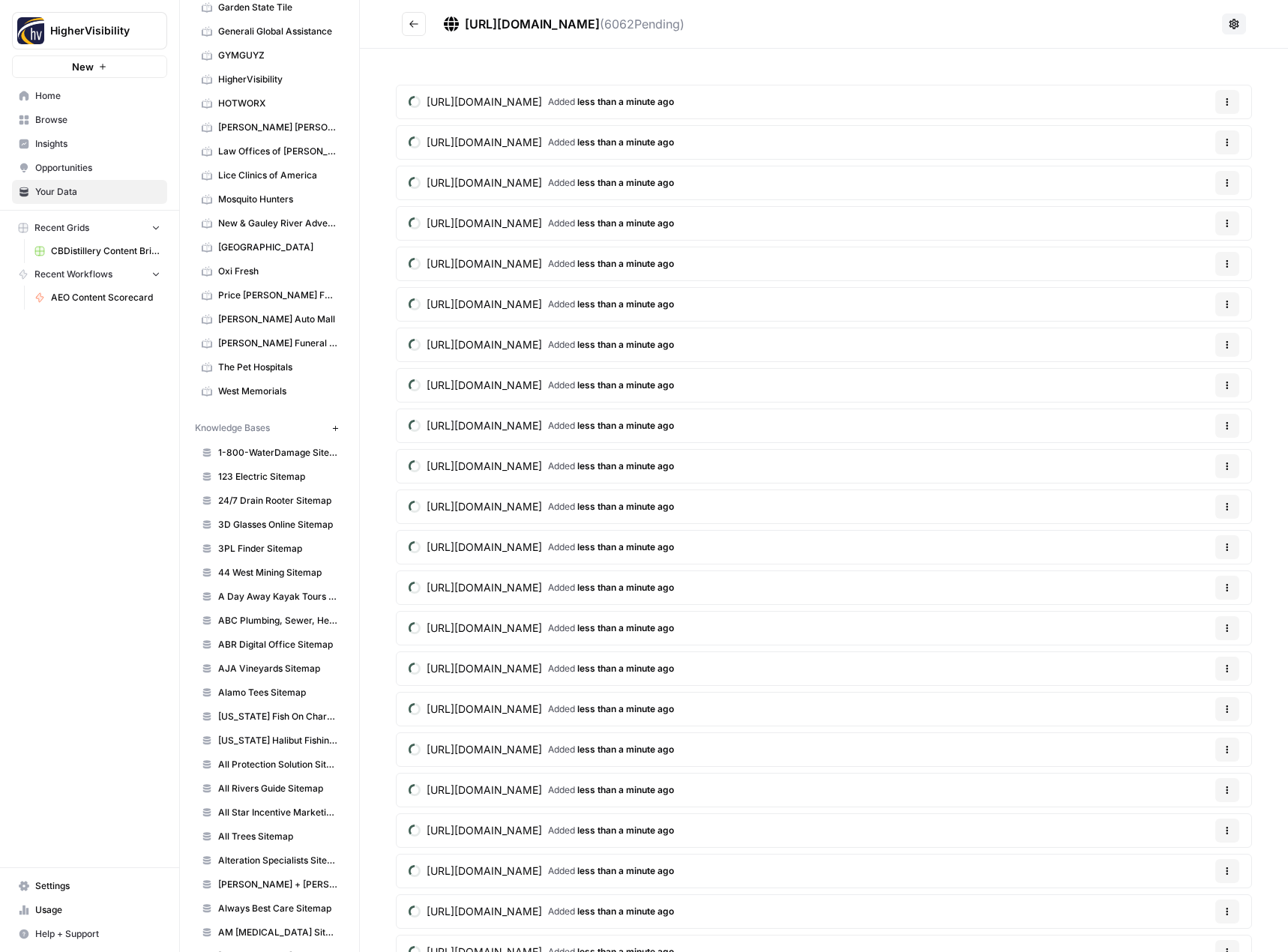
click at [412, 22] on icon "Go back" at bounding box center [414, 24] width 11 height 11
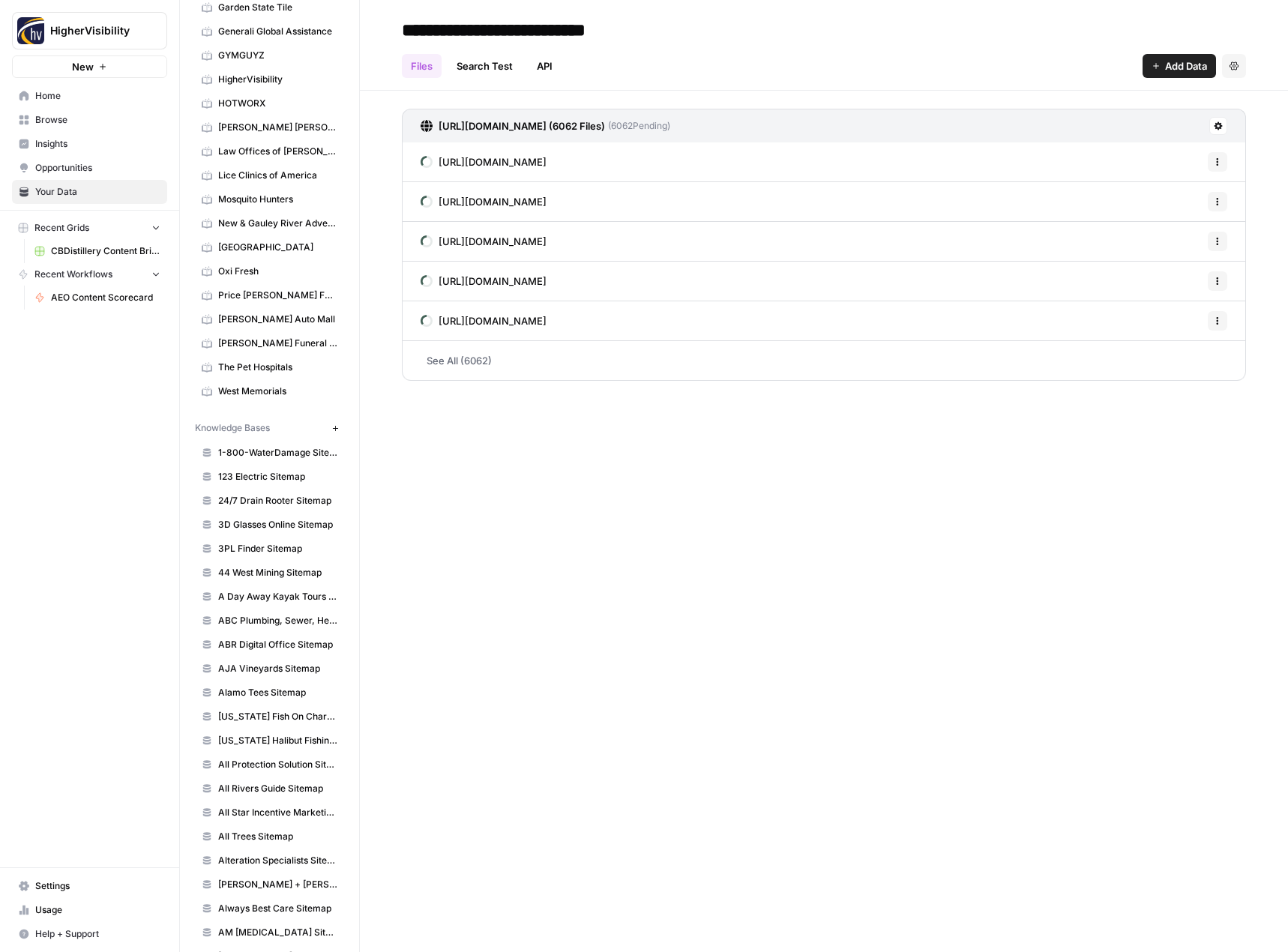
type input "**********"
click at [331, 426] on icon "button" at bounding box center [335, 428] width 8 height 8
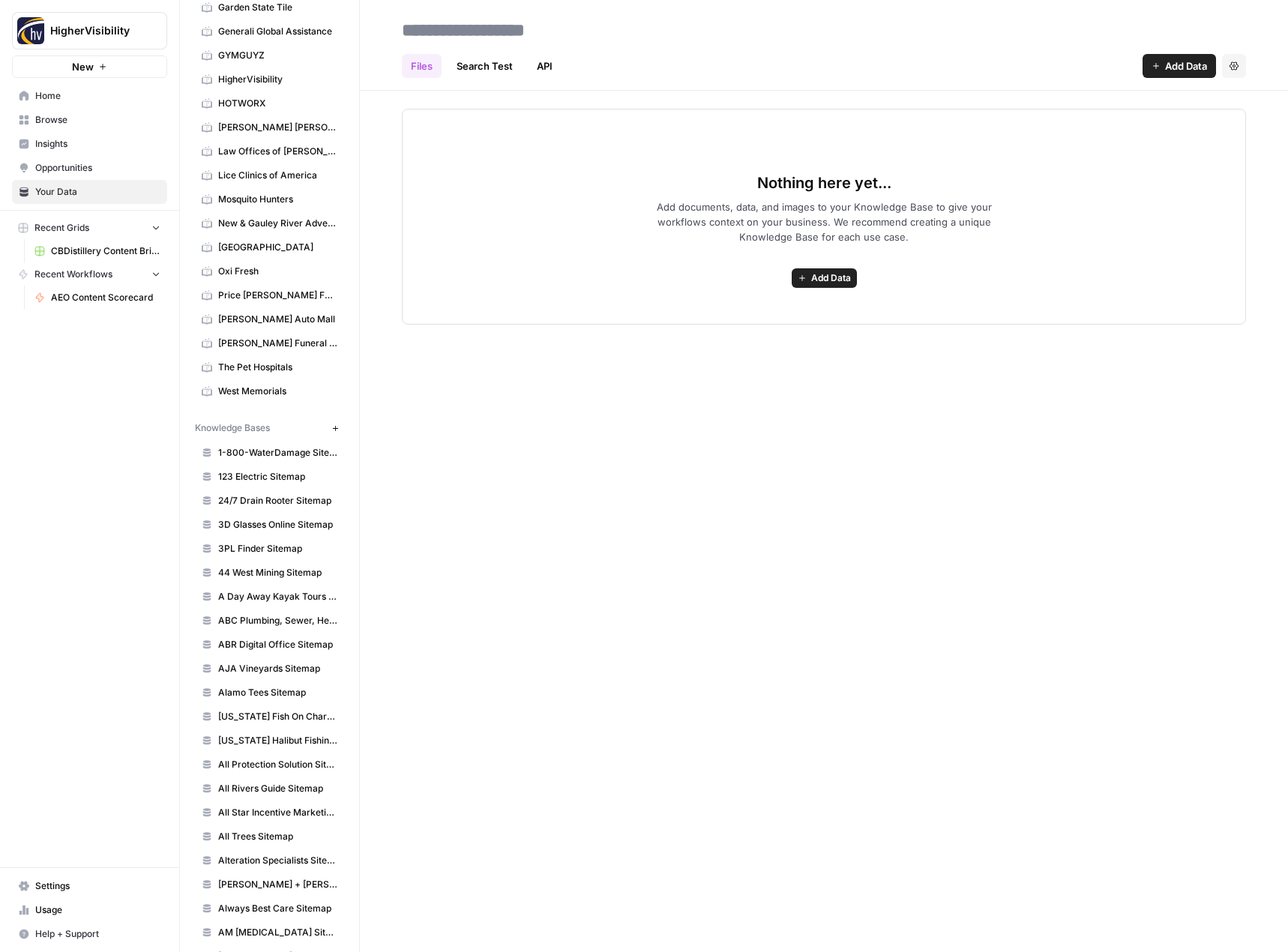
click at [814, 281] on span "Add Data" at bounding box center [831, 278] width 40 height 14
click at [784, 336] on span "Web Scrape" at bounding box center [769, 333] width 137 height 15
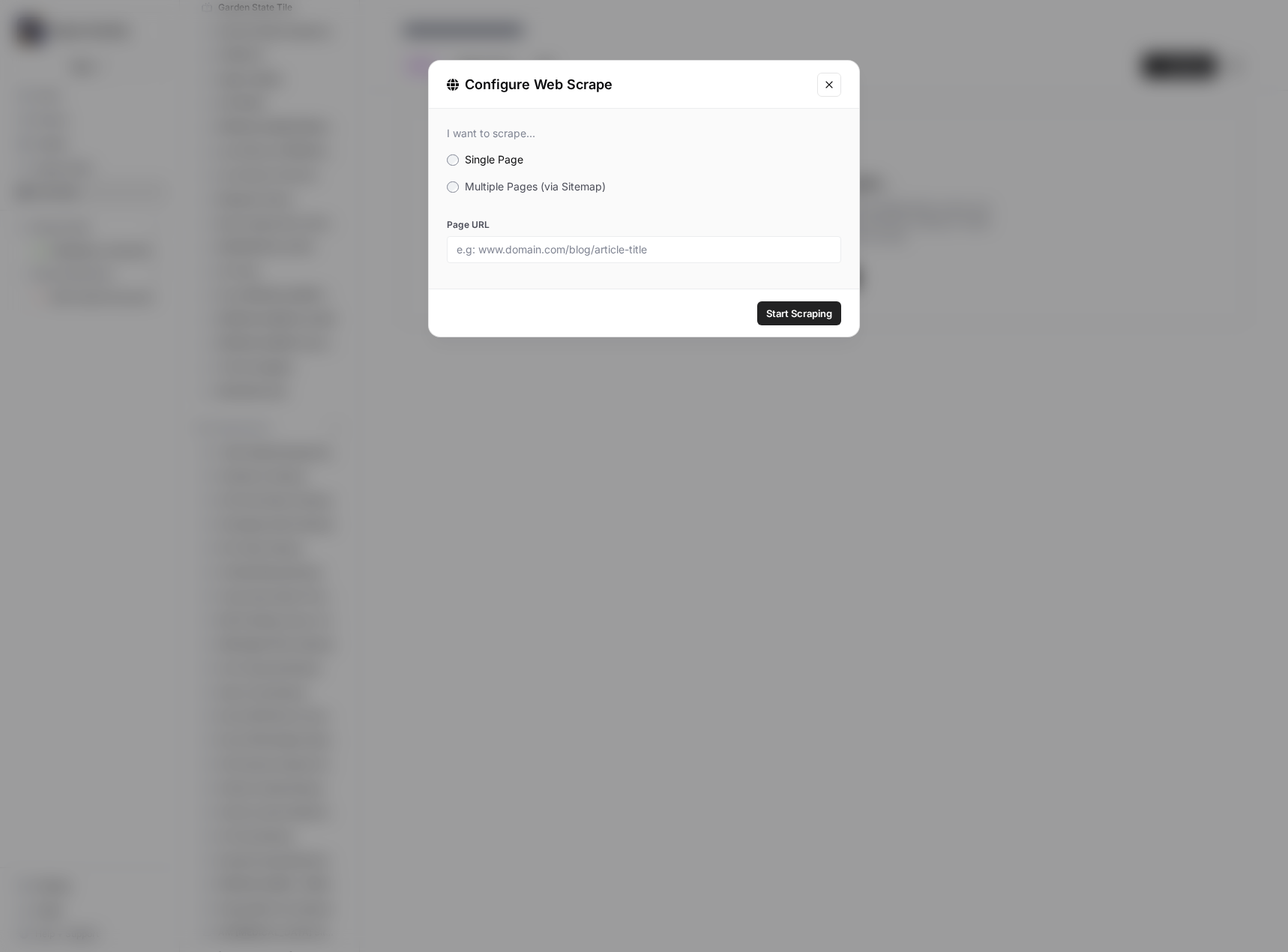
click at [519, 189] on span "Multiple Pages (via Sitemap)" at bounding box center [535, 186] width 141 height 13
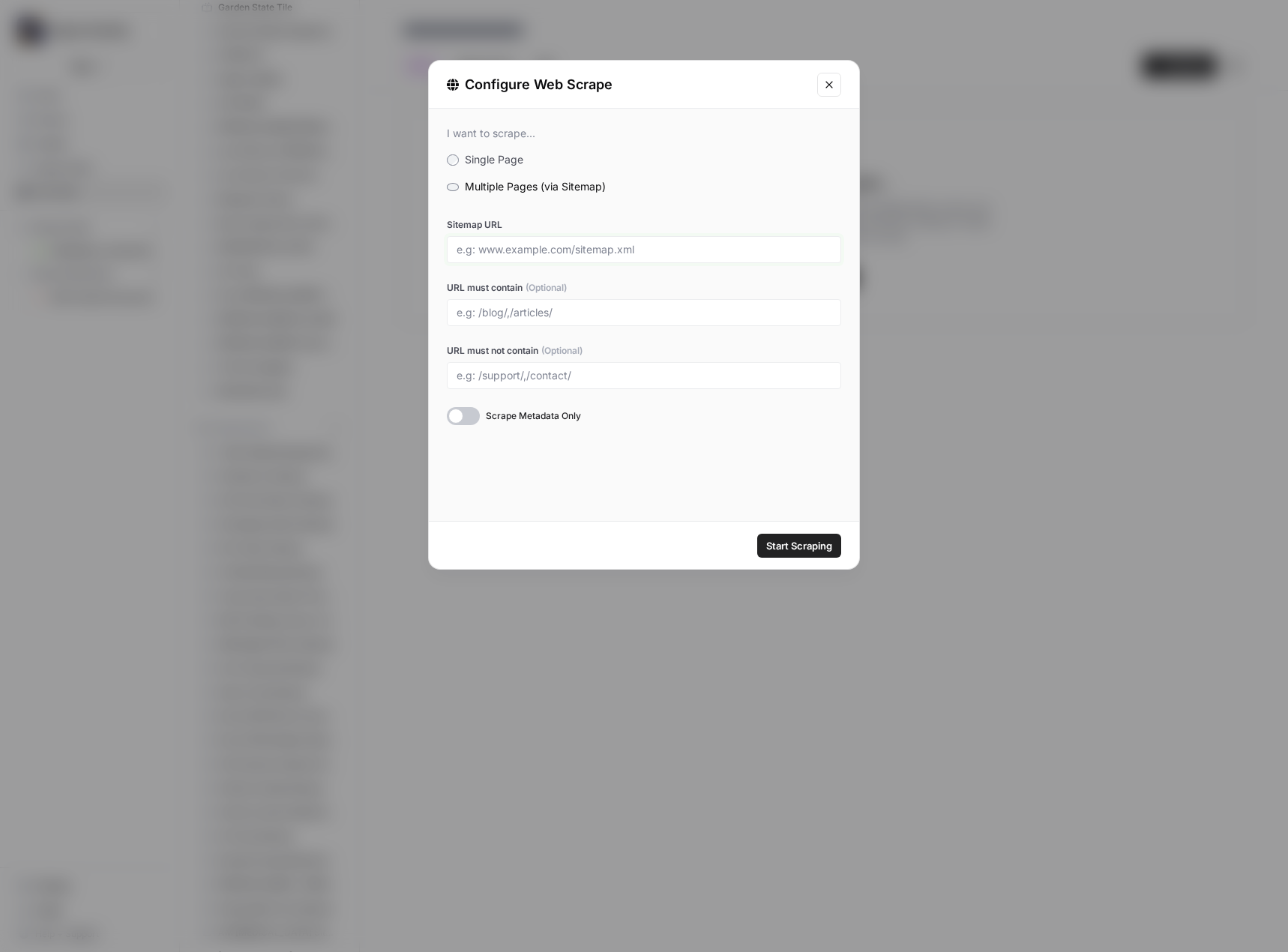
click at [507, 252] on input "Sitemap URL" at bounding box center [644, 249] width 374 height 14
paste input "https://www.floridatobaccoshop.com/sitemap.xml"
type input "https://www.floridatobaccoshop.com/sitemap.xml"
click at [807, 547] on span "Start Scraping" at bounding box center [799, 546] width 66 height 15
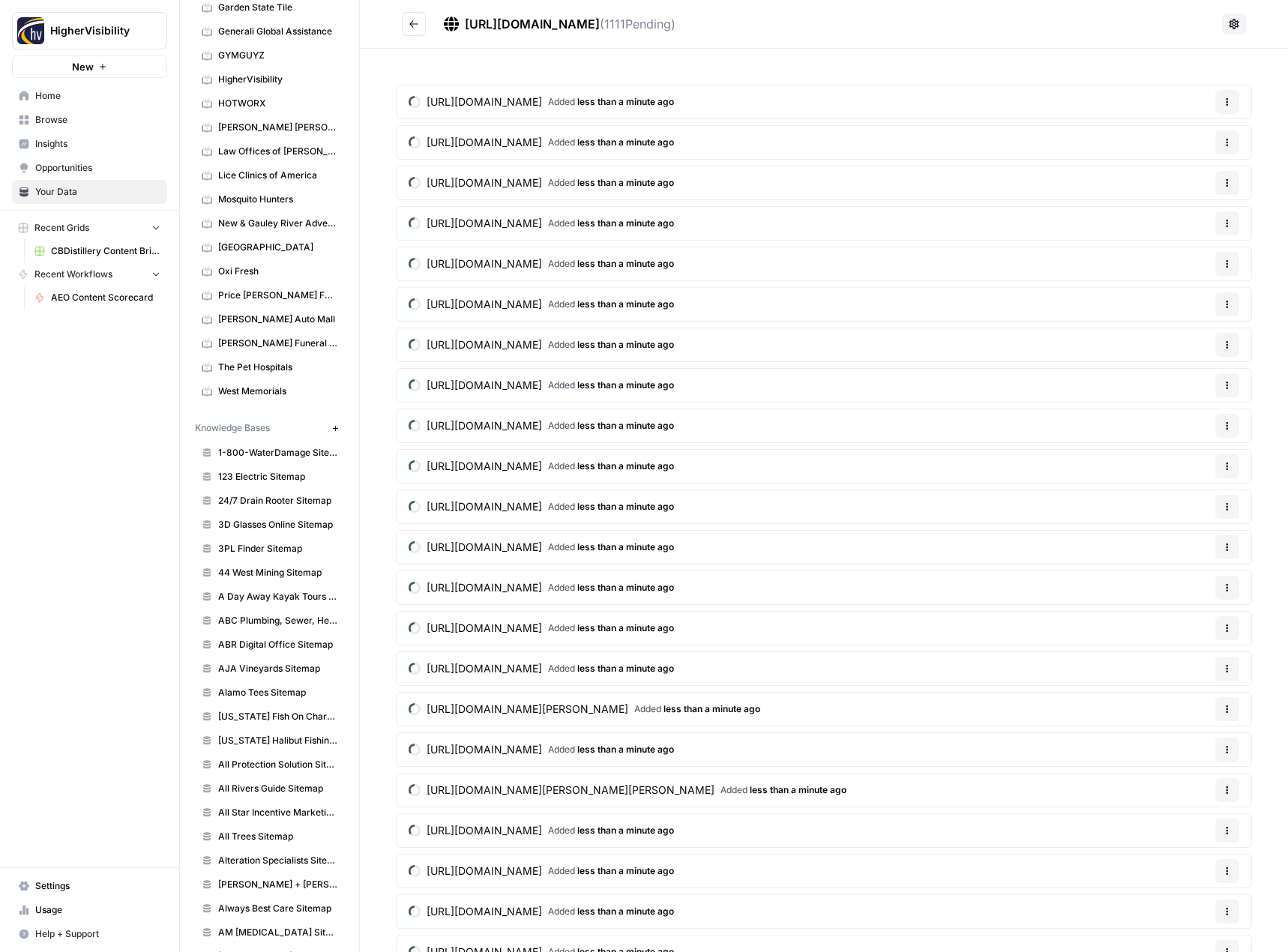
click at [419, 24] on icon "Go back" at bounding box center [414, 24] width 11 height 11
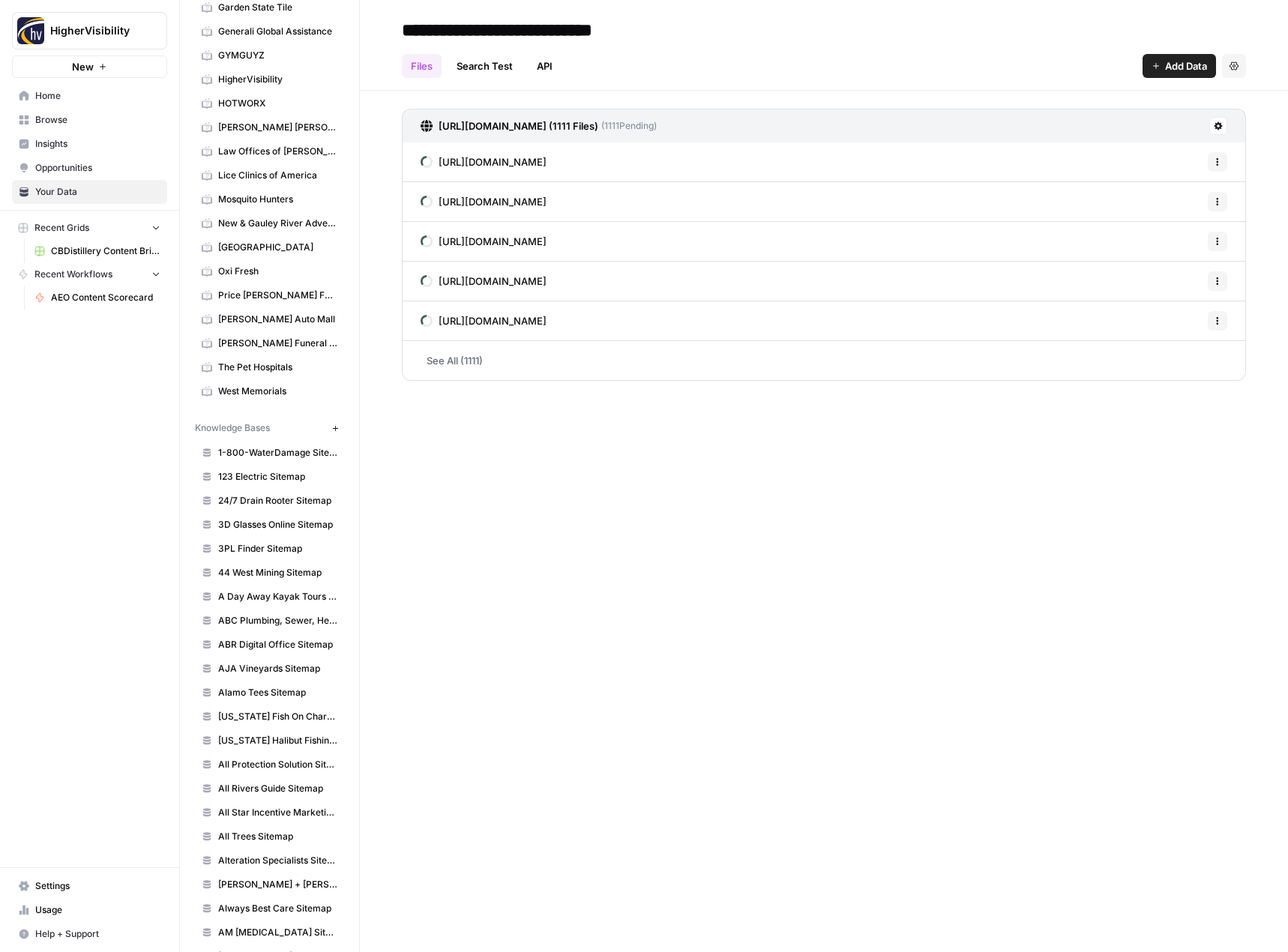
type input "**********"
click at [658, 695] on div "**********" at bounding box center [824, 476] width 928 height 952
click at [331, 431] on icon "button" at bounding box center [335, 428] width 8 height 8
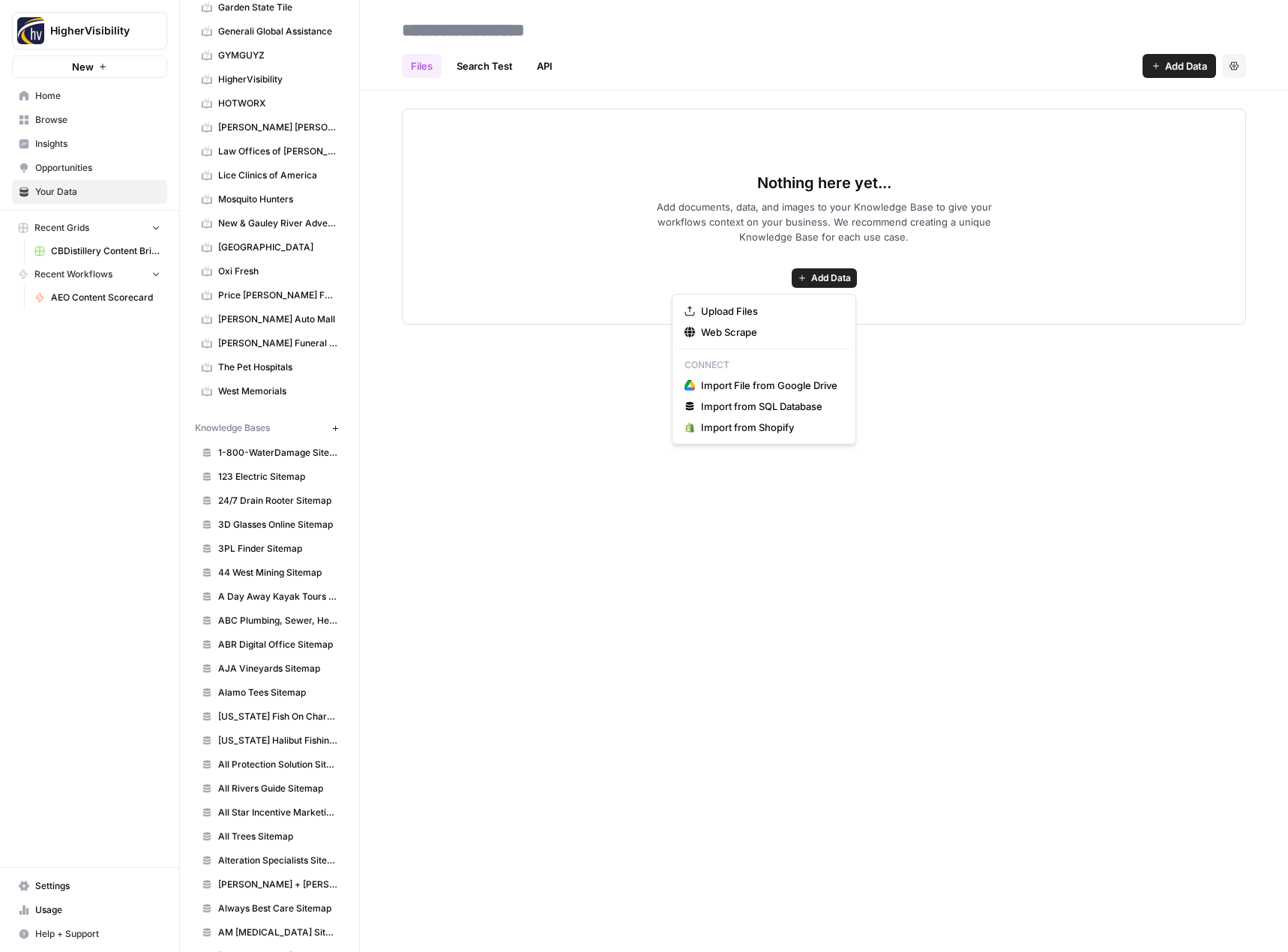
click at [834, 278] on span "Add Data" at bounding box center [831, 278] width 40 height 14
click at [801, 330] on span "Web Scrape" at bounding box center [769, 333] width 137 height 15
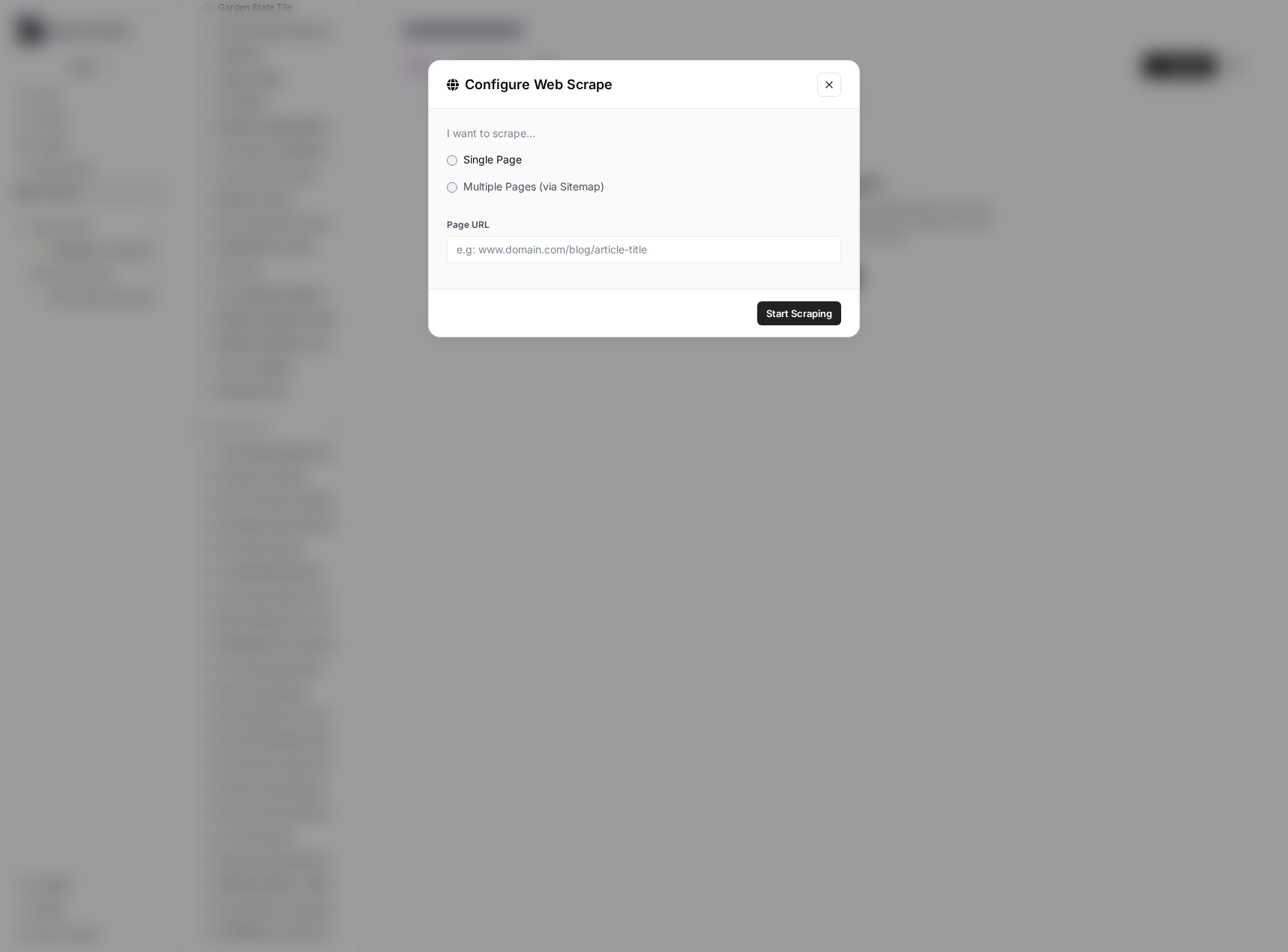
click at [509, 193] on label "Multiple Pages (via Sitemap)" at bounding box center [644, 187] width 394 height 15
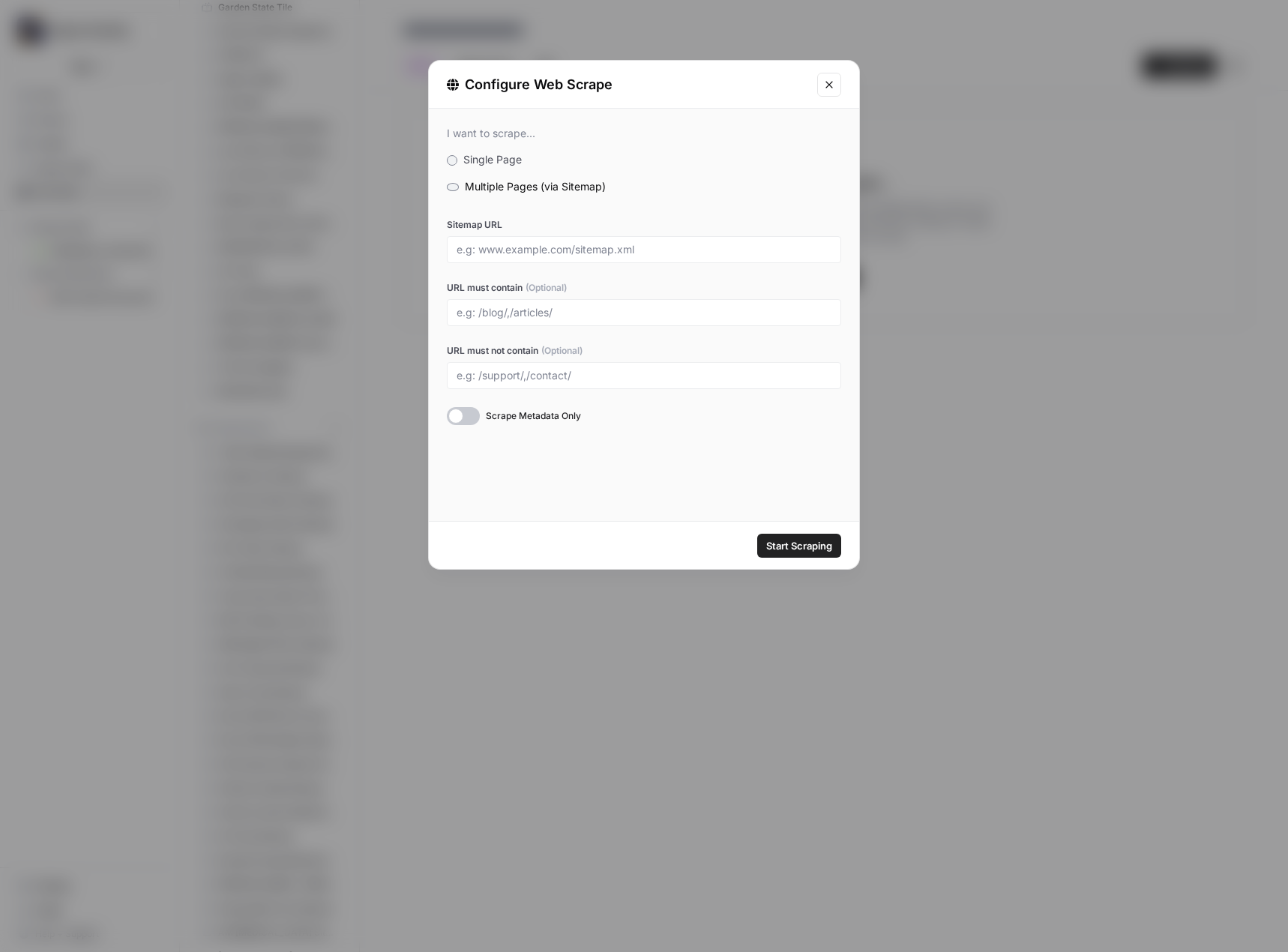
click at [522, 241] on div at bounding box center [644, 249] width 394 height 27
click at [602, 252] on input "Sitemap URL" at bounding box center [644, 249] width 374 height 14
paste input "https://www.foremostwa.com/sitemap.xml"
type input "https://www.foremostwa.com/sitemap.xml"
click at [785, 539] on span "Start Scraping" at bounding box center [799, 546] width 66 height 15
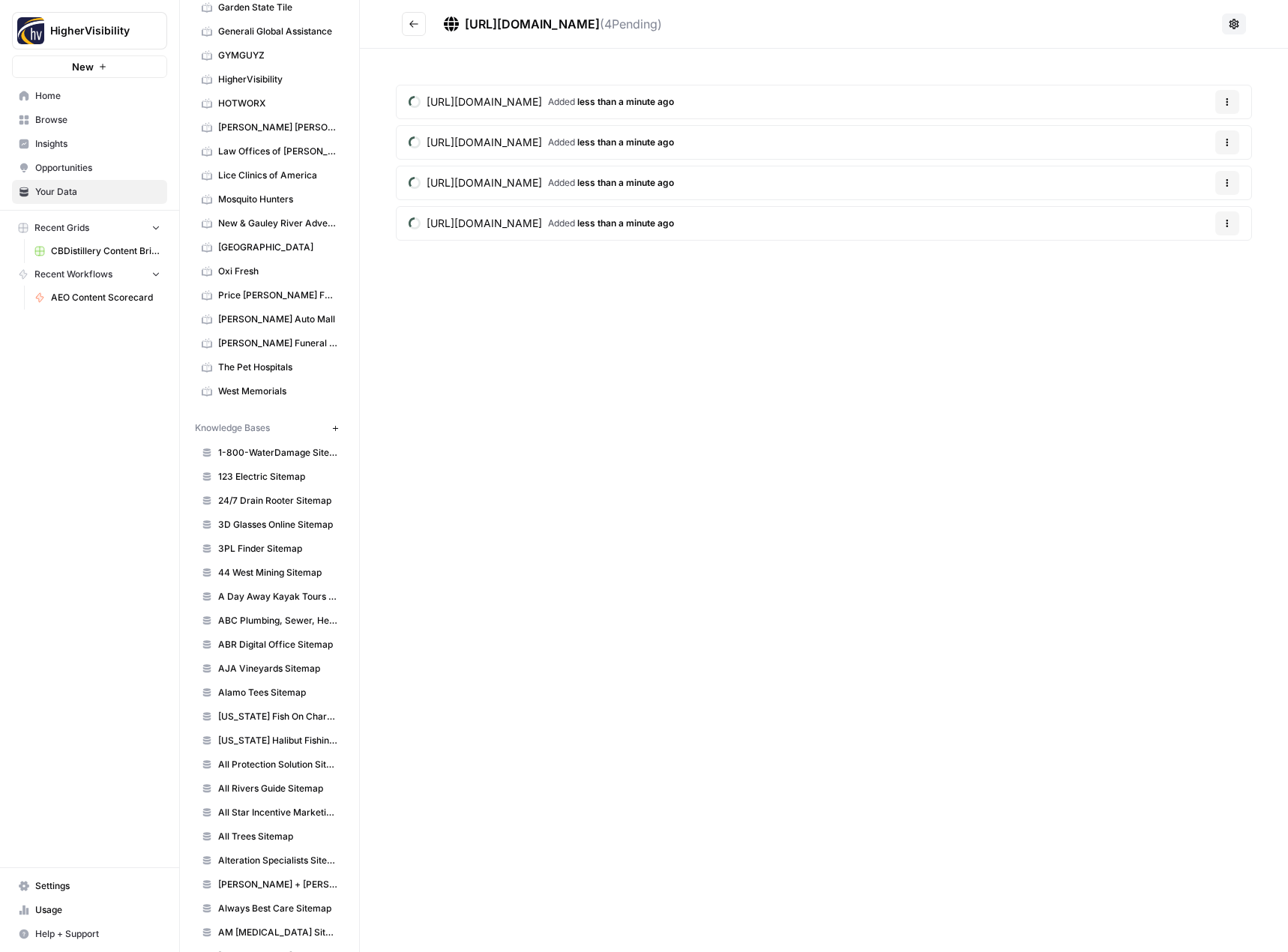
click at [410, 22] on icon "Go back" at bounding box center [414, 24] width 11 height 11
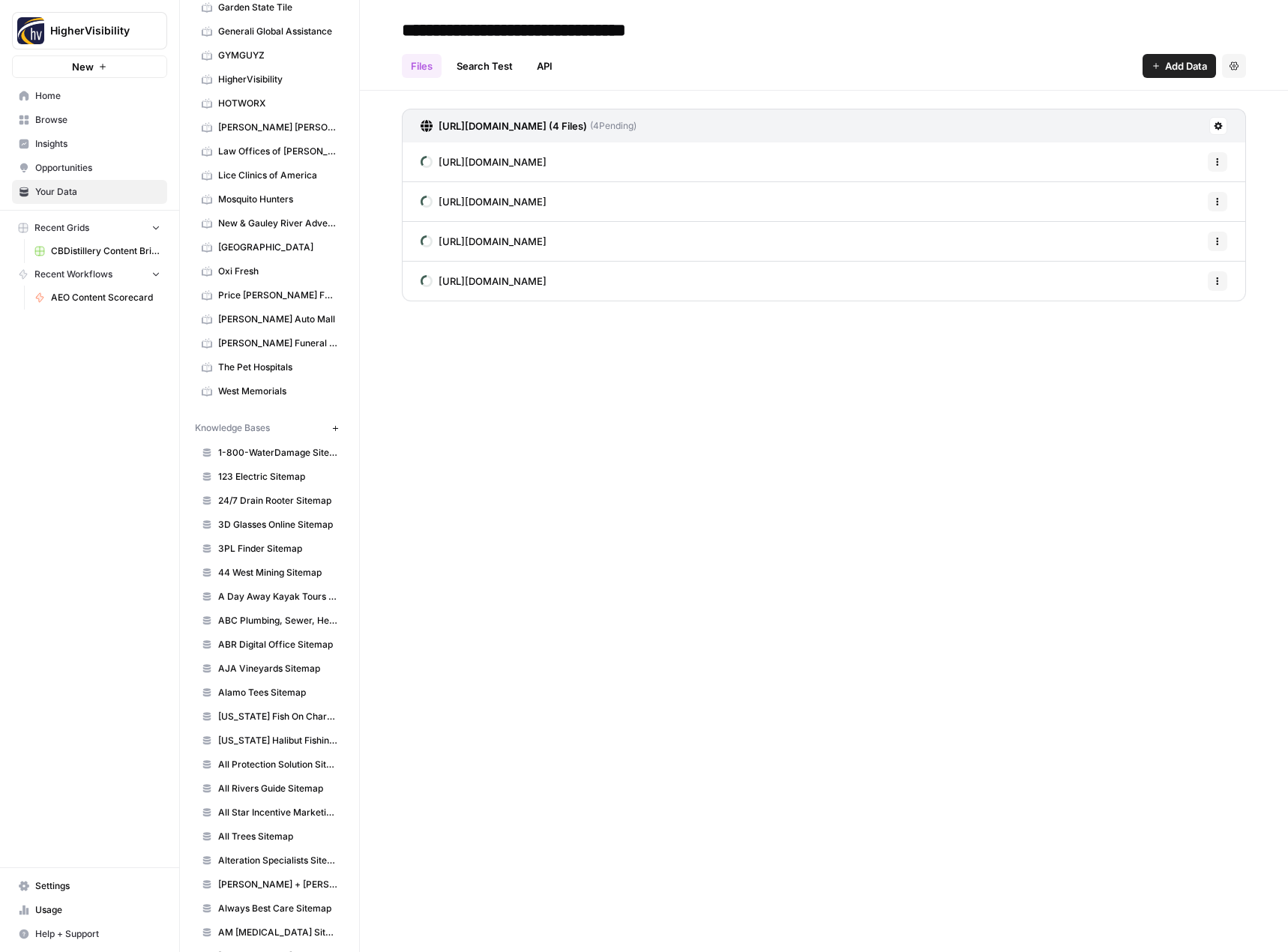
type input "**********"
click at [680, 547] on div "**********" at bounding box center [824, 476] width 928 height 952
click at [331, 430] on icon "button" at bounding box center [335, 428] width 8 height 8
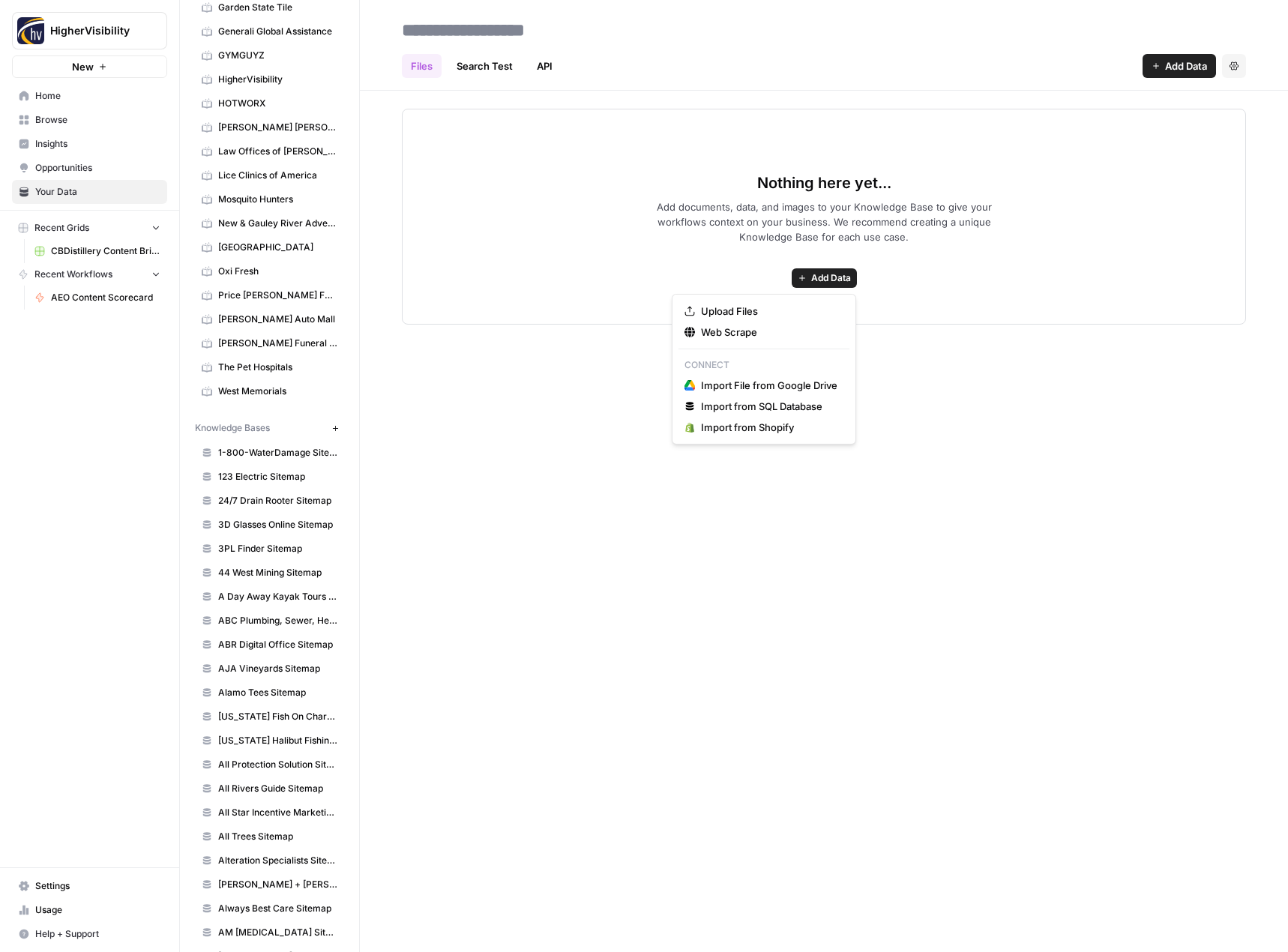
click at [821, 281] on span "Add Data" at bounding box center [831, 278] width 40 height 14
click at [782, 330] on span "Web Scrape" at bounding box center [769, 333] width 137 height 15
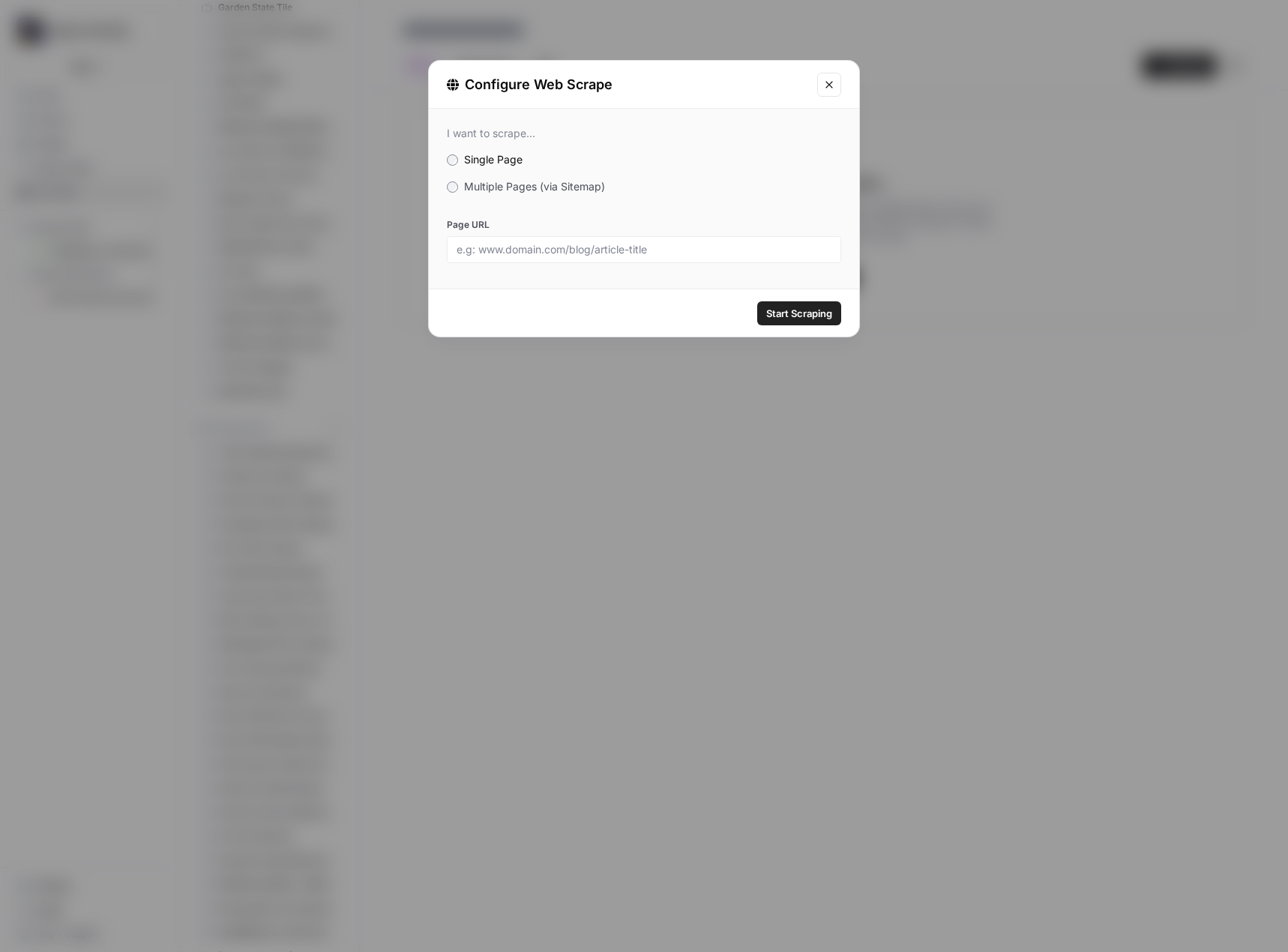
click at [542, 197] on div "I want to scrape... Single Page Multiple Pages (via Sitemap) Page URL" at bounding box center [644, 195] width 430 height 172
click at [541, 189] on span "Multiple Pages (via Sitemap)" at bounding box center [534, 186] width 141 height 13
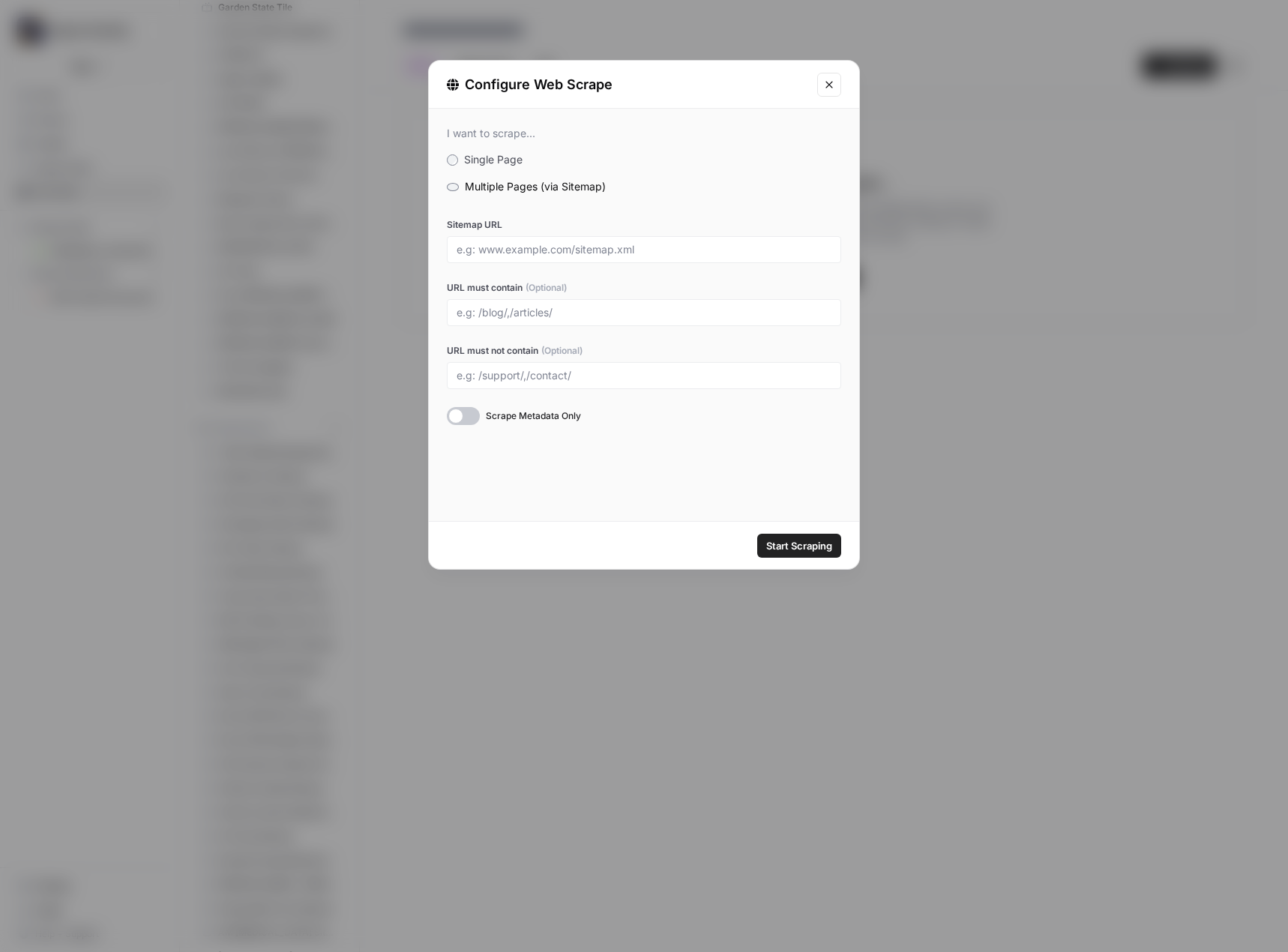
click at [519, 242] on div at bounding box center [644, 249] width 394 height 27
click at [531, 248] on input "Sitemap URL" at bounding box center [644, 249] width 374 height 14
paste input "https://formandfinish.co/sitemap.xml"
type input "https://formandfinish.co/sitemap.xml"
click at [784, 539] on span "Start Scraping" at bounding box center [799, 546] width 66 height 15
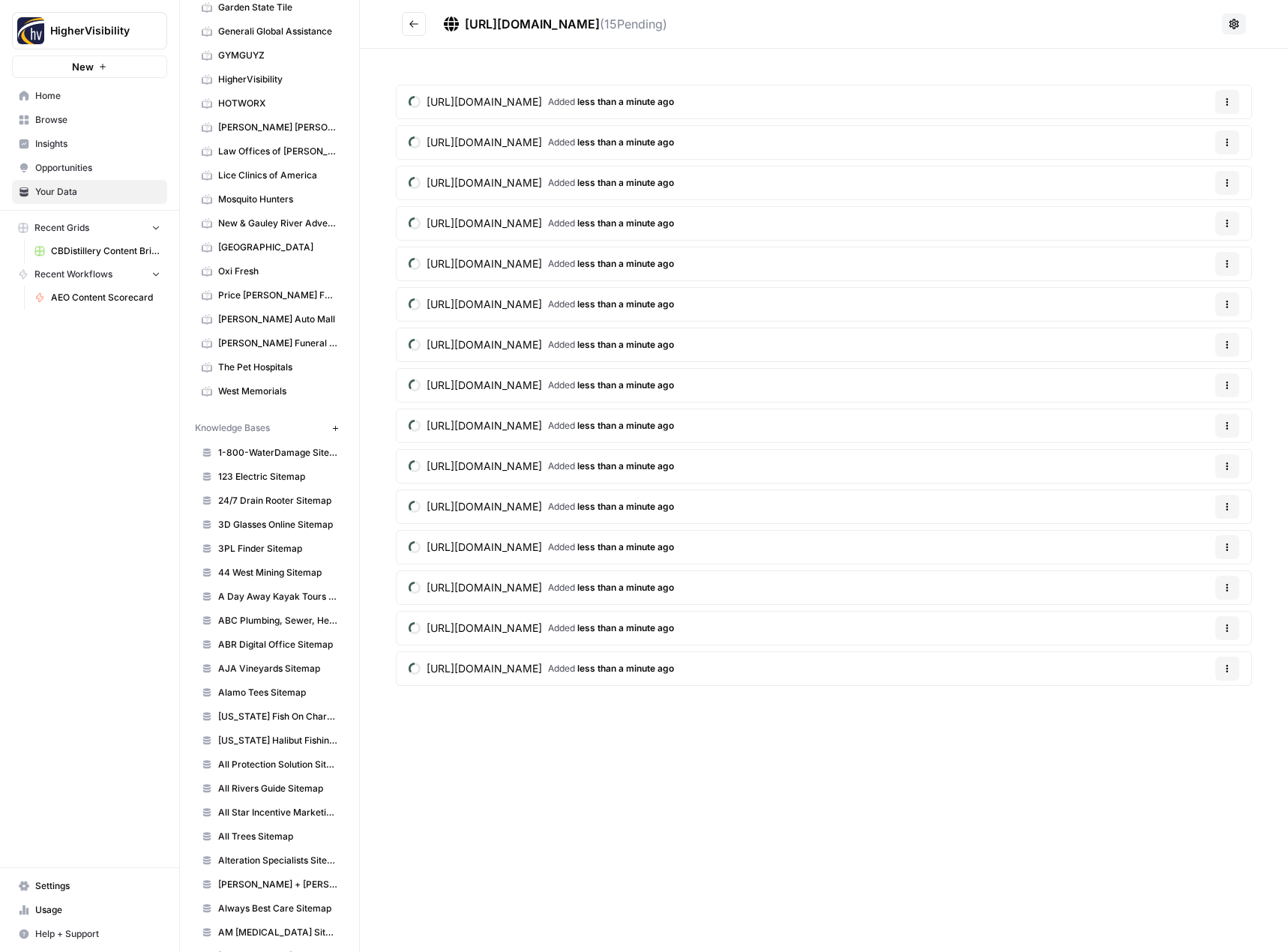
click at [419, 26] on icon "Go back" at bounding box center [414, 24] width 11 height 11
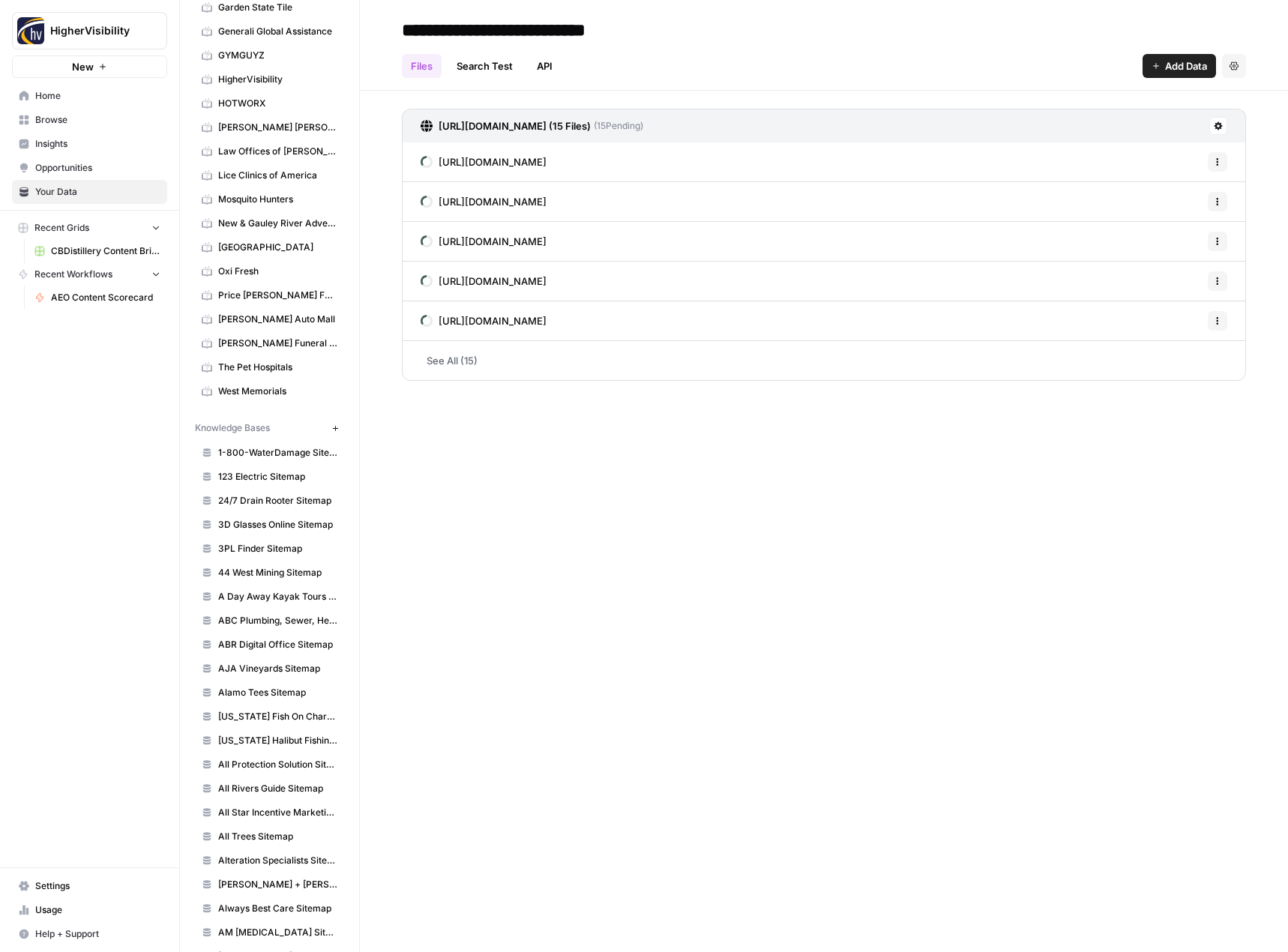
type input "**********"
click at [331, 425] on icon "button" at bounding box center [335, 428] width 8 height 8
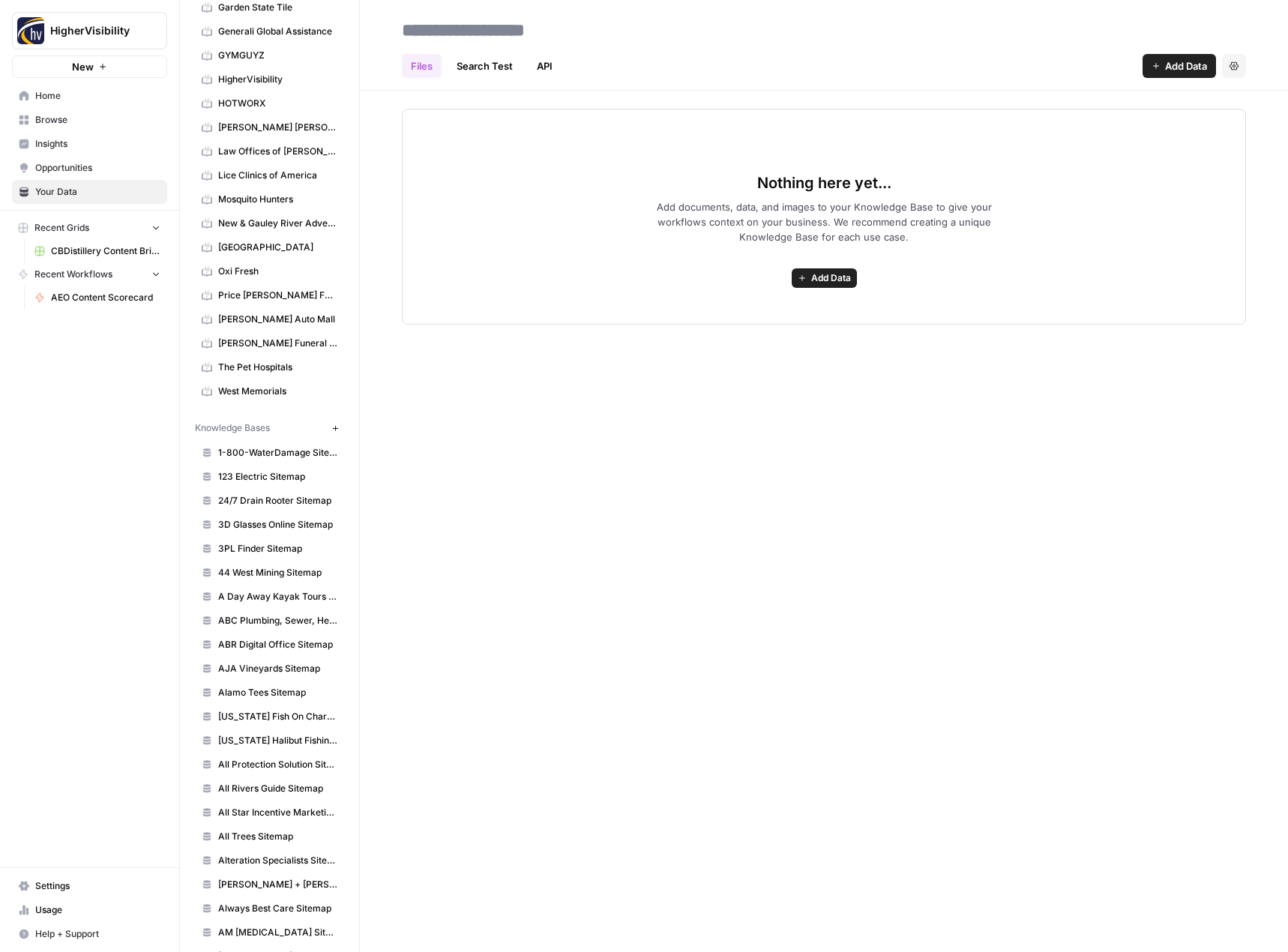
click at [837, 275] on span "Add Data" at bounding box center [831, 278] width 40 height 14
click at [795, 337] on span "Web Scrape" at bounding box center [769, 333] width 137 height 15
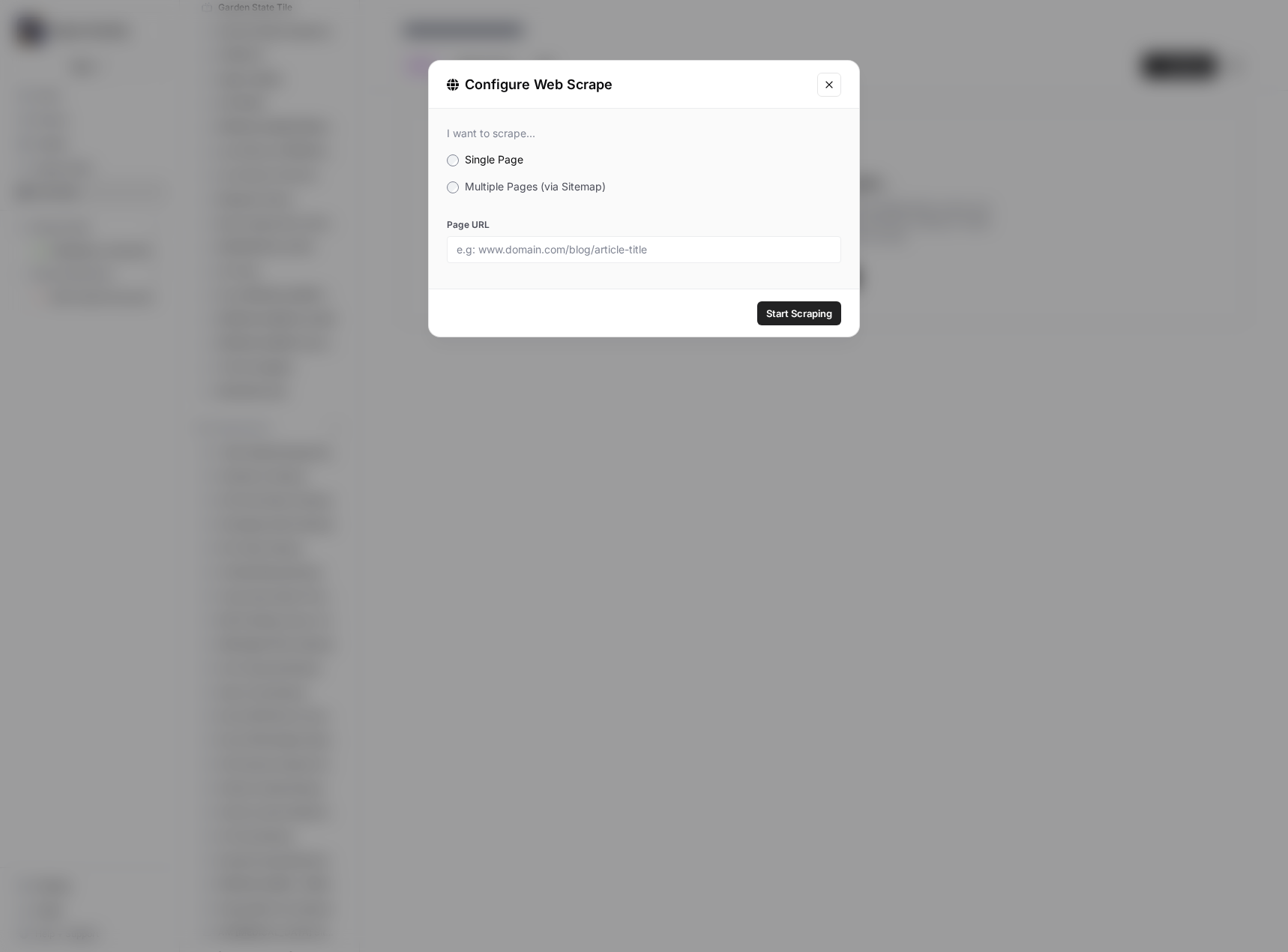
click at [512, 193] on label "Multiple Pages (via Sitemap)" at bounding box center [644, 187] width 394 height 15
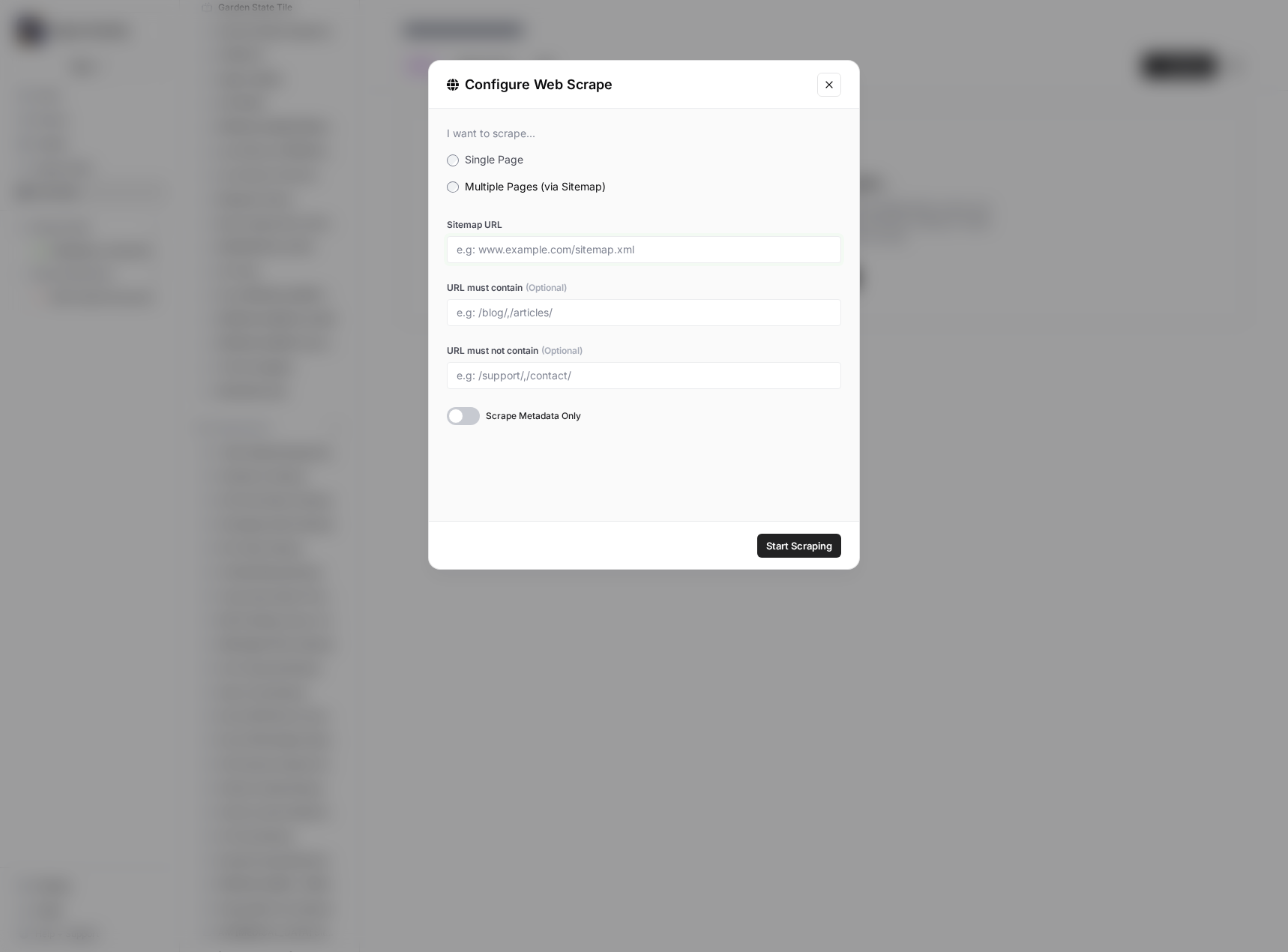
click at [498, 249] on input "Sitemap URL" at bounding box center [644, 249] width 374 height 14
paste input "https://www.franchisedirect.com/sitemap.xml"
type input "https://www.franchisedirect.com/sitemap.xml"
click at [801, 545] on span "Start Scraping" at bounding box center [799, 546] width 66 height 15
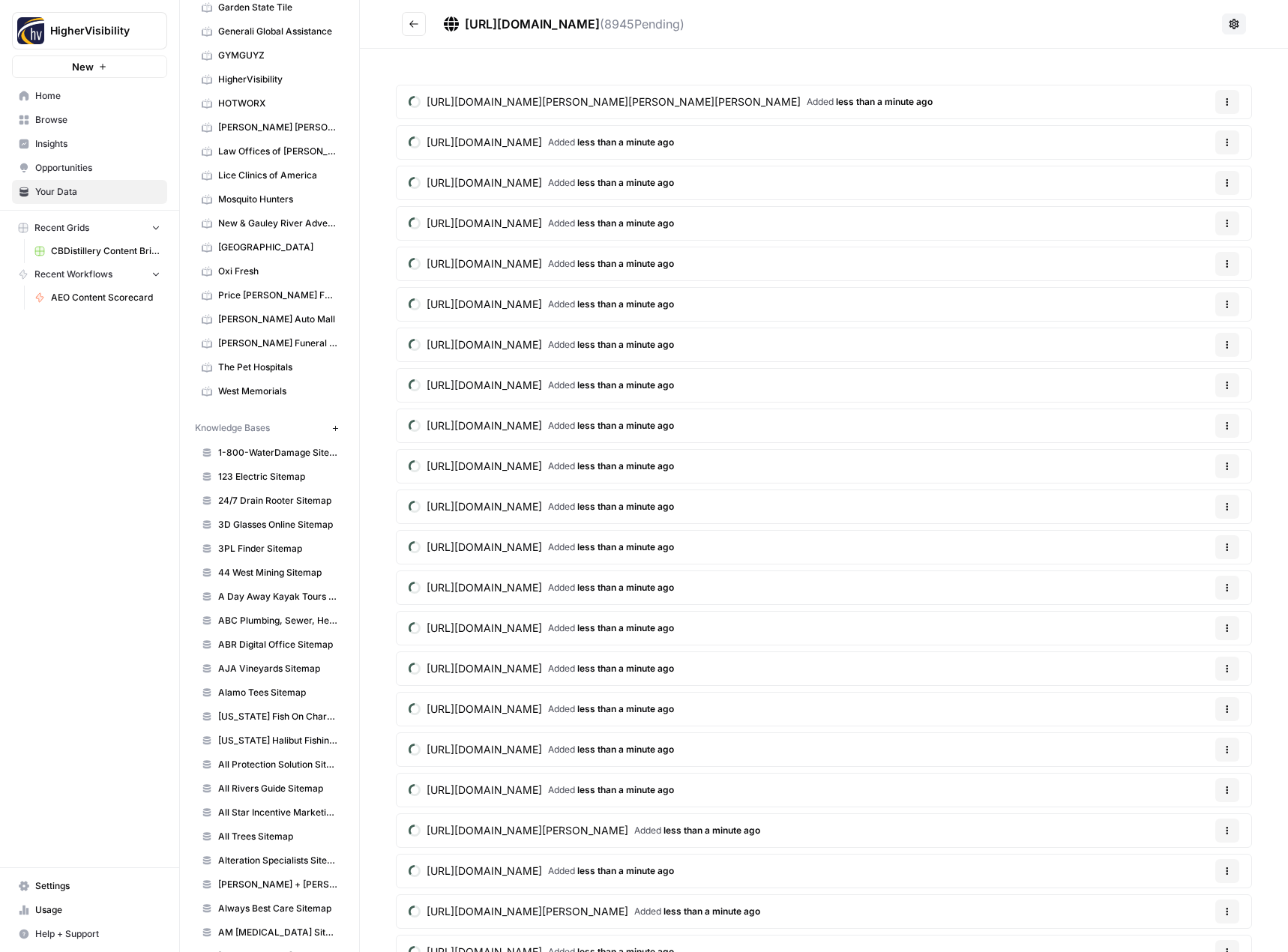
click at [413, 25] on icon "Go back" at bounding box center [414, 24] width 11 height 11
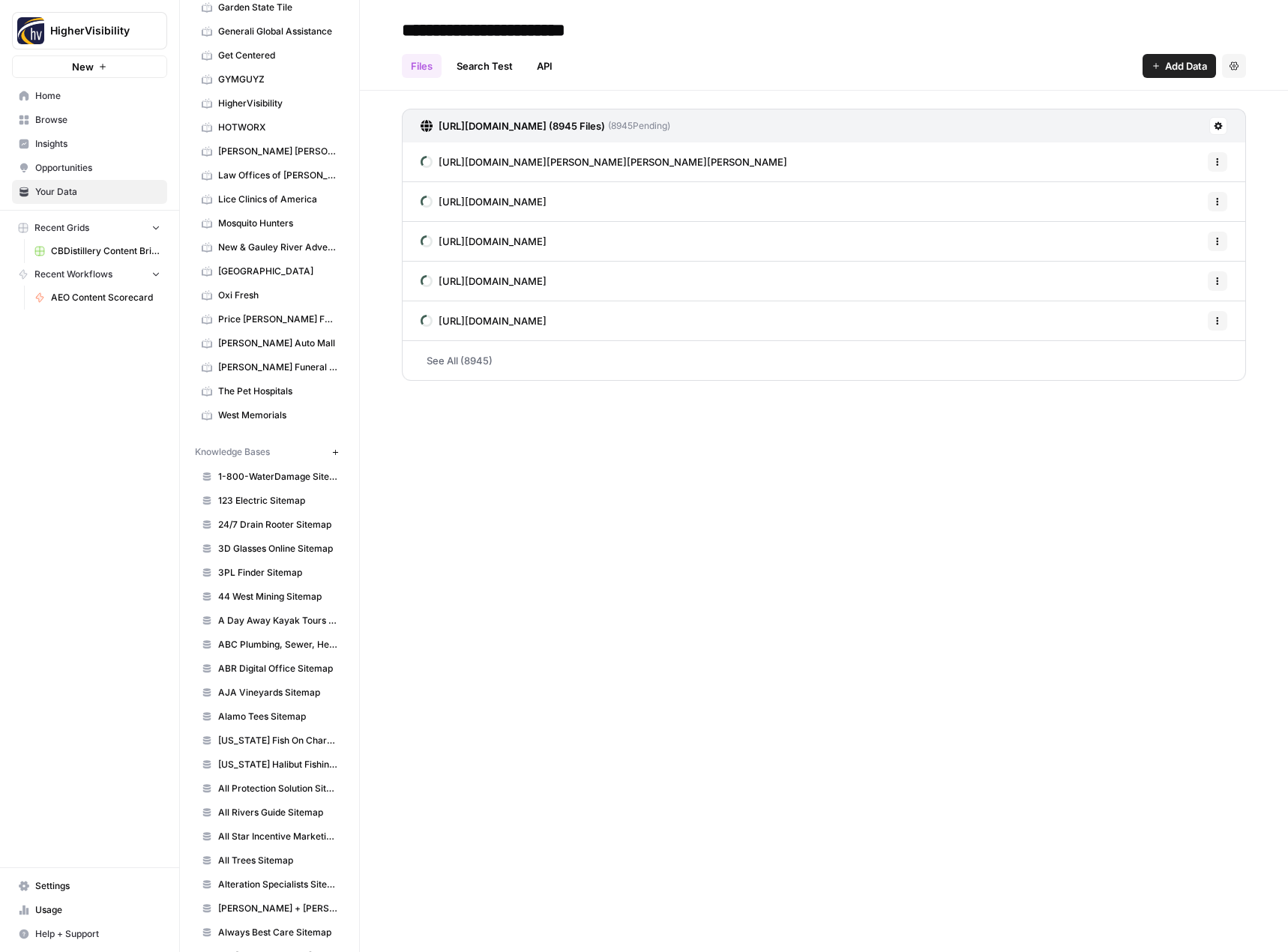
type input "**********"
click at [740, 615] on div "**********" at bounding box center [824, 476] width 928 height 952
click at [329, 457] on button "New" at bounding box center [336, 452] width 18 height 18
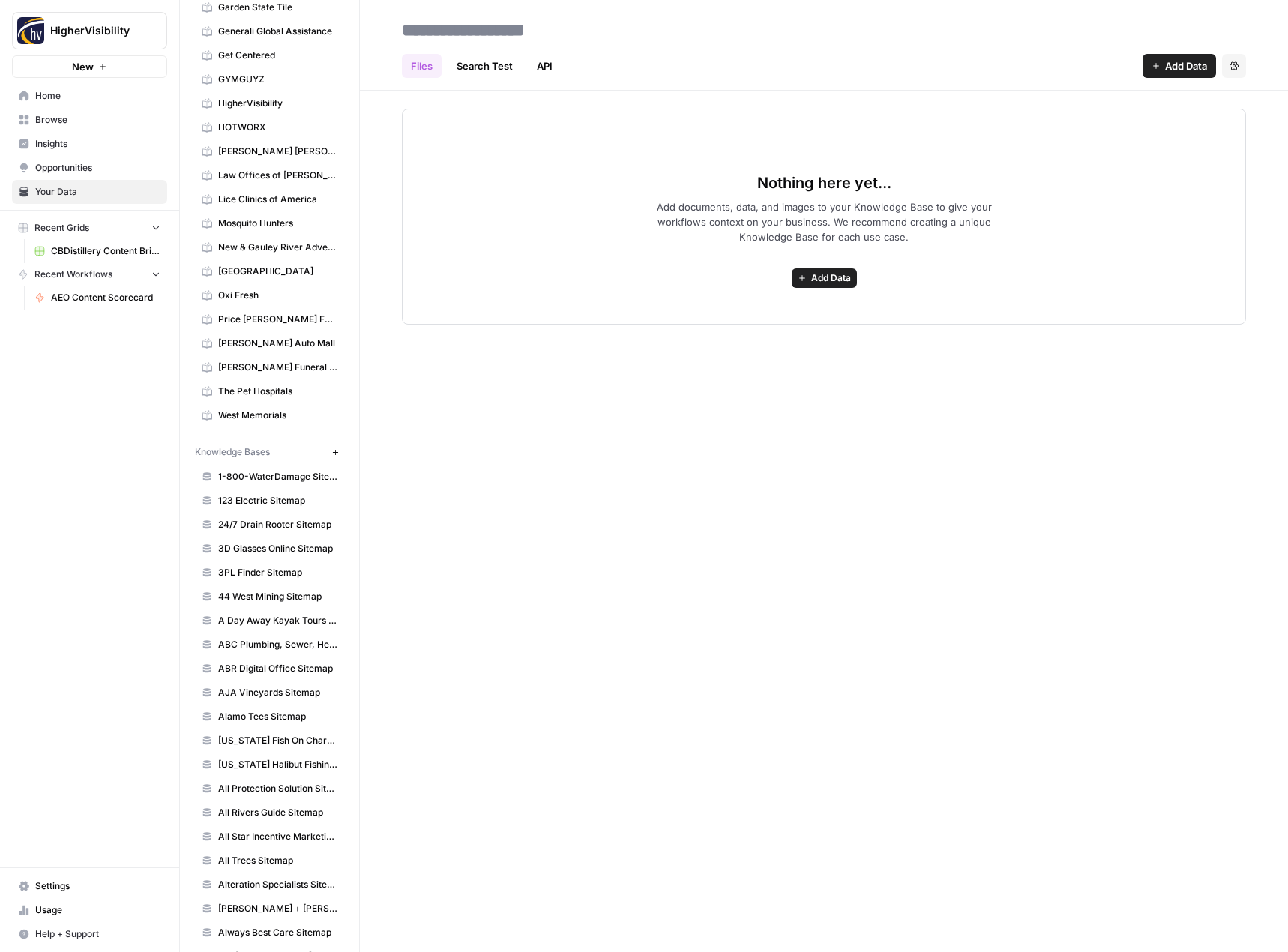
click at [843, 284] on span "Add Data" at bounding box center [831, 278] width 40 height 14
click at [778, 331] on span "Web Scrape" at bounding box center [769, 333] width 137 height 15
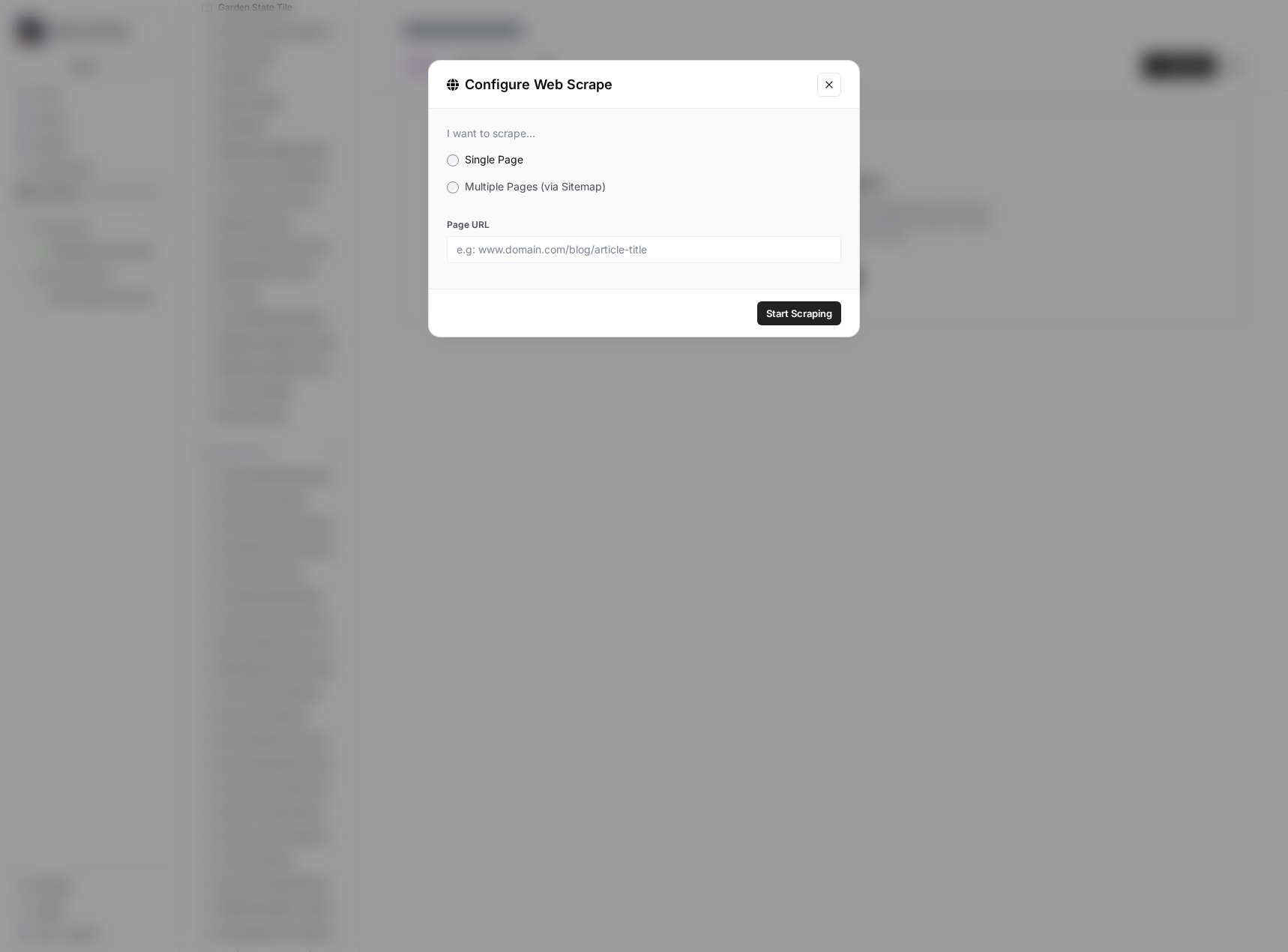
click at [525, 194] on label "Multiple Pages (via Sitemap)" at bounding box center [644, 187] width 394 height 15
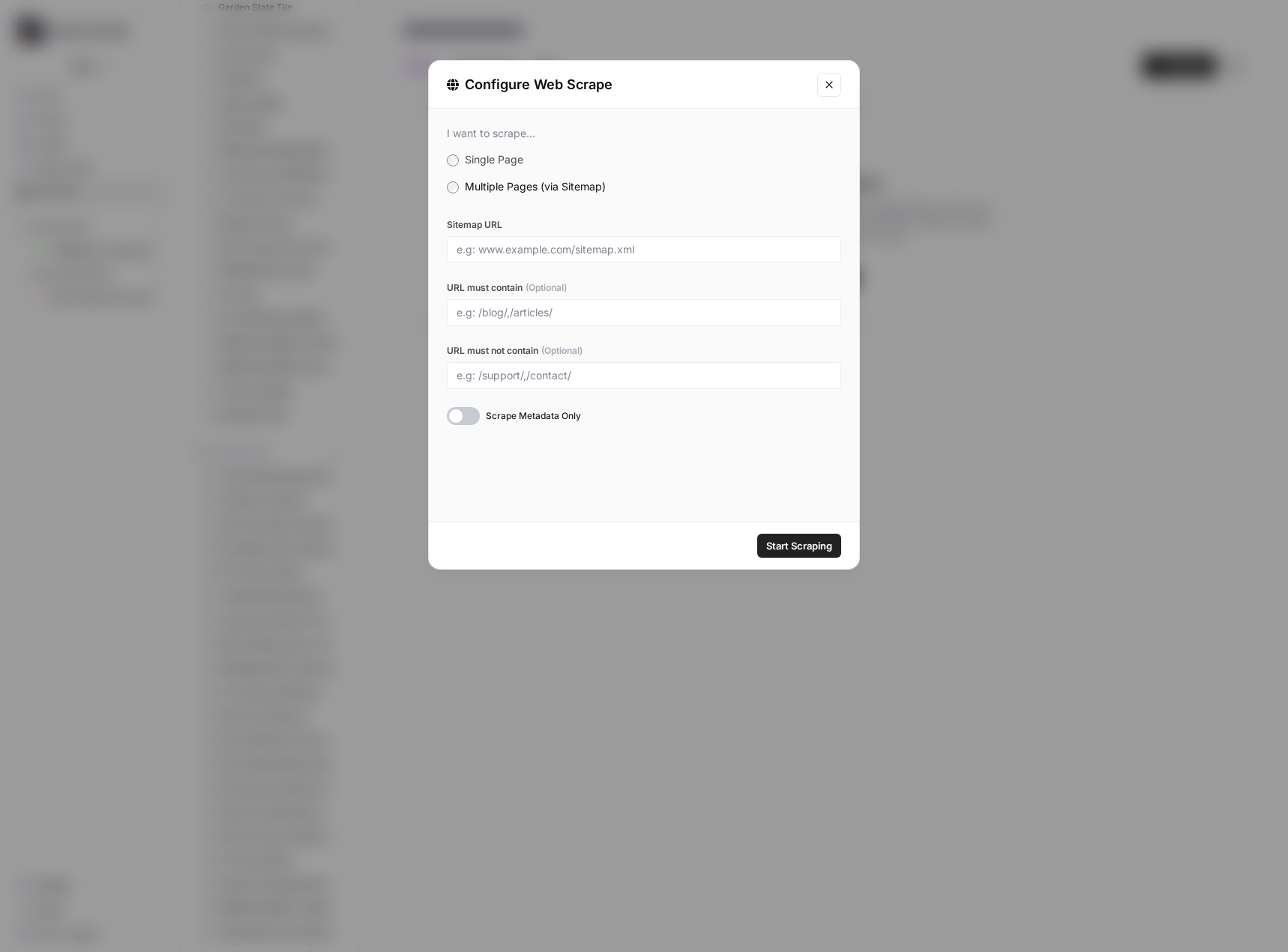
click at [503, 241] on div at bounding box center [644, 249] width 394 height 27
click at [599, 249] on input "Sitemap URL" at bounding box center [644, 249] width 374 height 14
paste input "https://www.franchisedirect.com.au/sitemap.xml"
type input "https://www.franchisedirect.com.au/sitemap.xml"
click at [786, 548] on span "Start Scraping" at bounding box center [799, 546] width 66 height 15
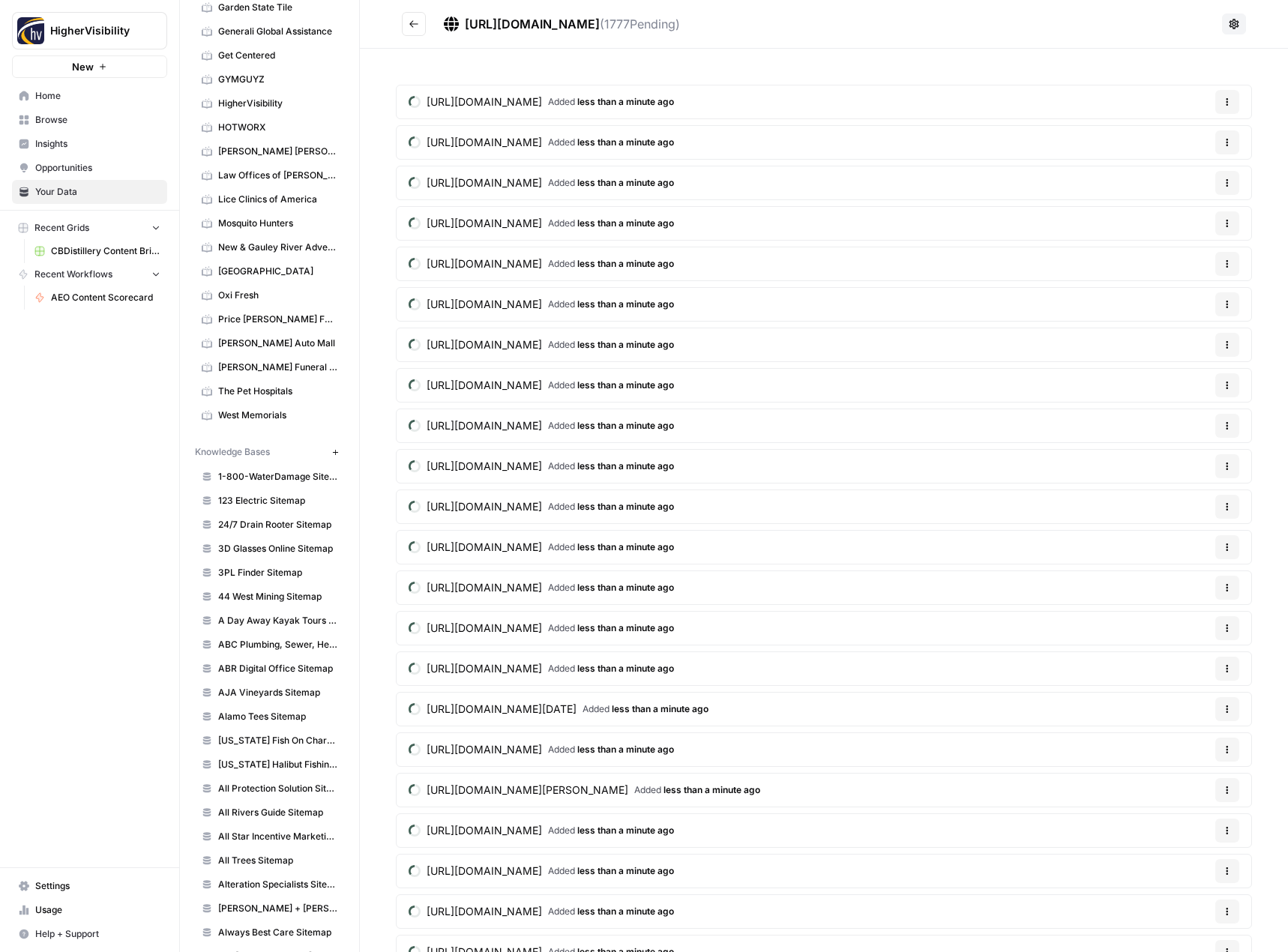
click at [410, 18] on button "Go back" at bounding box center [413, 24] width 24 height 24
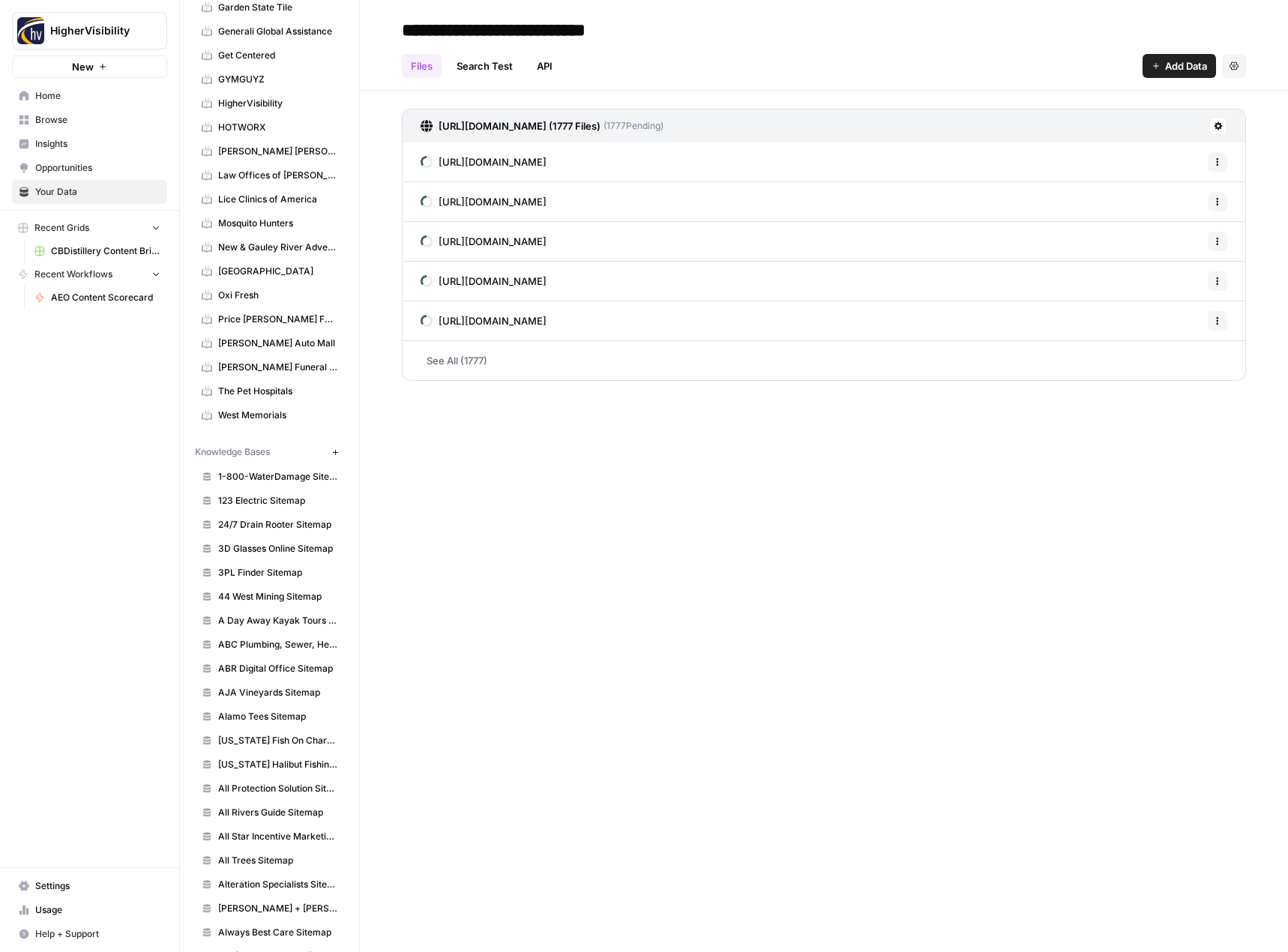
type input "**********"
click at [598, 520] on div "**********" at bounding box center [824, 476] width 928 height 952
click at [332, 452] on icon "button" at bounding box center [334, 452] width 5 height 5
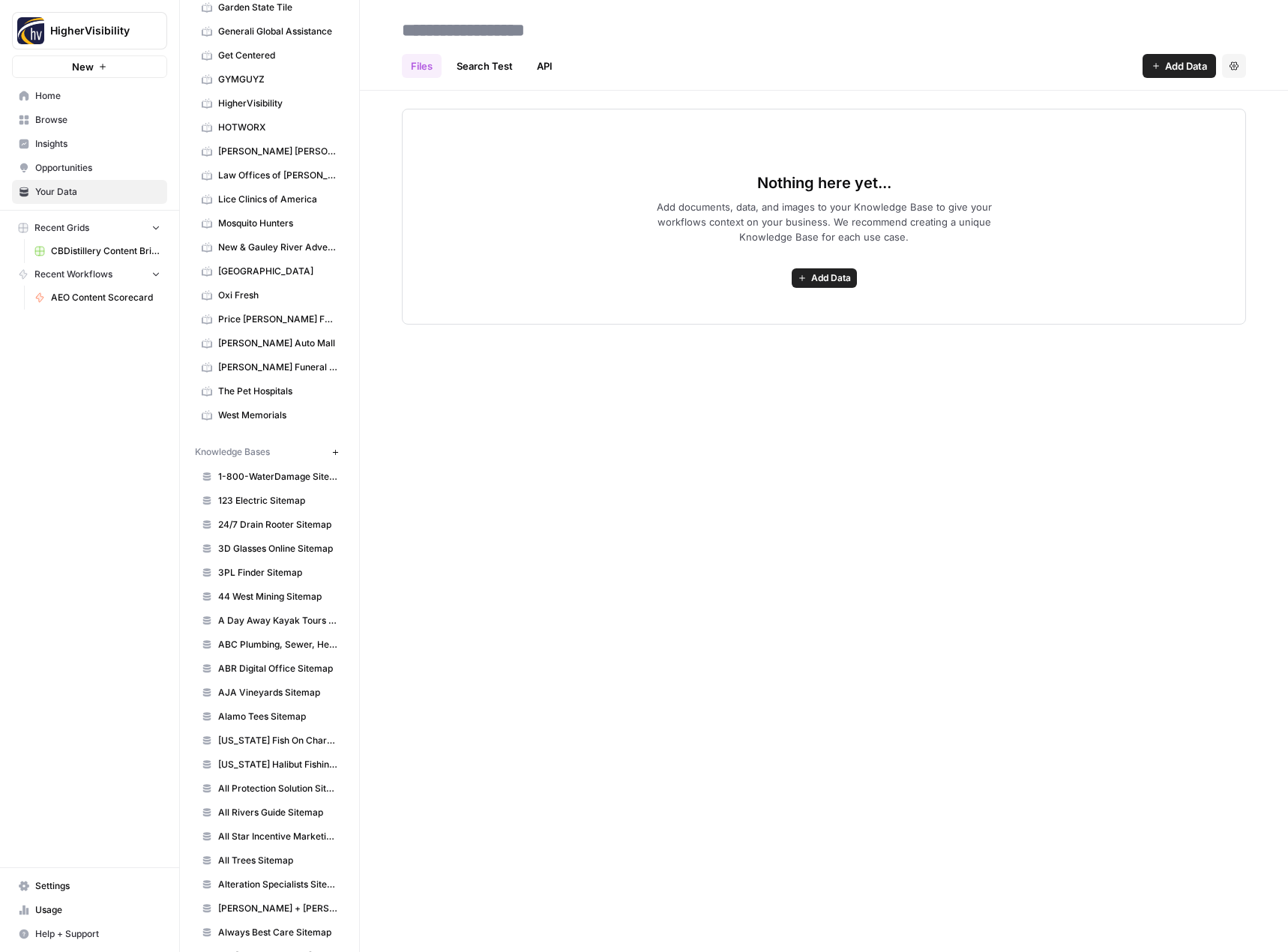
click at [824, 275] on span "Add Data" at bounding box center [831, 278] width 40 height 14
click at [757, 333] on span "Web Scrape" at bounding box center [769, 333] width 137 height 15
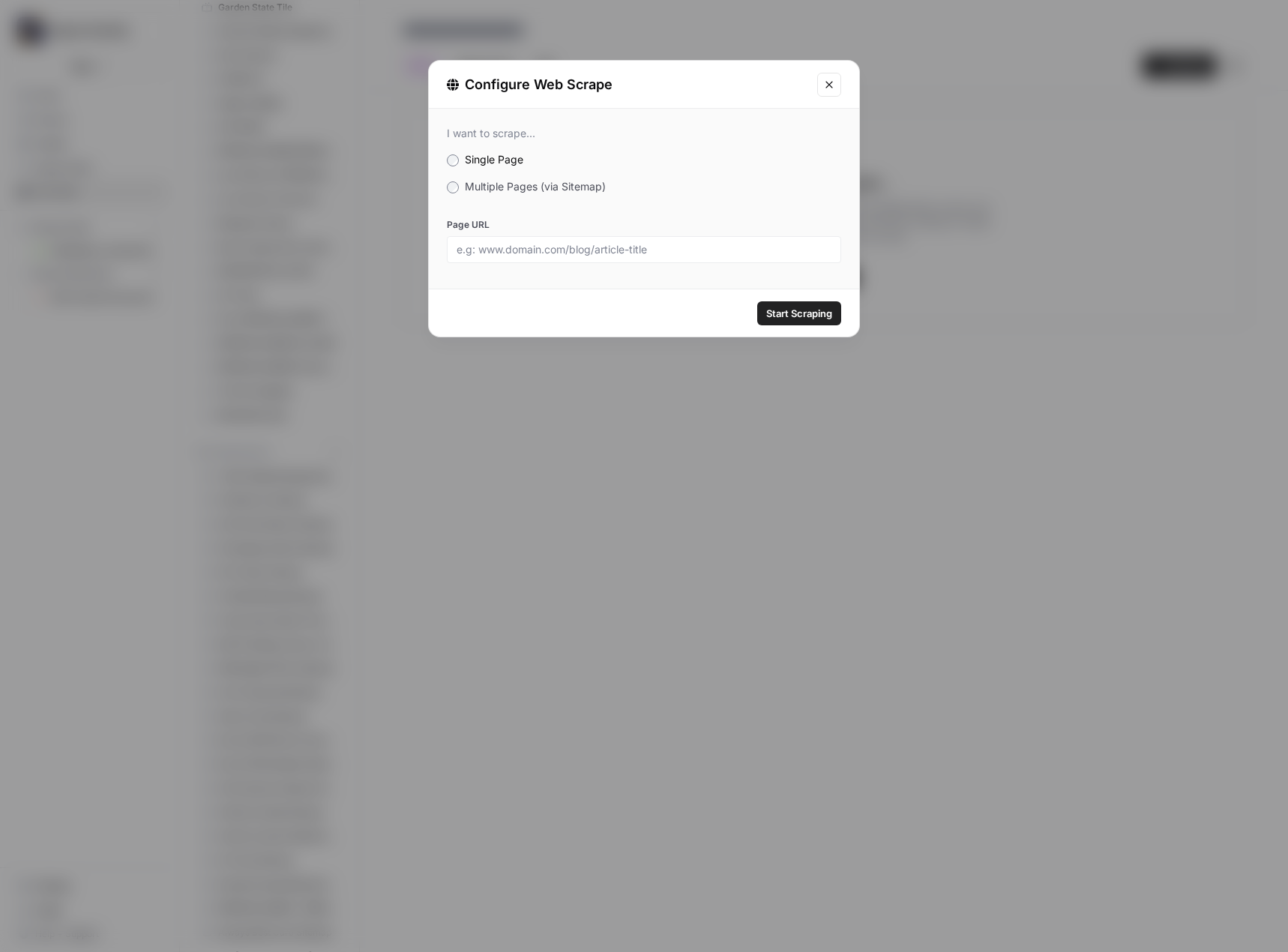
click at [510, 186] on span "Multiple Pages (via Sitemap)" at bounding box center [535, 186] width 141 height 13
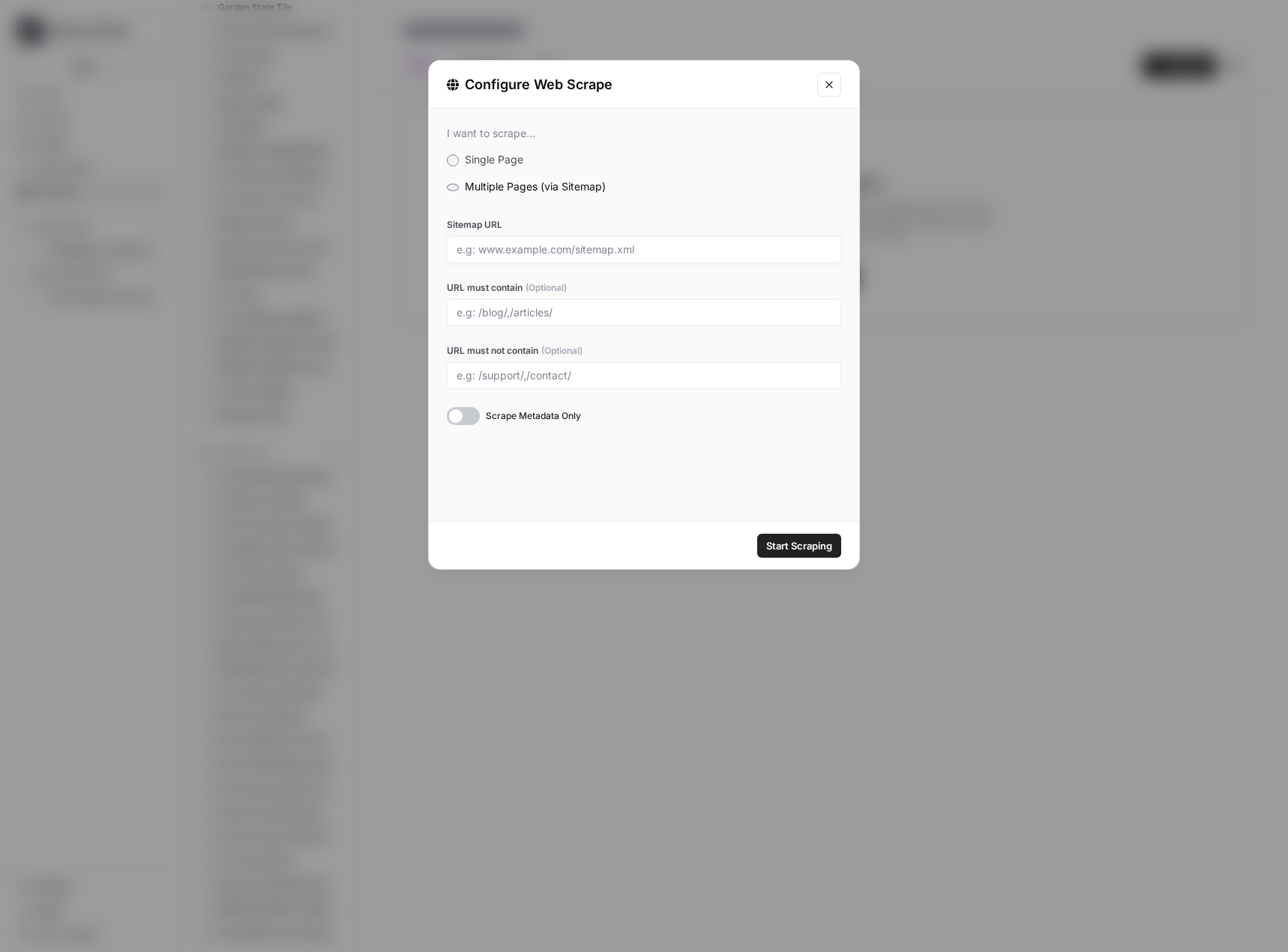
click at [514, 252] on input "Sitemap URL" at bounding box center [644, 249] width 374 height 14
paste input "https://www.franchisedirectcanada.com/sitemap.xml"
type input "https://www.franchisedirectcanada.com/sitemap.xml"
click at [782, 542] on span "Start Scraping" at bounding box center [799, 546] width 66 height 15
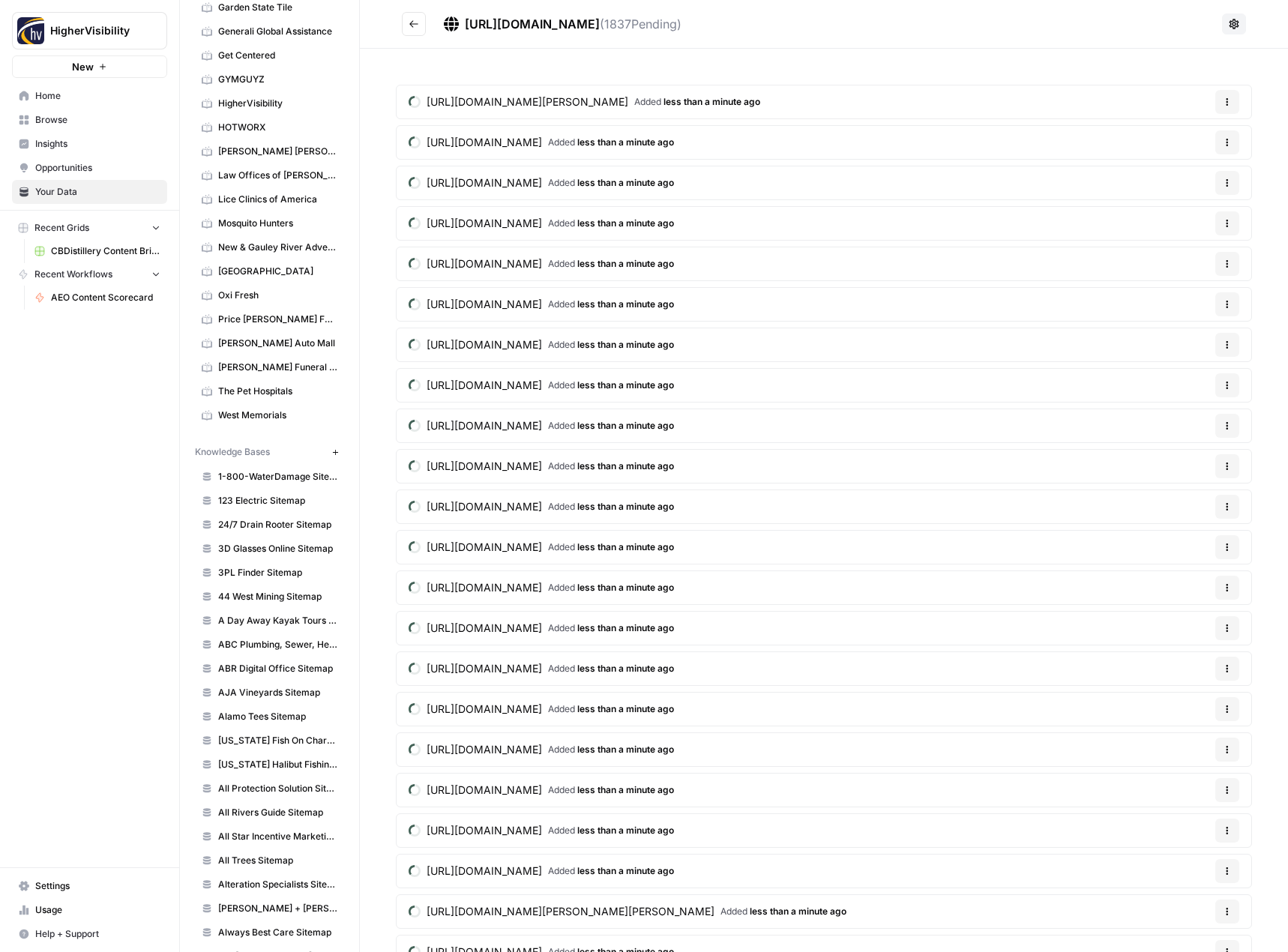
click at [416, 22] on icon "Go back" at bounding box center [414, 24] width 11 height 11
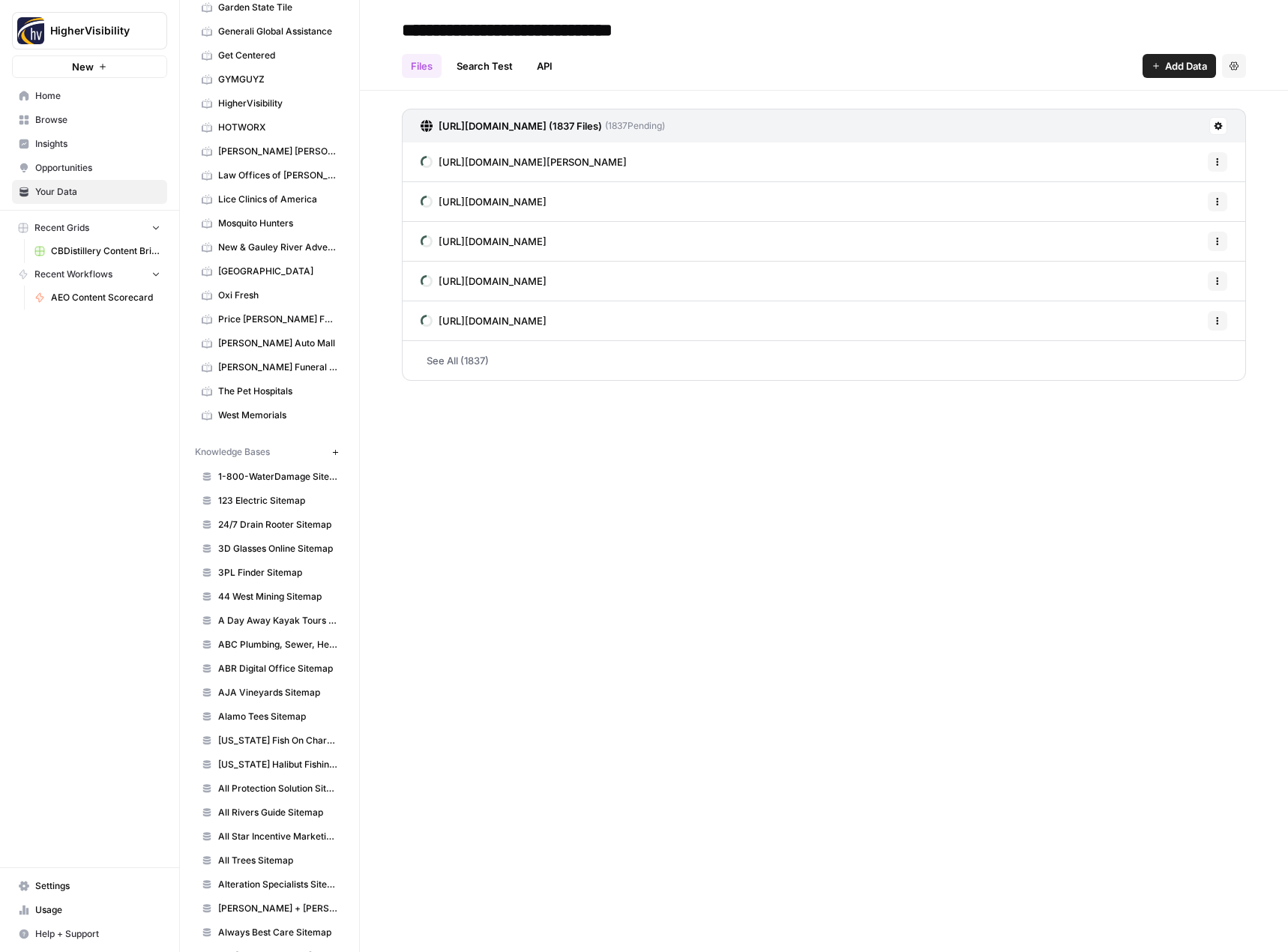
type input "**********"
click at [579, 581] on div "**********" at bounding box center [824, 476] width 928 height 952
click at [332, 452] on icon "button" at bounding box center [334, 452] width 5 height 5
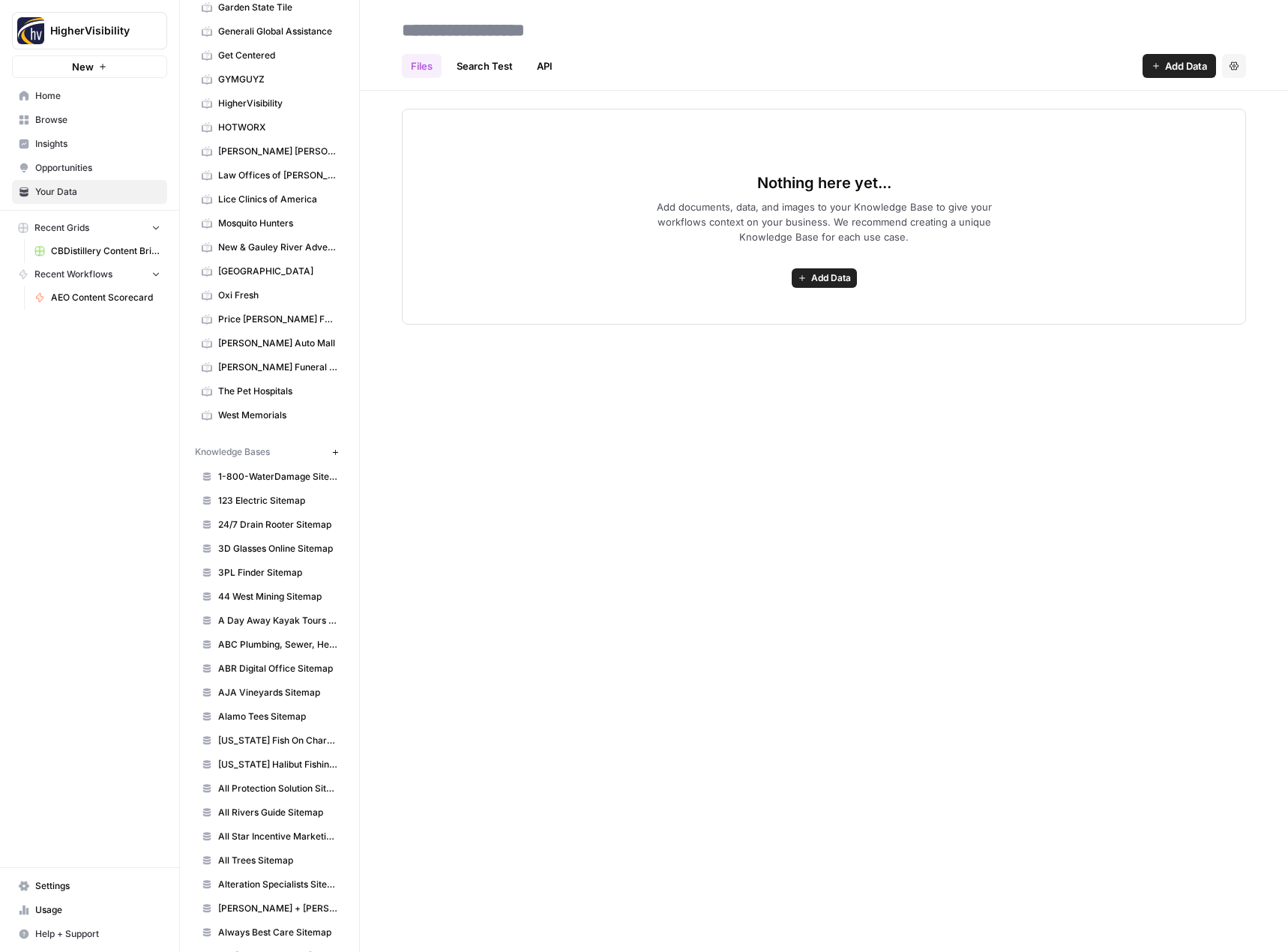
click at [821, 276] on span "Add Data" at bounding box center [831, 278] width 40 height 14
click at [783, 336] on span "Web Scrape" at bounding box center [769, 333] width 137 height 15
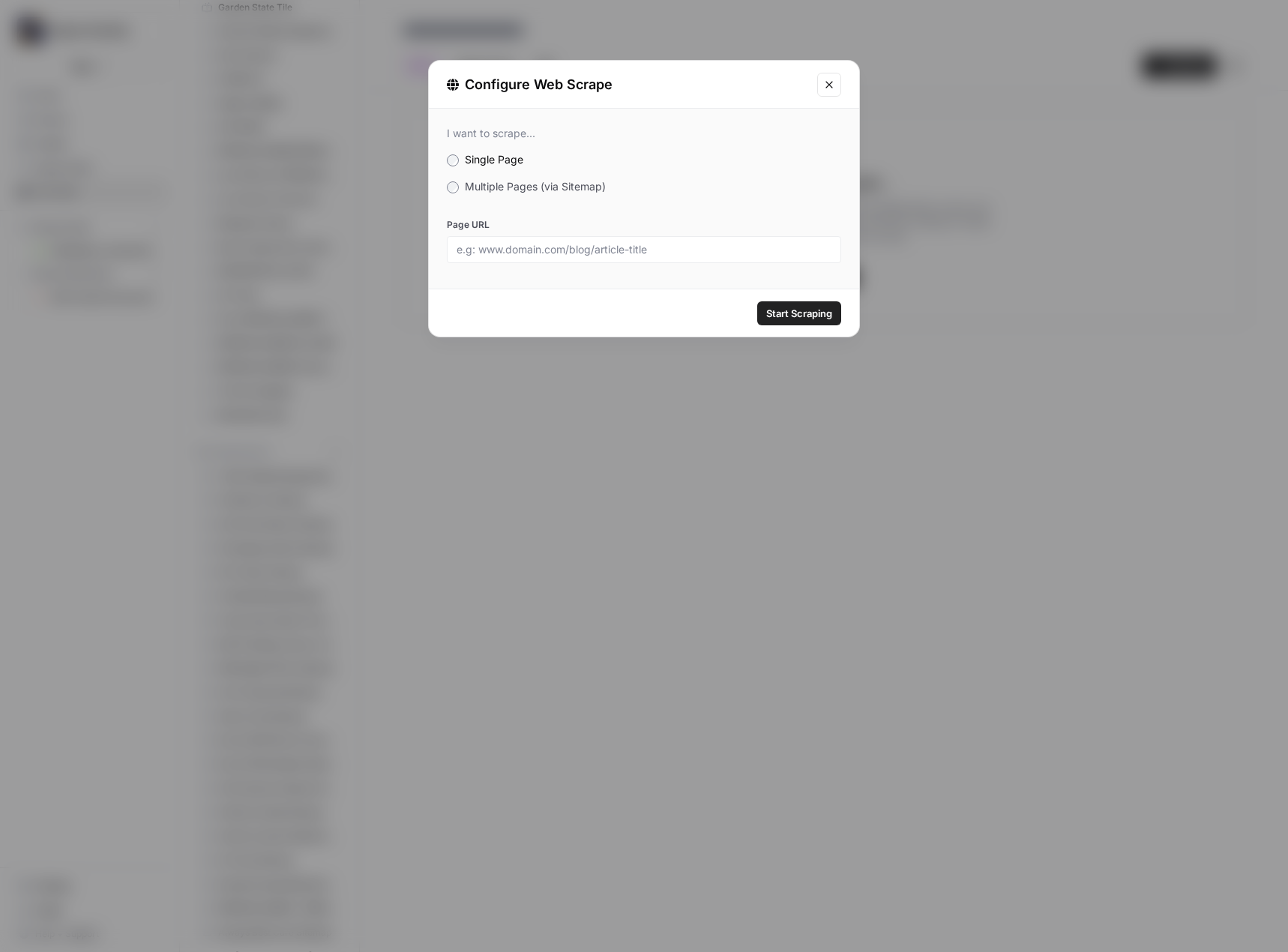
click at [551, 191] on span "Multiple Pages (via Sitemap)" at bounding box center [535, 186] width 141 height 13
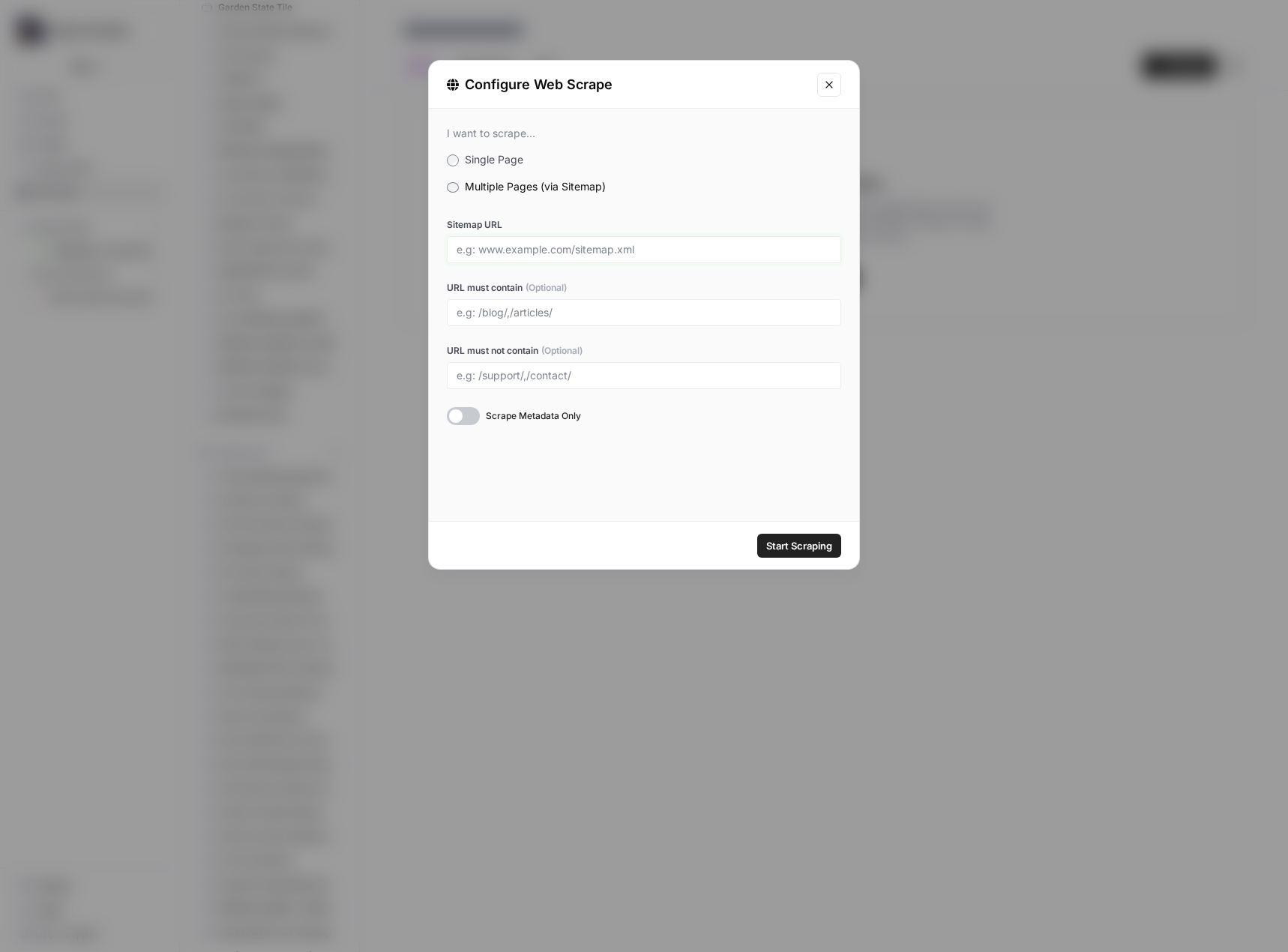
click at [586, 248] on input "Sitemap URL" at bounding box center [644, 249] width 374 height 14
paste input "https://www.franchisedirect.co.uk/sitemap.xml"
type input "https://www.franchisedirect.co.uk/sitemap.xml"
click at [809, 547] on span "Start Scraping" at bounding box center [799, 546] width 66 height 15
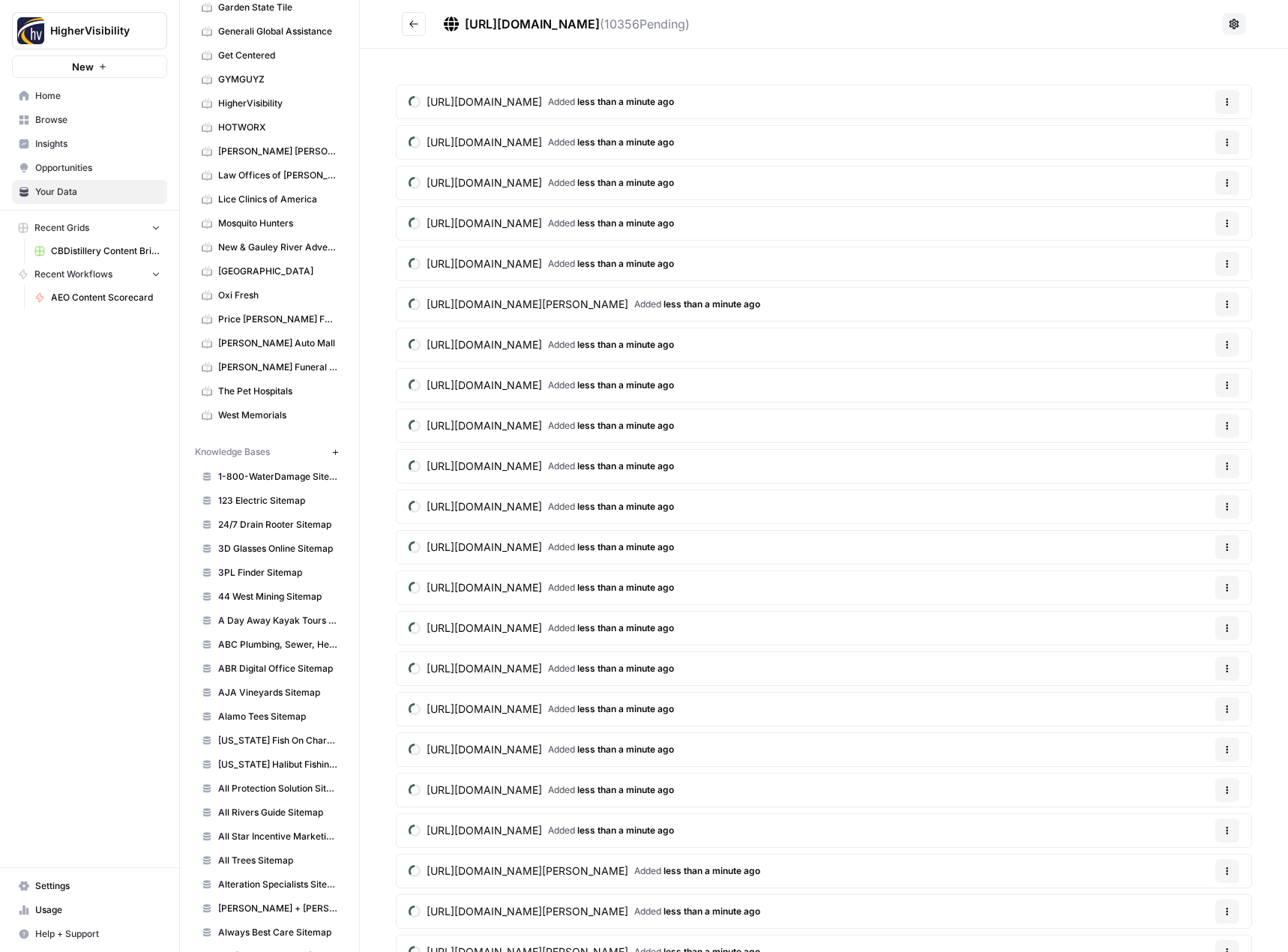
click at [418, 19] on icon "Go back" at bounding box center [414, 24] width 11 height 11
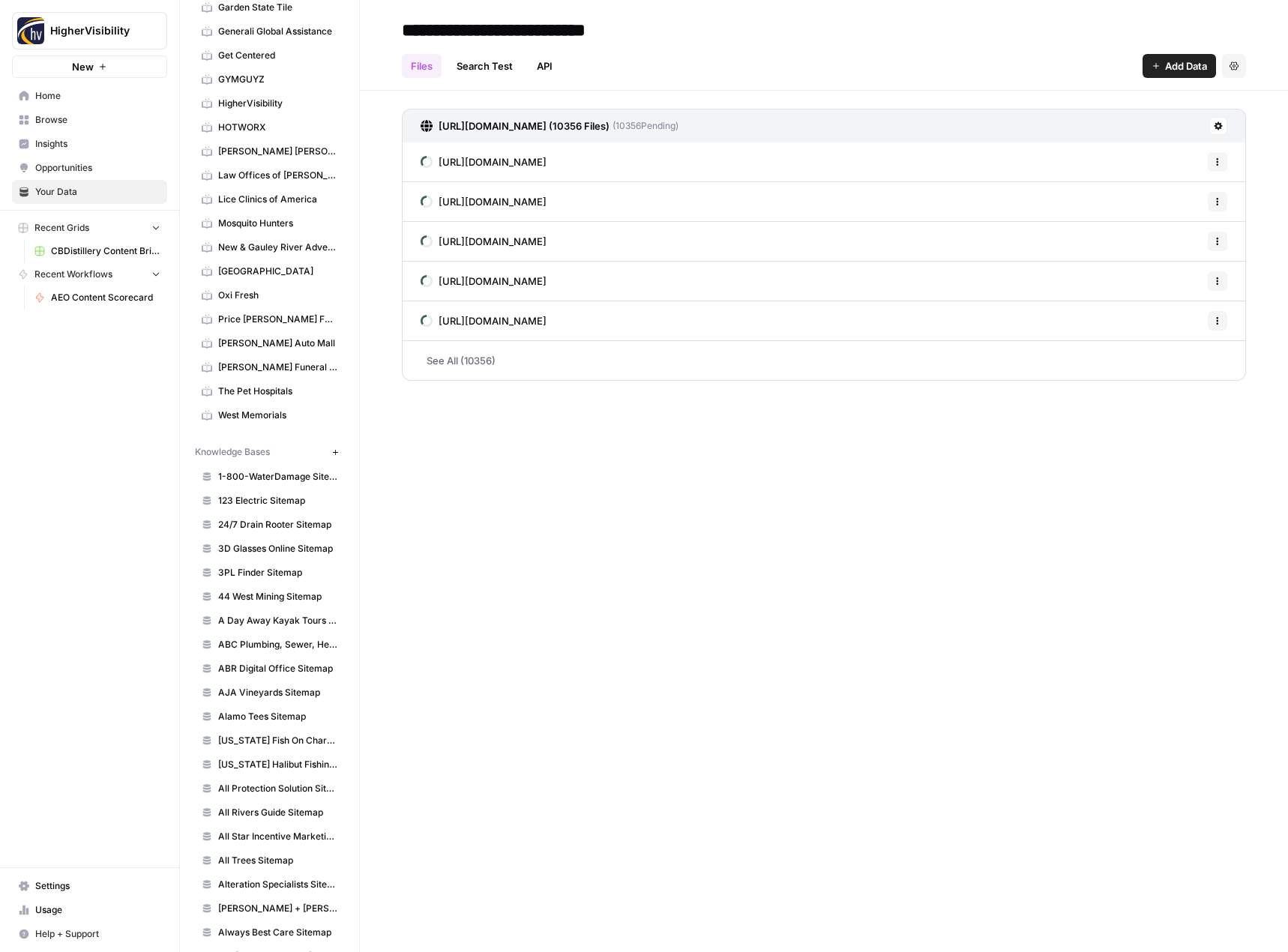
type input "**********"
click at [768, 49] on div "Files Search Test API Add Data Settings" at bounding box center [824, 60] width 844 height 36
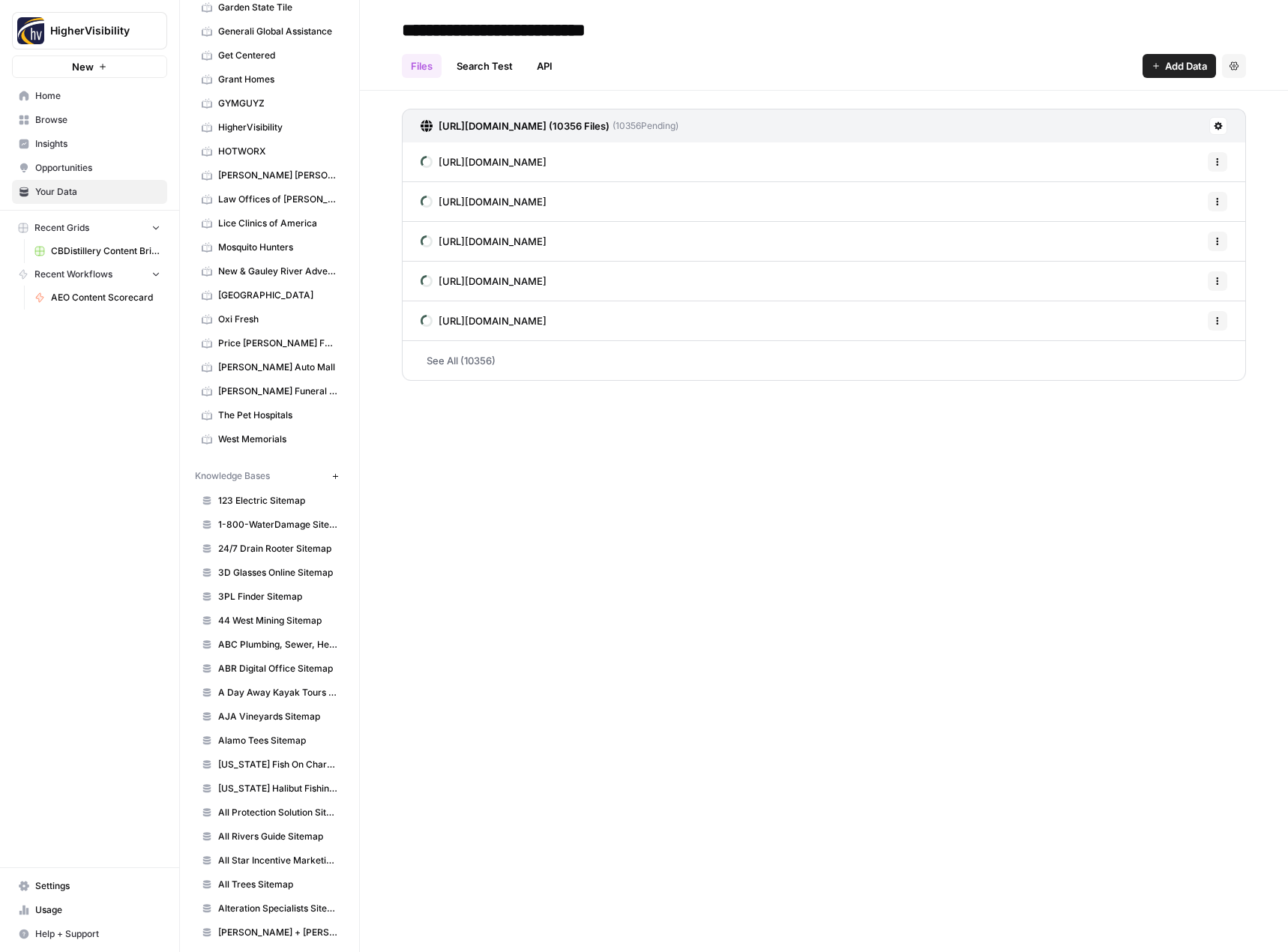
click at [332, 476] on icon "button" at bounding box center [334, 475] width 5 height 5
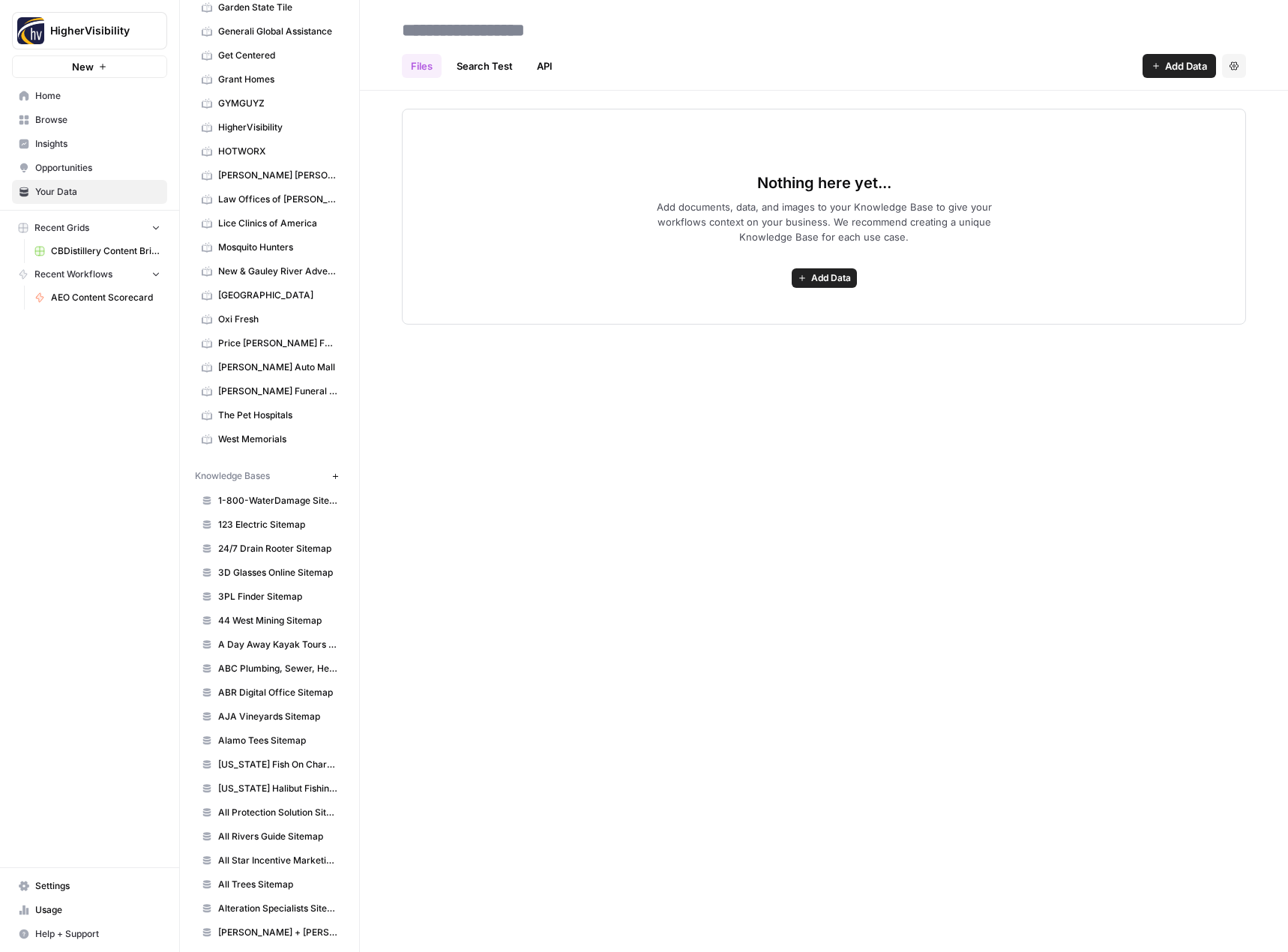
click at [837, 282] on span "Add Data" at bounding box center [831, 278] width 40 height 14
click at [789, 337] on span "Web Scrape" at bounding box center [769, 333] width 137 height 15
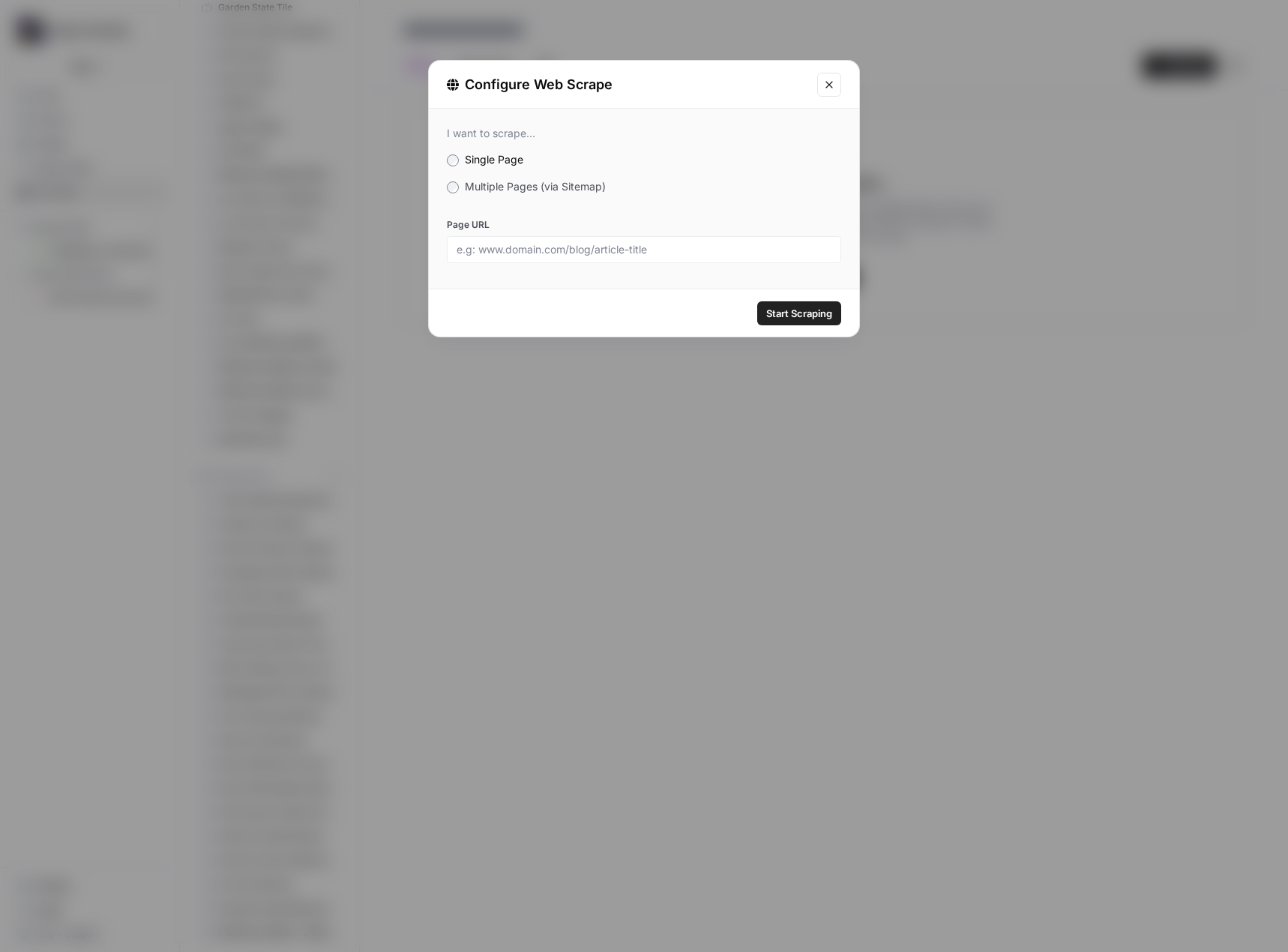
click at [561, 194] on label "Multiple Pages (via Sitemap)" at bounding box center [644, 187] width 394 height 15
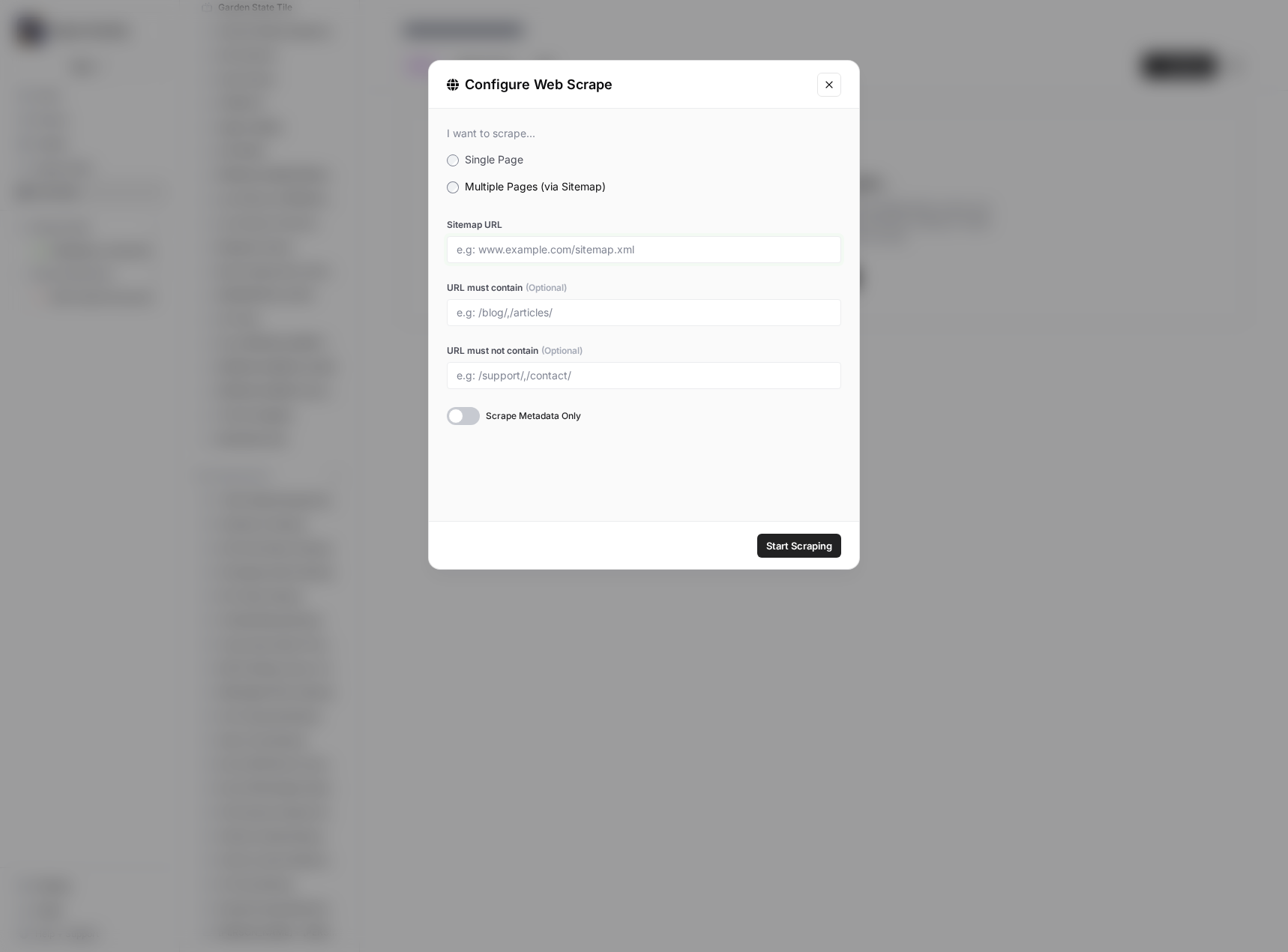
click at [541, 245] on input "Sitemap URL" at bounding box center [644, 249] width 374 height 14
paste input "https://franchisesuppliernetwork.com/sitemap_index.xml"
type input "https://franchisesuppliernetwork.com/sitemap_index.xml"
click at [785, 548] on span "Start Scraping" at bounding box center [799, 546] width 66 height 15
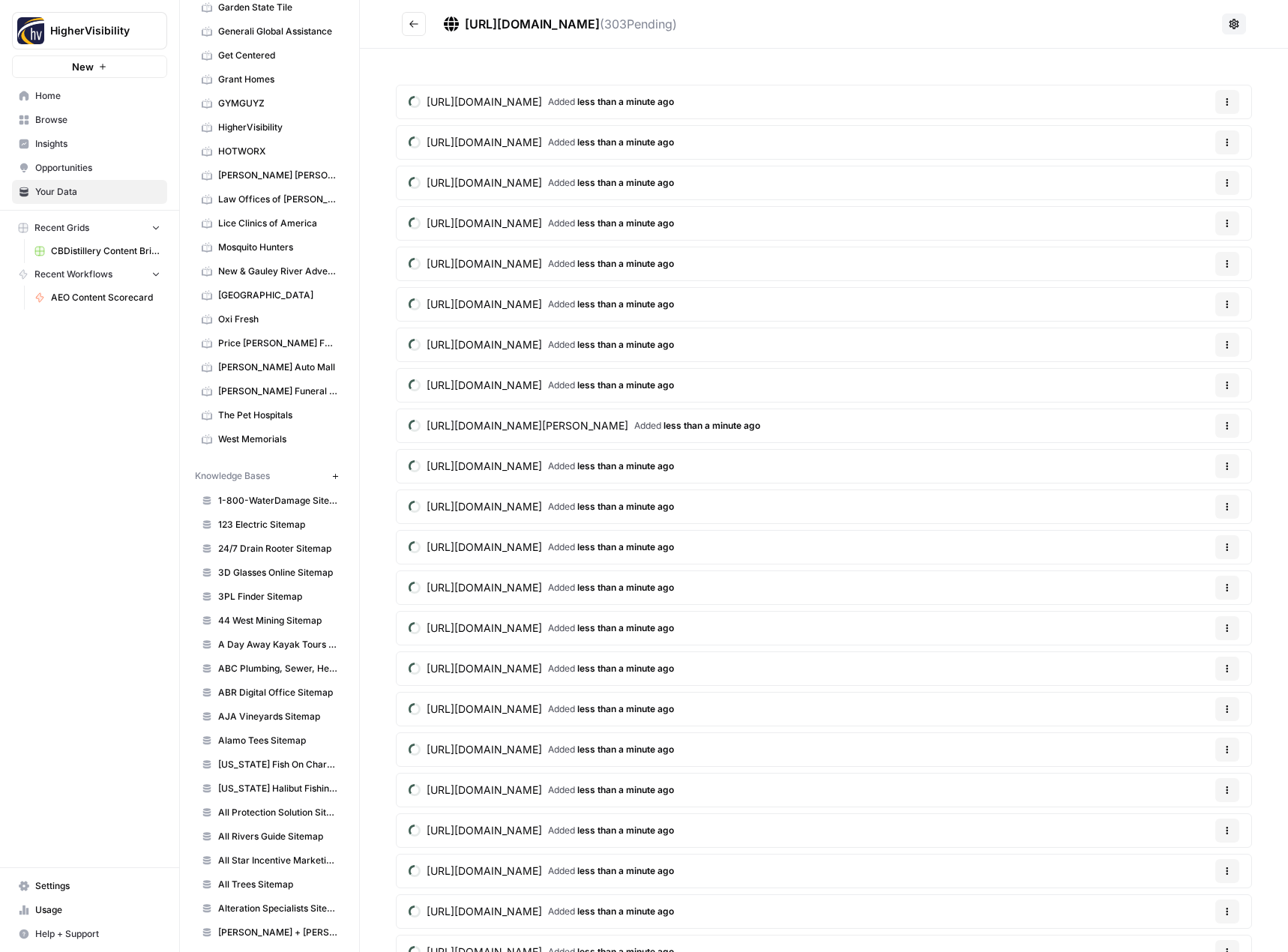
click at [408, 27] on button "Go back" at bounding box center [413, 24] width 24 height 24
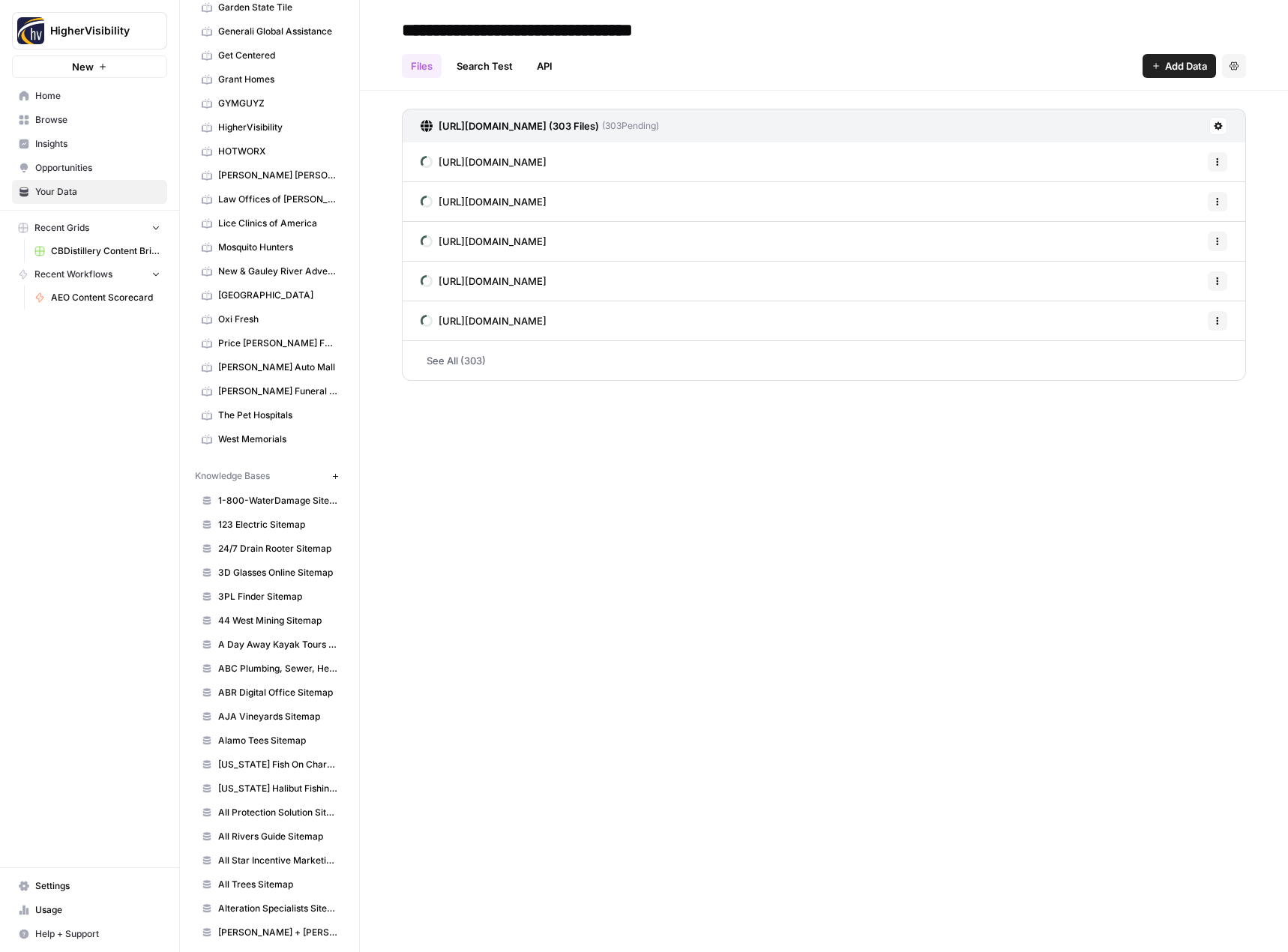
type input "**********"
click at [723, 694] on div "**********" at bounding box center [824, 476] width 928 height 952
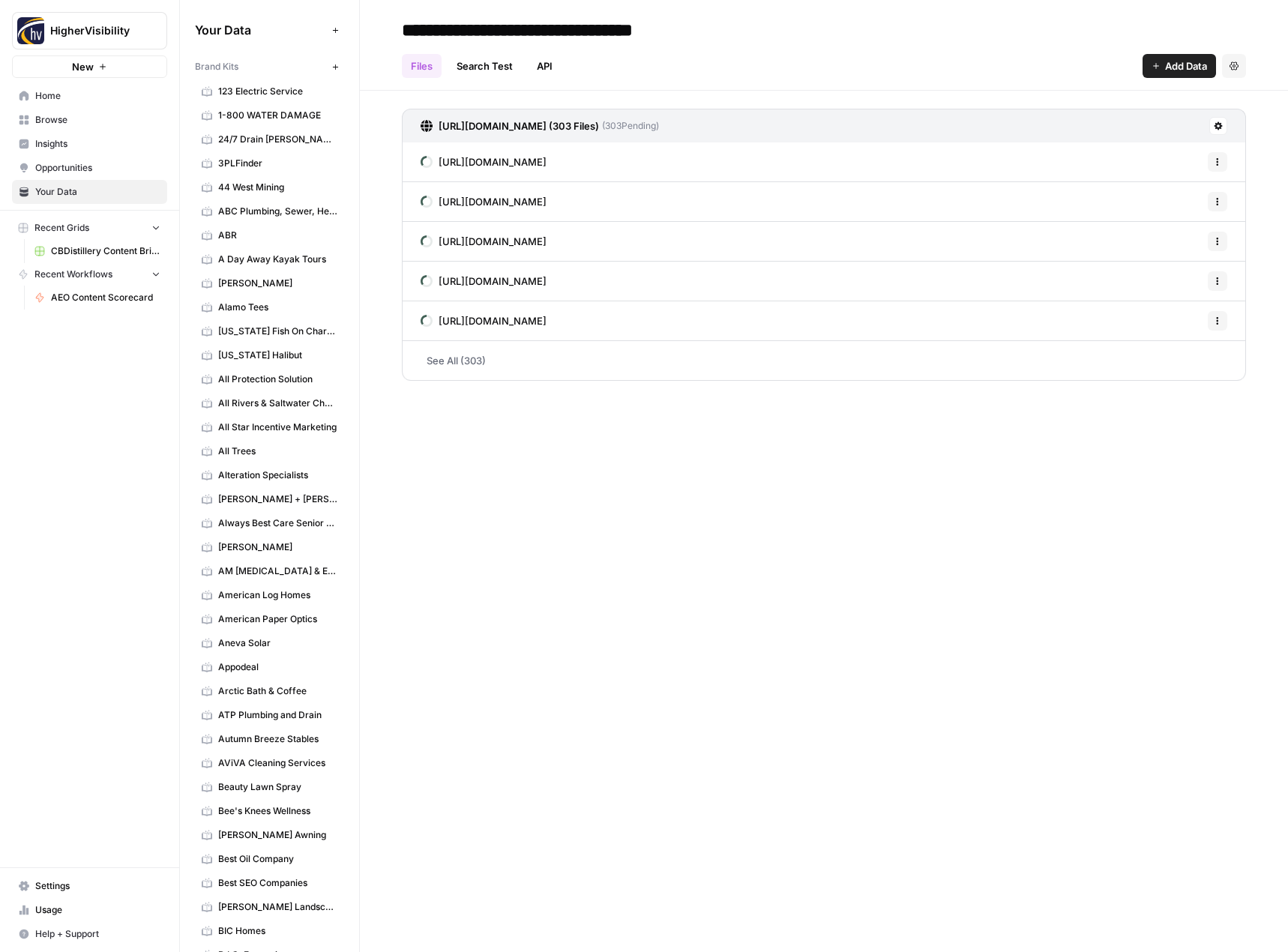
click at [326, 60] on button "New" at bounding box center [336, 67] width 18 height 18
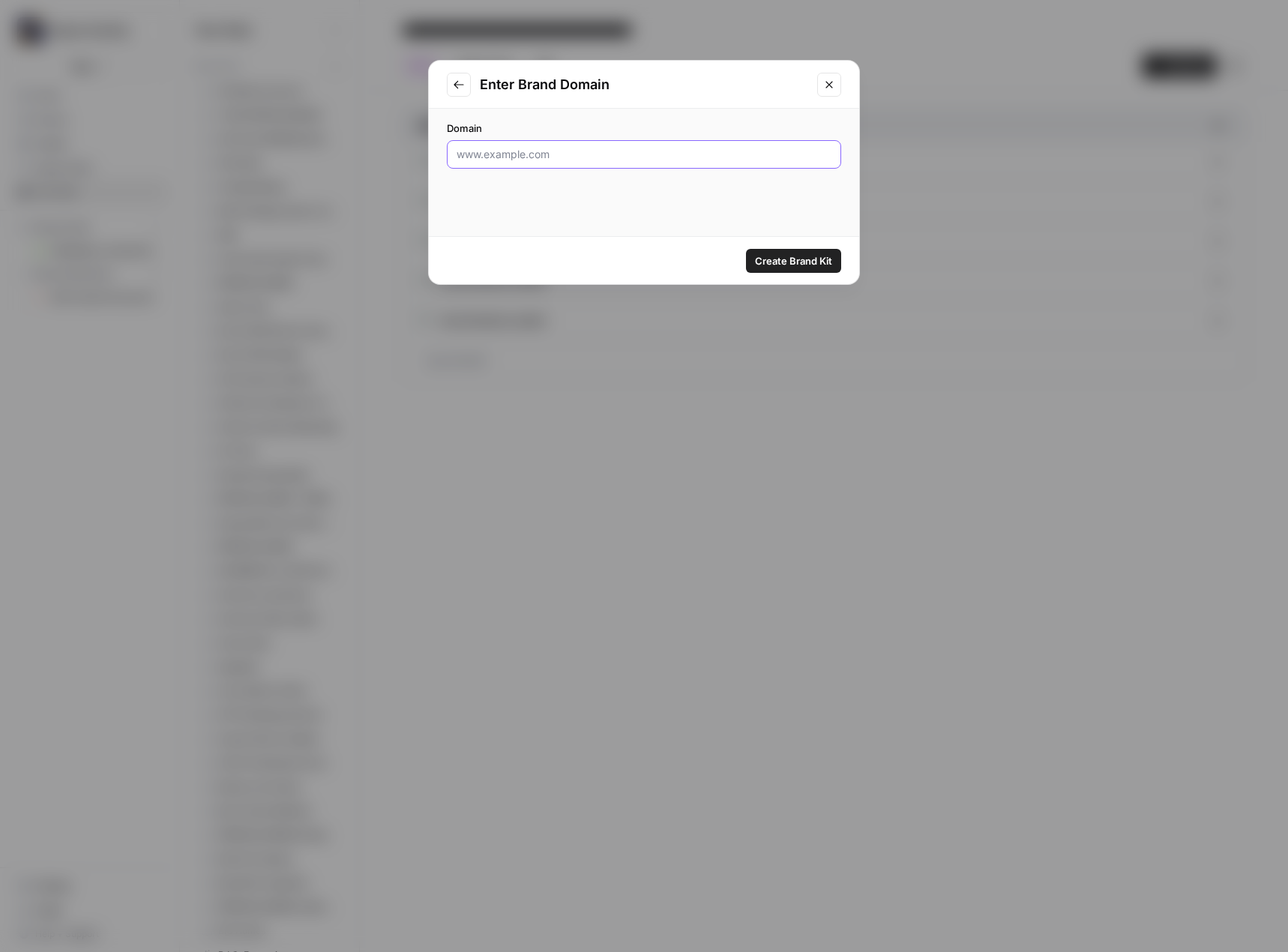
click at [650, 157] on input "Domain" at bounding box center [644, 155] width 374 height 15
paste input "https://freesmokevapeshop.com/"
type input "https://freesmokevapeshop.com/"
click at [814, 264] on span "Create Brand Kit" at bounding box center [793, 261] width 77 height 15
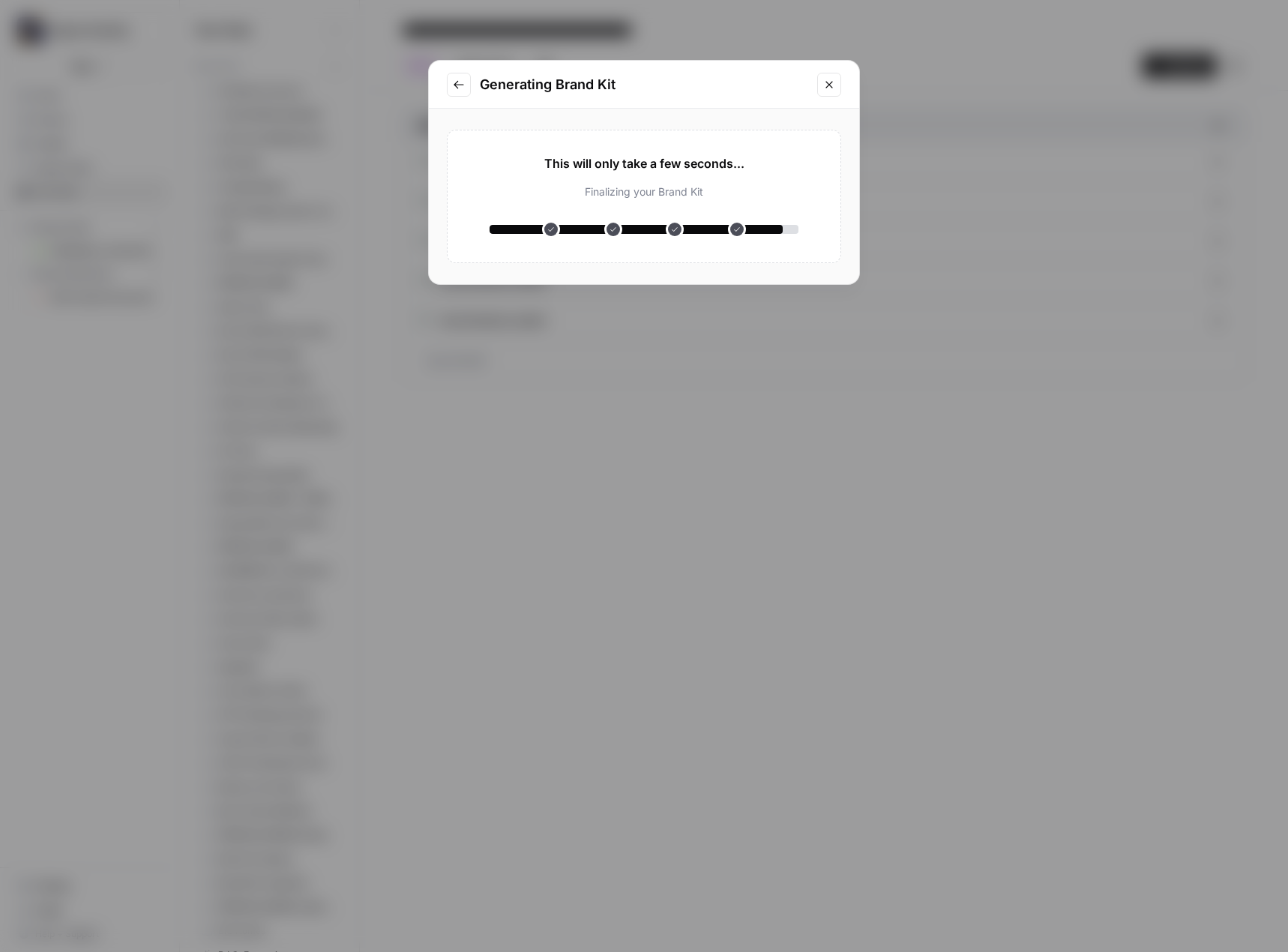
click at [792, 187] on div "Finalizing your Brand Kit" at bounding box center [644, 192] width 309 height 15
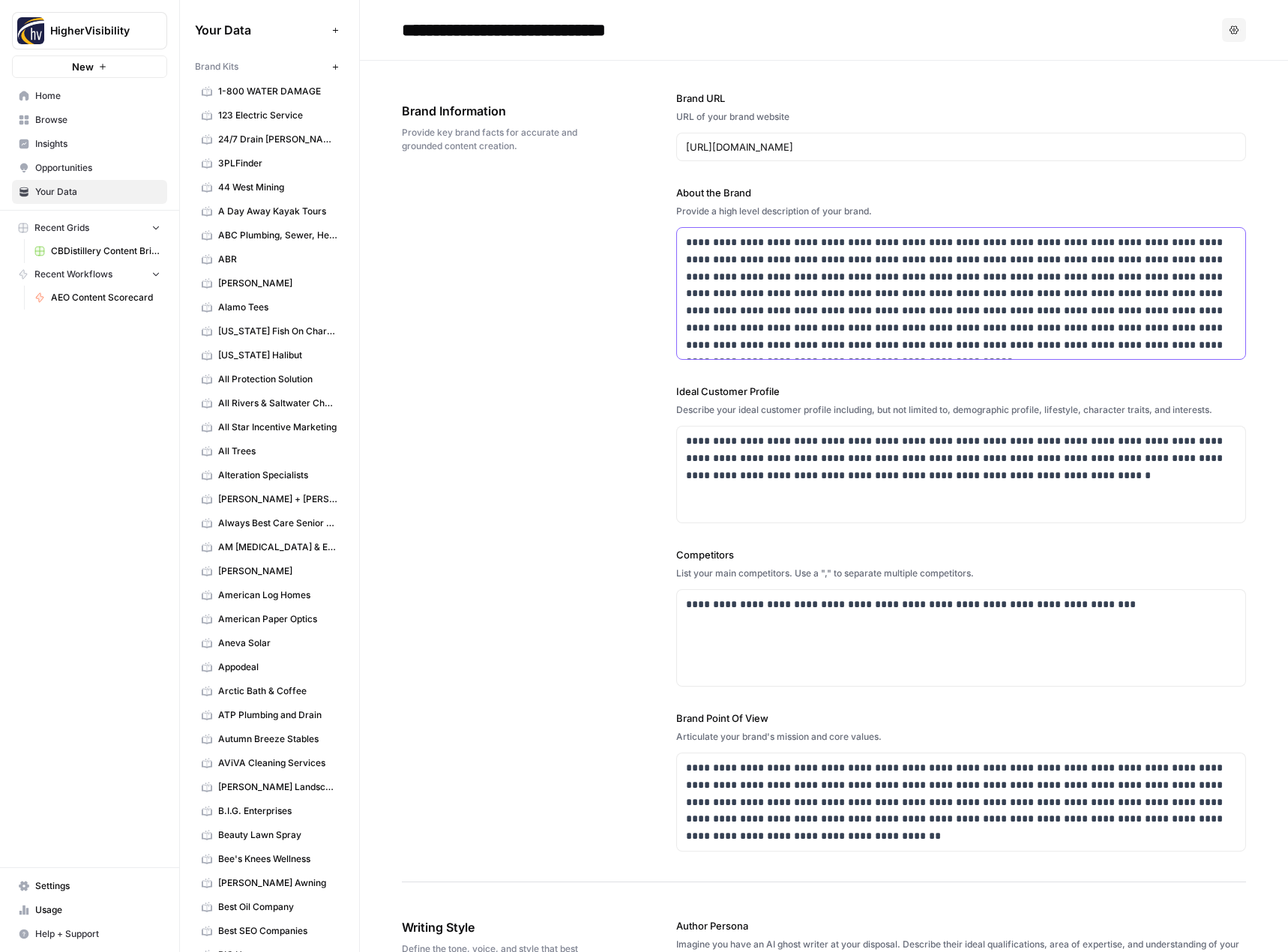
click at [898, 262] on p "**********" at bounding box center [956, 294] width 542 height 119
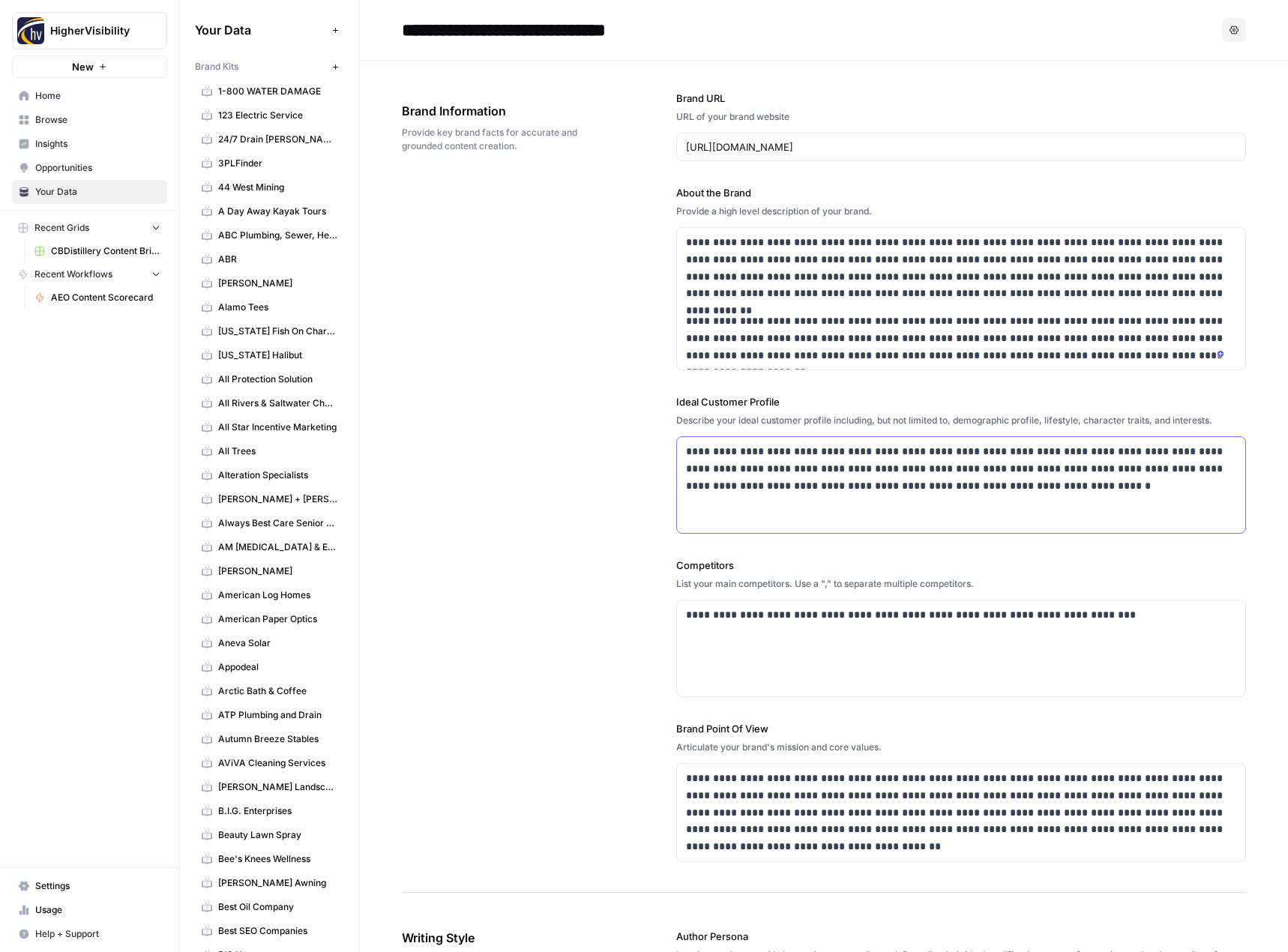
click at [789, 487] on p "**********" at bounding box center [956, 468] width 542 height 51
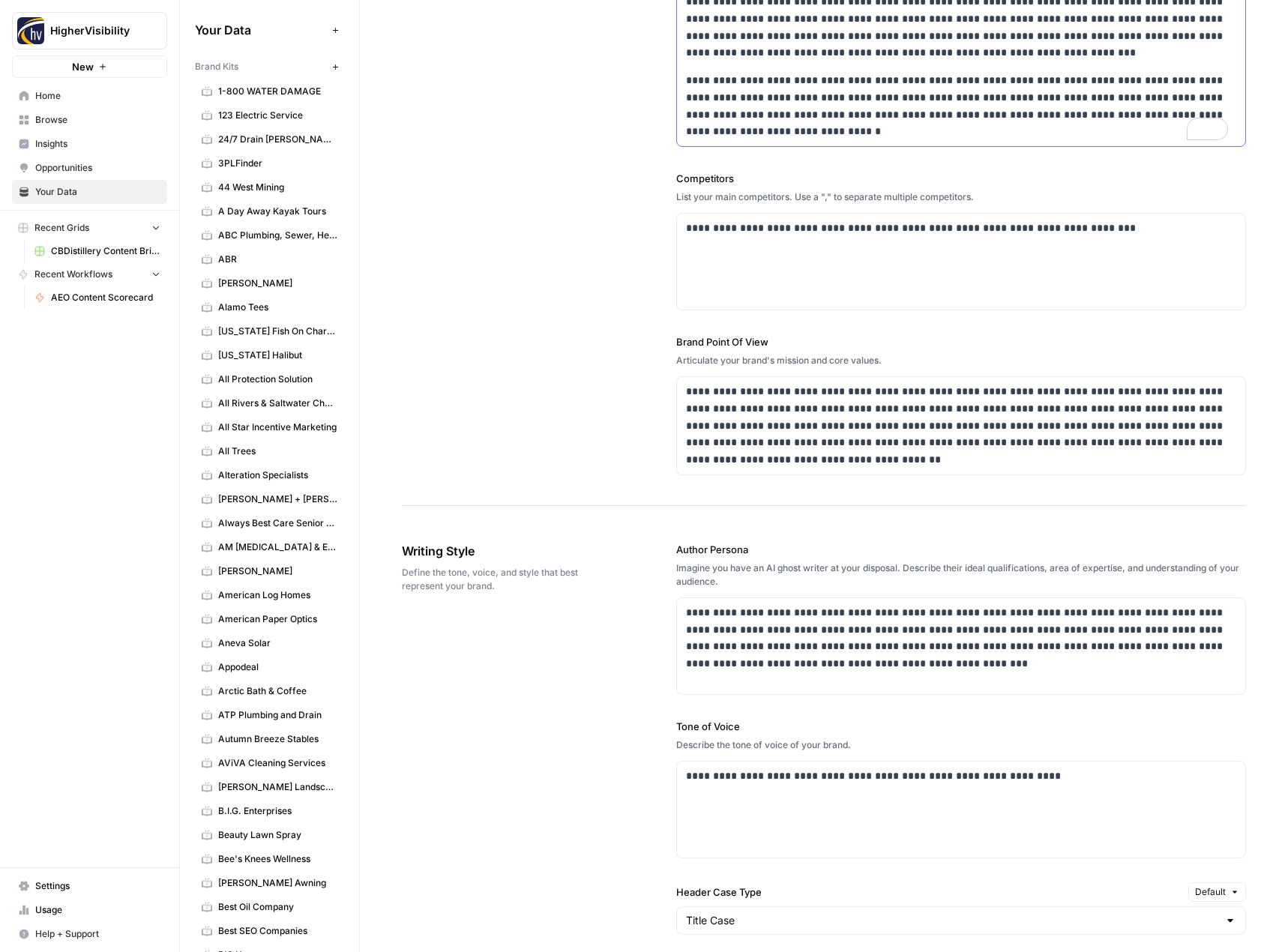
scroll to position [450, 0]
click at [850, 418] on p "**********" at bounding box center [956, 426] width 542 height 85
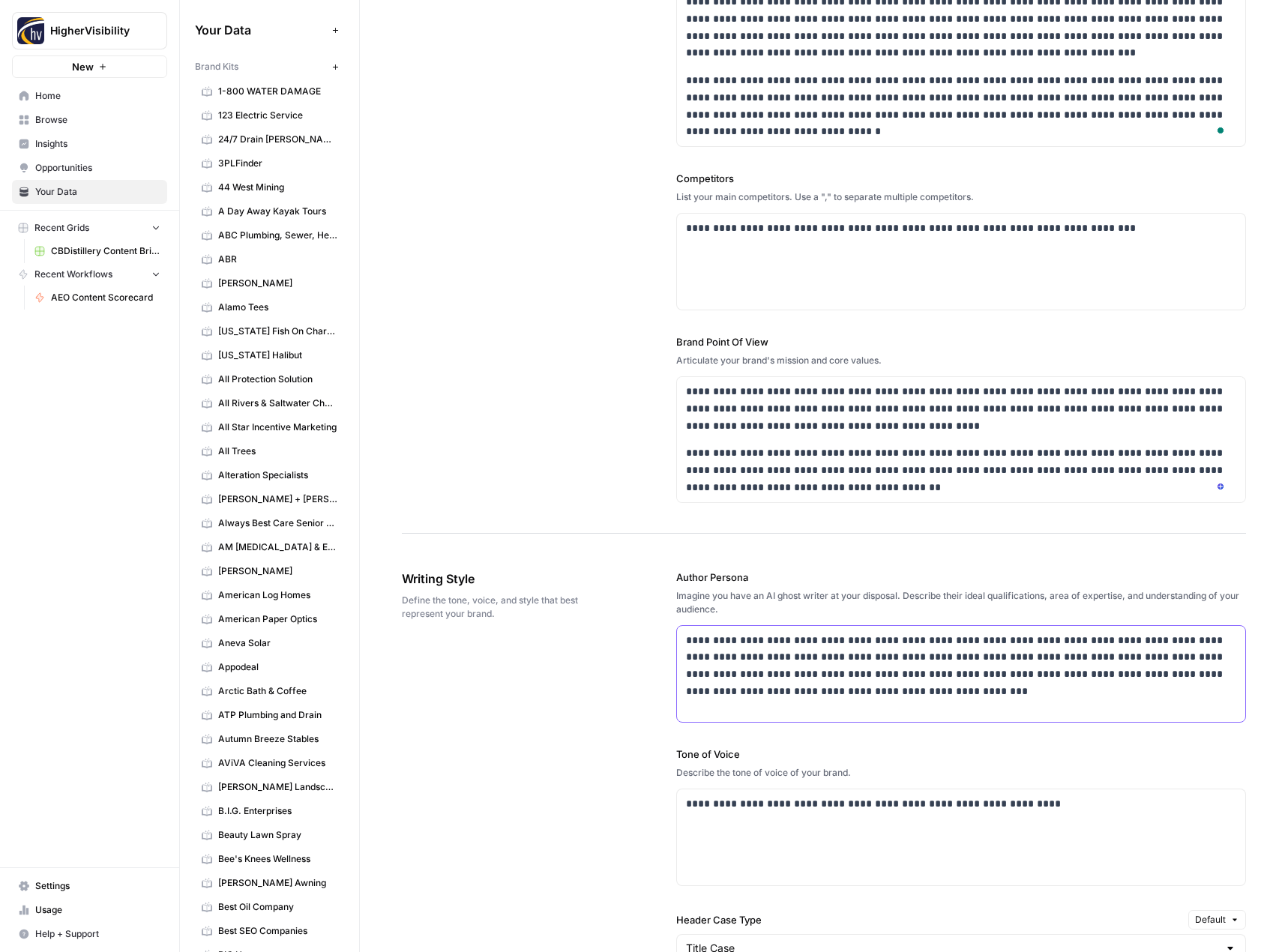
click at [769, 654] on p "**********" at bounding box center [956, 666] width 542 height 68
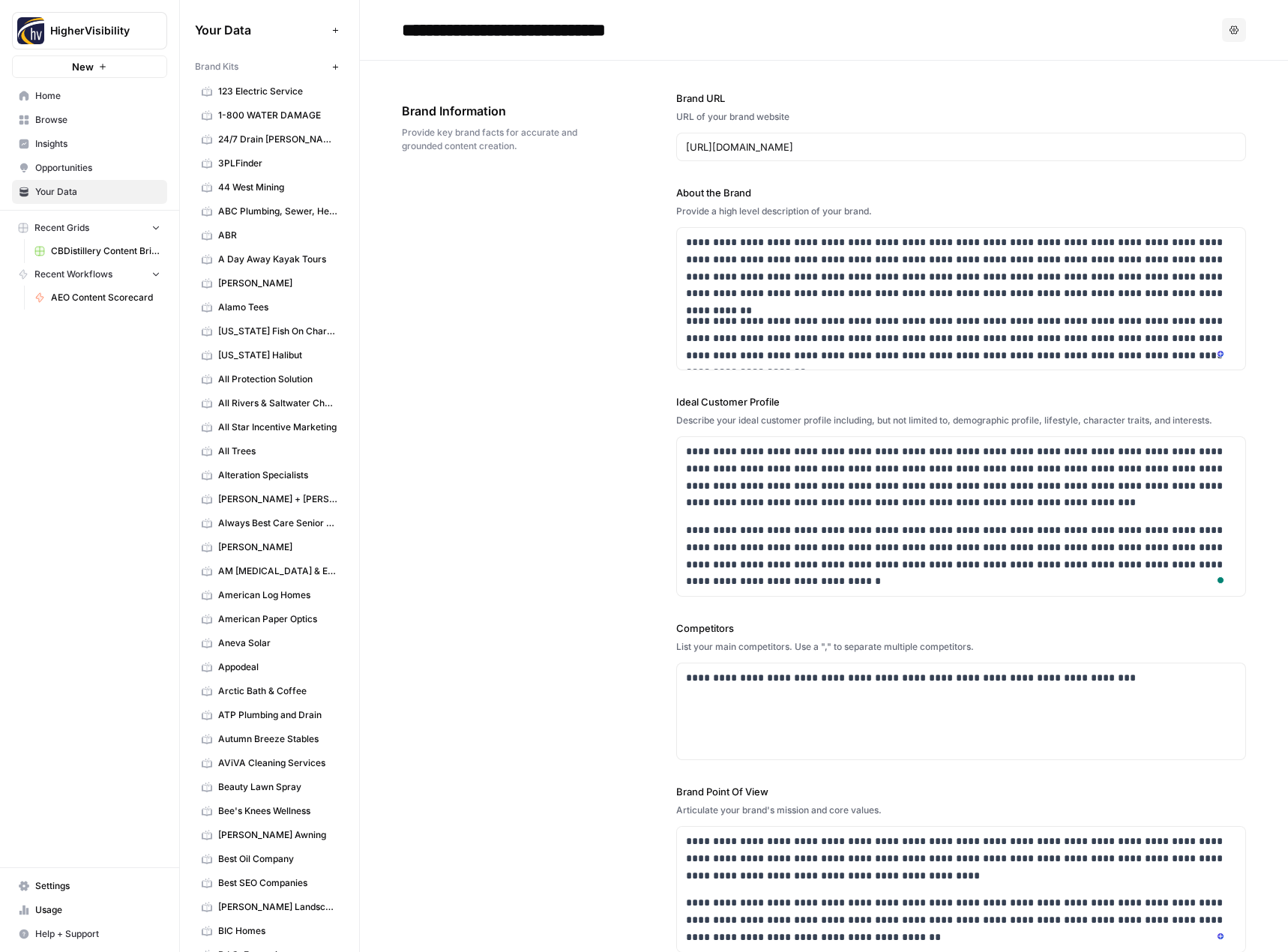
scroll to position [1208, 0]
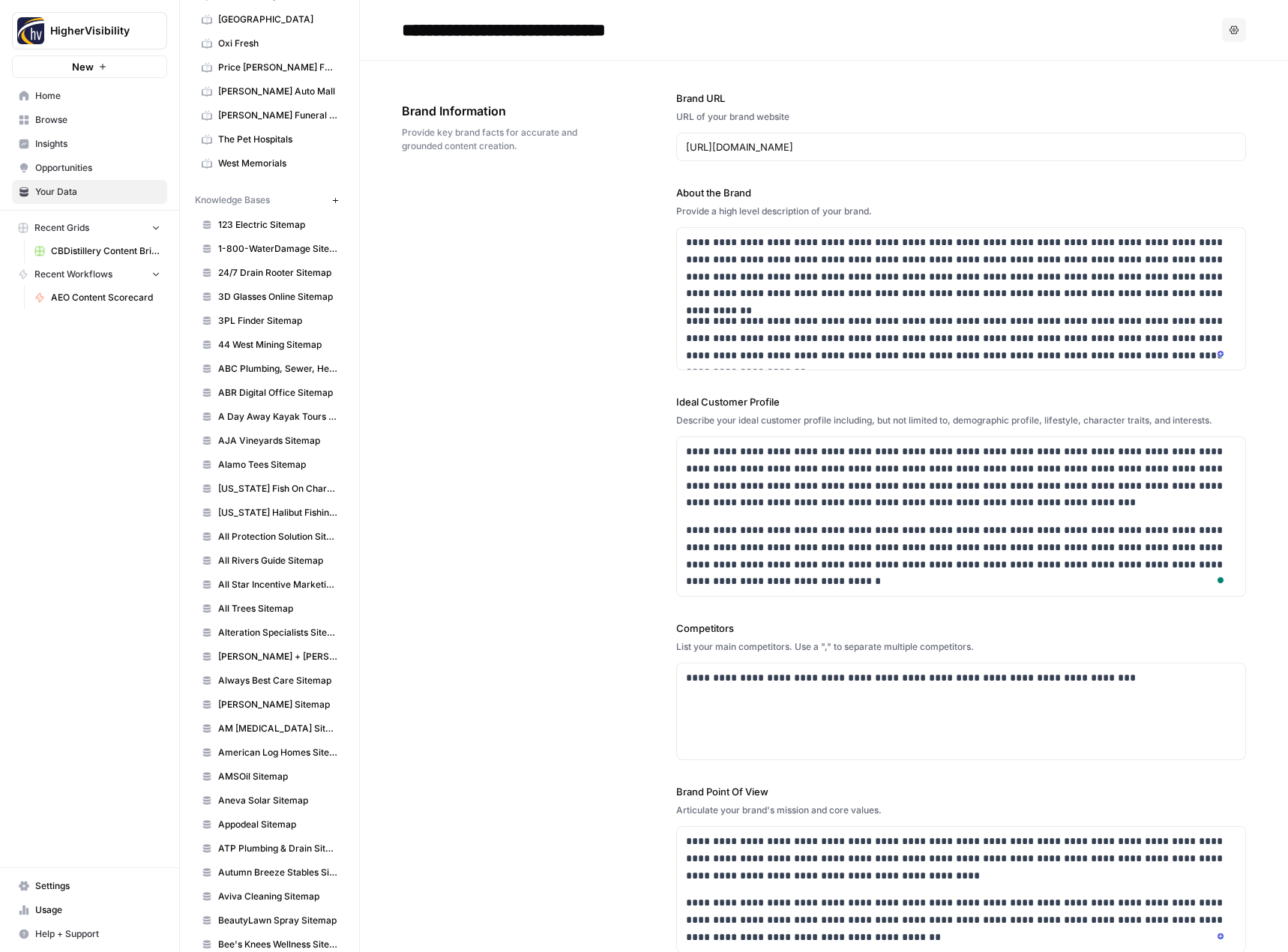
click at [331, 201] on icon "button" at bounding box center [335, 201] width 8 height 8
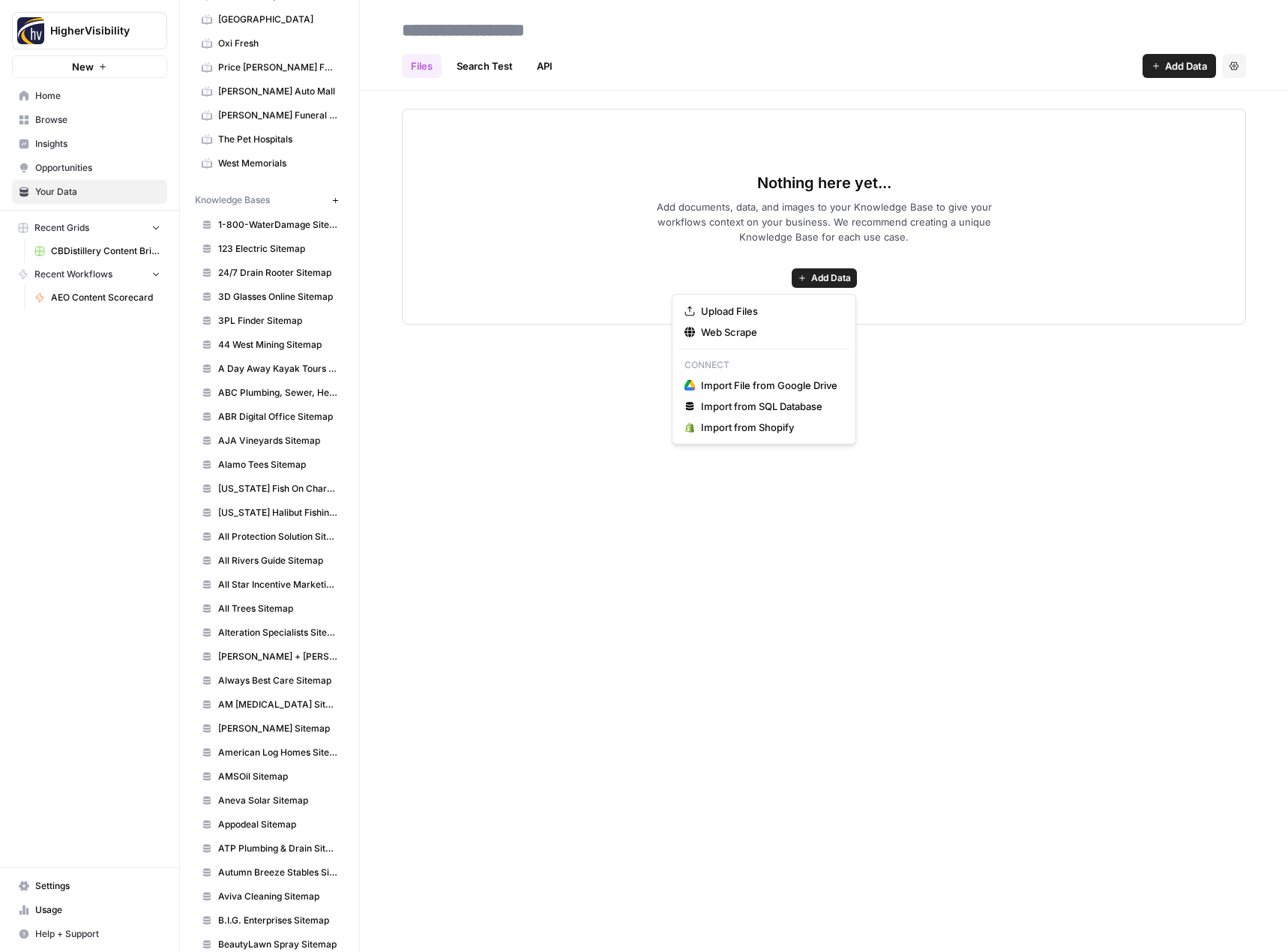
click at [819, 278] on span "Add Data" at bounding box center [831, 278] width 40 height 14
click at [793, 332] on span "Web Scrape" at bounding box center [769, 333] width 137 height 15
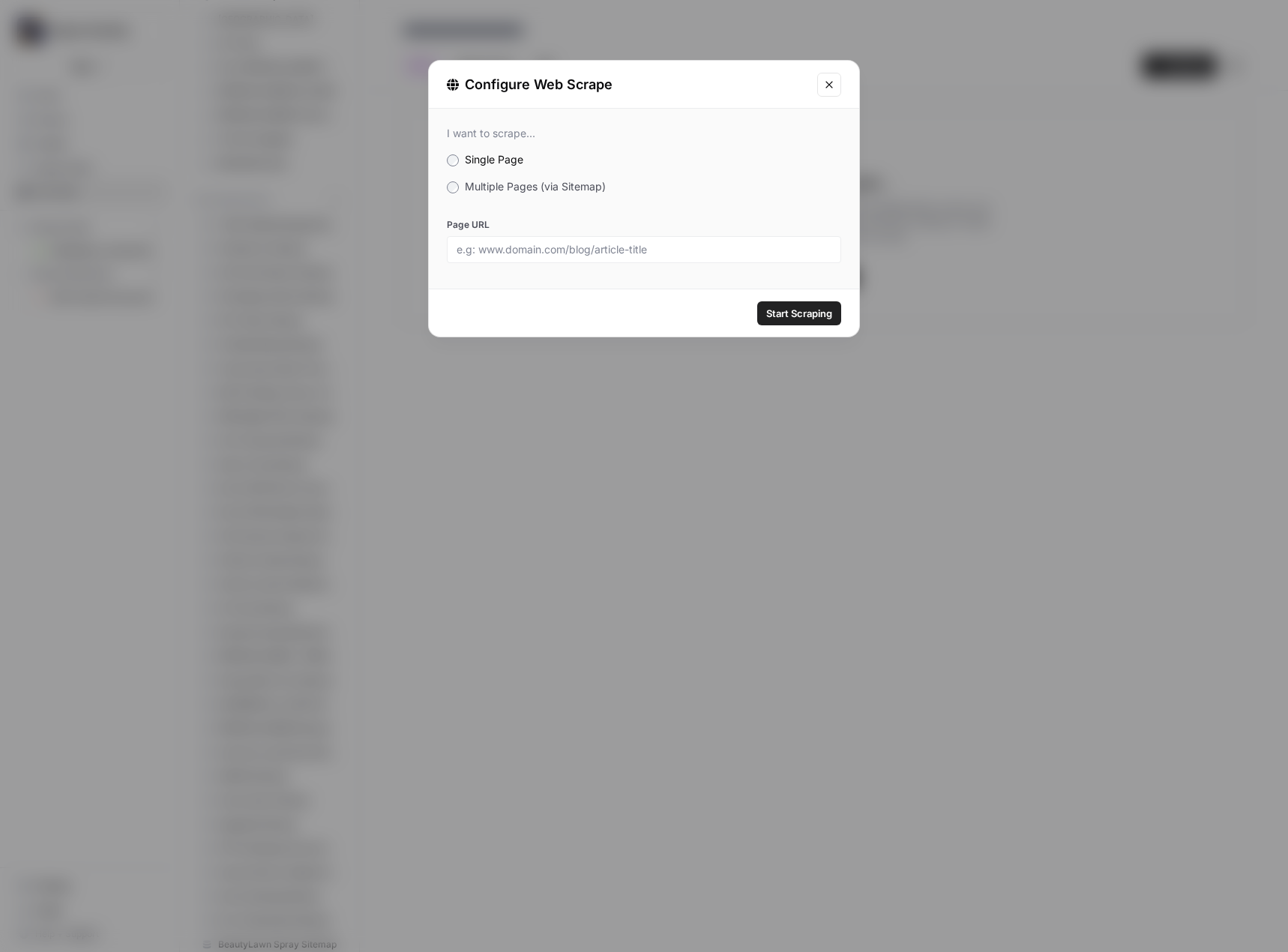
click at [564, 189] on span "Multiple Pages (via Sitemap)" at bounding box center [535, 186] width 141 height 13
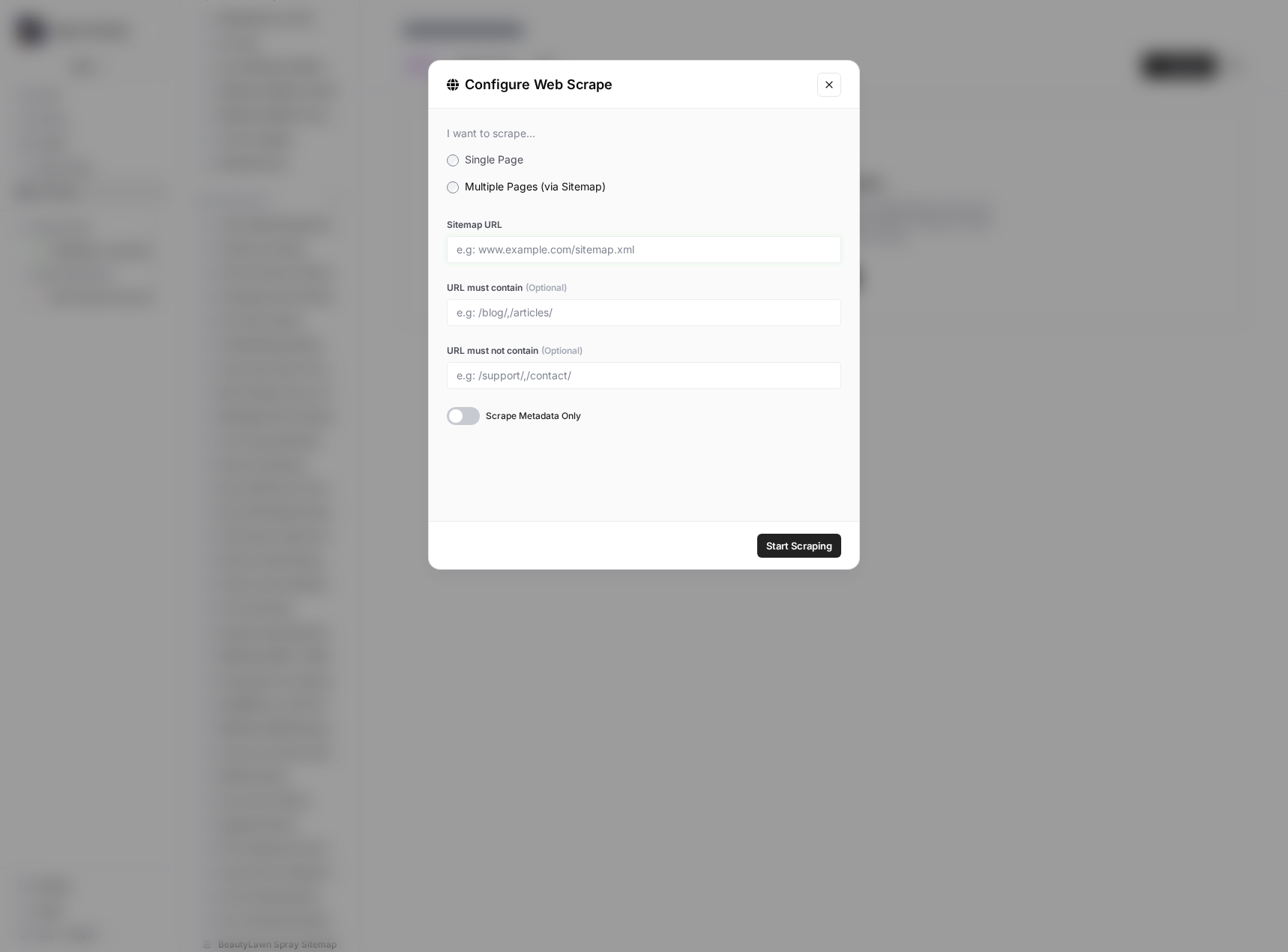
click at [563, 249] on input "Sitemap URL" at bounding box center [644, 249] width 374 height 14
paste input "https://freesmokevapeshop.com/xmlsitemap.php"
type input "https://freesmokevapeshop.com/xmlsitemap.php"
click at [798, 548] on span "Start Scraping" at bounding box center [799, 546] width 66 height 15
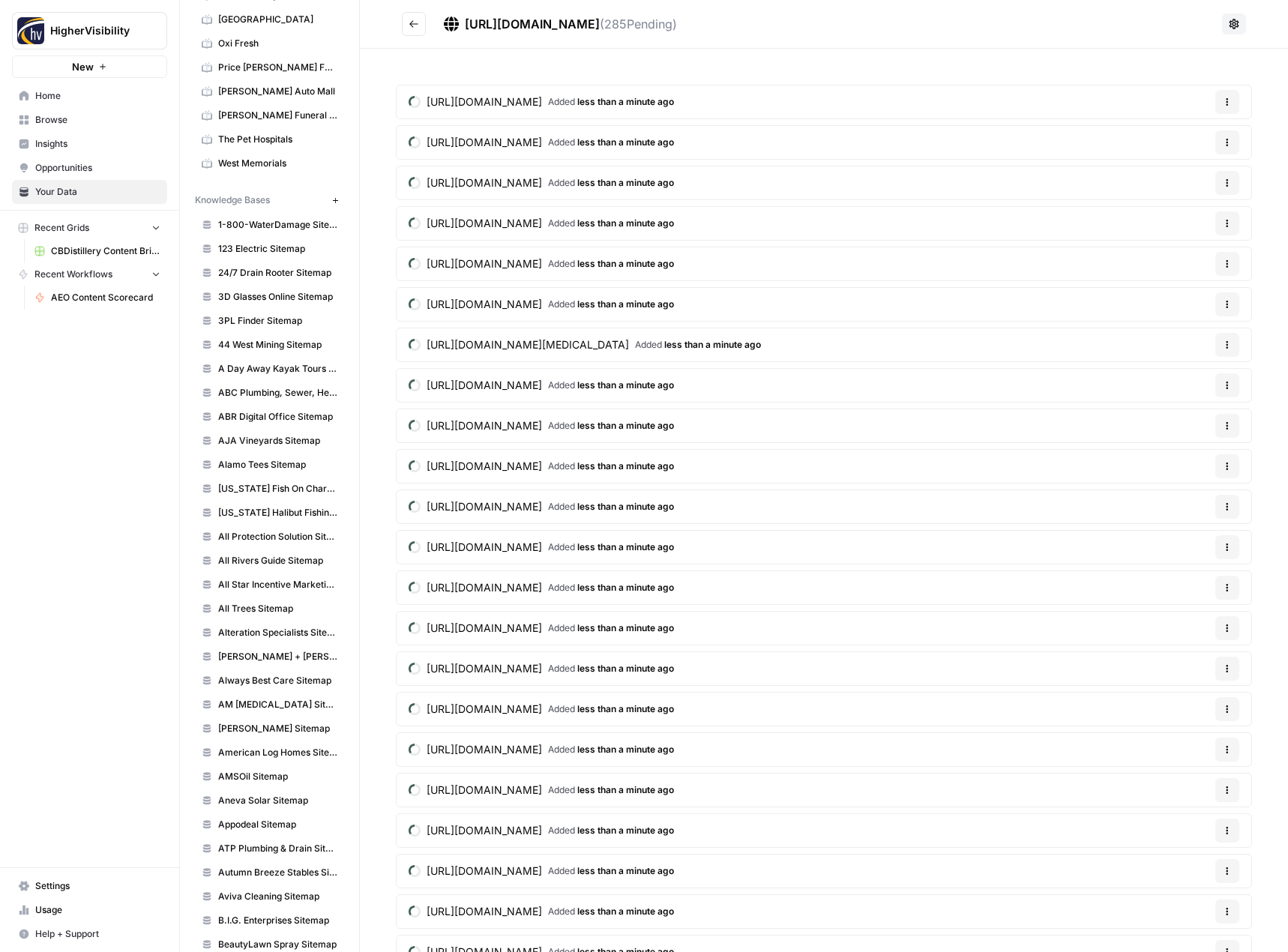
click at [419, 22] on button "Go back" at bounding box center [413, 24] width 24 height 24
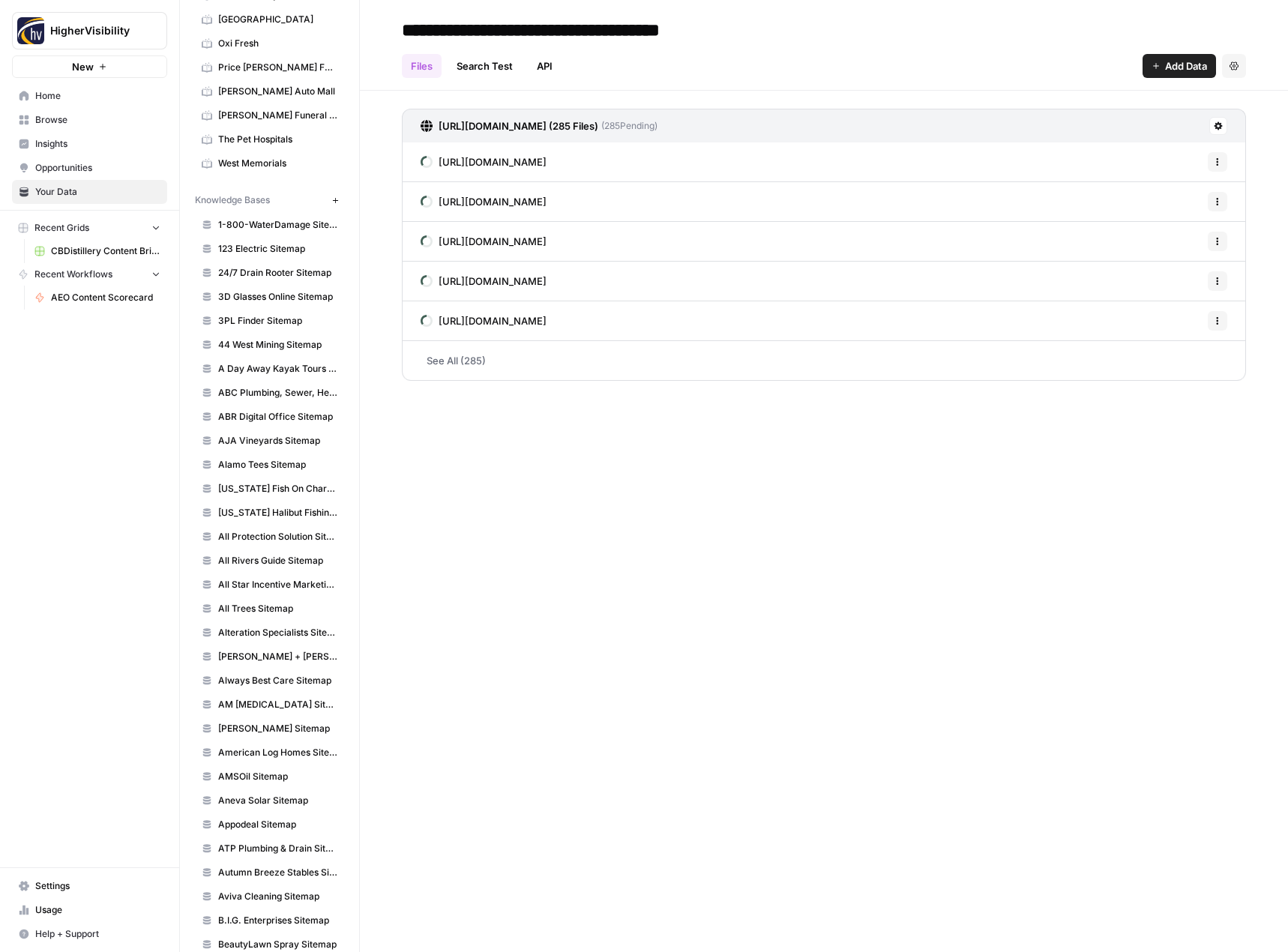
type input "**********"
click at [575, 698] on div "**********" at bounding box center [824, 476] width 928 height 952
click at [331, 199] on icon "button" at bounding box center [335, 201] width 8 height 8
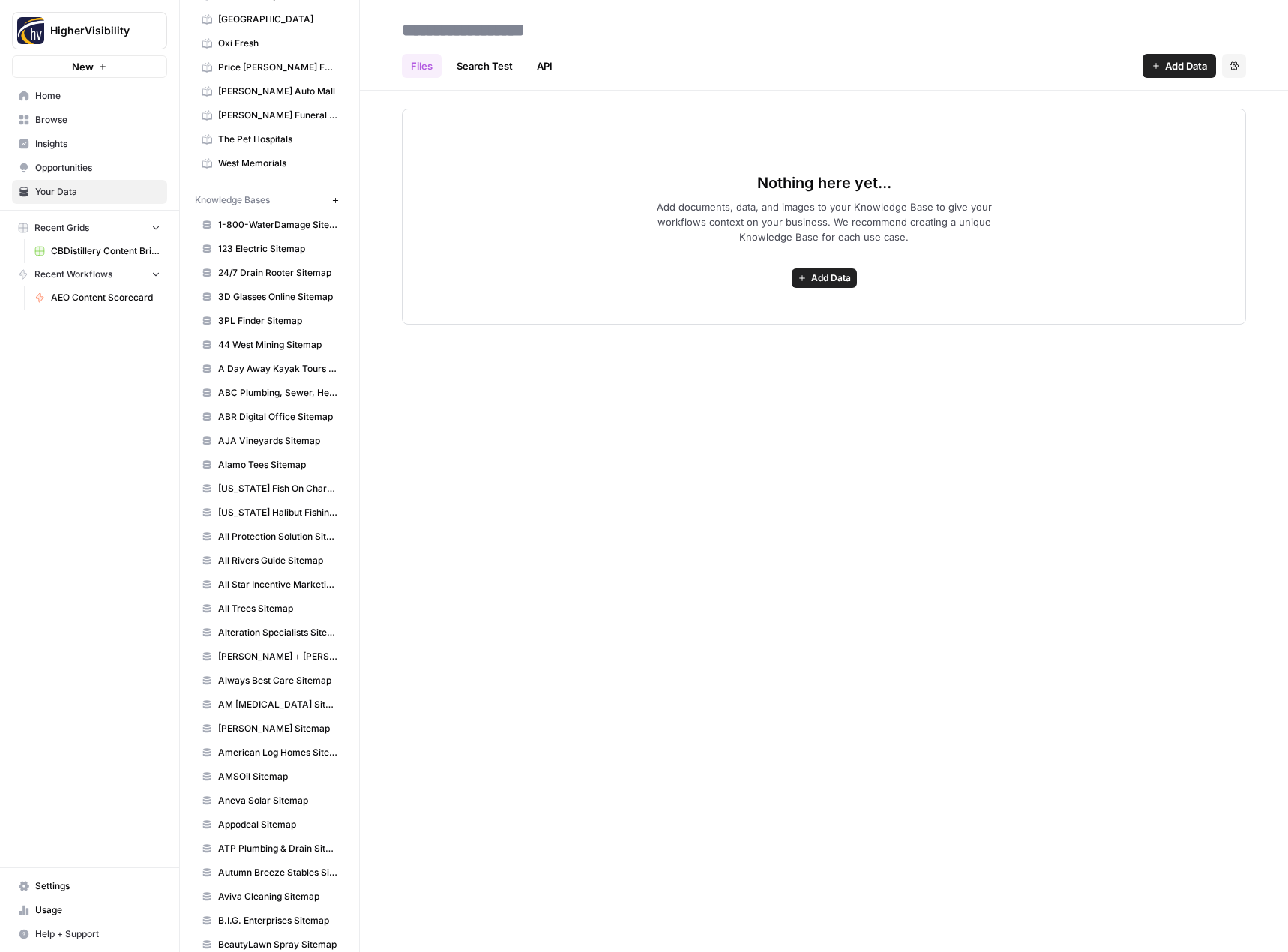
click at [848, 285] on button "Add Data" at bounding box center [824, 278] width 66 height 20
click at [799, 331] on span "Web Scrape" at bounding box center [769, 333] width 137 height 15
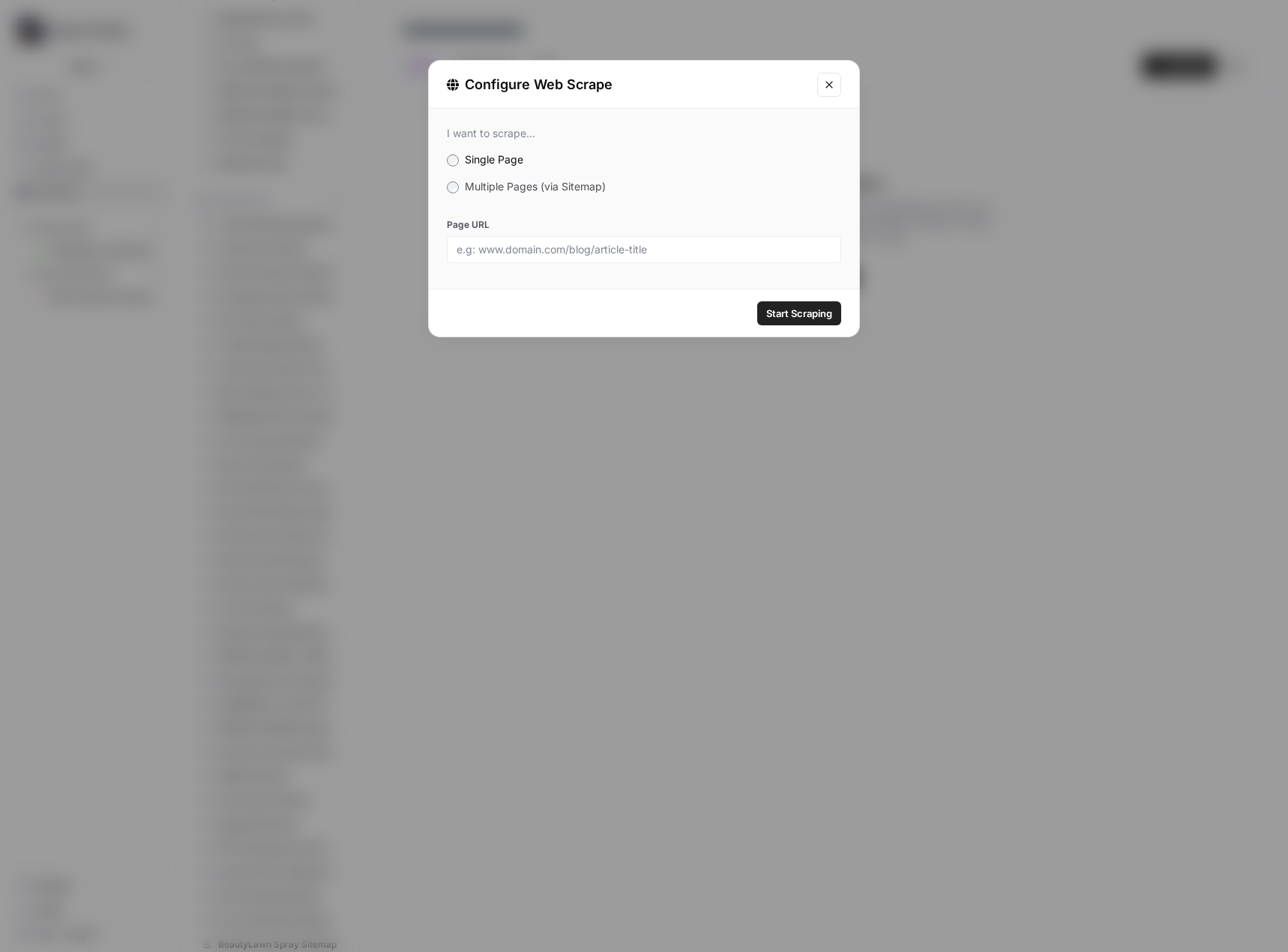
click at [562, 193] on label "Multiple Pages (via Sitemap)" at bounding box center [644, 187] width 394 height 15
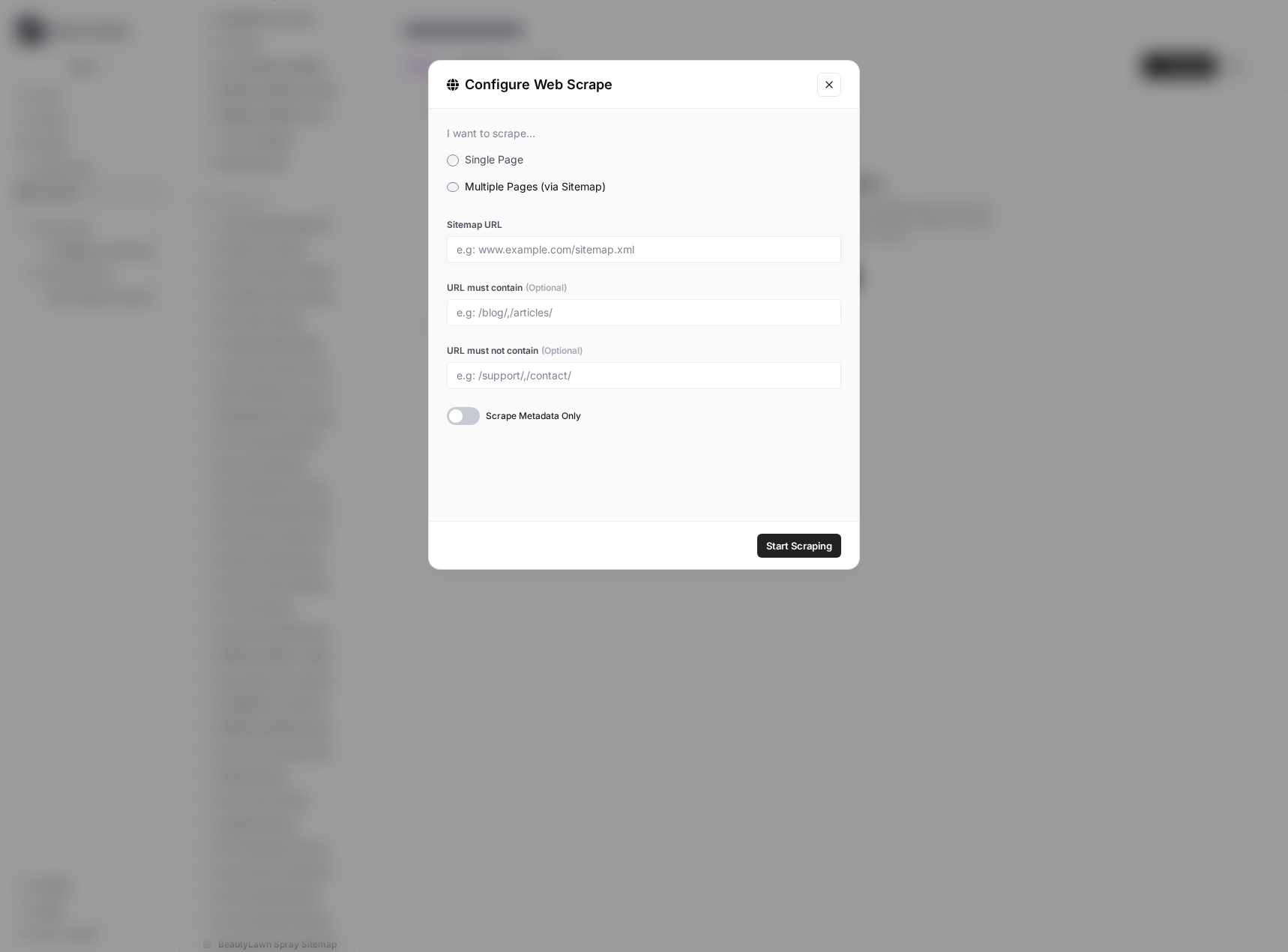
click at [537, 248] on input "Sitemap URL" at bounding box center [644, 249] width 374 height 14
paste input "https://gabionsupply.com/sitemap_index.xml"
type input "https://gabionsupply.com/sitemap_index.xml"
click at [779, 545] on span "Start Scraping" at bounding box center [799, 546] width 66 height 15
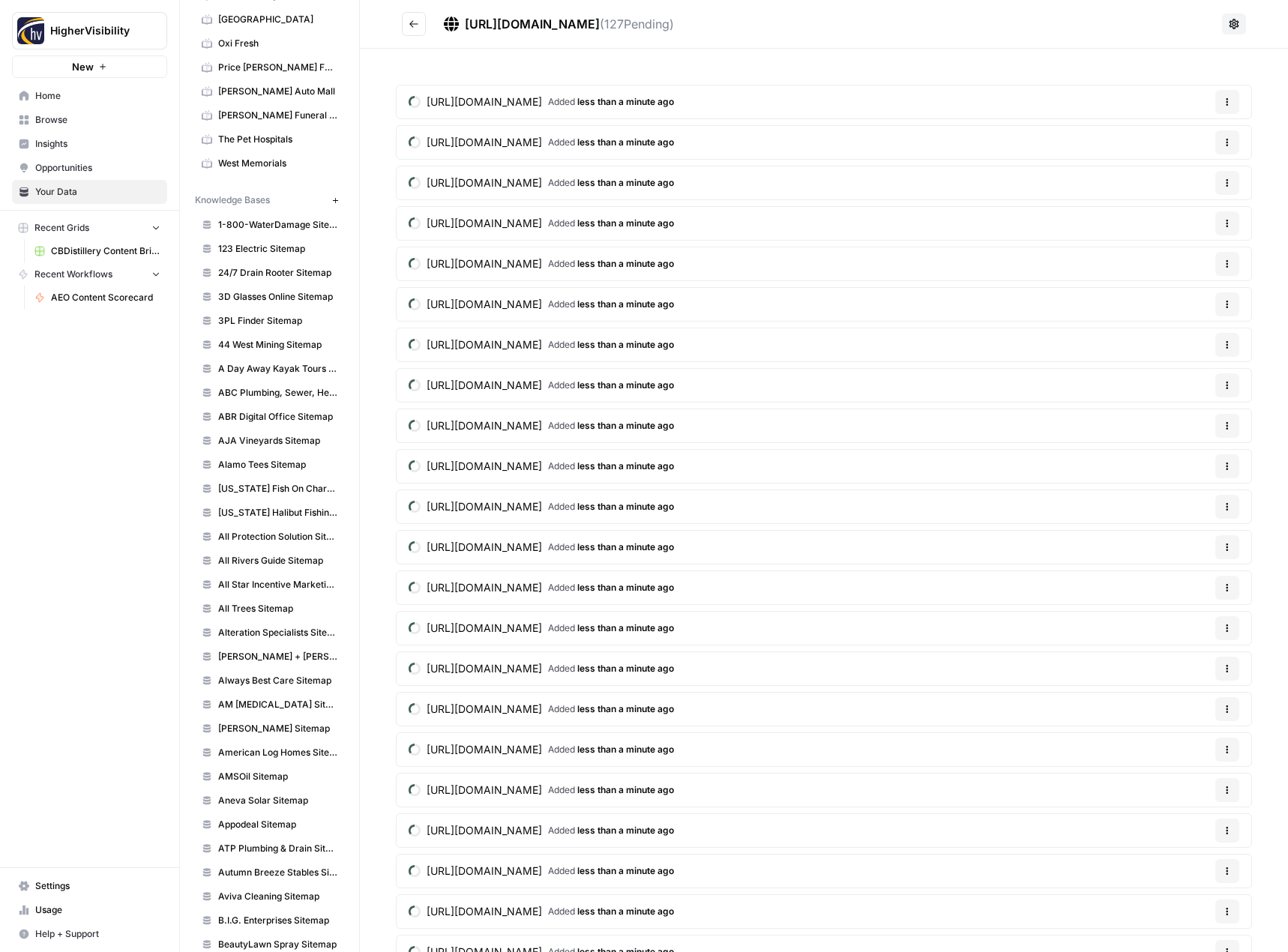
click at [410, 24] on icon "Go back" at bounding box center [414, 24] width 11 height 11
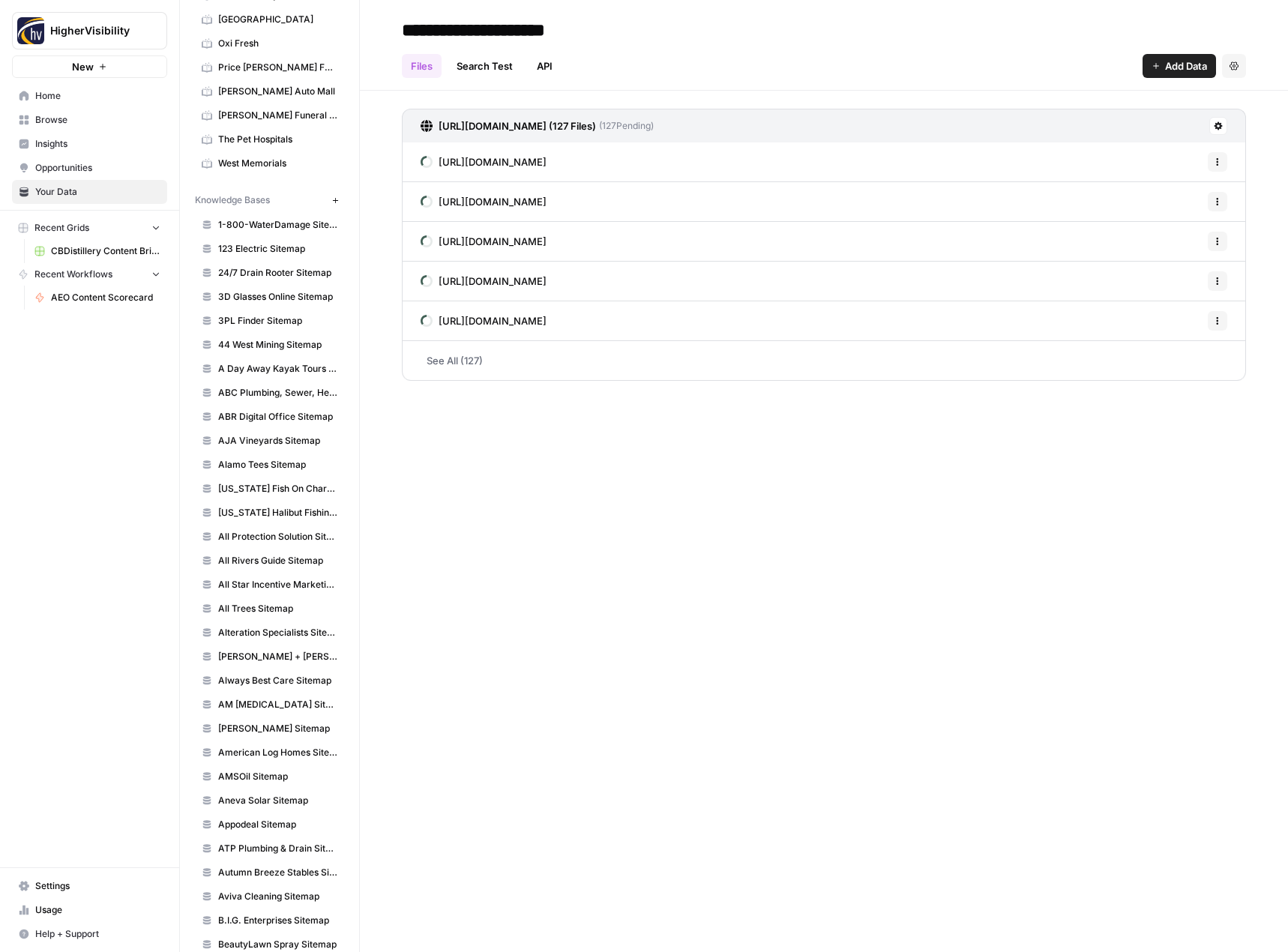
type input "**********"
click at [625, 640] on div "**********" at bounding box center [824, 476] width 928 height 952
click at [331, 199] on icon "button" at bounding box center [335, 201] width 8 height 8
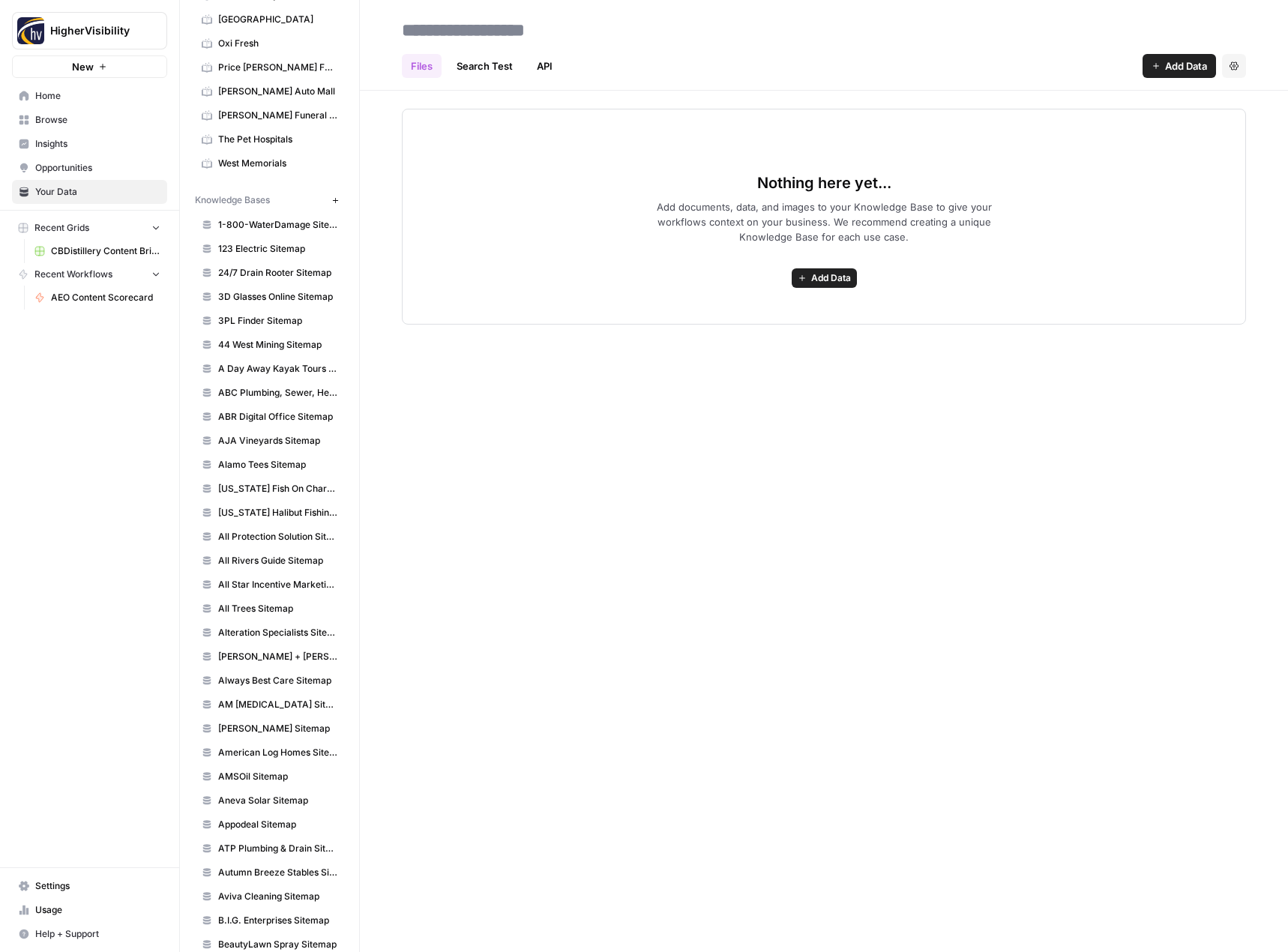
click at [814, 271] on button "Add Data" at bounding box center [824, 278] width 66 height 20
click at [804, 333] on span "Web Scrape" at bounding box center [769, 333] width 137 height 15
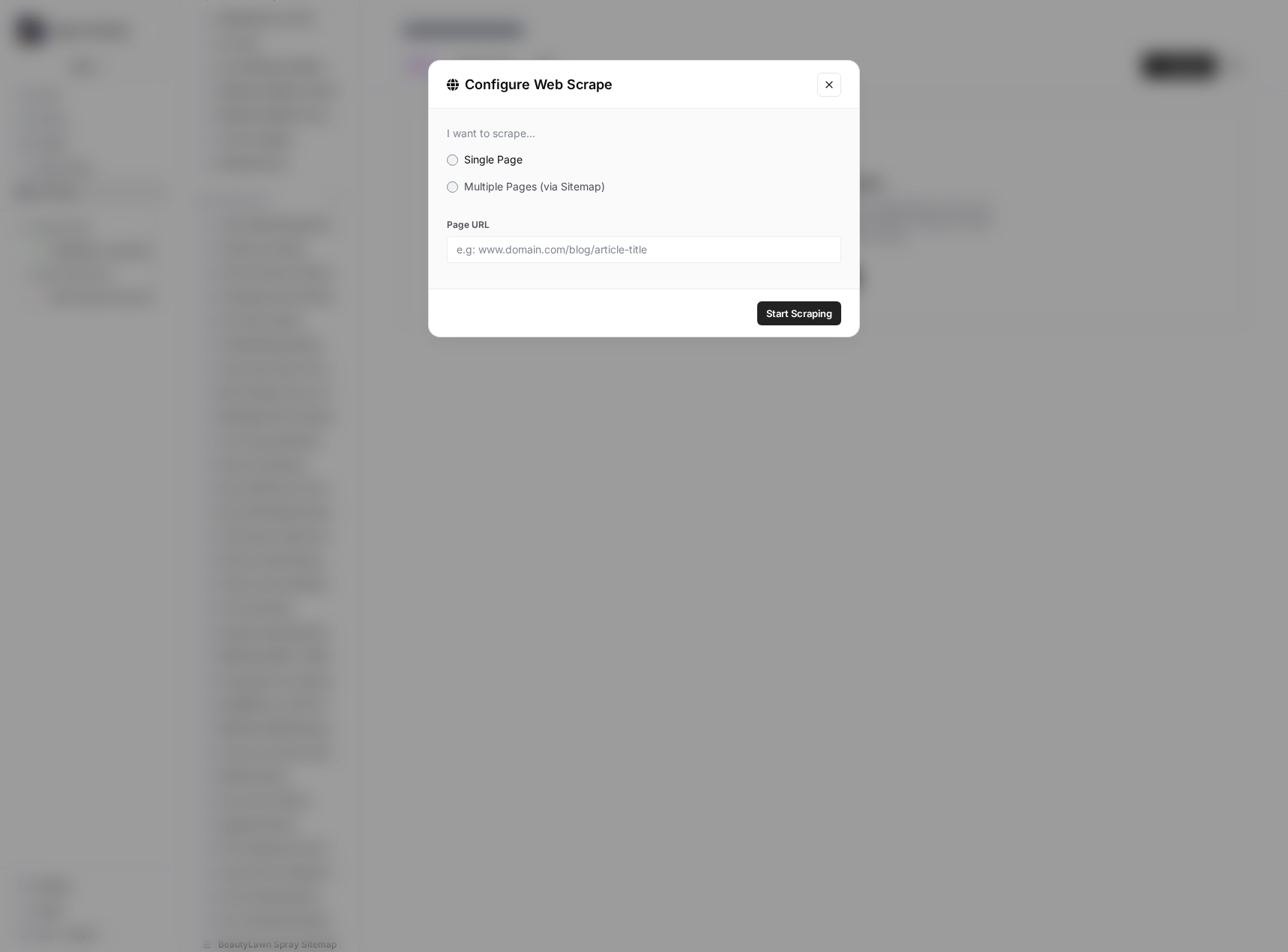
click at [548, 186] on span "Multiple Pages (via Sitemap)" at bounding box center [534, 186] width 141 height 13
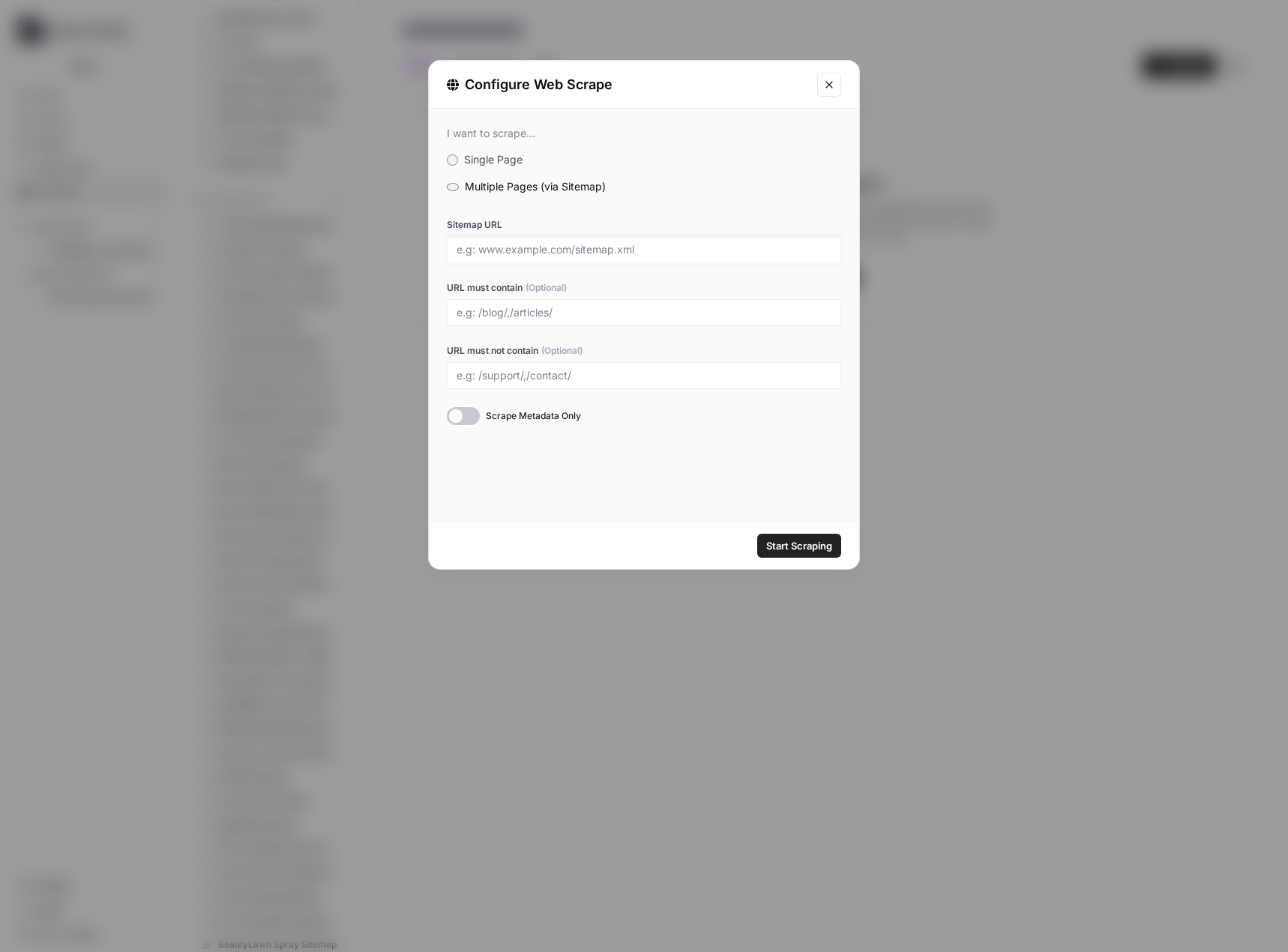
click at [510, 252] on input "Sitemap URL" at bounding box center [644, 249] width 374 height 14
paste input "https://cremation.plus/sitemap_index.xml"
type input "https://cremation.plus/sitemap_index.xml"
click at [781, 545] on span "Start Scraping" at bounding box center [799, 546] width 66 height 15
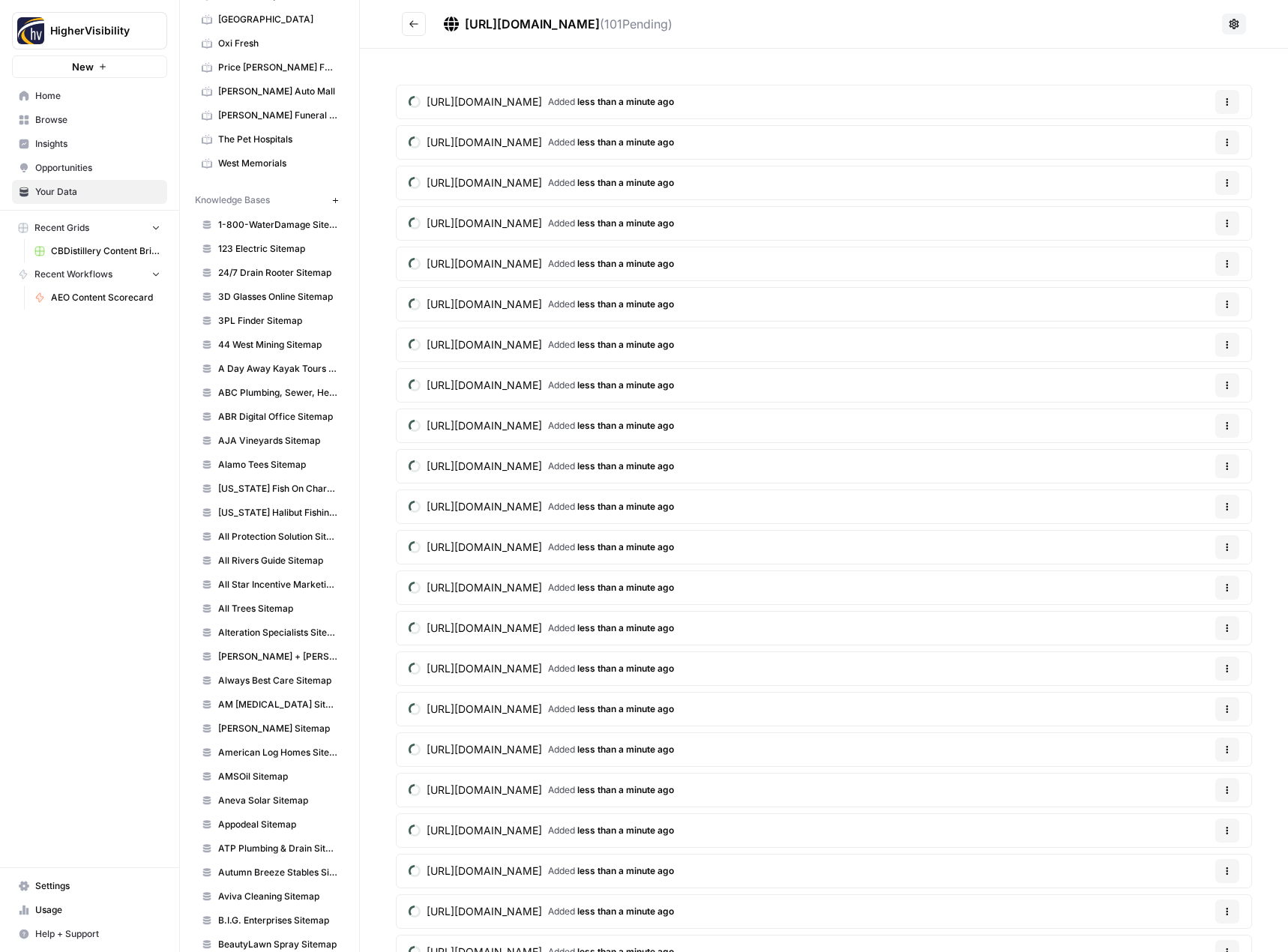
click at [415, 25] on icon "Go back" at bounding box center [414, 24] width 11 height 11
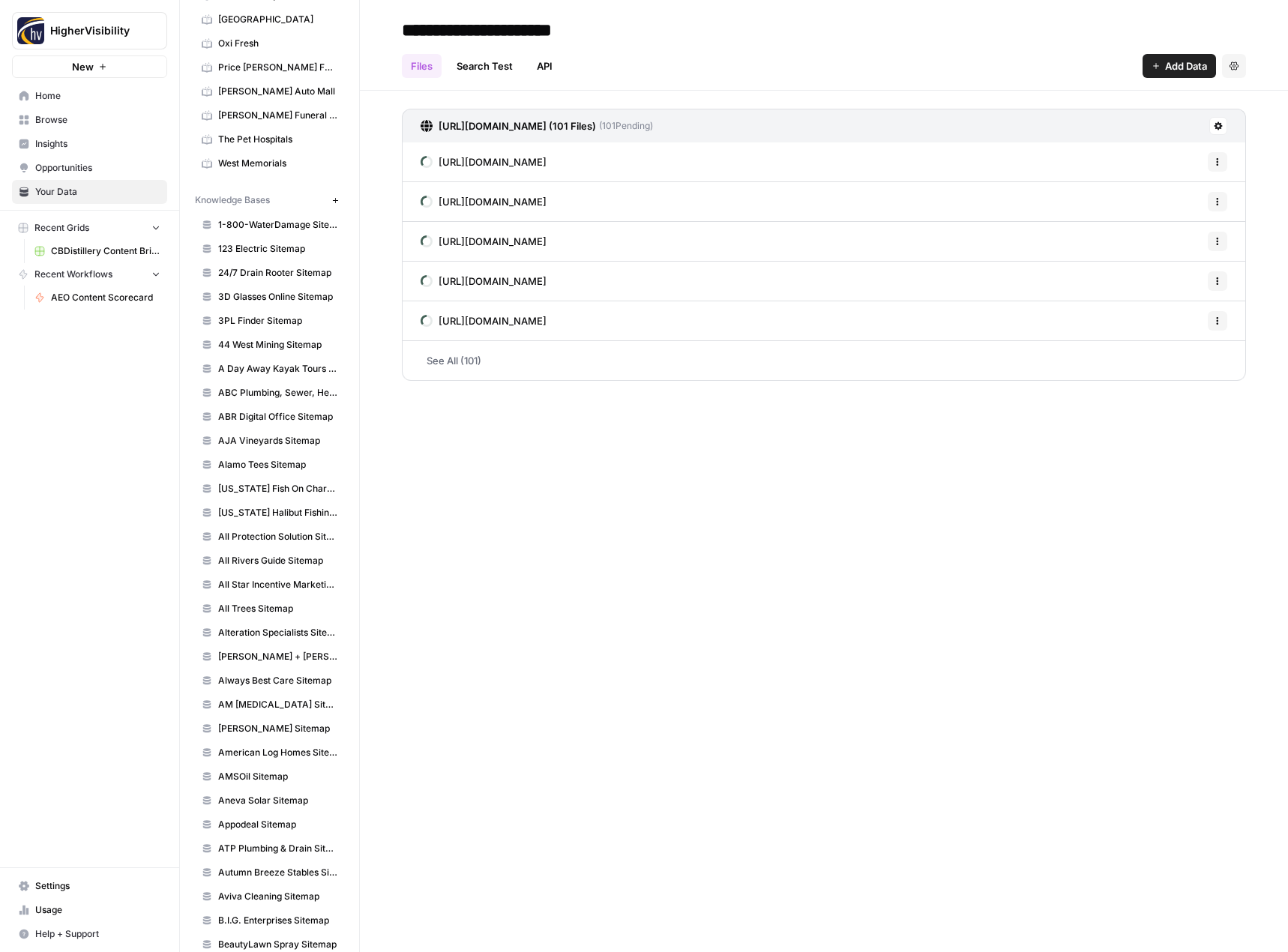
type input "**********"
click at [641, 665] on div "**********" at bounding box center [824, 476] width 928 height 952
click at [331, 201] on icon "button" at bounding box center [335, 201] width 8 height 8
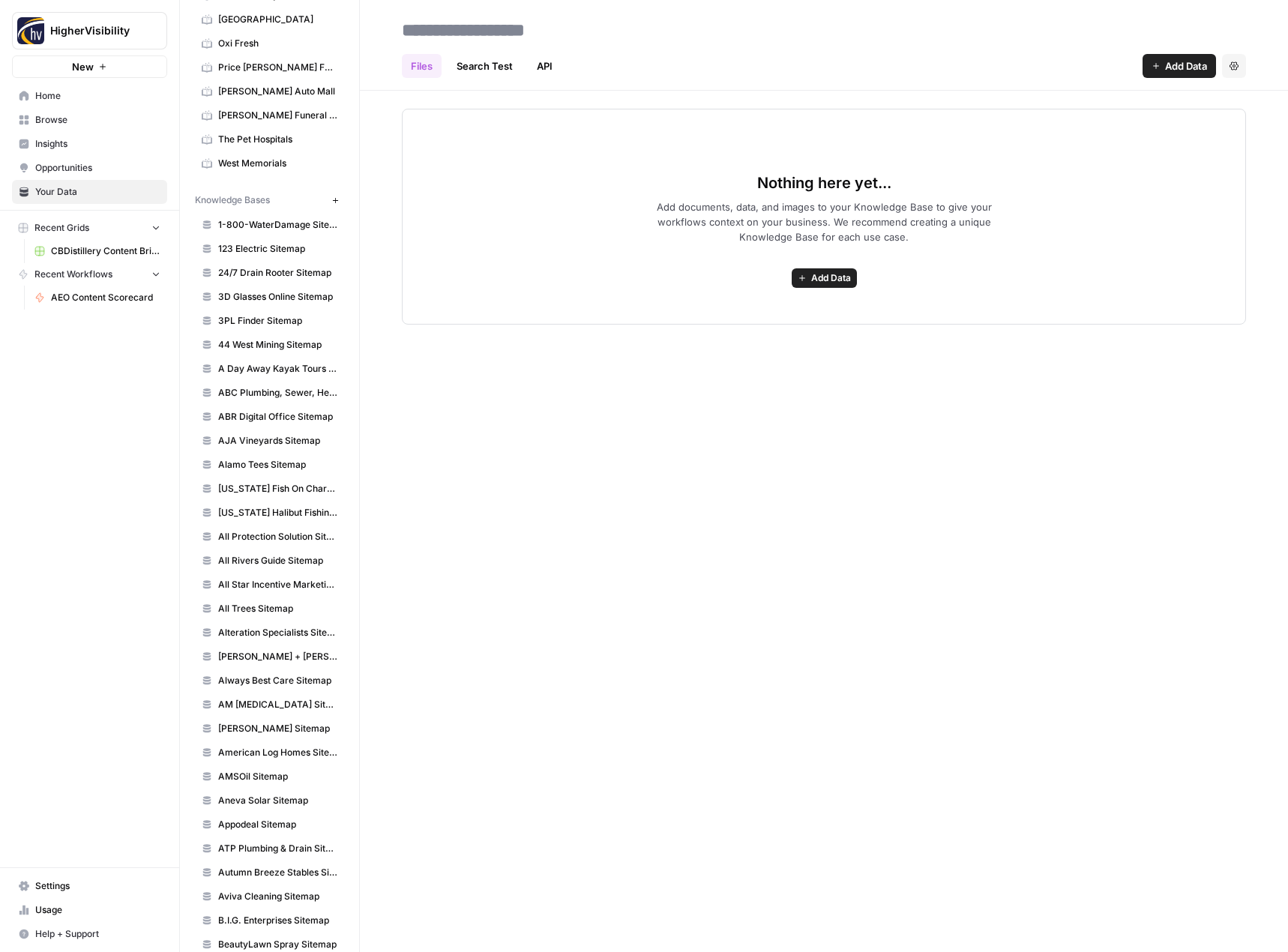
click at [814, 274] on span "Add Data" at bounding box center [831, 278] width 40 height 14
click at [801, 330] on span "Web Scrape" at bounding box center [769, 333] width 137 height 15
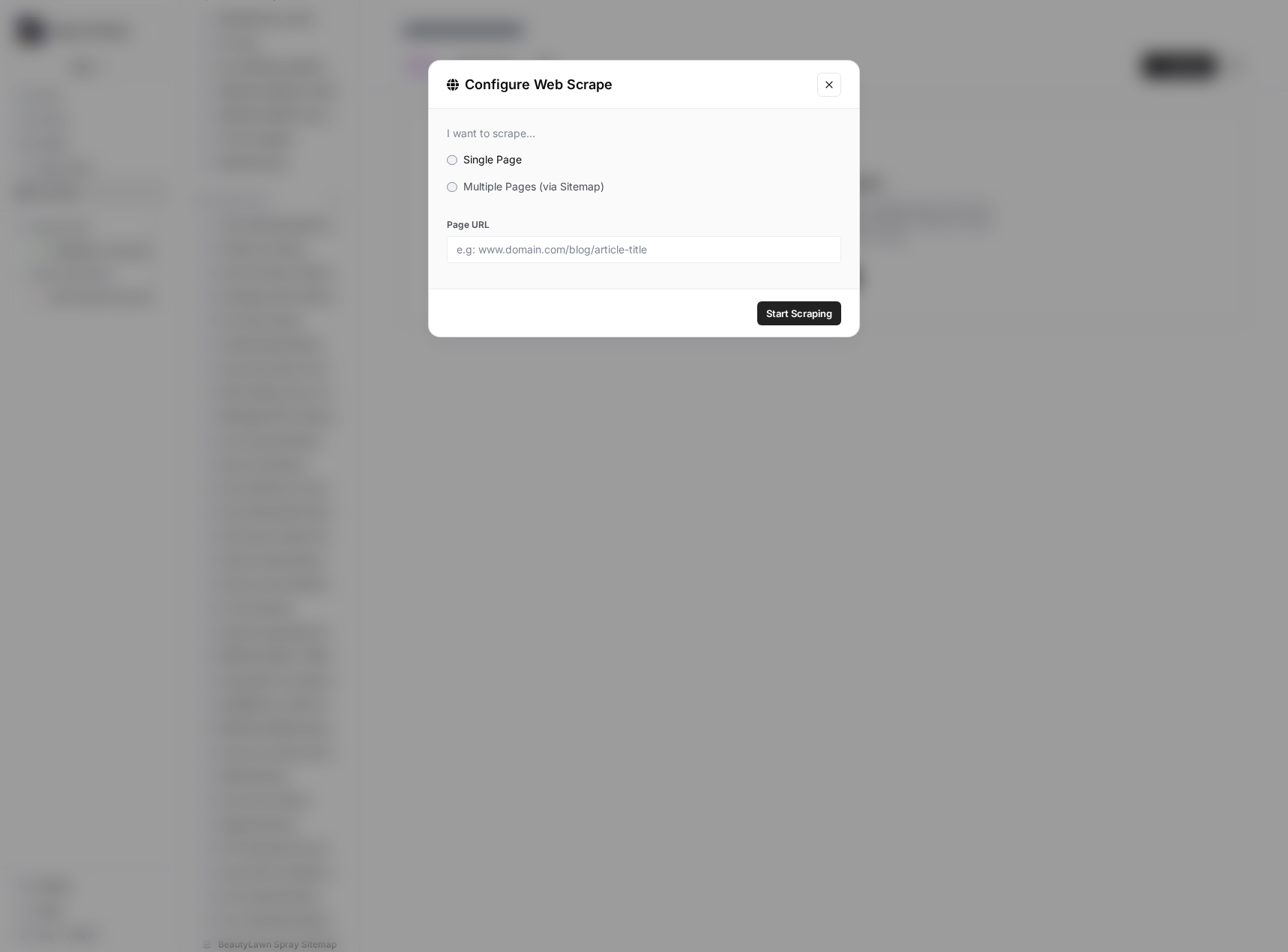
click at [541, 188] on span "Multiple Pages (via Sitemap)" at bounding box center [533, 186] width 141 height 13
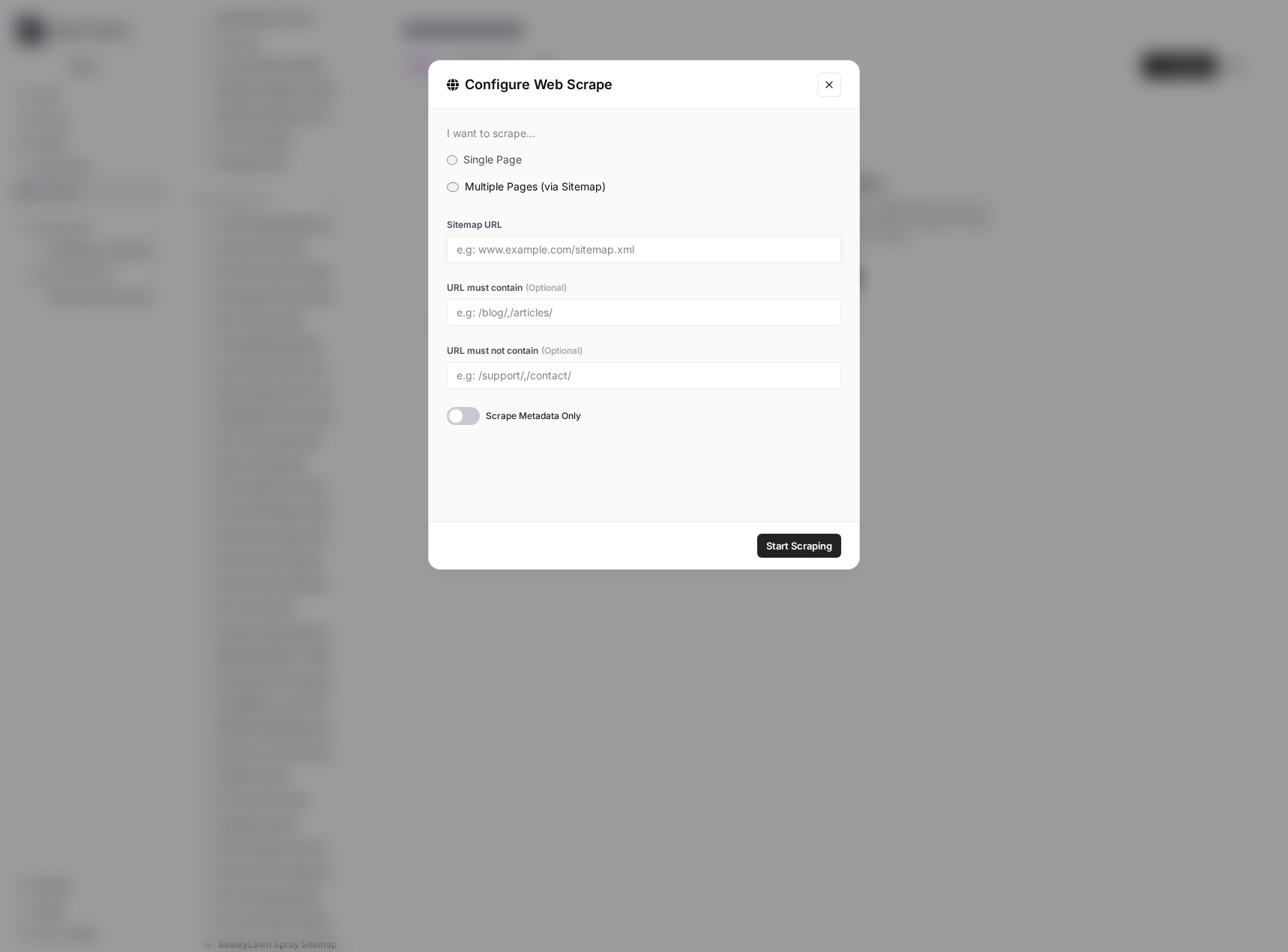
click at [522, 252] on input "Sitemap URL" at bounding box center [644, 249] width 374 height 14
paste input "https://cremationsocietywa.com/sitemap_index.xml"
type input "https://cremationsocietywa.com/sitemap_index.xml"
click at [814, 546] on span "Start Scraping" at bounding box center [799, 546] width 66 height 15
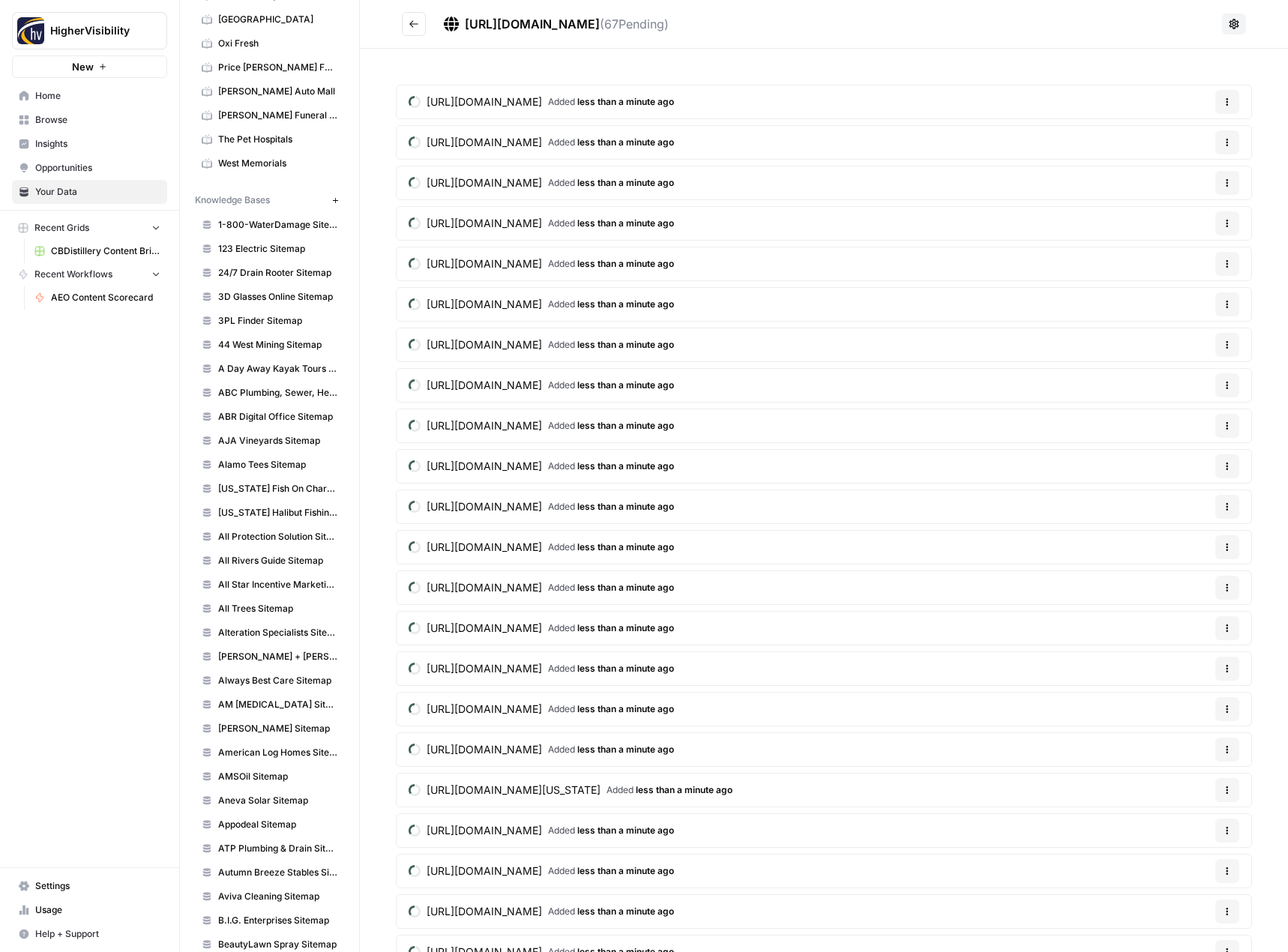
click at [415, 24] on icon "Go back" at bounding box center [414, 24] width 11 height 11
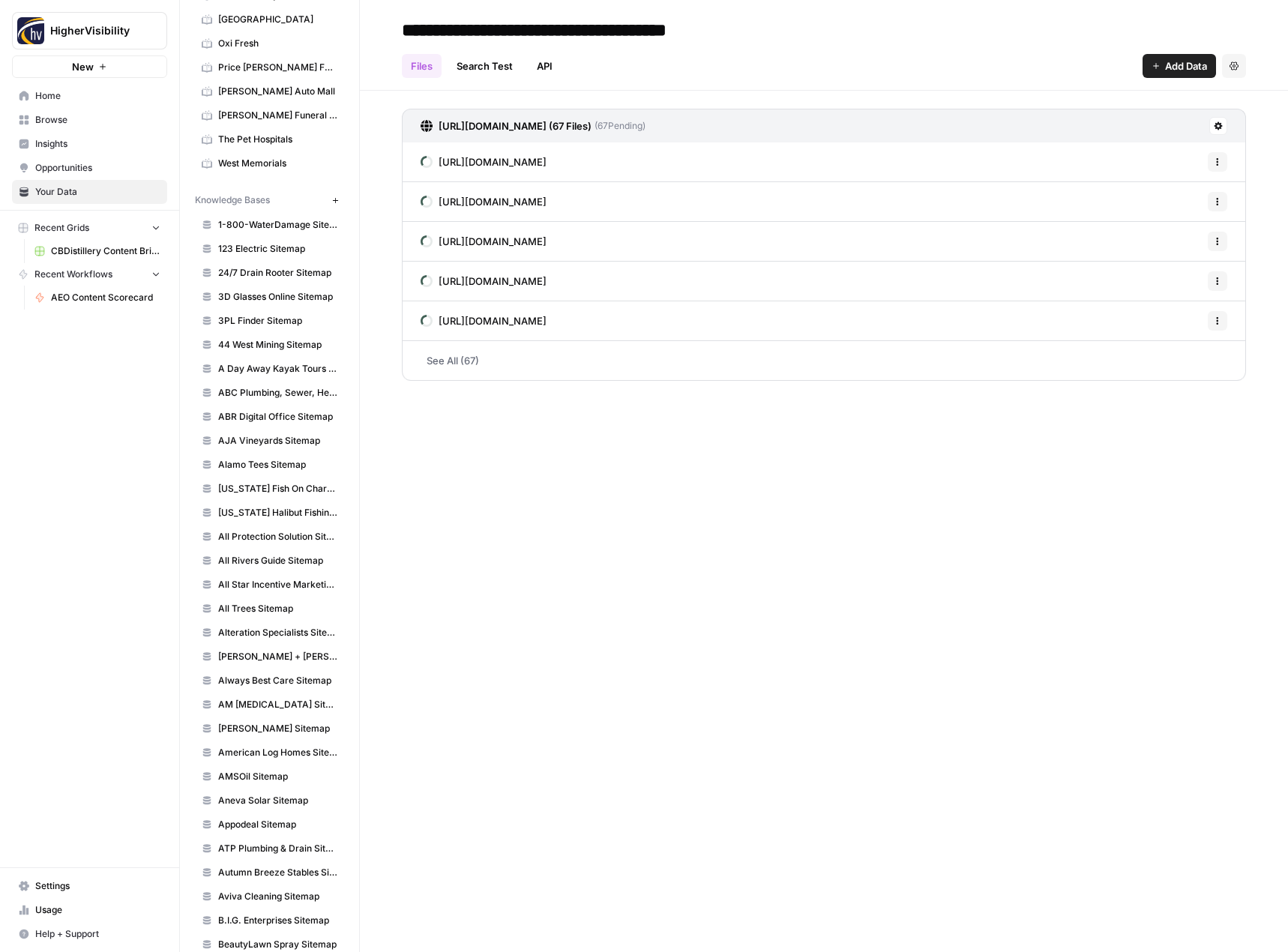
type input "**********"
click at [842, 731] on div "**********" at bounding box center [824, 476] width 928 height 952
click at [331, 198] on icon "button" at bounding box center [335, 201] width 8 height 8
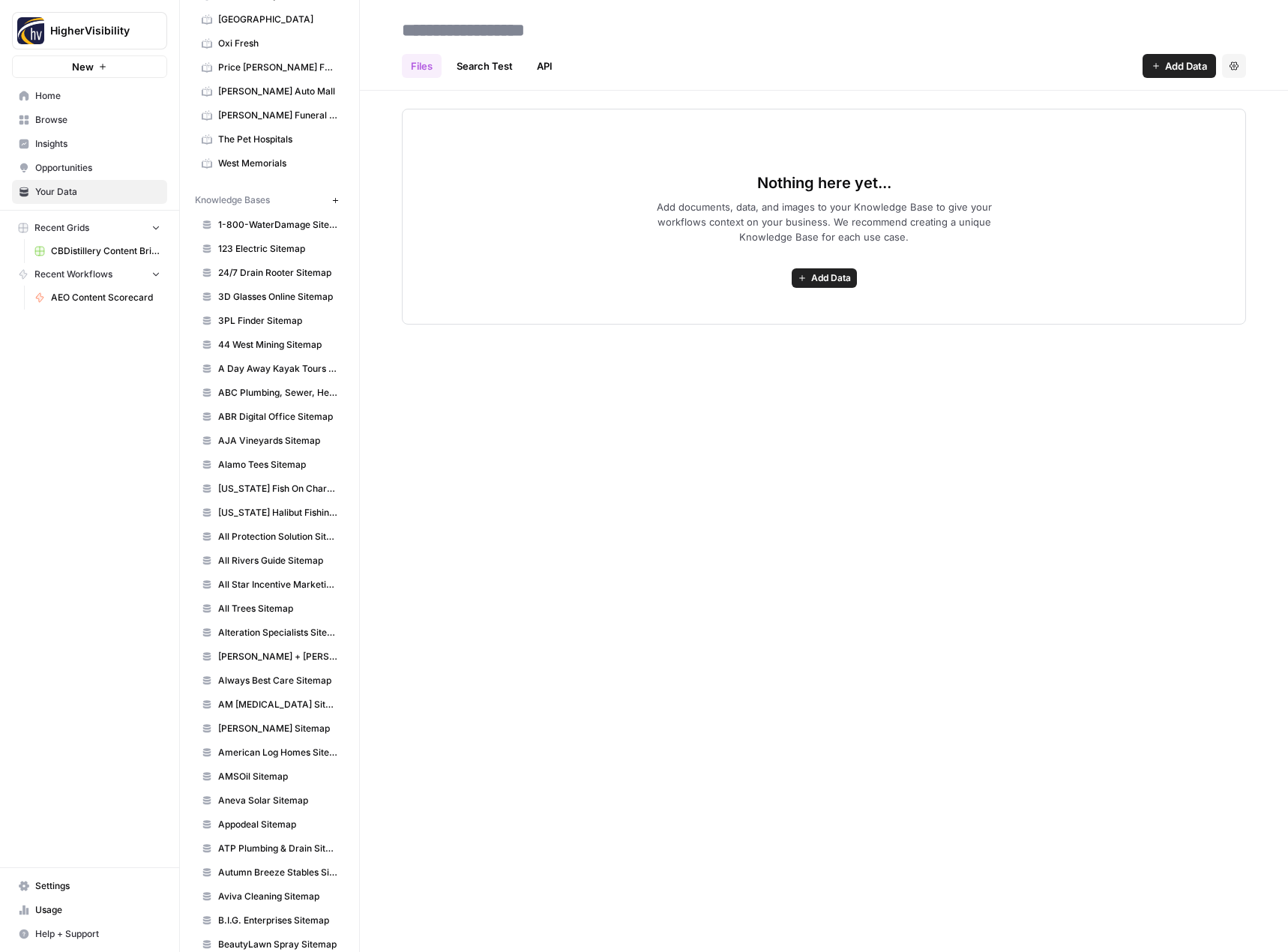
click at [822, 281] on span "Add Data" at bounding box center [831, 278] width 40 height 14
click at [757, 333] on span "Web Scrape" at bounding box center [769, 333] width 137 height 15
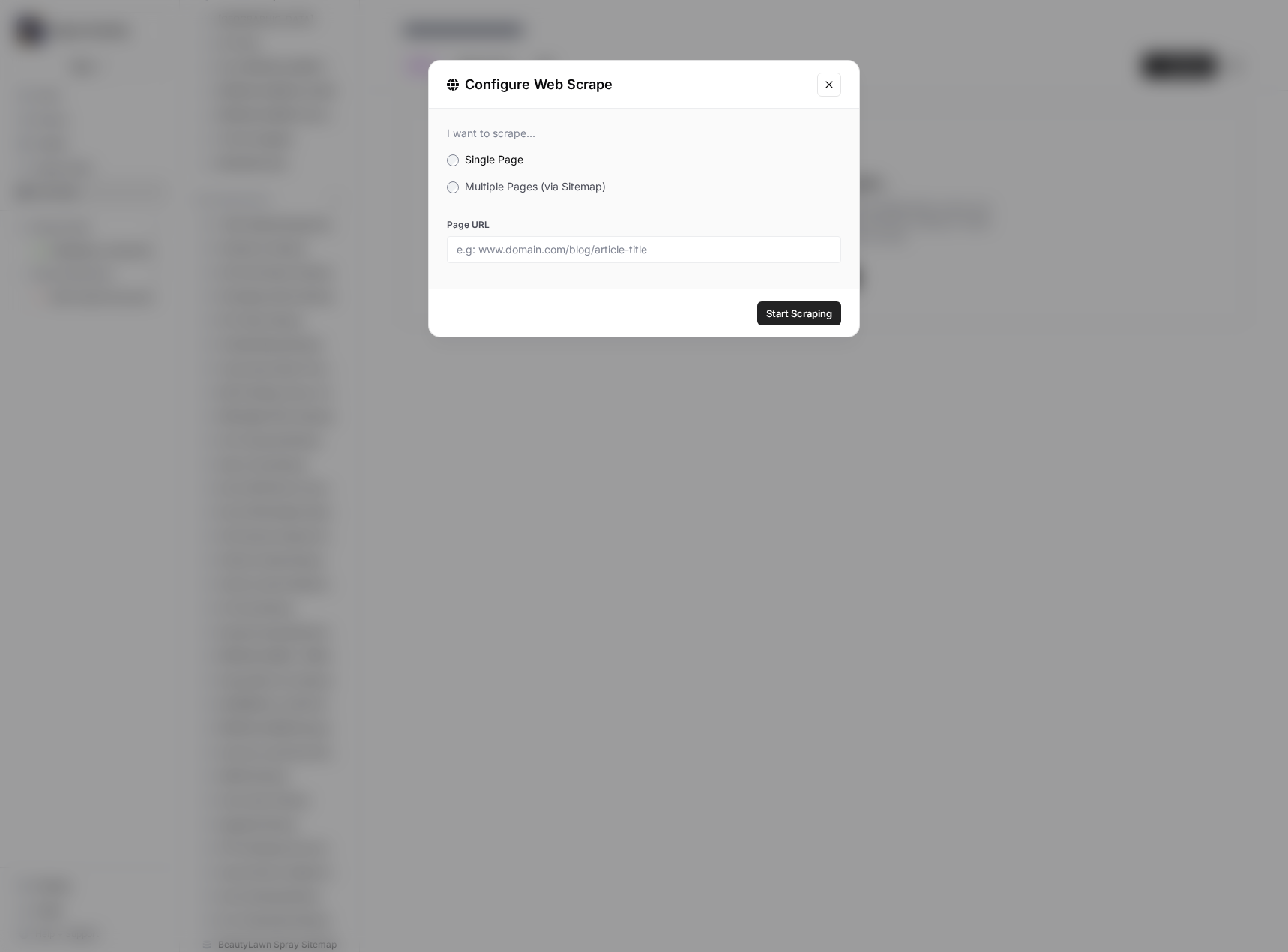
click at [517, 184] on span "Multiple Pages (via Sitemap)" at bounding box center [535, 186] width 141 height 13
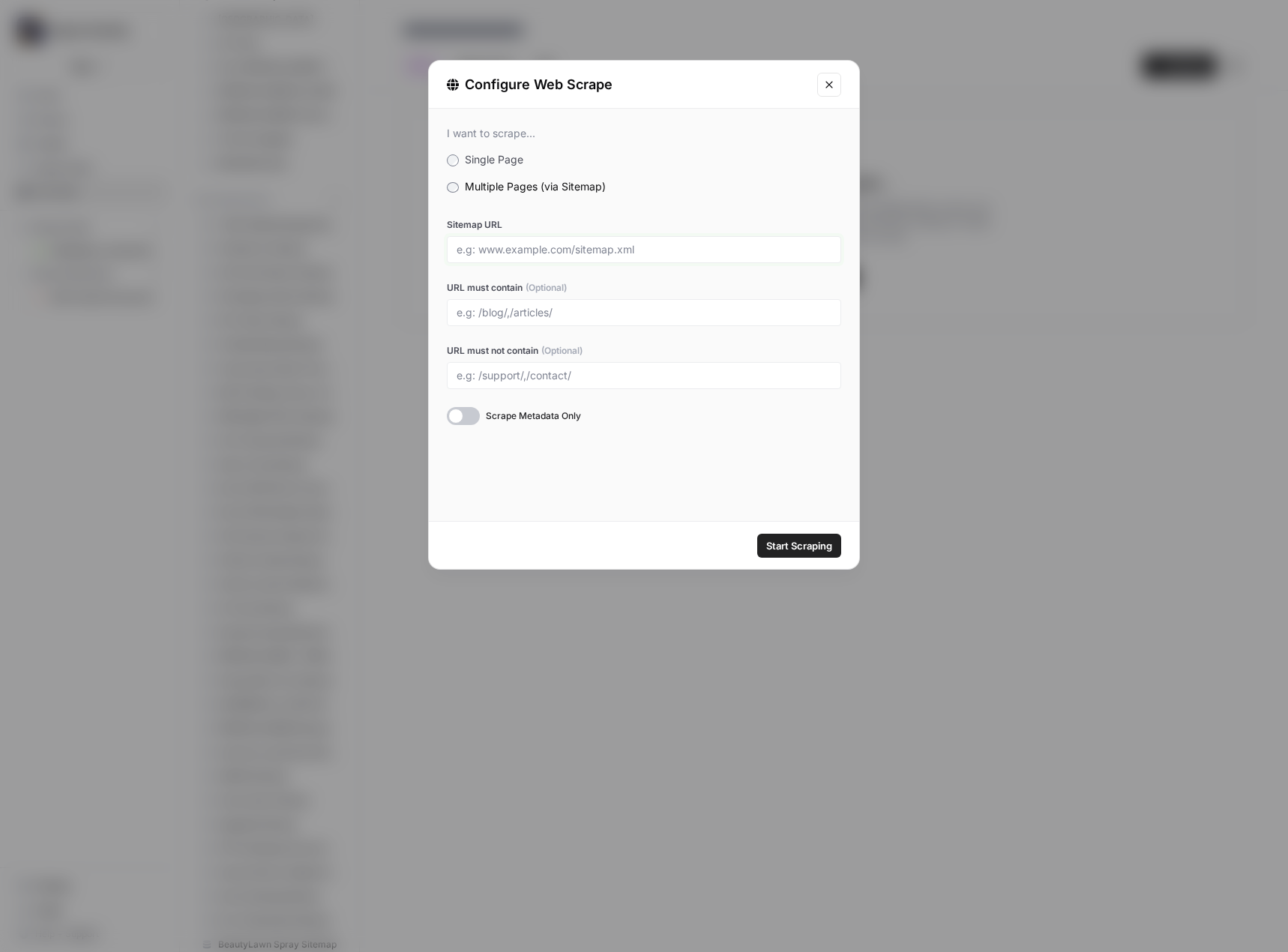
click at [523, 249] on input "Sitemap URL" at bounding box center [644, 249] width 374 height 14
paste input "https://oakwoodhillcemetery.com/sitemap_index.xml"
type input "https://oakwoodhillcemetery.com/sitemap_index.xml"
click at [791, 545] on span "Start Scraping" at bounding box center [799, 546] width 66 height 15
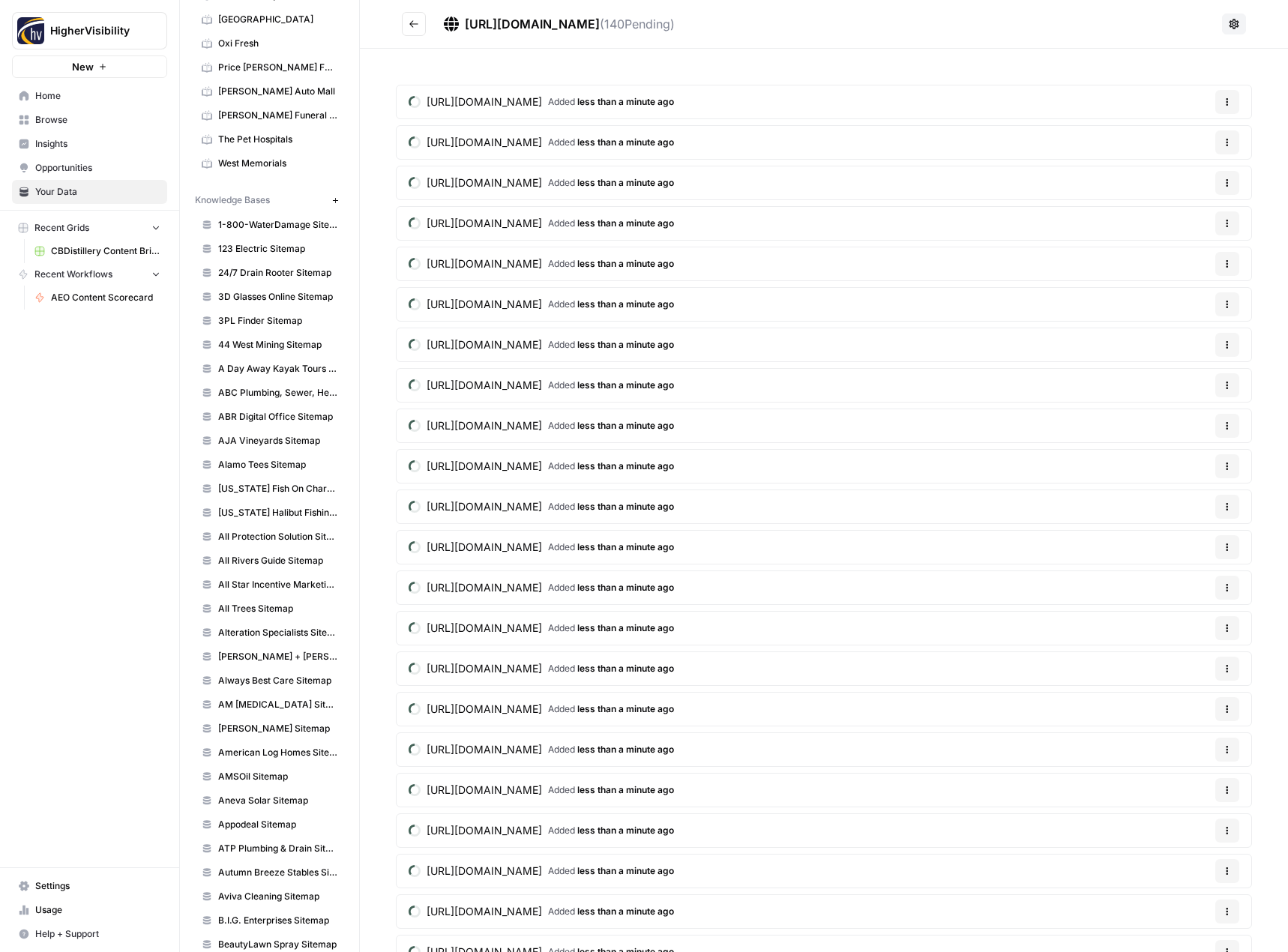
click at [410, 22] on icon "Go back" at bounding box center [414, 24] width 11 height 11
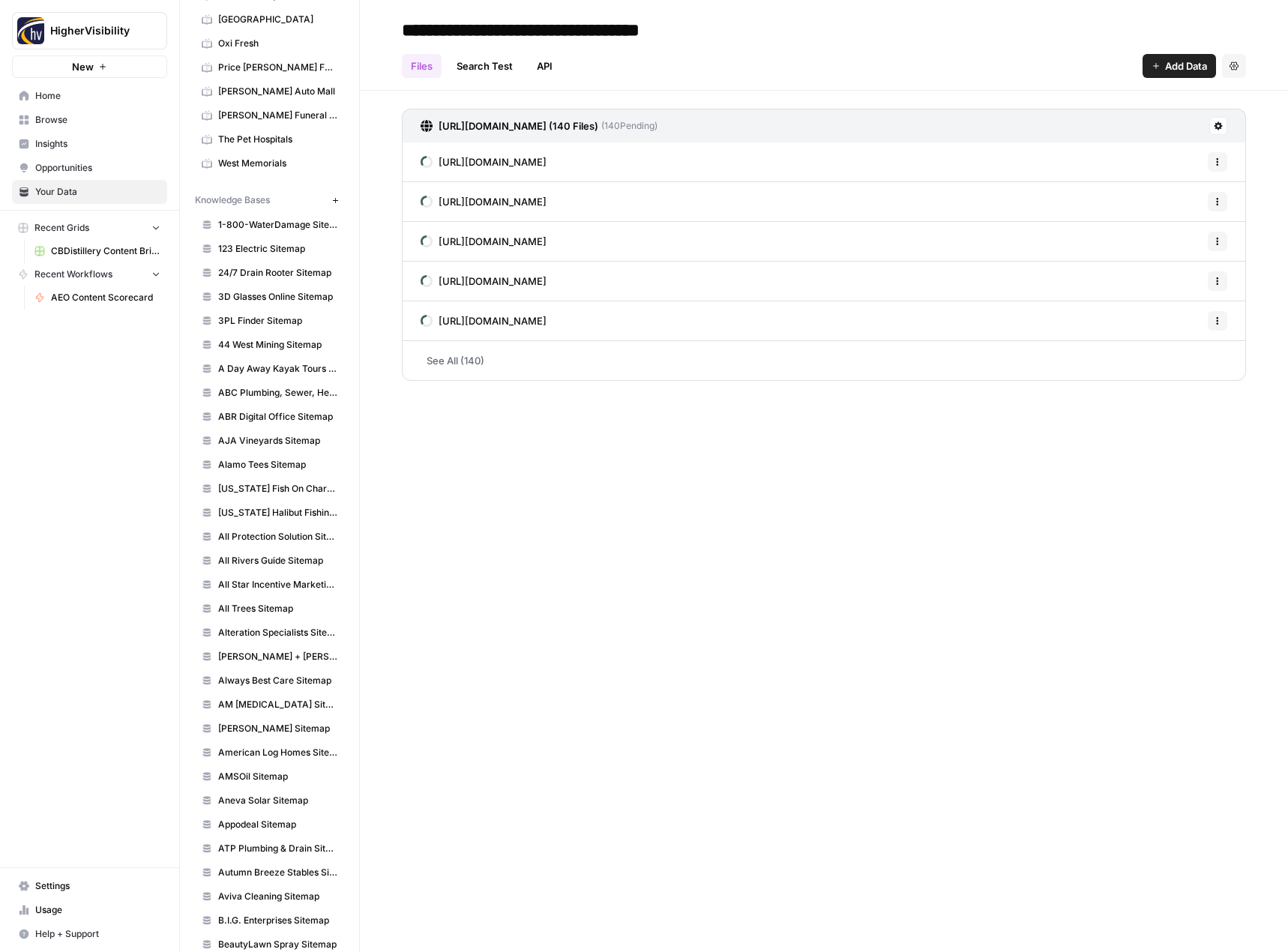
type input "**********"
click at [652, 579] on div "**********" at bounding box center [824, 476] width 928 height 952
click at [329, 200] on button "New" at bounding box center [336, 201] width 18 height 18
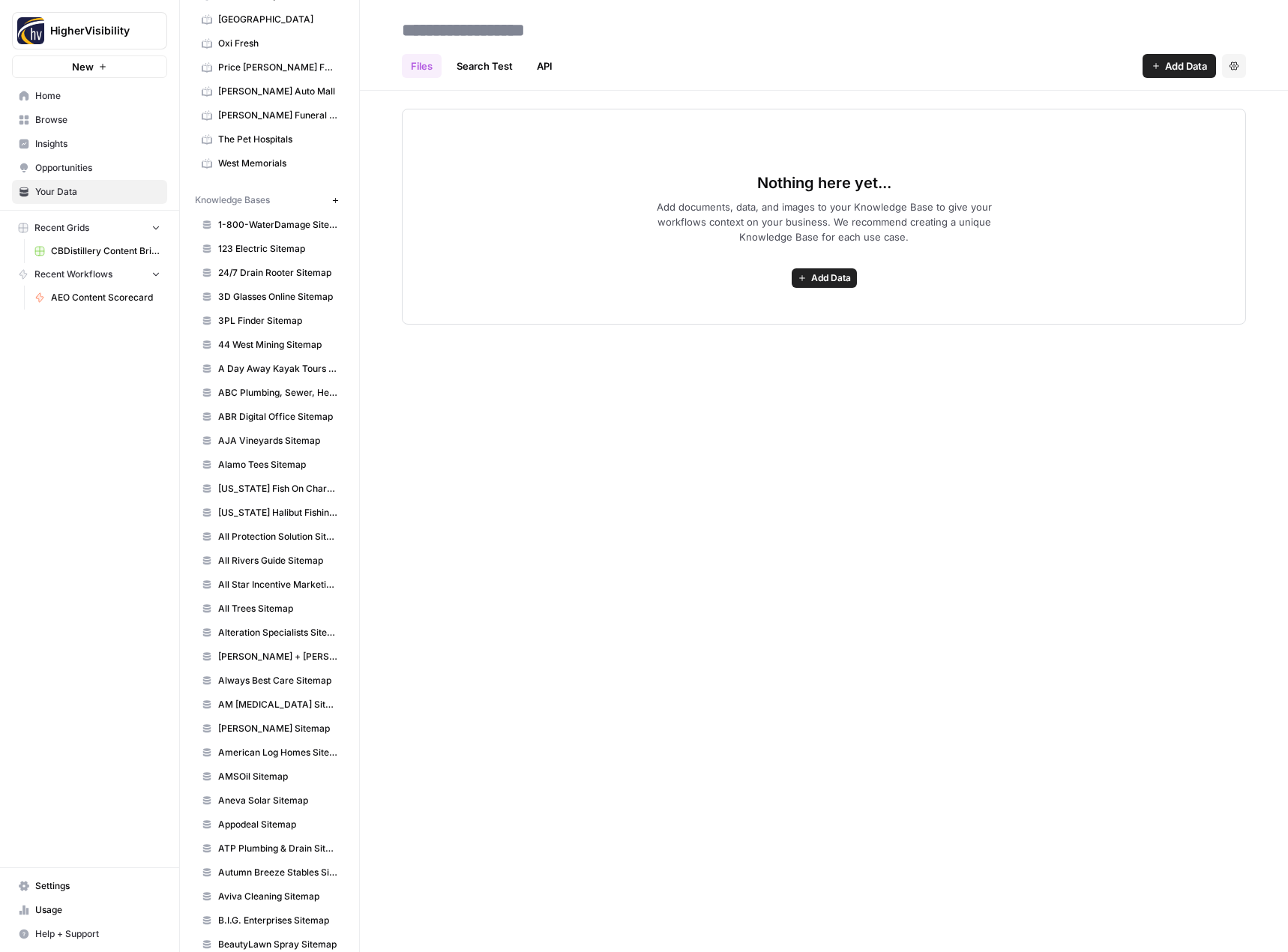
click at [785, 285] on div "Nothing here yet... Add documents, data, and images to your Knowledge Base to g…" at bounding box center [824, 217] width 844 height 216
click at [802, 278] on icon "button" at bounding box center [802, 278] width 6 height 6
click at [797, 337] on span "Web Scrape" at bounding box center [769, 333] width 137 height 15
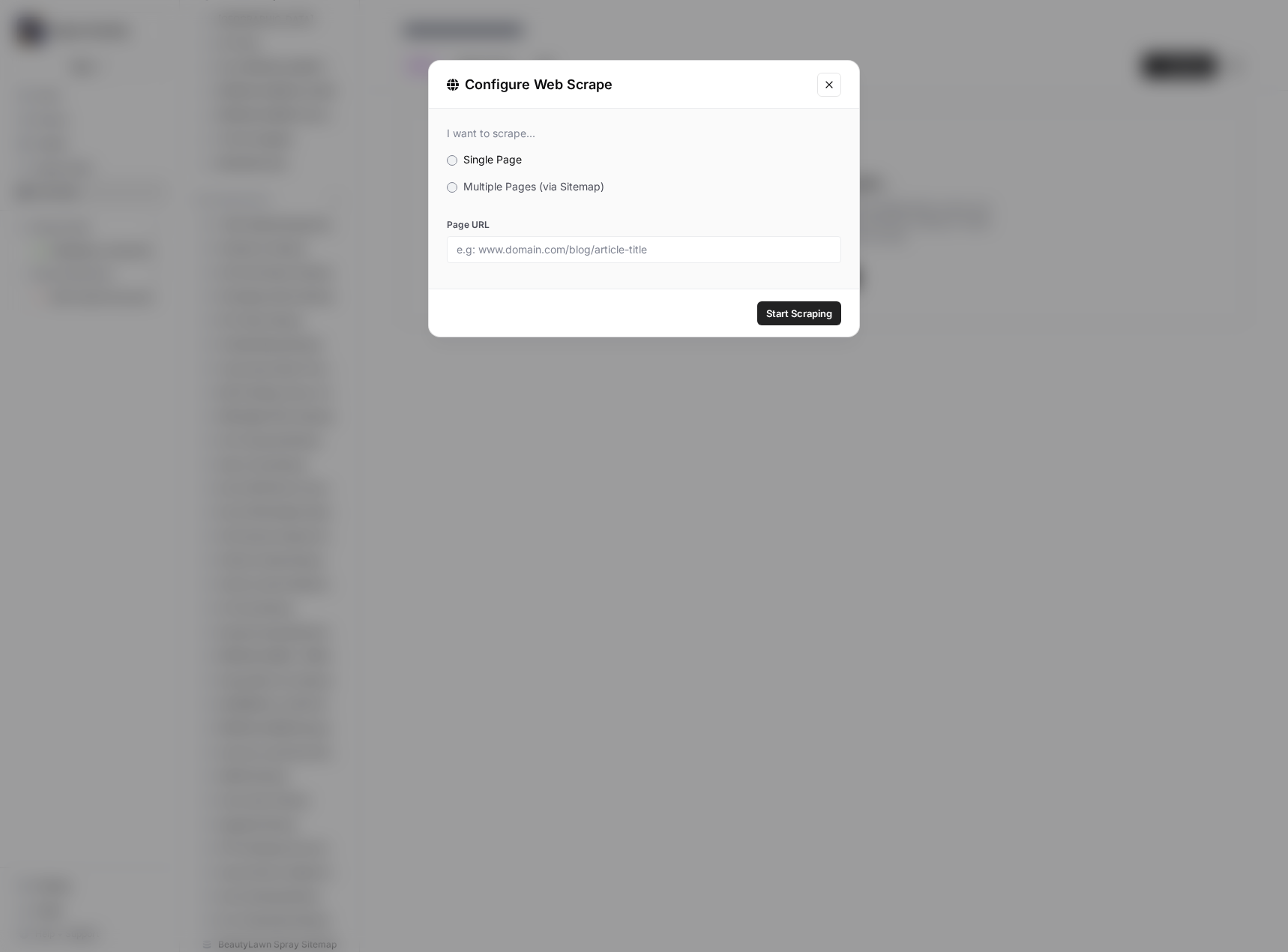
click at [554, 196] on div "I want to scrape... Single Page Multiple Pages (via Sitemap) Page URL" at bounding box center [644, 195] width 430 height 172
click at [554, 191] on span "Multiple Pages (via Sitemap)" at bounding box center [533, 186] width 141 height 13
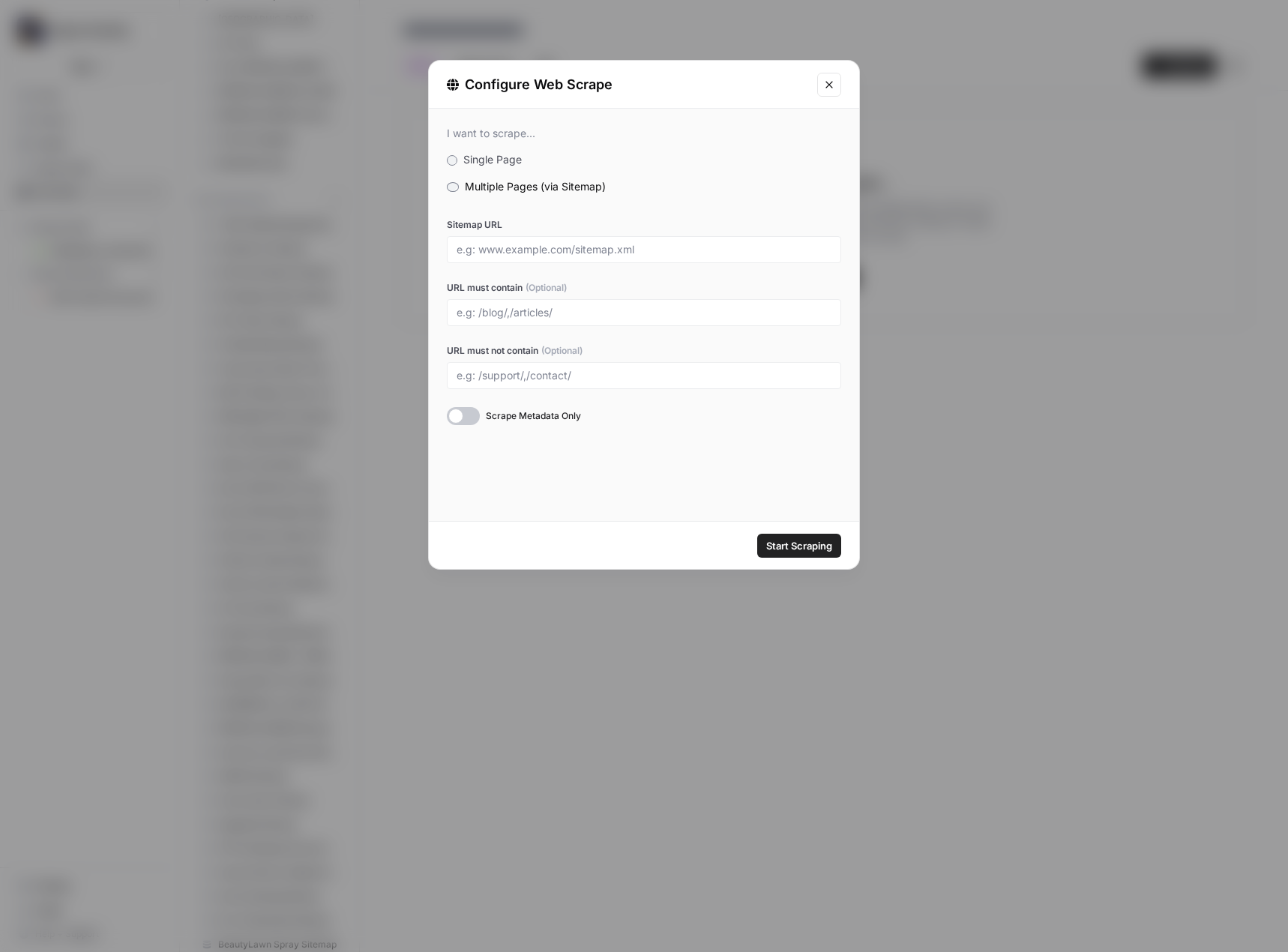
click at [539, 240] on div at bounding box center [644, 249] width 394 height 27
click at [551, 251] on input "Sitemap URL" at bounding box center [644, 249] width 374 height 14
paste input "https://priceheltonfuneralhome.com/sitemap_index.xml"
type input "https://priceheltonfuneralhome.com/sitemap_index.xml"
click at [800, 539] on span "Start Scraping" at bounding box center [799, 546] width 66 height 15
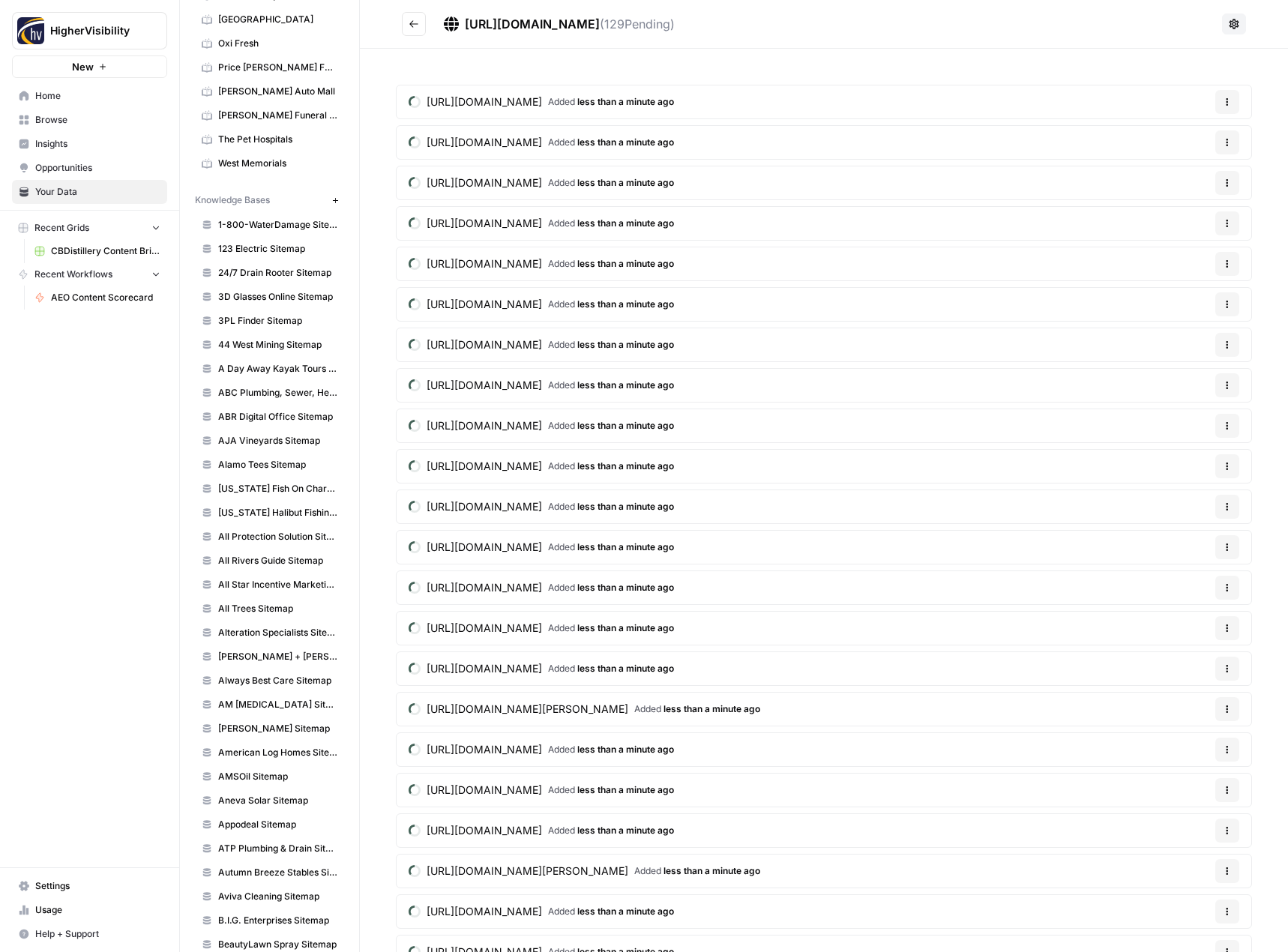
click at [420, 29] on button "Go back" at bounding box center [413, 24] width 24 height 24
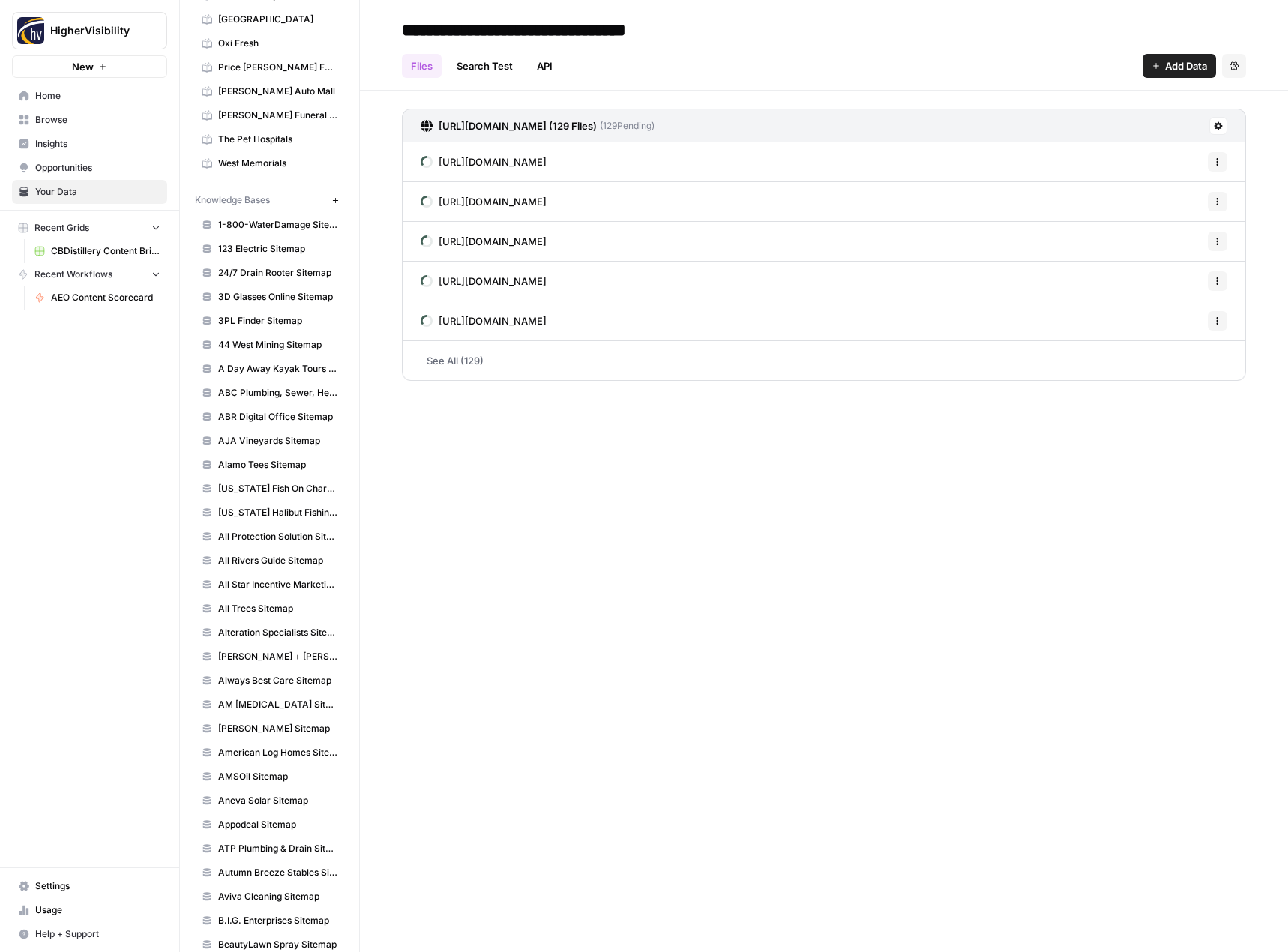
type input "**********"
click at [332, 199] on icon "button" at bounding box center [334, 200] width 5 height 5
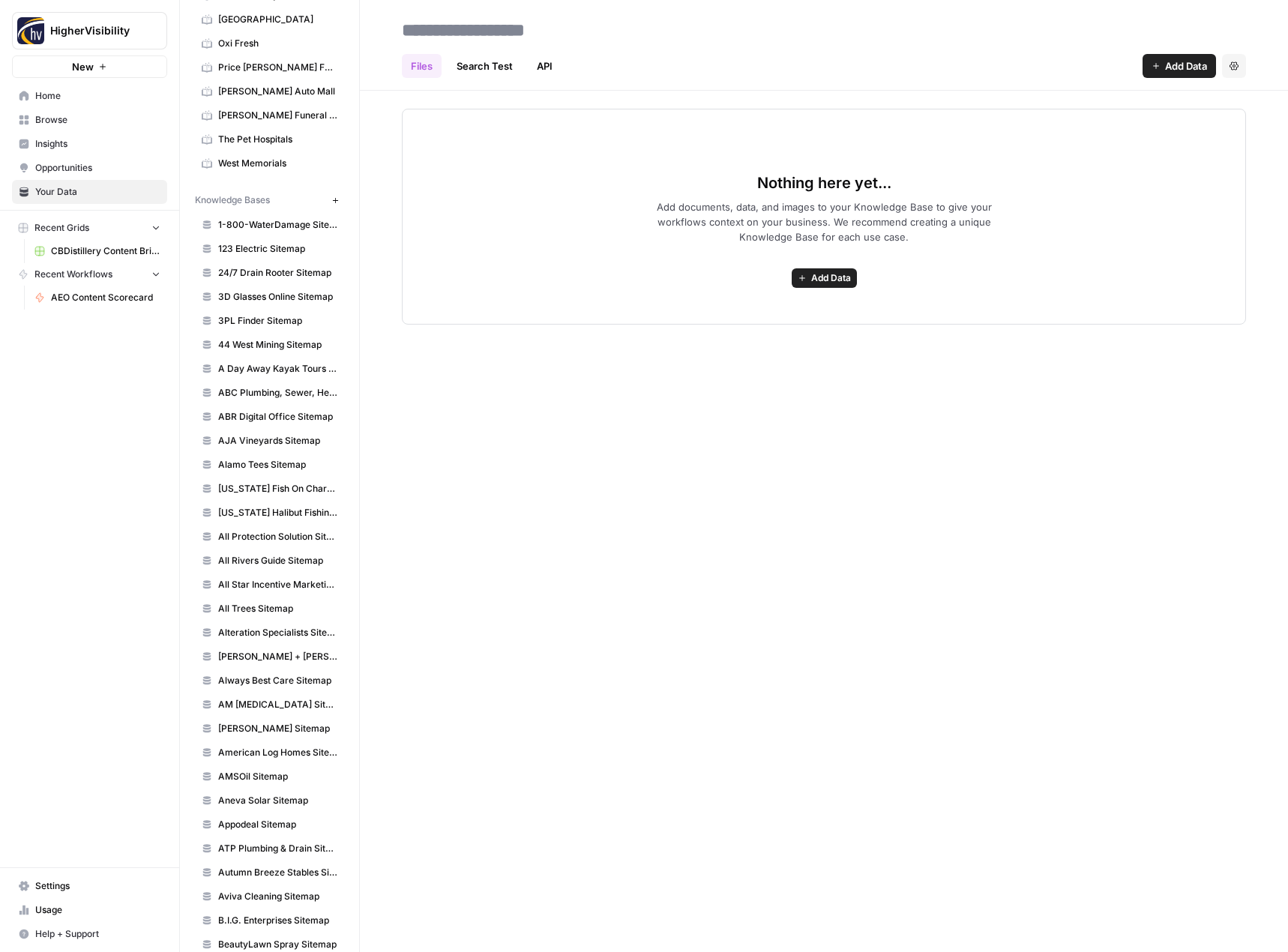
click at [808, 276] on button "Add Data" at bounding box center [824, 278] width 66 height 20
click at [789, 336] on span "Web Scrape" at bounding box center [769, 333] width 137 height 15
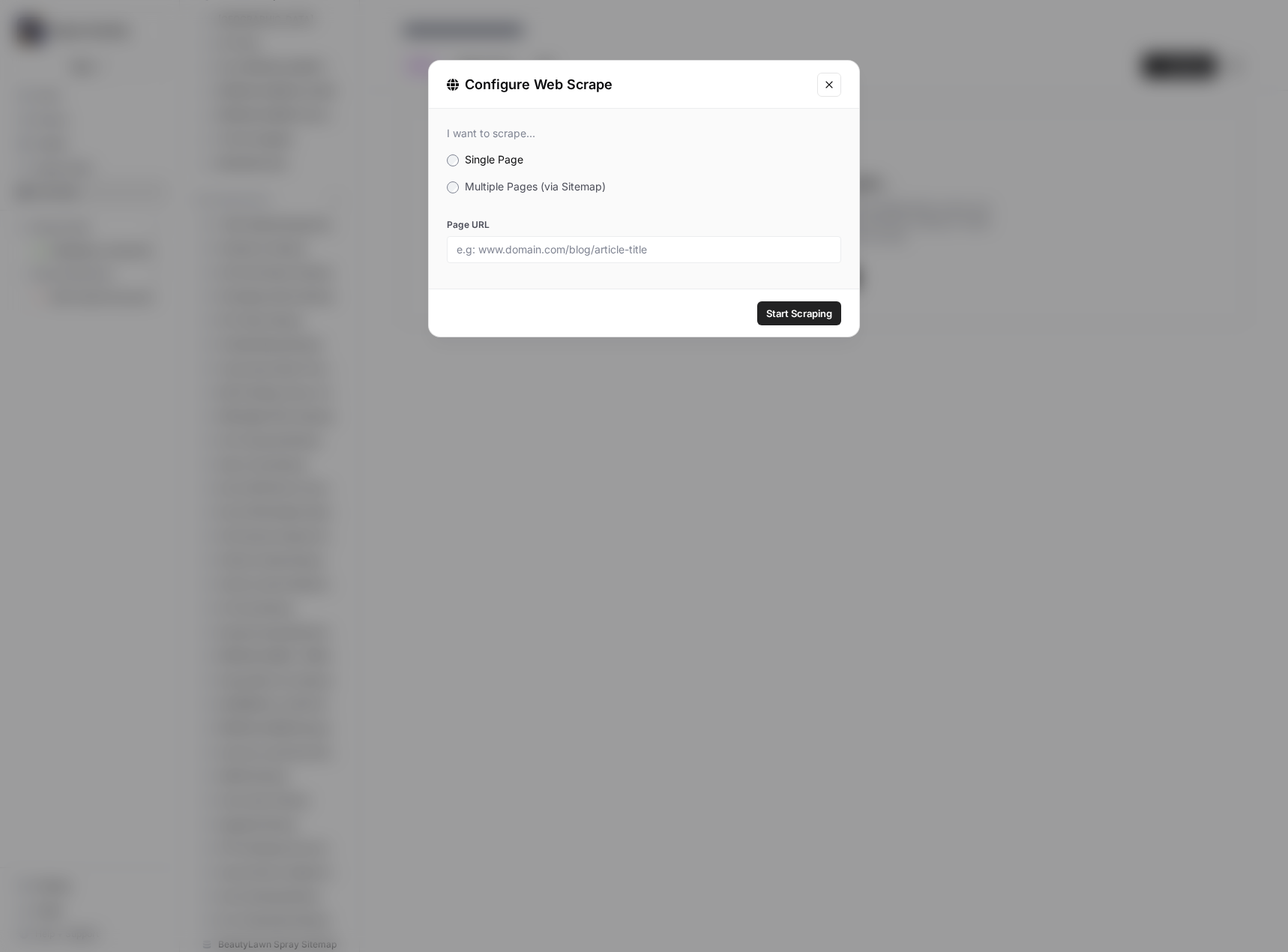
click at [554, 193] on label "Multiple Pages (via Sitemap)" at bounding box center [644, 187] width 394 height 15
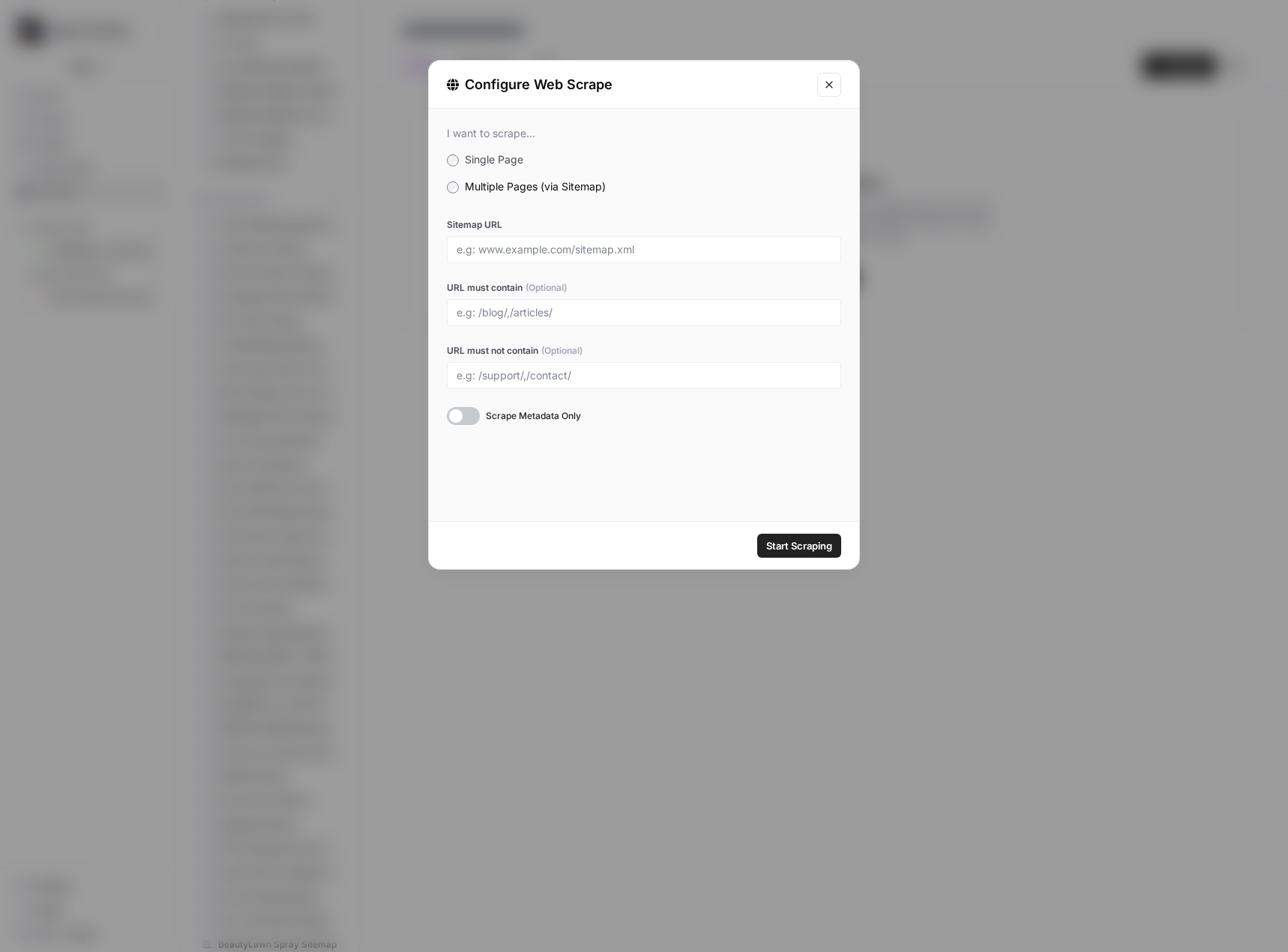
click at [531, 234] on div "Sitemap URL" at bounding box center [644, 240] width 394 height 45
click at [529, 244] on input "Sitemap URL" at bounding box center [644, 249] width 374 height 14
paste input "https://sumnervoiles.com/sitemap_index.xml"
type input "https://sumnervoiles.com/sitemap_index.xml"
click at [802, 542] on span "Start Scraping" at bounding box center [799, 546] width 66 height 15
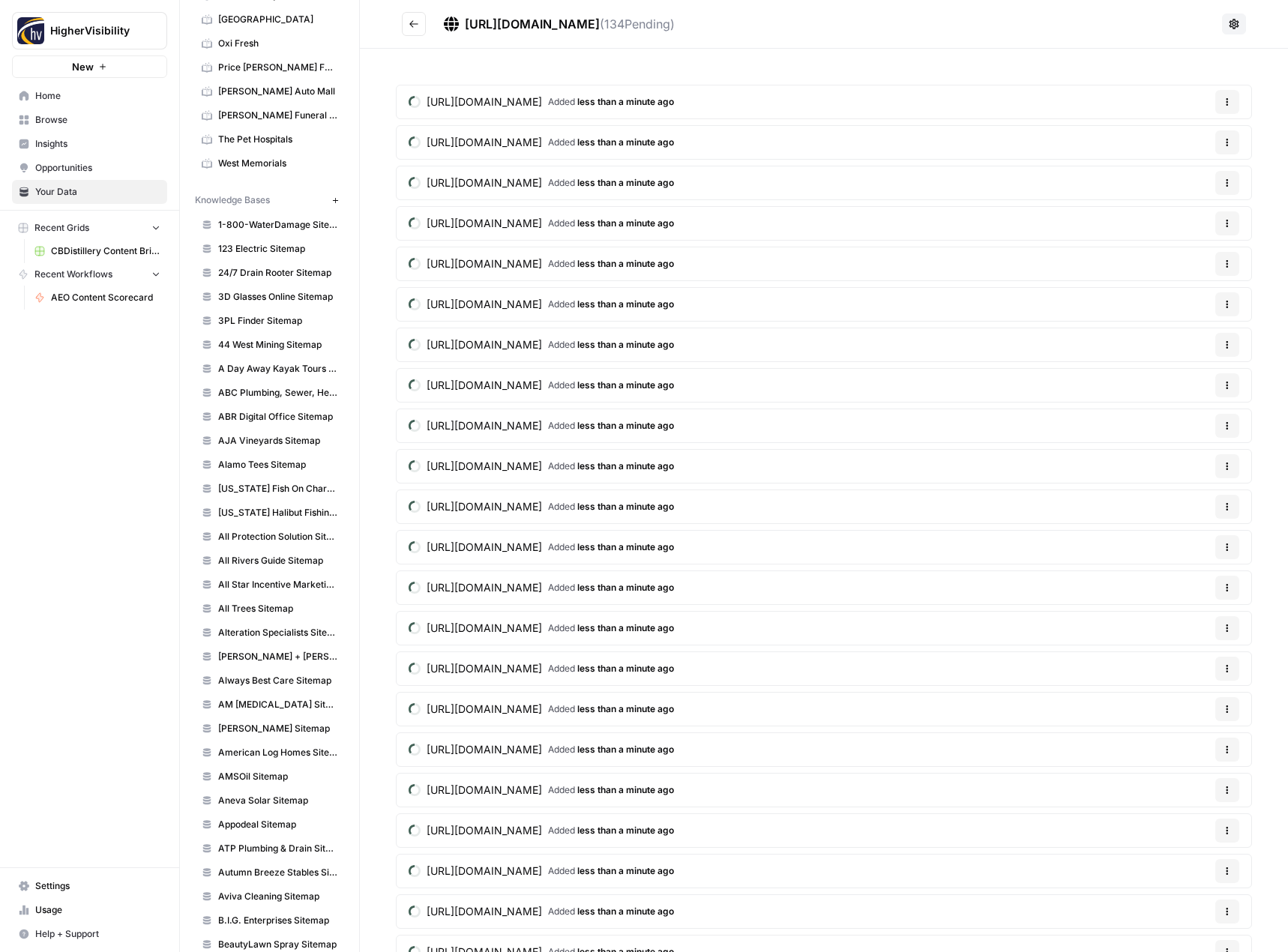
click at [419, 18] on button "Go back" at bounding box center [413, 24] width 24 height 24
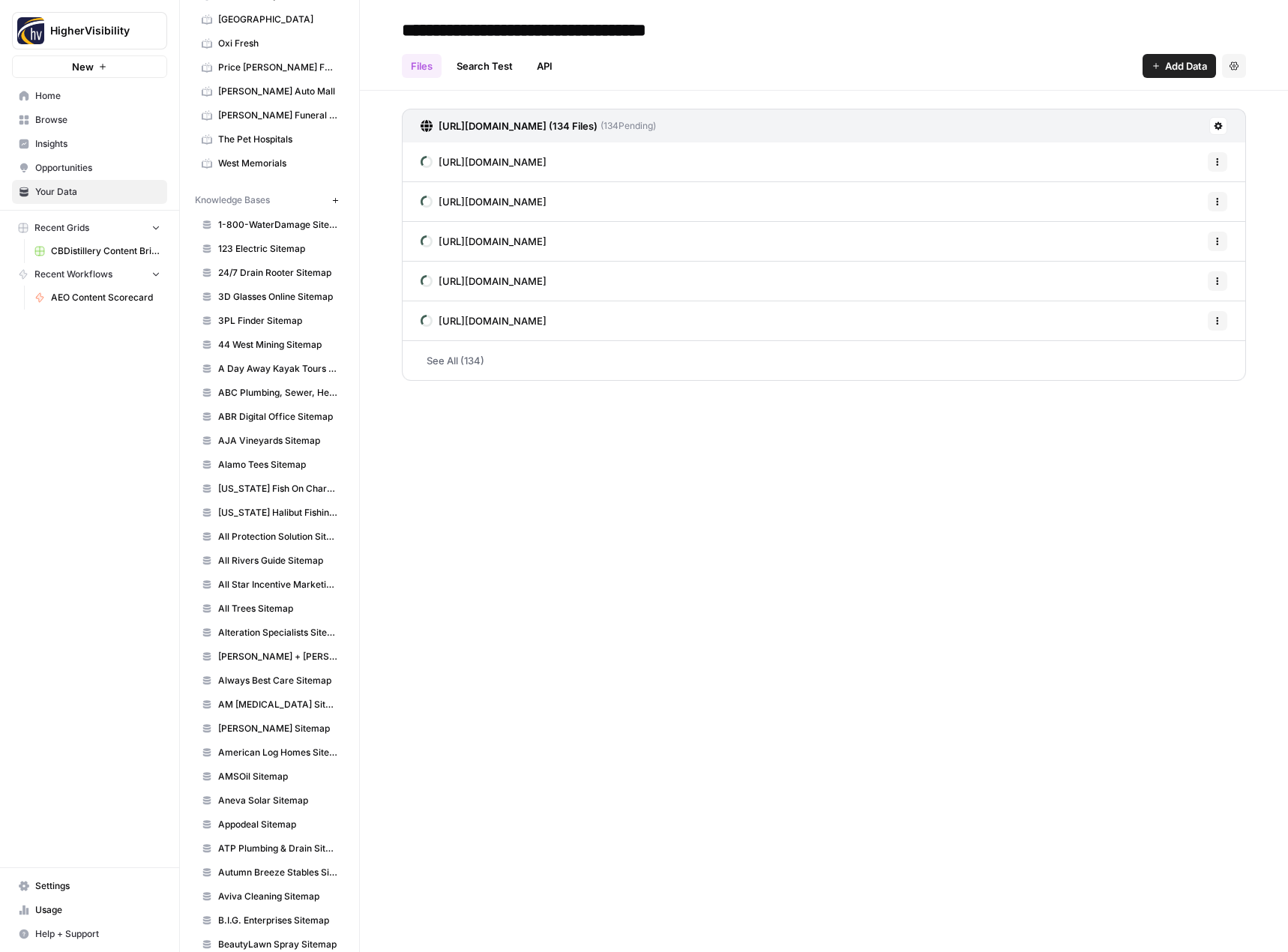
type input "**********"
click at [666, 629] on div "**********" at bounding box center [824, 476] width 928 height 952
click at [331, 197] on icon "button" at bounding box center [335, 201] width 8 height 8
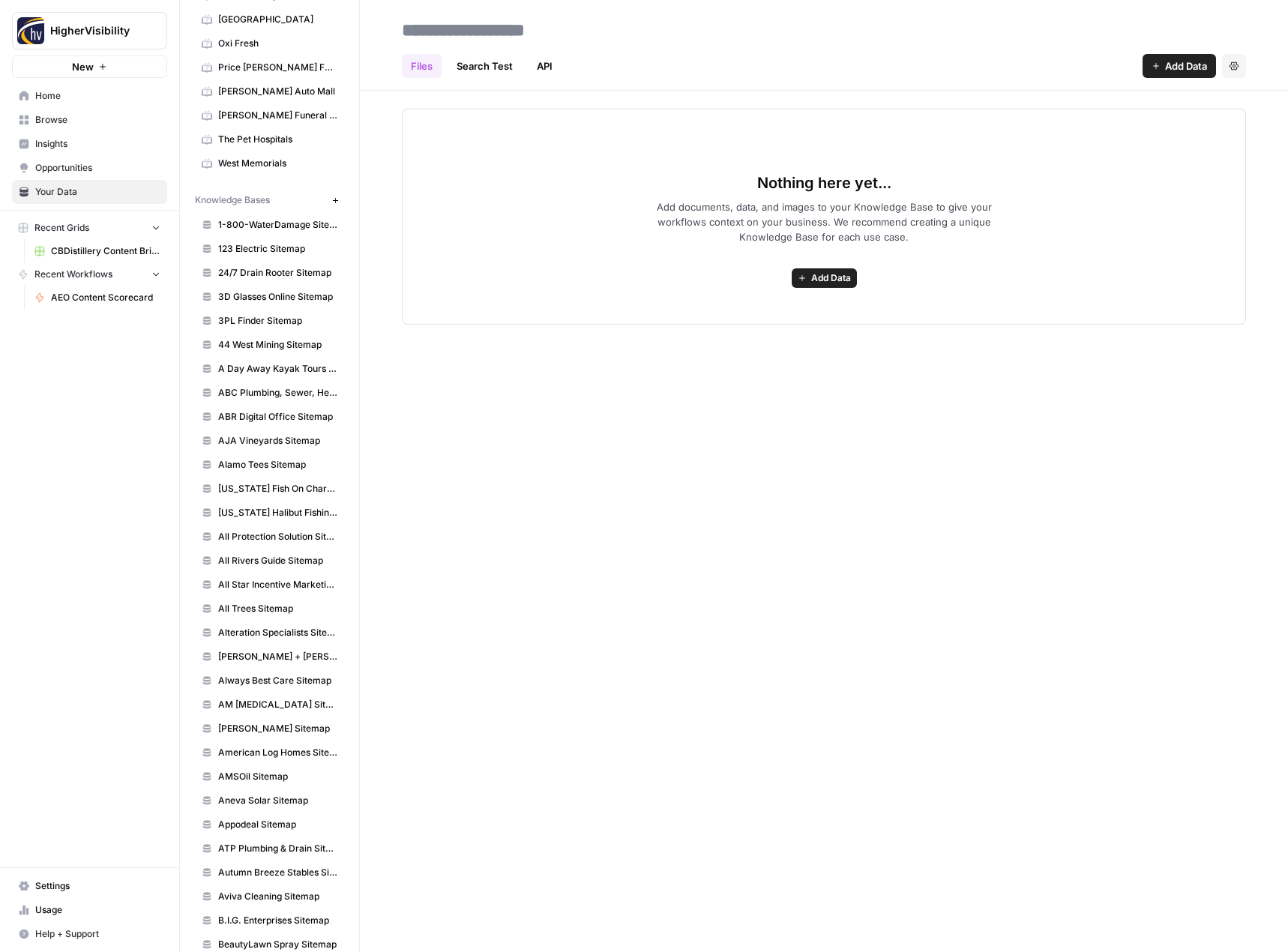
click at [839, 284] on span "Add Data" at bounding box center [831, 278] width 40 height 14
click at [795, 324] on button "Web Scrape" at bounding box center [764, 333] width 171 height 21
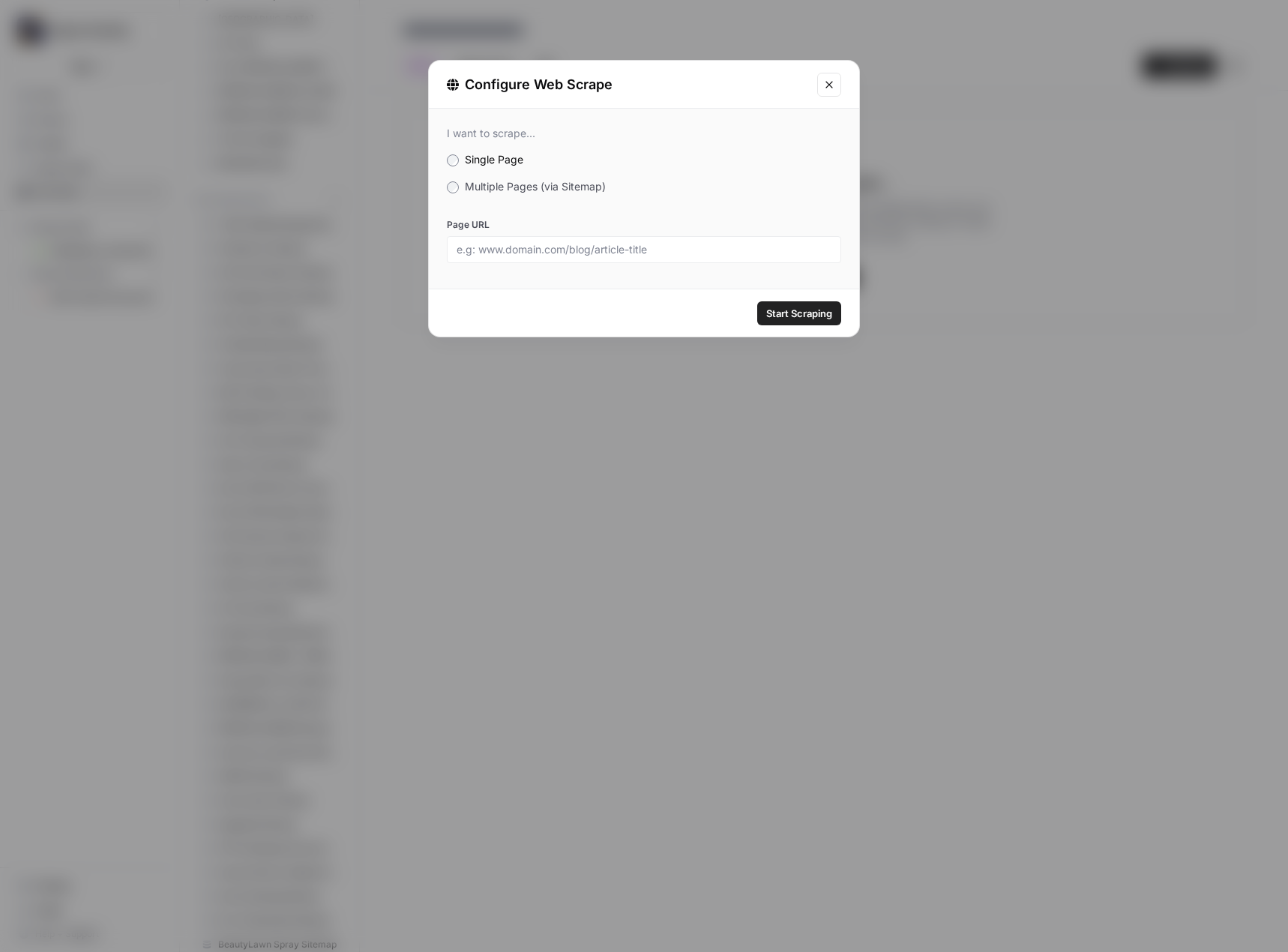
click at [522, 185] on span "Multiple Pages (via Sitemap)" at bounding box center [535, 186] width 141 height 13
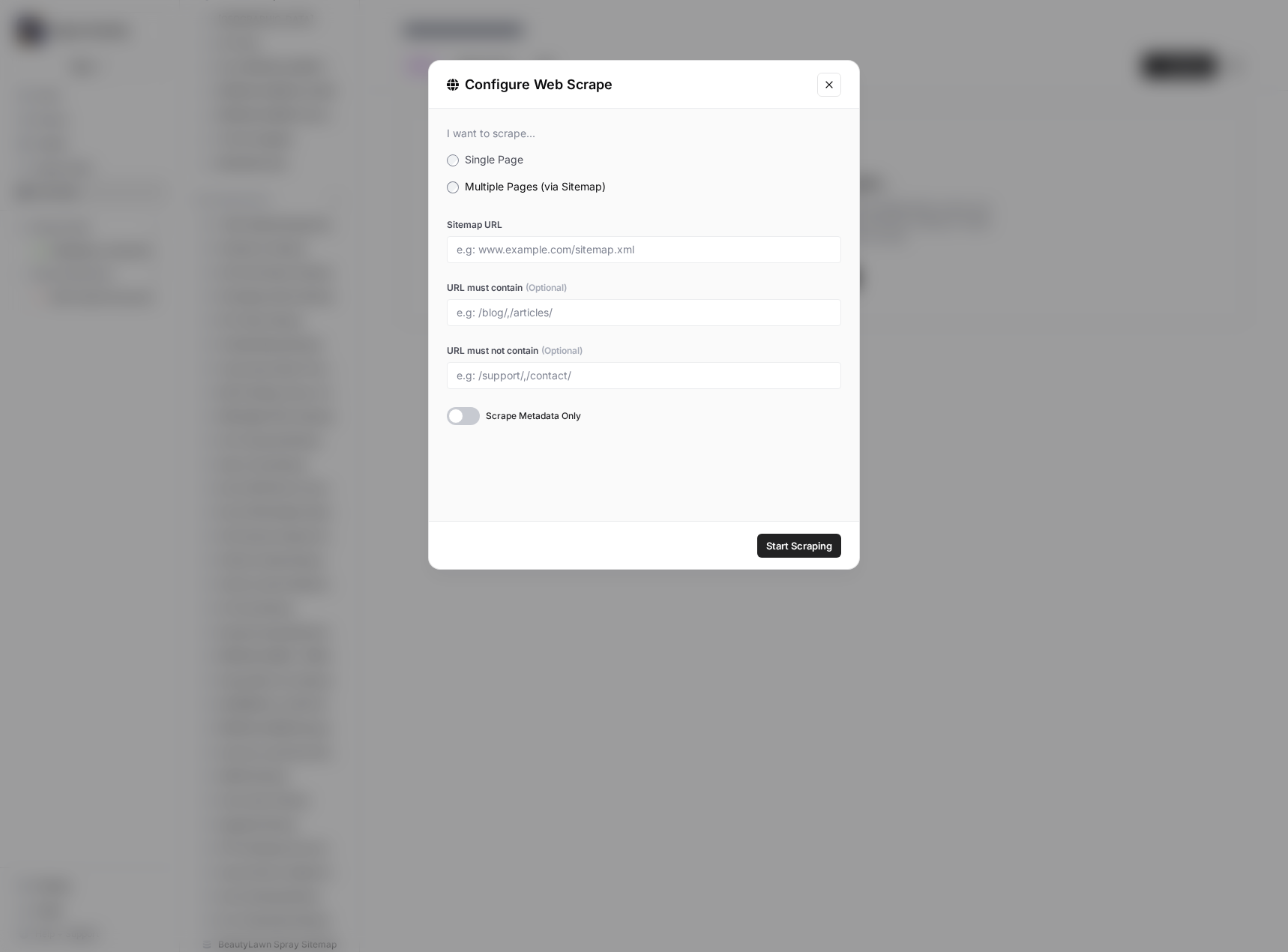
click at [496, 240] on div at bounding box center [644, 249] width 394 height 27
click at [506, 254] on input "Sitemap URL" at bounding box center [644, 249] width 374 height 14
paste input "https://gardenstateshade.com/sitemap.xml"
type input "https://gardenstateshade.com/sitemap.xml"
click at [814, 542] on span "Start Scraping" at bounding box center [799, 546] width 66 height 15
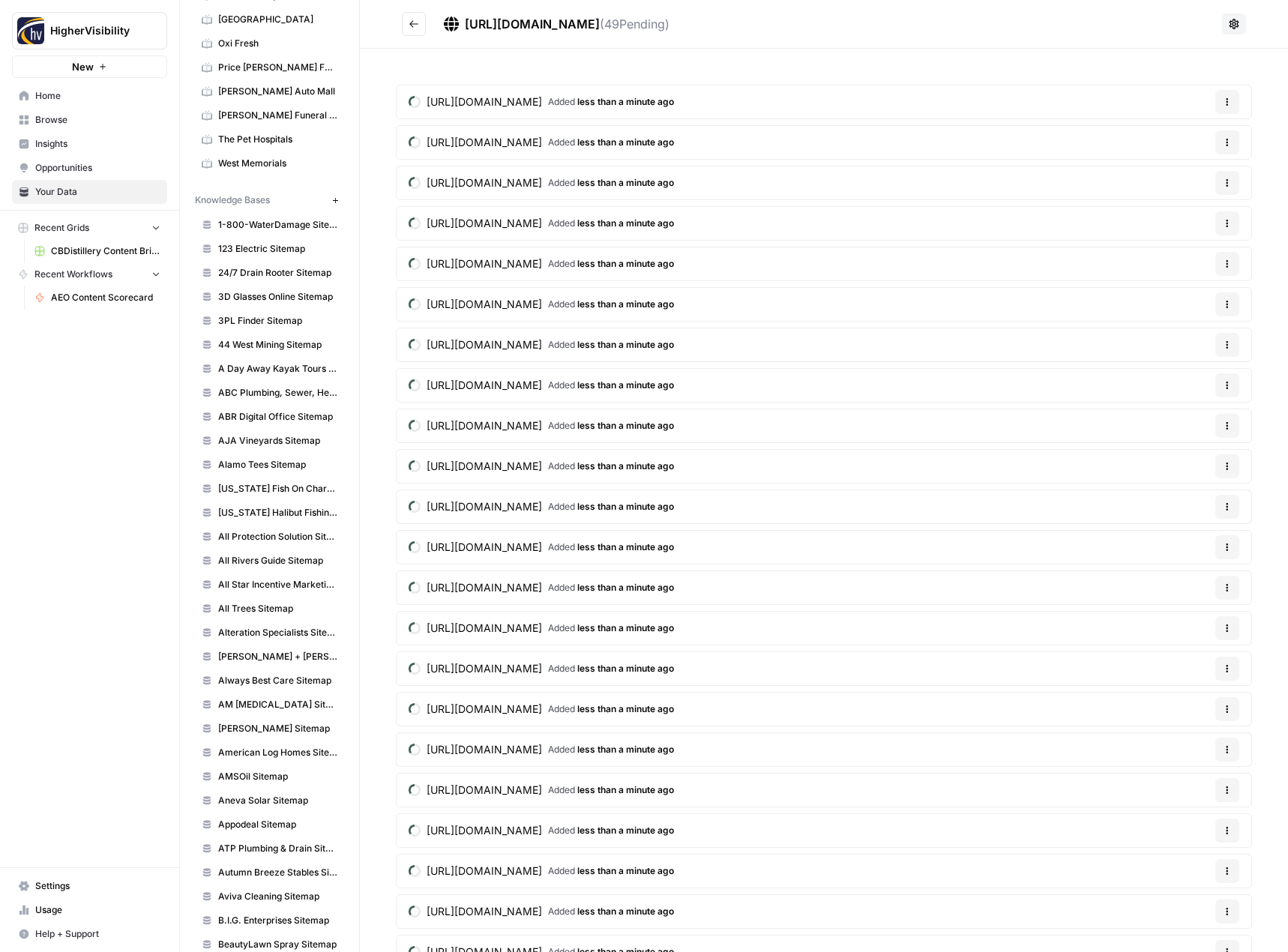
click at [416, 29] on button "Go back" at bounding box center [413, 24] width 24 height 24
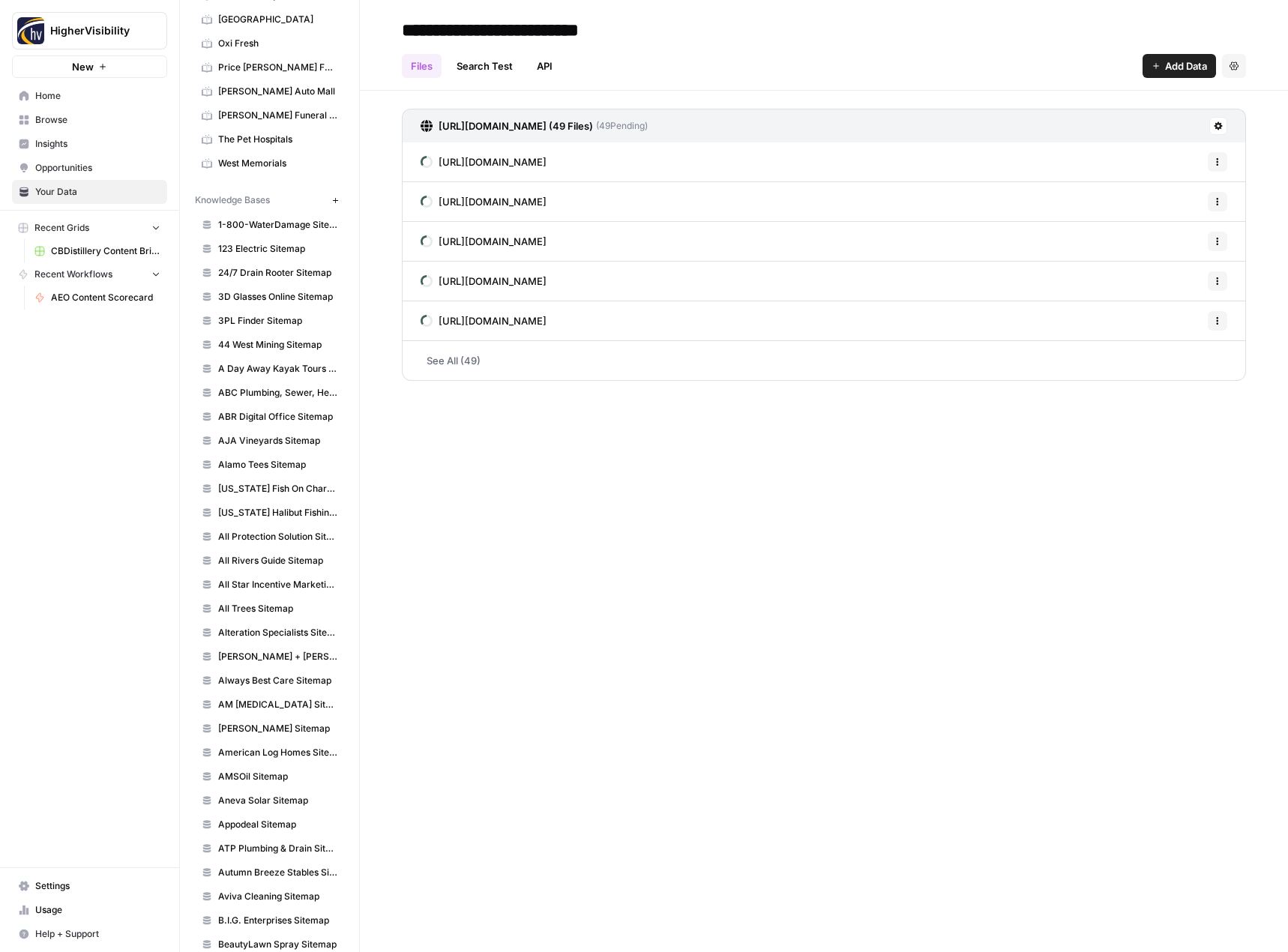
type input "**********"
click at [573, 578] on div "**********" at bounding box center [824, 476] width 928 height 952
click at [330, 205] on button "New" at bounding box center [336, 201] width 18 height 18
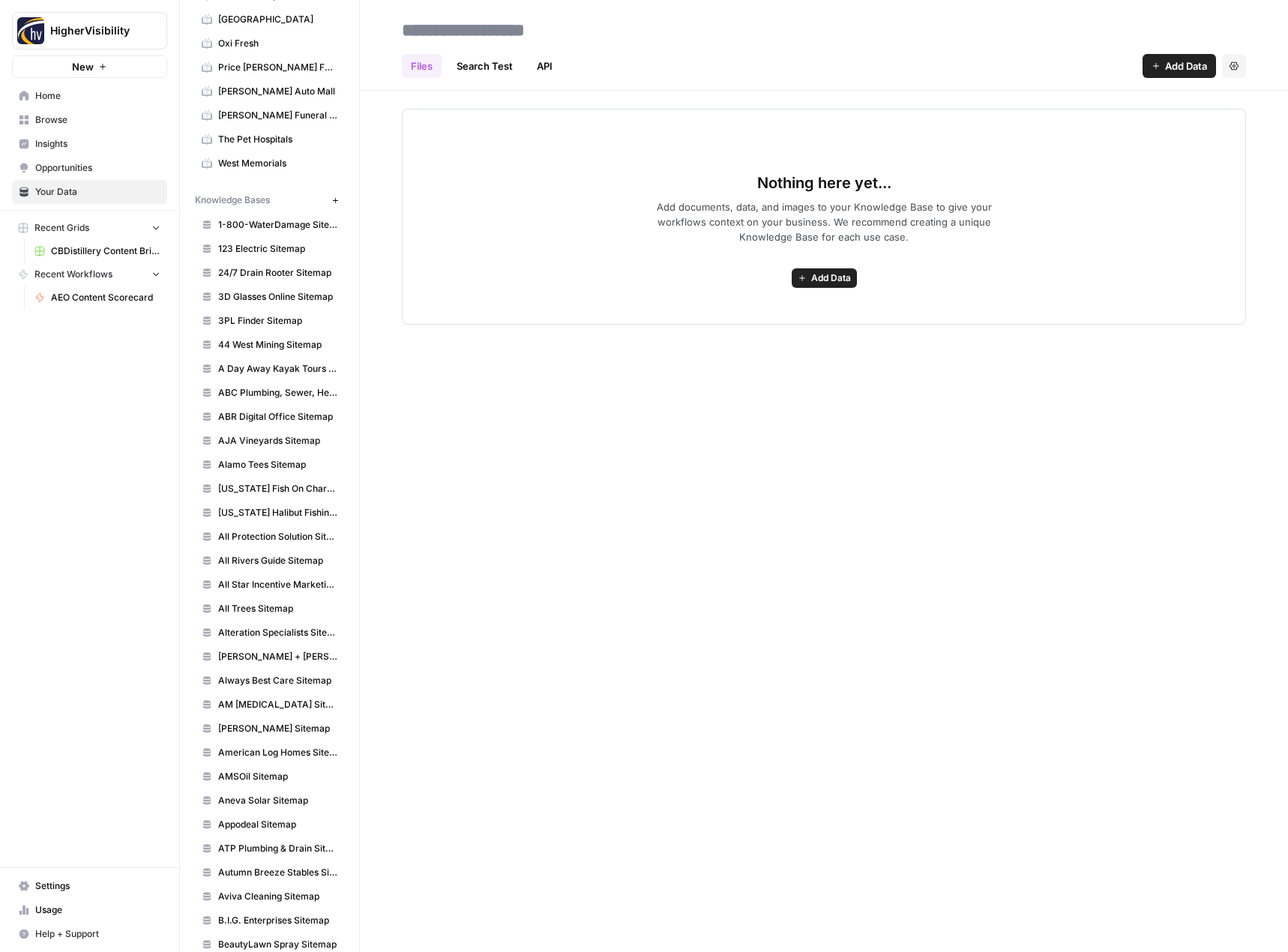
click at [811, 278] on span "Add Data" at bounding box center [831, 278] width 40 height 14
click at [794, 334] on span "Web Scrape" at bounding box center [769, 333] width 137 height 15
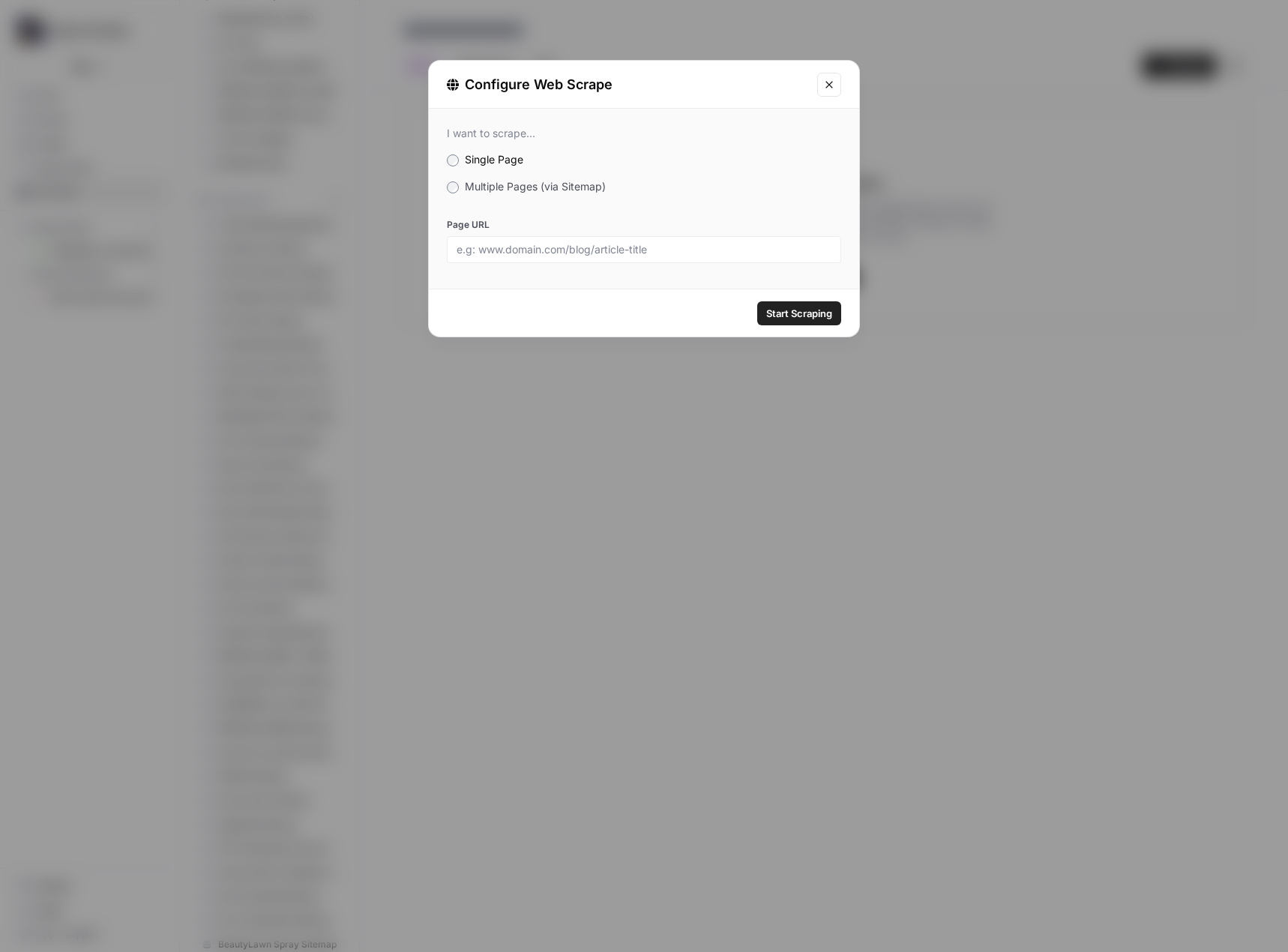
click at [518, 183] on span "Multiple Pages (via Sitemap)" at bounding box center [535, 186] width 141 height 13
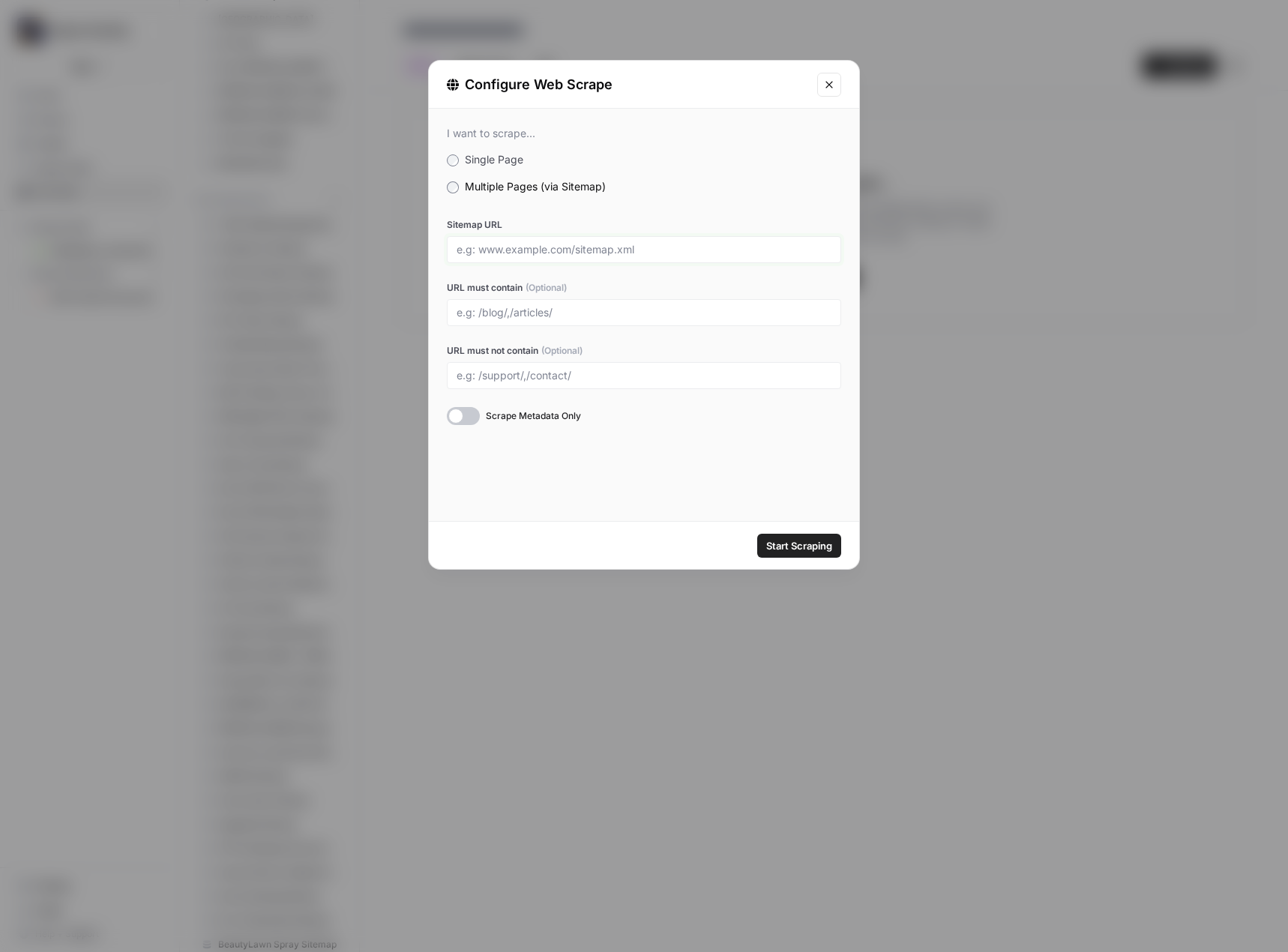
click at [516, 249] on input "Sitemap URL" at bounding box center [644, 249] width 374 height 14
paste input "https://gstile.com/sitemap_index.xml"
type input "https://gstile.com/sitemap_index.xml"
click at [792, 545] on span "Start Scraping" at bounding box center [799, 546] width 66 height 15
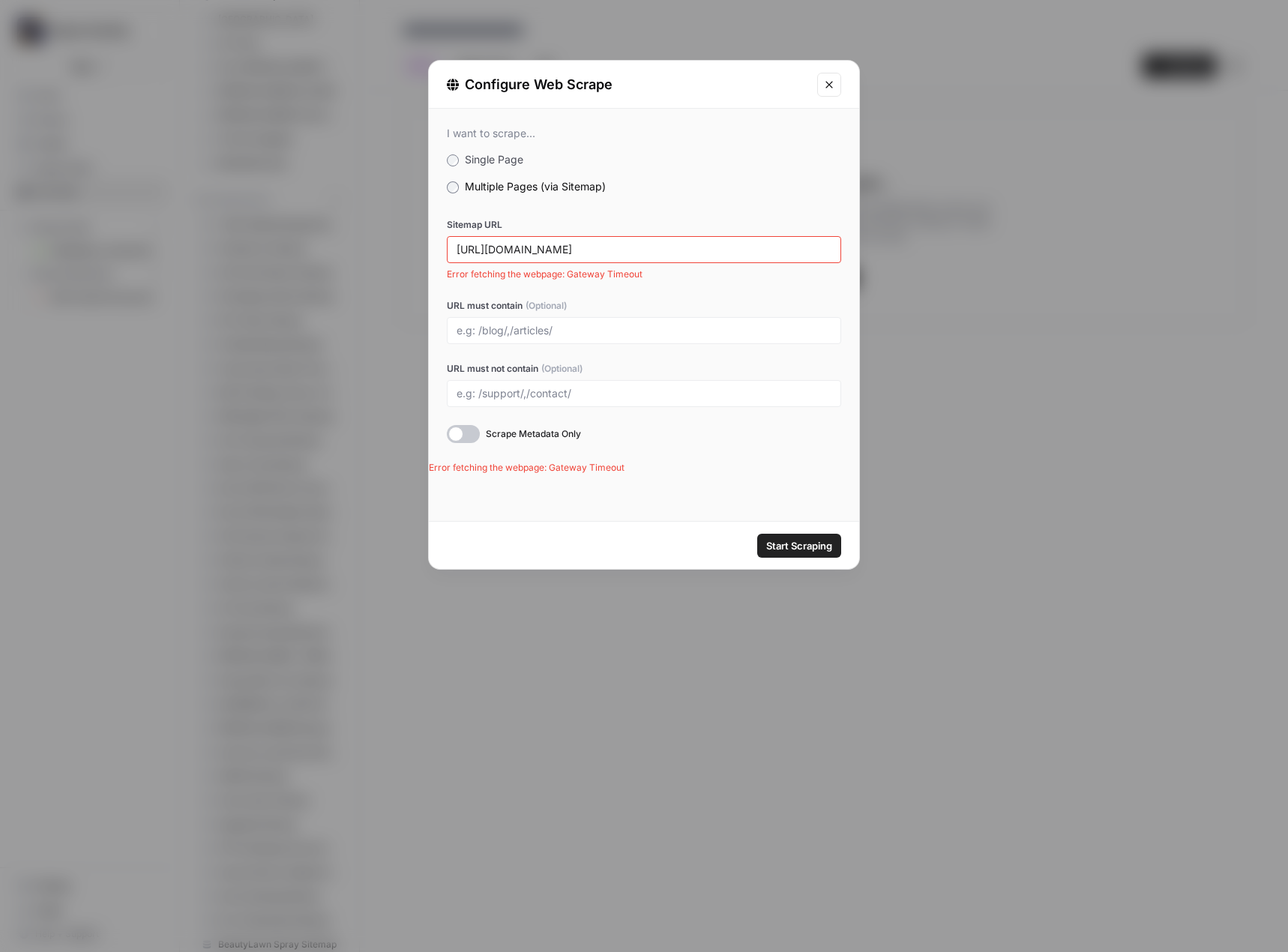
click at [944, 154] on div "Configure Web Scrape I want to scrape... Single Page Multiple Pages (via Sitema…" at bounding box center [644, 476] width 1288 height 952
click at [825, 84] on icon "Close modal" at bounding box center [829, 85] width 12 height 12
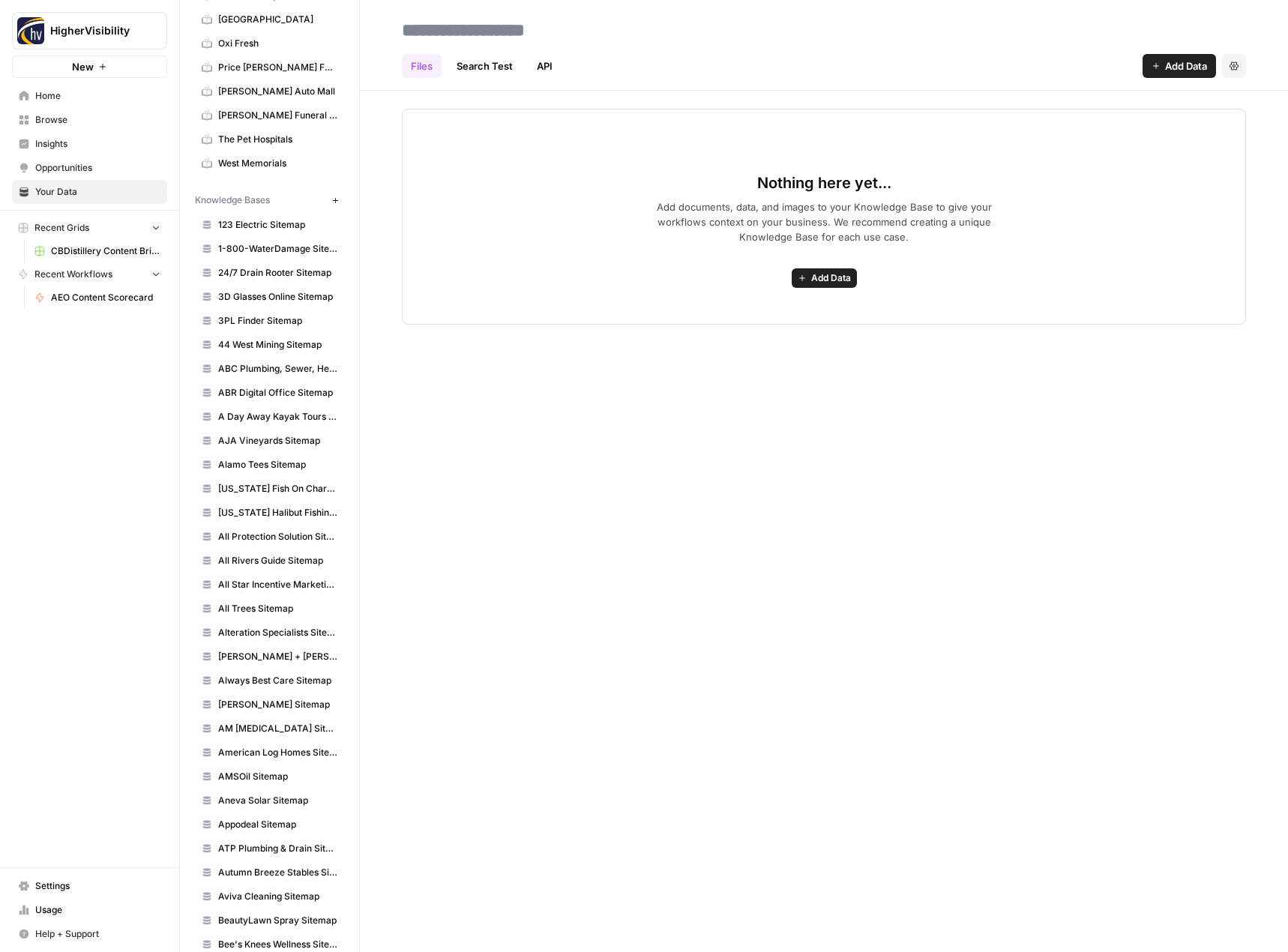
click at [839, 284] on span "Add Data" at bounding box center [831, 278] width 40 height 14
click at [803, 326] on span "Web Scrape" at bounding box center [769, 333] width 137 height 15
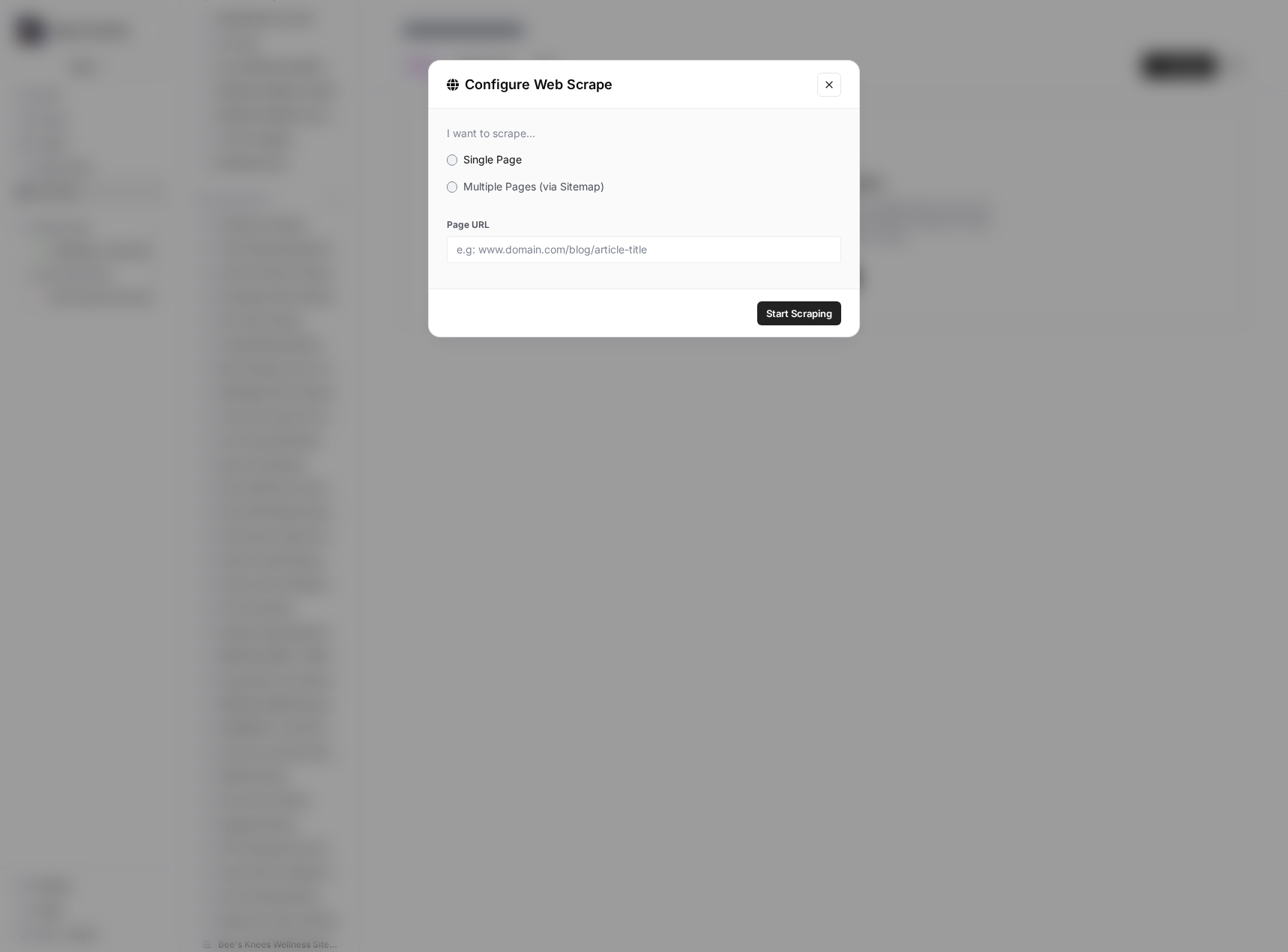
click at [529, 188] on span "Multiple Pages (via Sitemap)" at bounding box center [533, 186] width 141 height 13
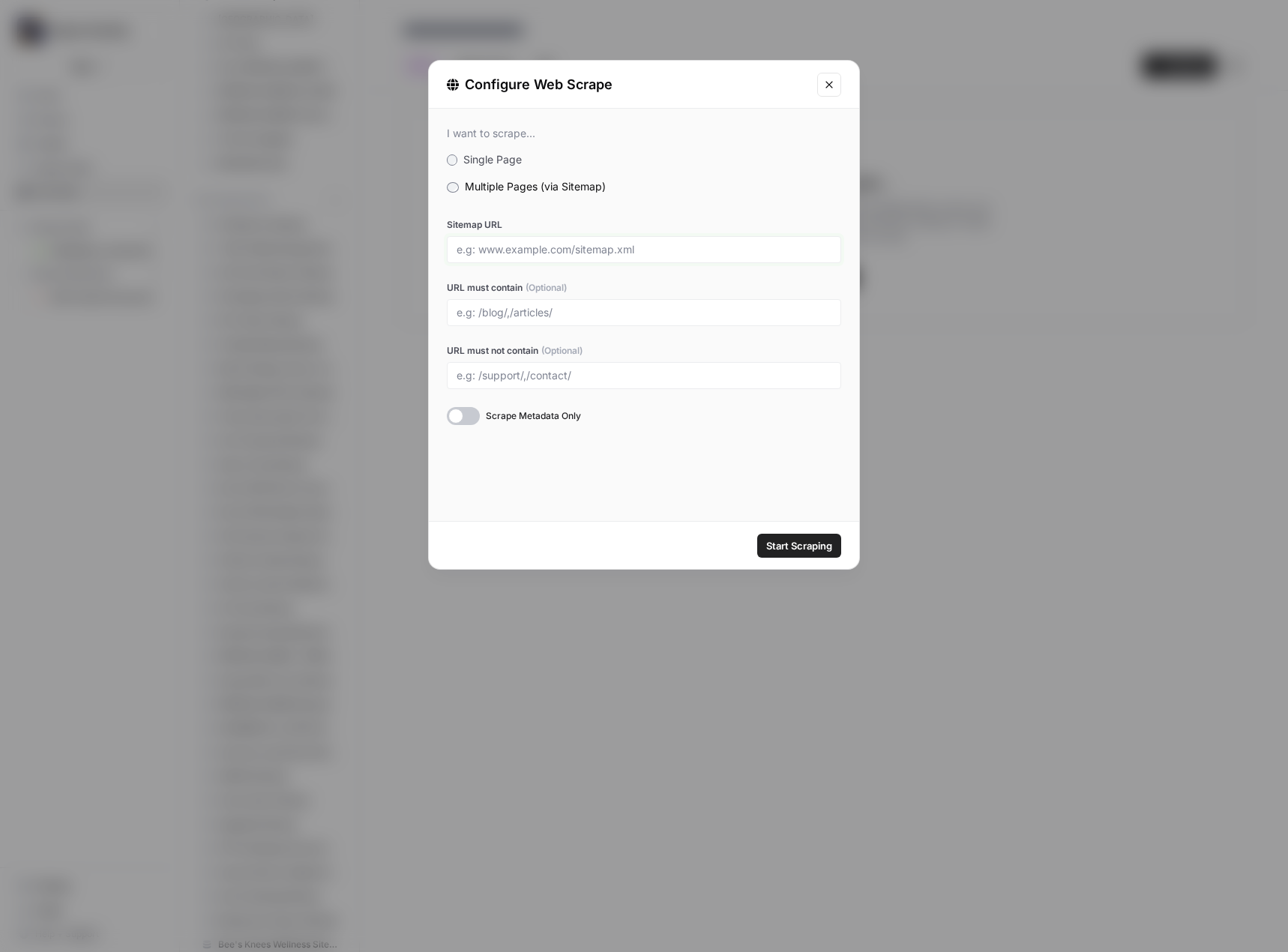
click at [516, 245] on input "Sitemap URL" at bounding box center [644, 249] width 374 height 14
paste input "https://www.gauley.com/sitemap_index.xml"
type input "https://www.gauley.com/sitemap_index.xml"
click at [807, 542] on span "Start Scraping" at bounding box center [799, 546] width 66 height 15
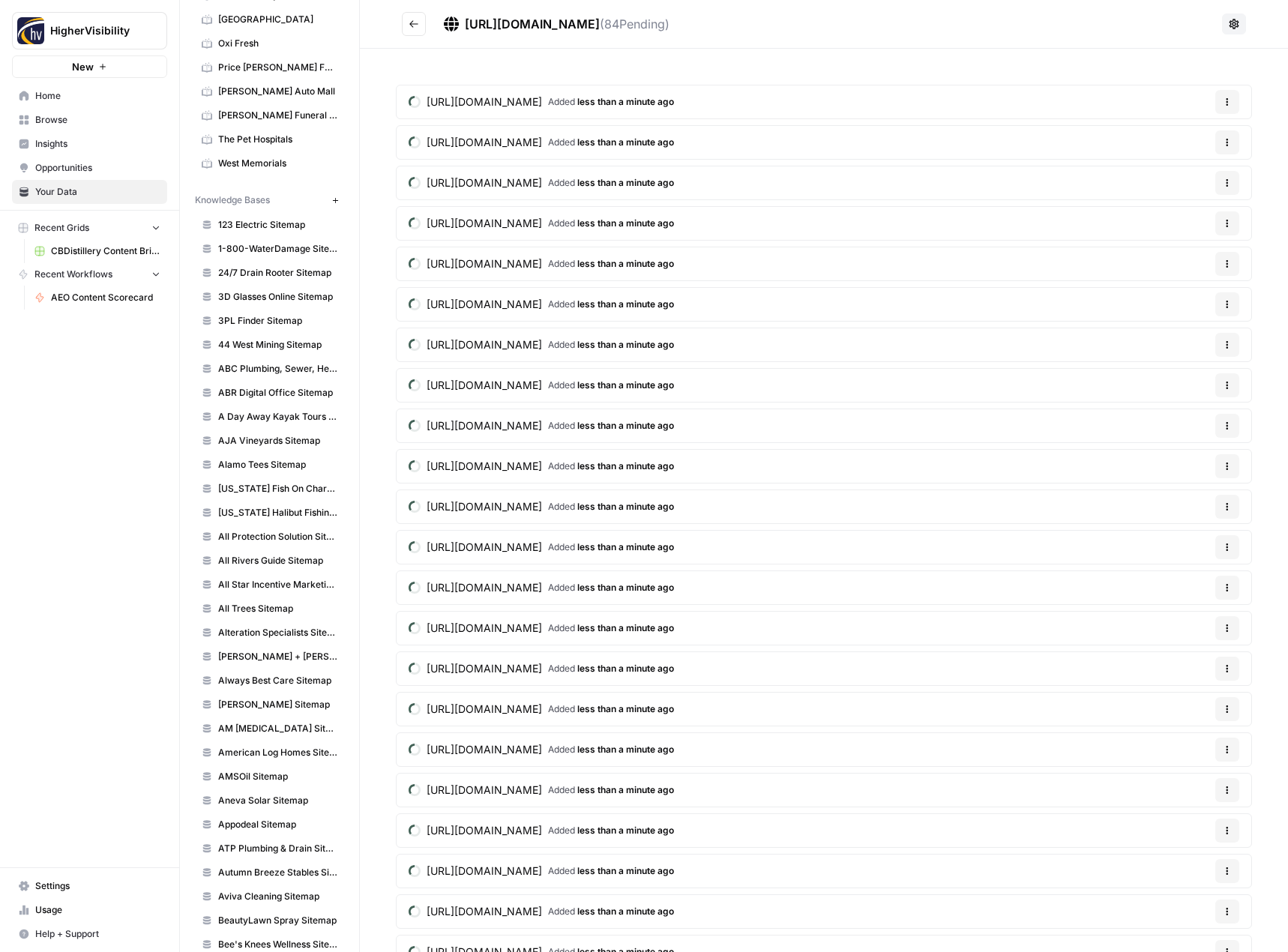
click at [413, 25] on icon "Go back" at bounding box center [414, 24] width 11 height 11
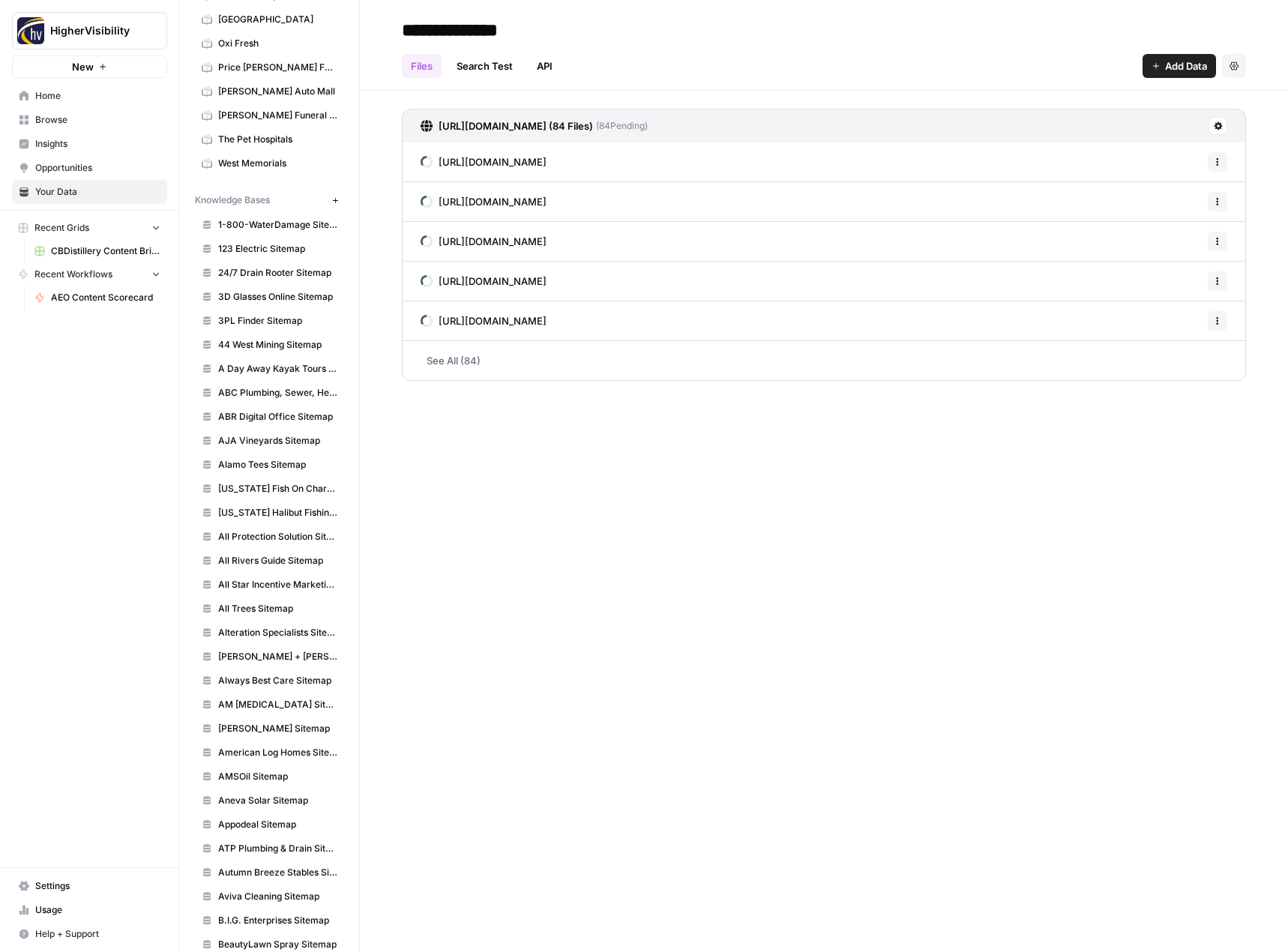
type input "**********"
click at [609, 430] on div "**********" at bounding box center [824, 476] width 928 height 952
